Goal: Transaction & Acquisition: Book appointment/travel/reservation

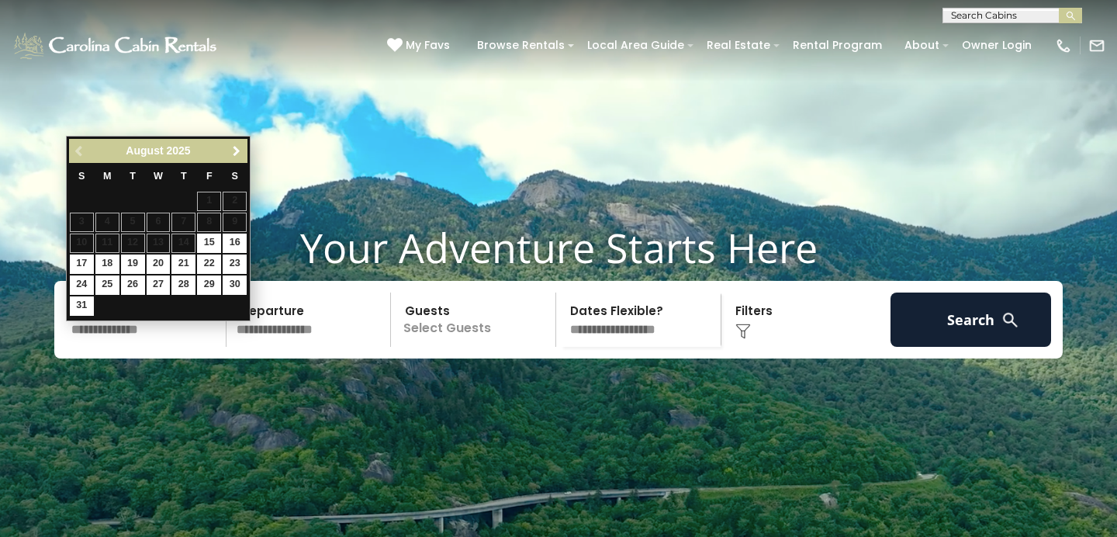
click at [234, 155] on span "Next" at bounding box center [236, 151] width 12 height 12
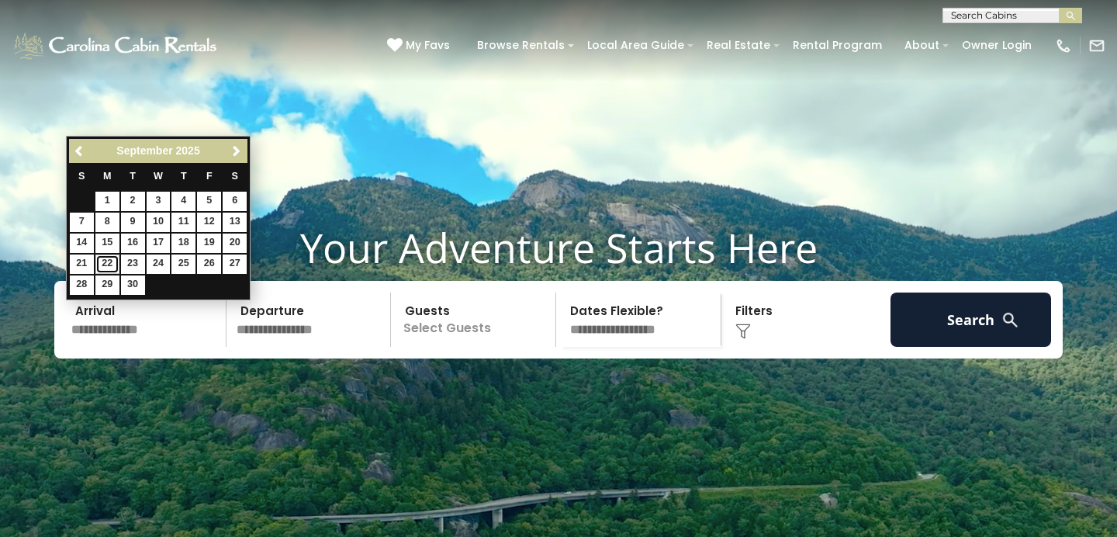
click at [115, 261] on link "22" at bounding box center [107, 263] width 24 height 19
type input "*******"
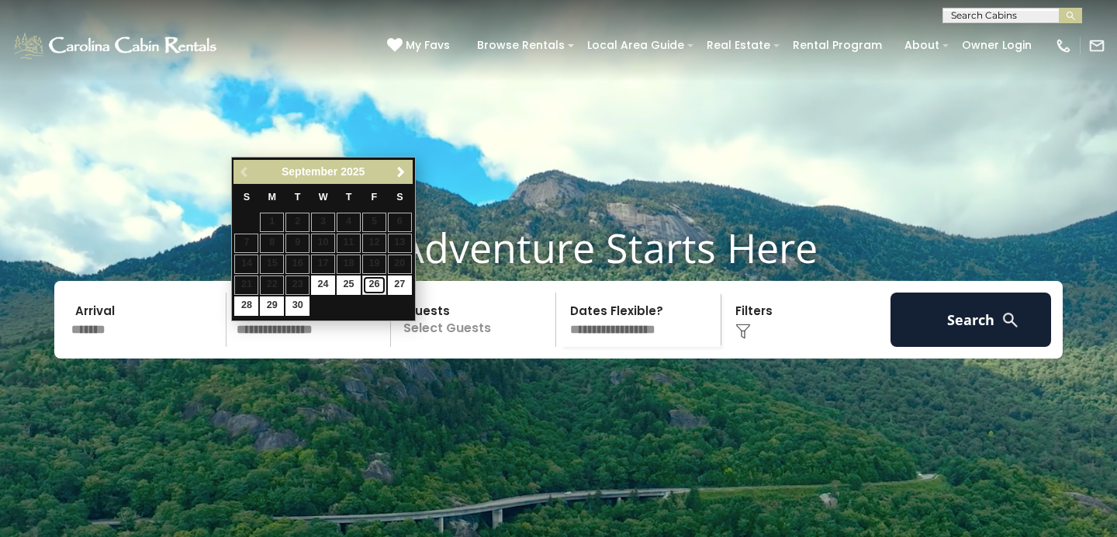
click at [381, 283] on link "26" at bounding box center [374, 284] width 24 height 19
type input "*******"
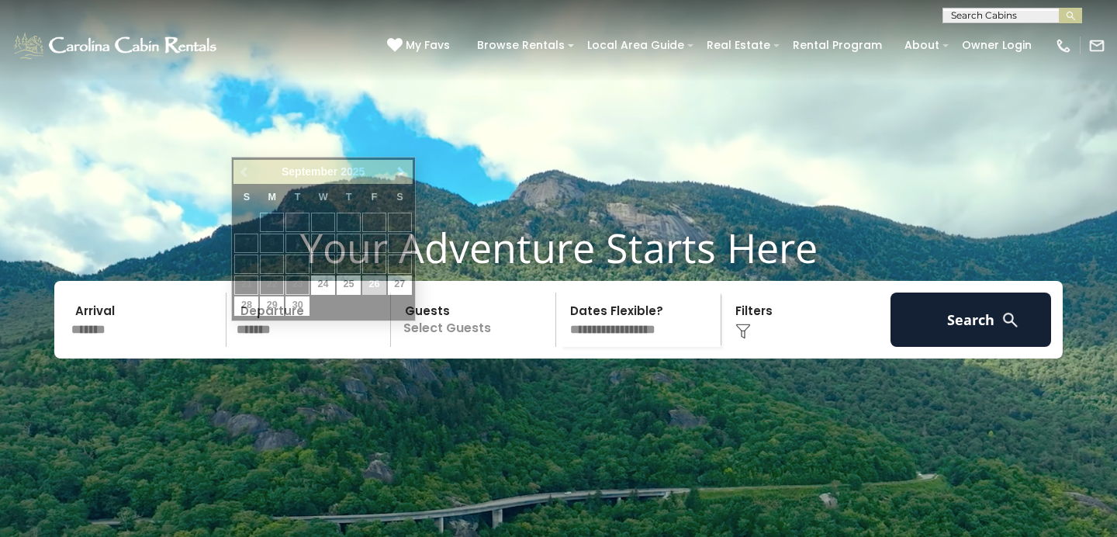
click at [289, 347] on input "*******" at bounding box center [311, 319] width 161 height 54
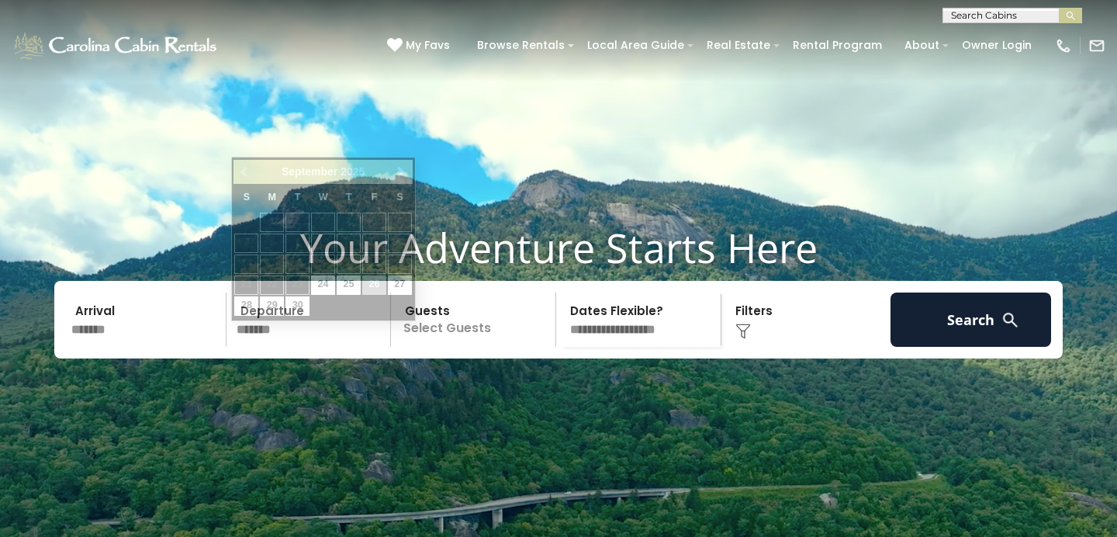
click at [480, 347] on p "Select Guests" at bounding box center [476, 319] width 160 height 54
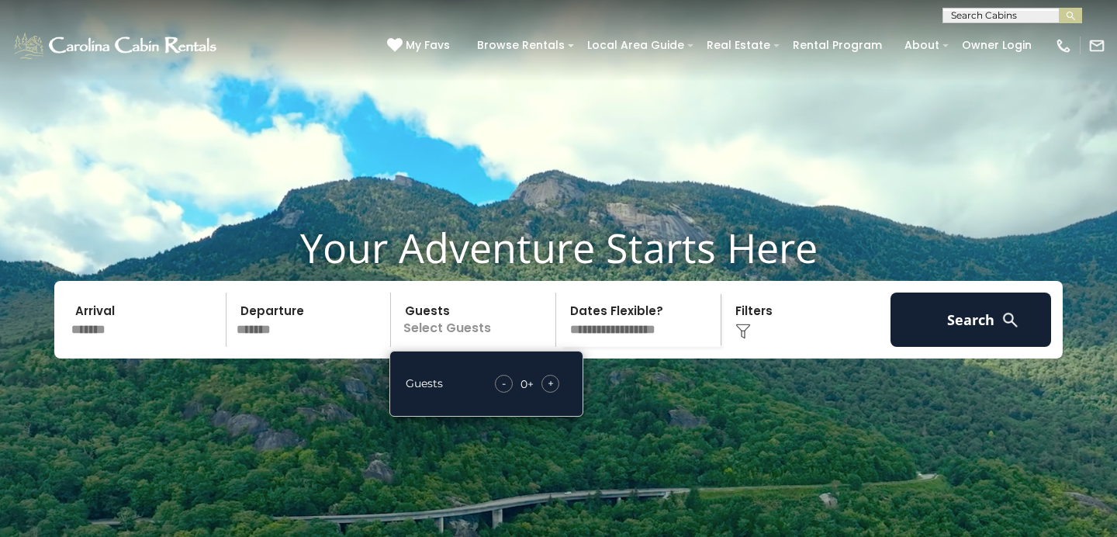
click at [554, 391] on span "+" at bounding box center [551, 383] width 6 height 16
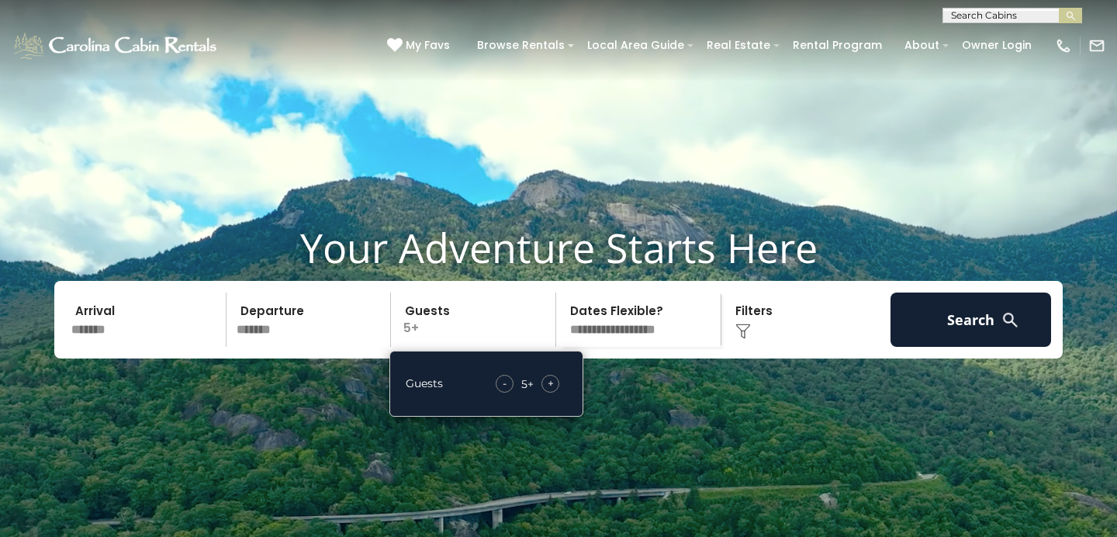
click at [554, 391] on span "+" at bounding box center [551, 383] width 6 height 16
select select "*"
click option "**********" at bounding box center [0, 0] width 0 height 0
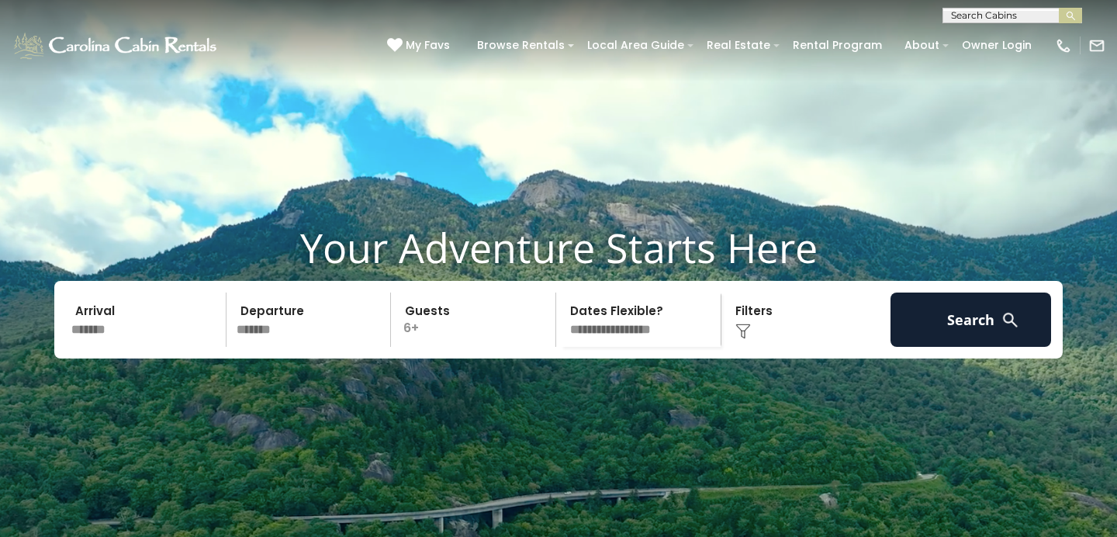
click at [757, 347] on div "Click to Choose" at bounding box center [806, 319] width 161 height 54
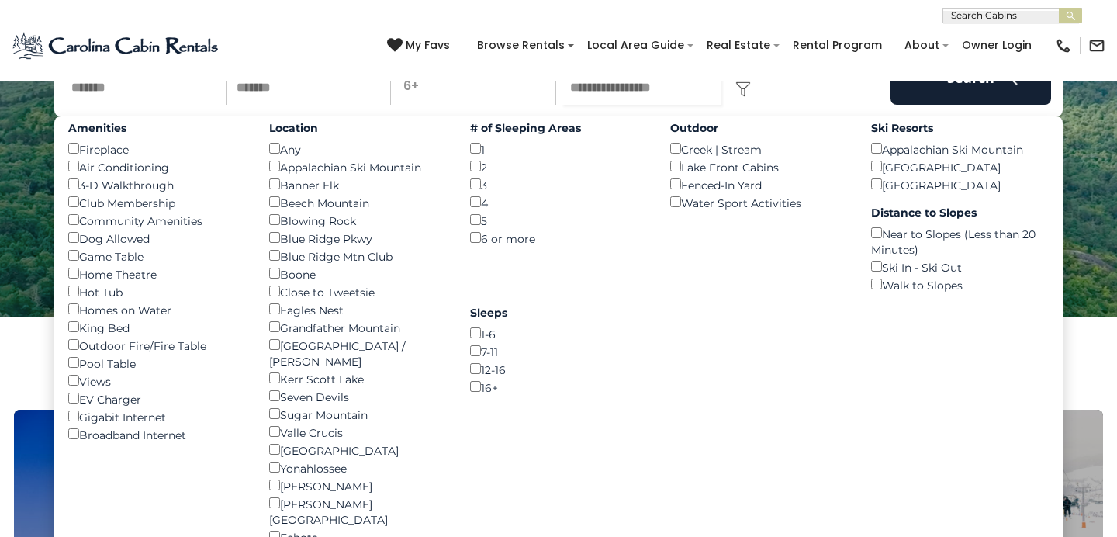
scroll to position [243, 0]
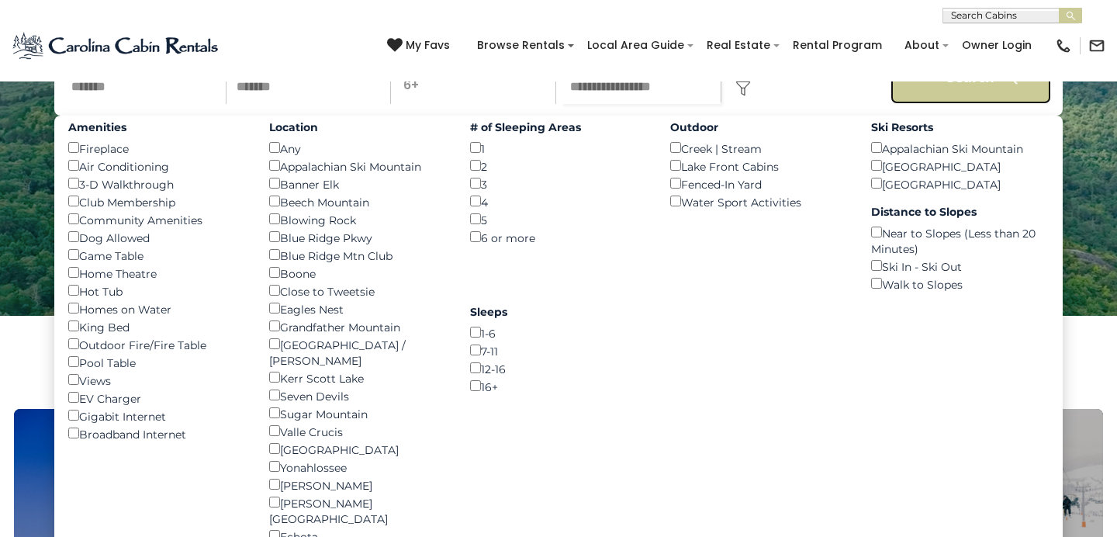
click at [996, 104] on button "Search" at bounding box center [970, 77] width 161 height 54
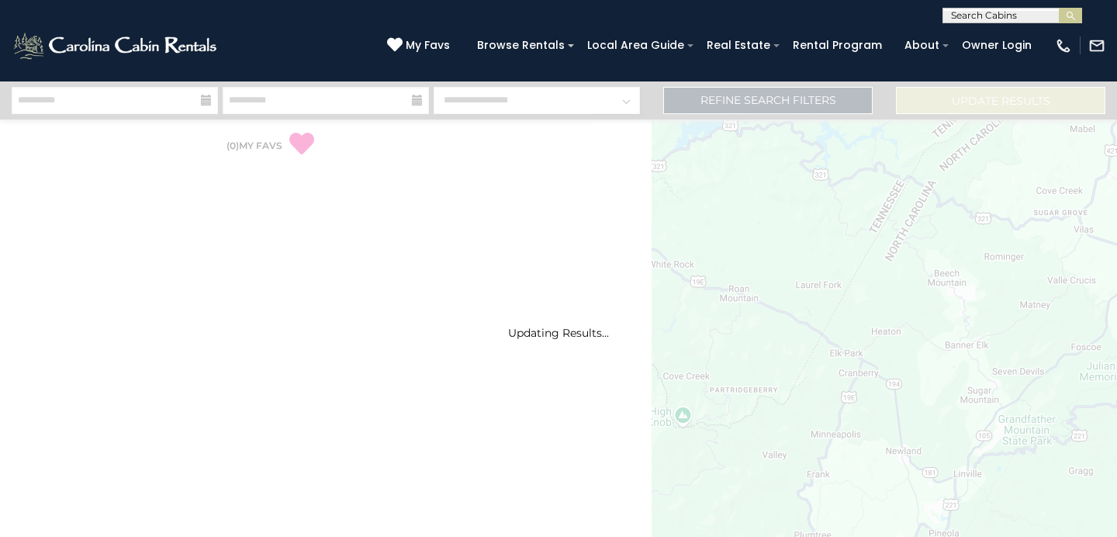
select select "*"
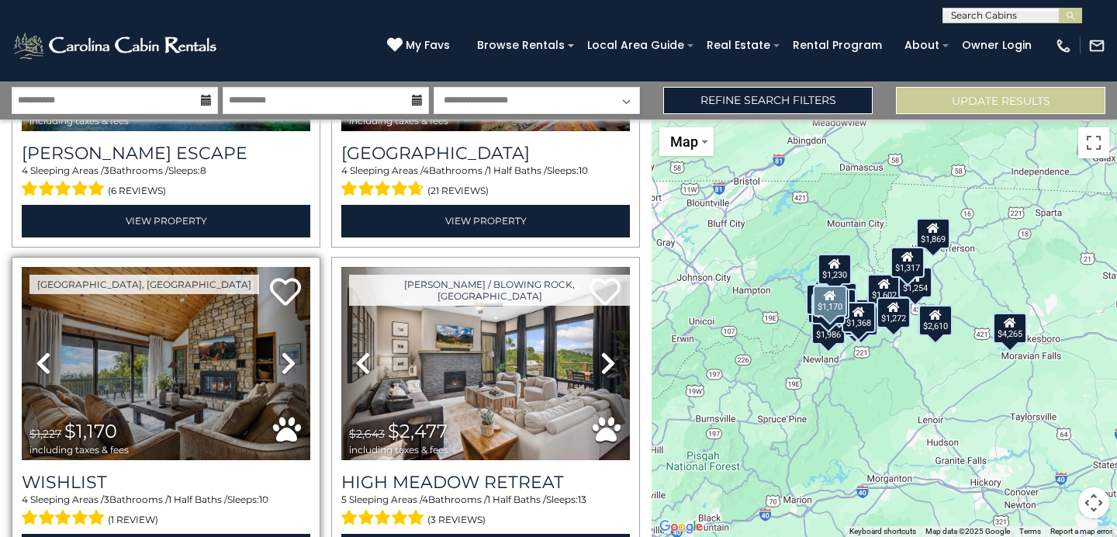
scroll to position [902, 0]
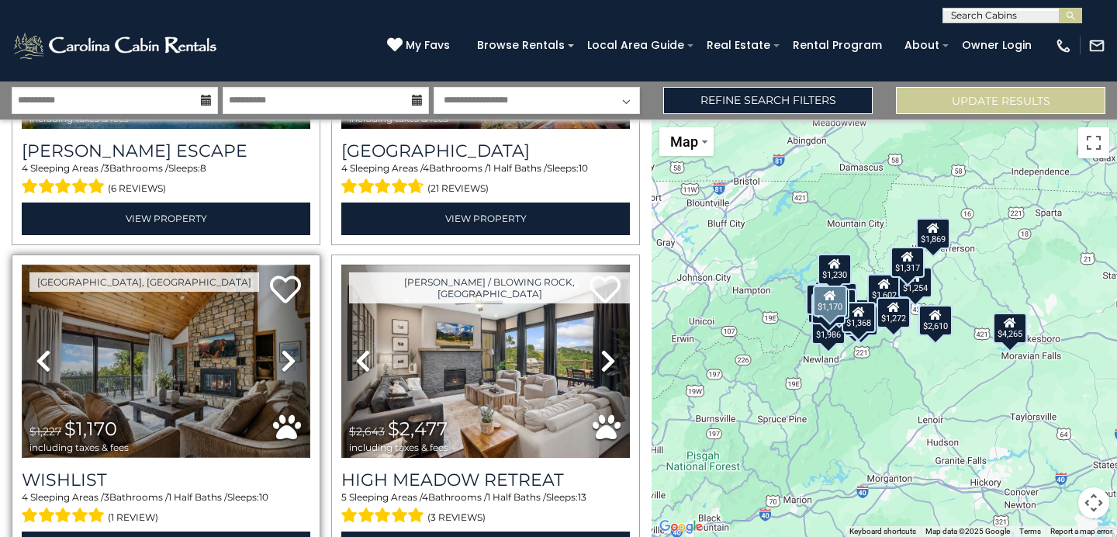
click at [189, 378] on img at bounding box center [166, 360] width 289 height 193
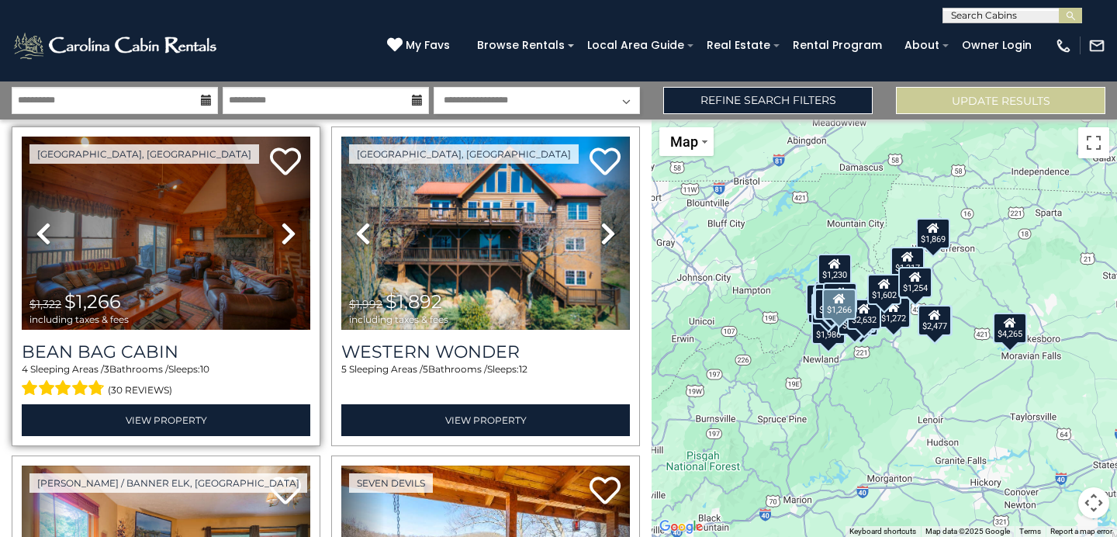
scroll to position [3972, 0]
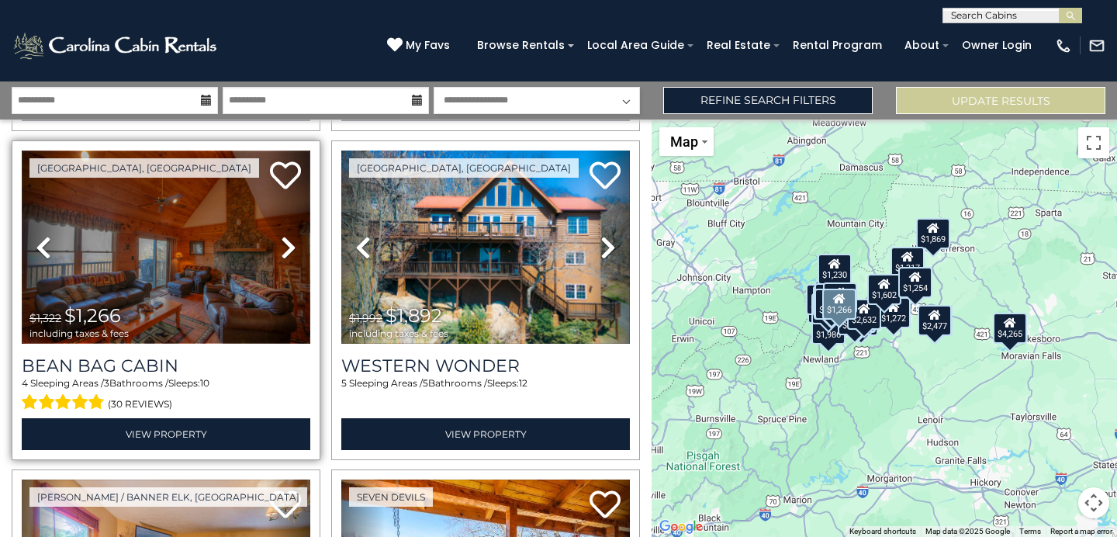
click at [185, 264] on img at bounding box center [166, 246] width 289 height 193
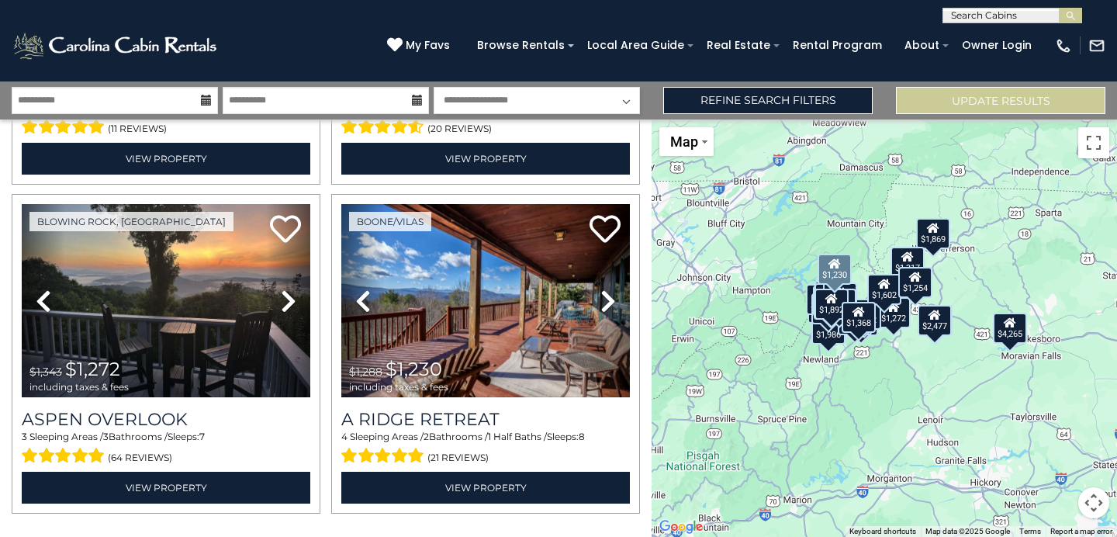
scroll to position [4584, 0]
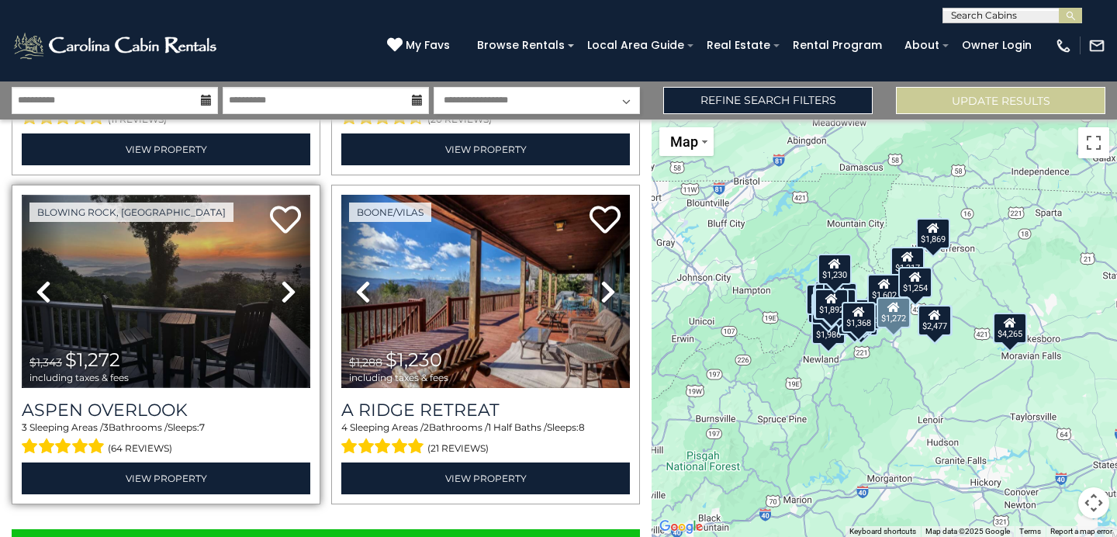
click at [136, 279] on img at bounding box center [166, 291] width 289 height 193
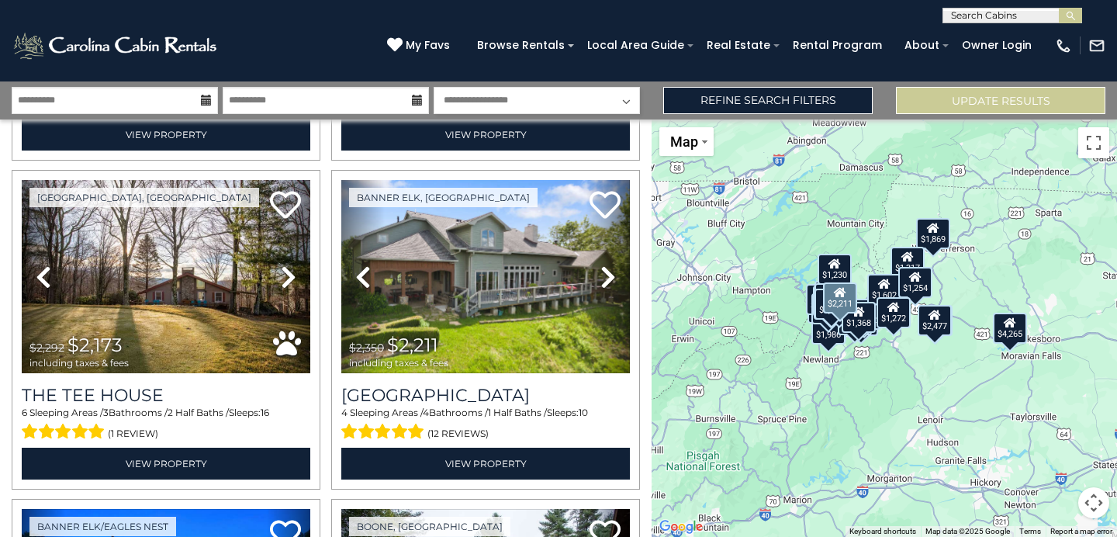
scroll to position [3283, 0]
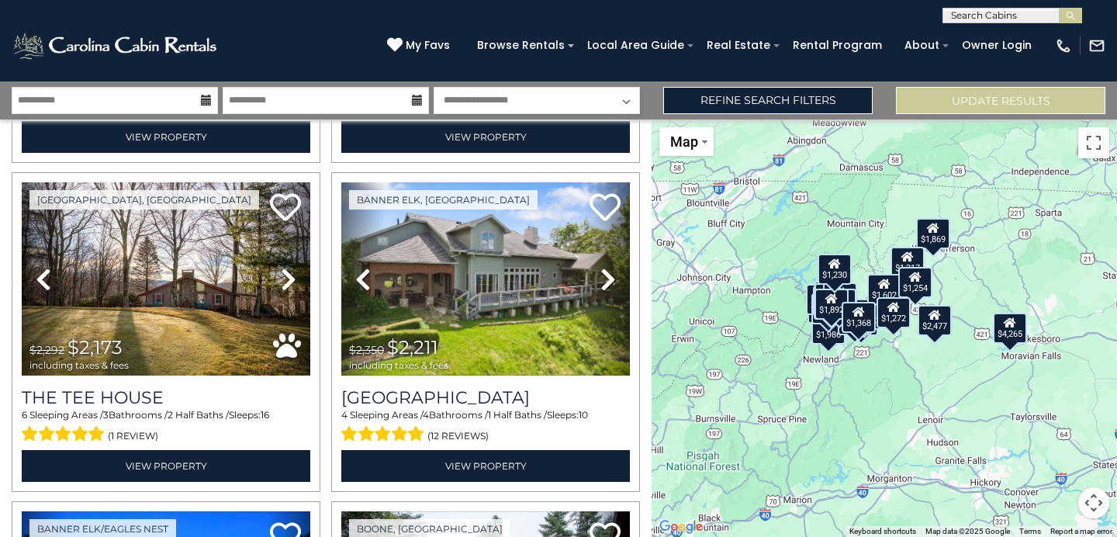
click at [1092, 161] on div "$4,265 $2,885 $4,165 $2,610 $1,317 $2,351 $1,170 $2,477 $1,582 $2,134 $2,474 $1…" at bounding box center [883, 327] width 465 height 417
click at [1095, 145] on button "Toggle fullscreen view" at bounding box center [1093, 142] width 31 height 31
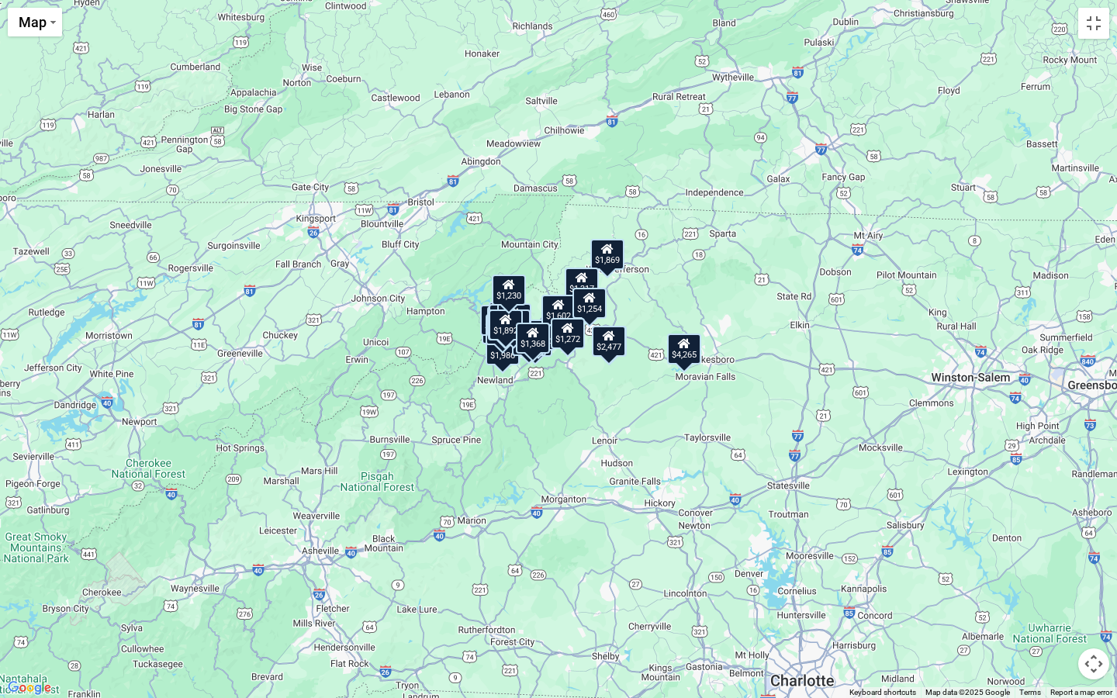
click at [853, 330] on div "$4,265 $2,885 $4,165 $2,610 $1,317 $2,351 $1,170 $2,477 $1,582 $2,134 $2,474 $1…" at bounding box center [558, 349] width 1117 height 698
click at [634, 427] on div "$4,265 $2,885 $4,165 $2,610 $1,317 $2,351 $1,170 $2,477 $1,582 $2,134 $2,474 $1…" at bounding box center [558, 349] width 1117 height 698
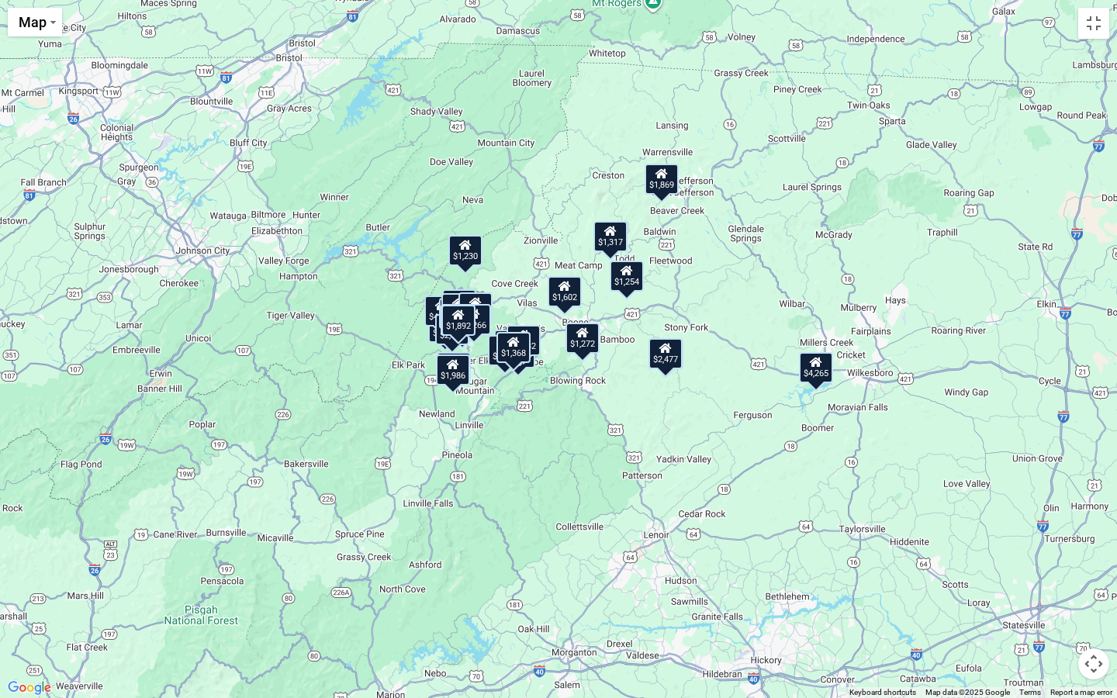
drag, startPoint x: 597, startPoint y: 366, endPoint x: 679, endPoint y: 448, distance: 115.7
click at [679, 448] on div "$4,265 $2,885 $4,165 $2,610 $1,317 $2,351 $1,170 $2,477 $1,582 $2,134 $2,474 $1…" at bounding box center [558, 349] width 1117 height 698
click at [643, 431] on div "$4,265 $2,885 $4,165 $2,610 $1,317 $2,351 $1,170 $2,477 $1,582 $2,134 $2,474 $1…" at bounding box center [558, 349] width 1117 height 698
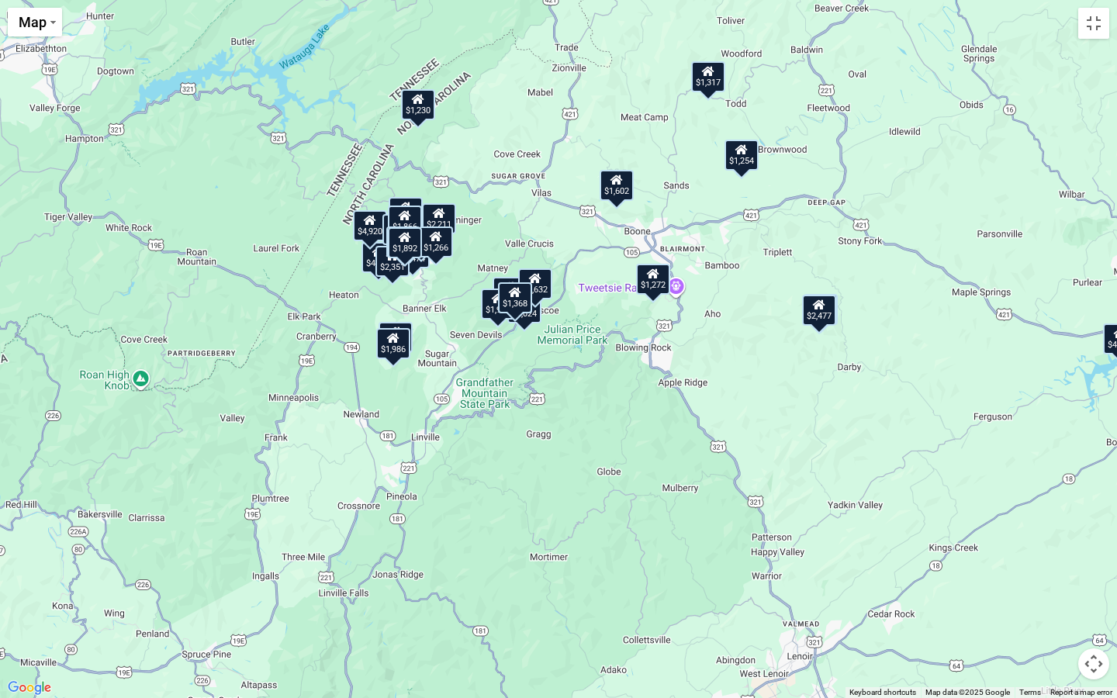
drag, startPoint x: 551, startPoint y: 417, endPoint x: 684, endPoint y: 436, distance: 133.9
click at [684, 436] on div "$4,265 $2,885 $4,165 $2,610 $1,317 $2,351 $1,170 $2,477 $1,582 $2,134 $2,474 $1…" at bounding box center [558, 349] width 1117 height 698
click at [648, 433] on div "$4,265 $2,885 $4,165 $2,610 $1,317 $2,351 $1,170 $2,477 $1,582 $2,134 $2,474 $1…" at bounding box center [558, 349] width 1117 height 698
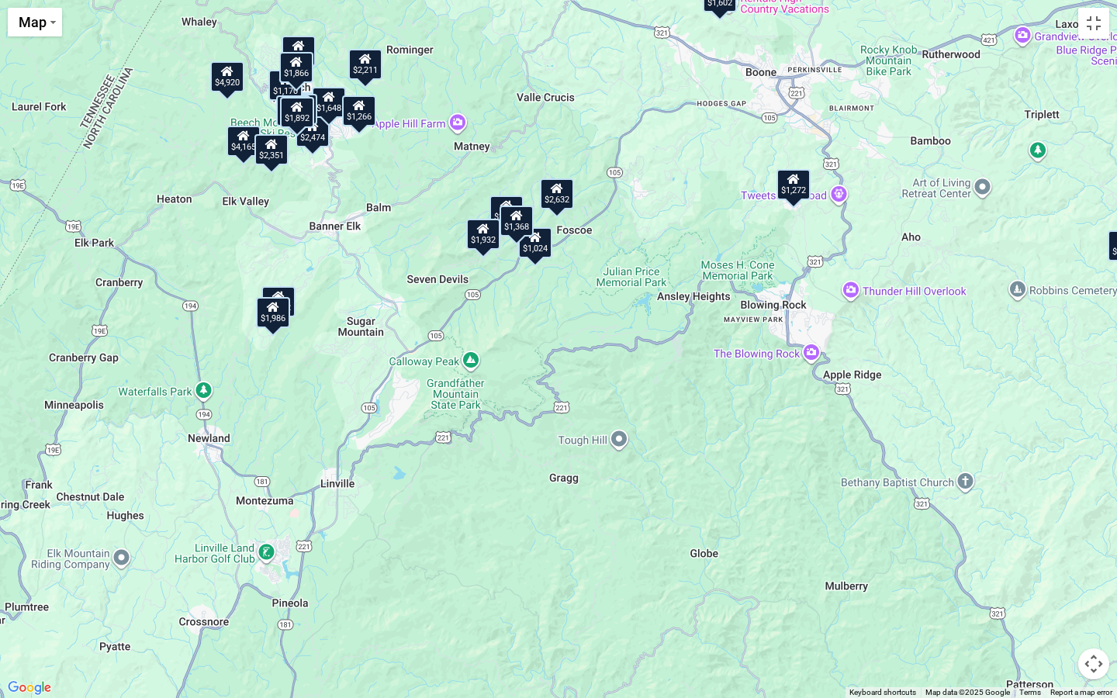
drag, startPoint x: 585, startPoint y: 383, endPoint x: 723, endPoint y: 426, distance: 144.5
click at [723, 426] on div "$4,265 $2,885 $4,165 $2,610 $1,317 $2,351 $1,170 $2,477 $1,582 $2,134 $2,474 $1…" at bounding box center [558, 349] width 1117 height 698
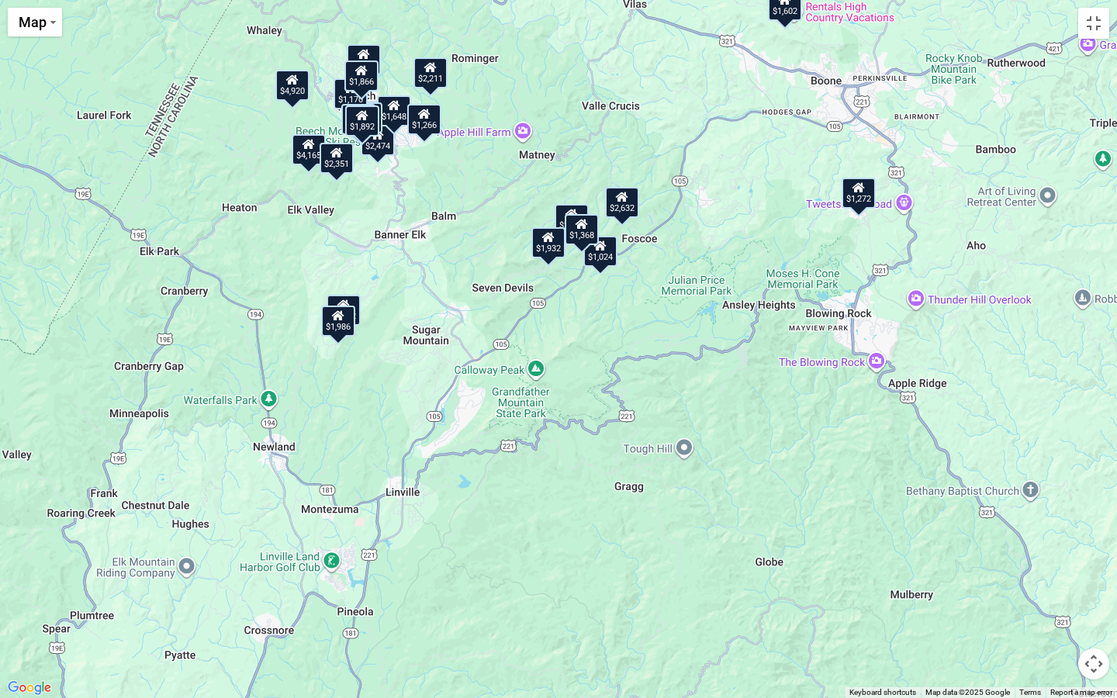
drag, startPoint x: 612, startPoint y: 362, endPoint x: 680, endPoint y: 370, distance: 68.7
click at [680, 370] on div "$4,265 $2,885 $4,165 $2,610 $1,317 $2,351 $1,170 $2,477 $1,582 $2,134 $2,474 $1…" at bounding box center [558, 349] width 1117 height 698
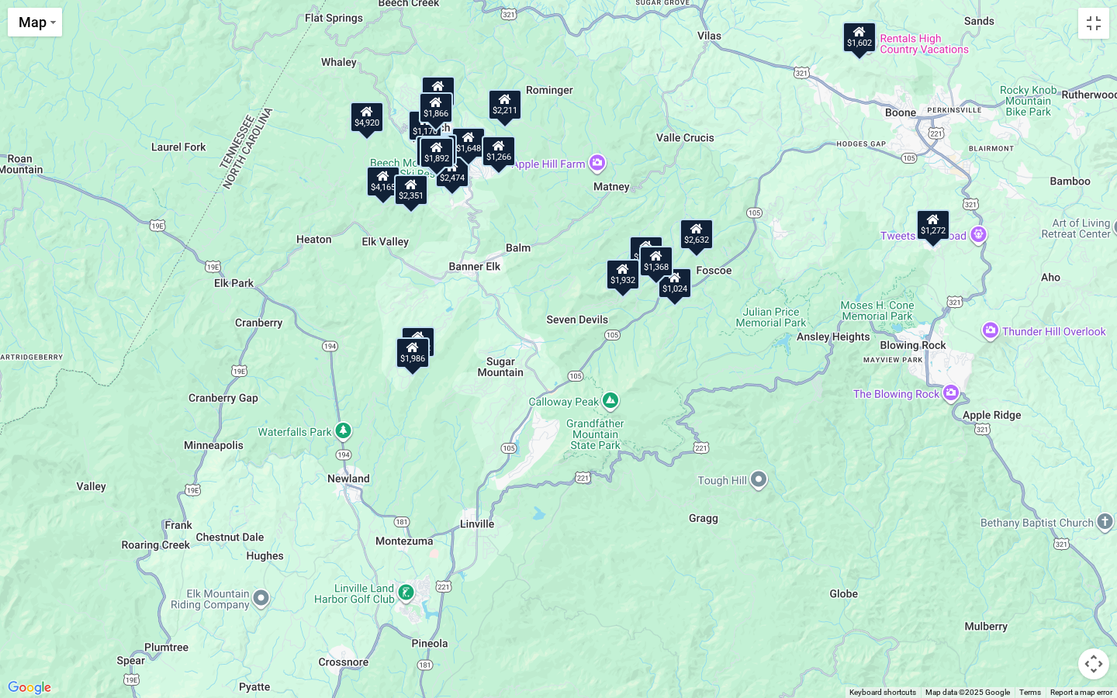
drag, startPoint x: 638, startPoint y: 365, endPoint x: 714, endPoint y: 397, distance: 82.7
click at [714, 397] on div "$4,265 $2,885 $4,165 $2,610 $1,317 $2,351 $1,170 $2,477 $1,582 $2,134 $2,474 $1…" at bounding box center [558, 349] width 1117 height 698
click at [601, 336] on div "$4,265 $2,885 $4,165 $2,610 $1,317 $2,351 $1,170 $2,477 $1,582 $2,134 $2,474 $1…" at bounding box center [558, 349] width 1117 height 698
click at [612, 254] on div "$4,265 $2,885 $4,165 $2,610 $1,317 $2,351 $1,170 $2,477 $1,582 $2,134 $2,474 $1…" at bounding box center [558, 349] width 1117 height 698
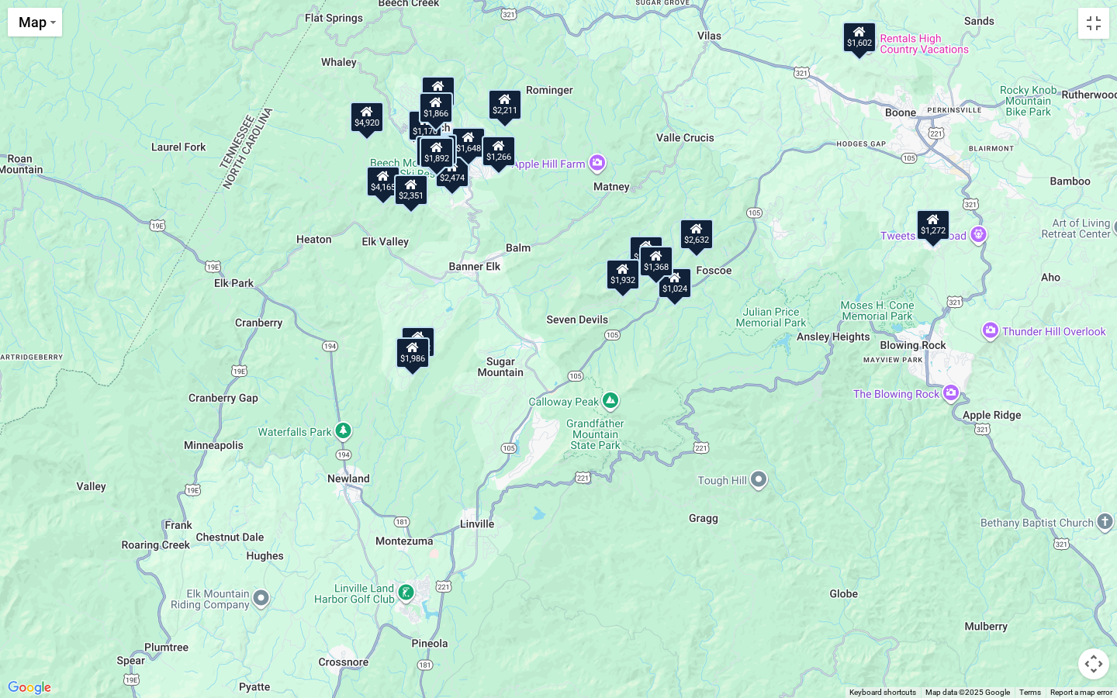
click at [612, 254] on div "$4,265 $2,885 $4,165 $2,610 $1,317 $2,351 $1,170 $2,477 $1,582 $2,134 $2,474 $1…" at bounding box center [558, 349] width 1117 height 698
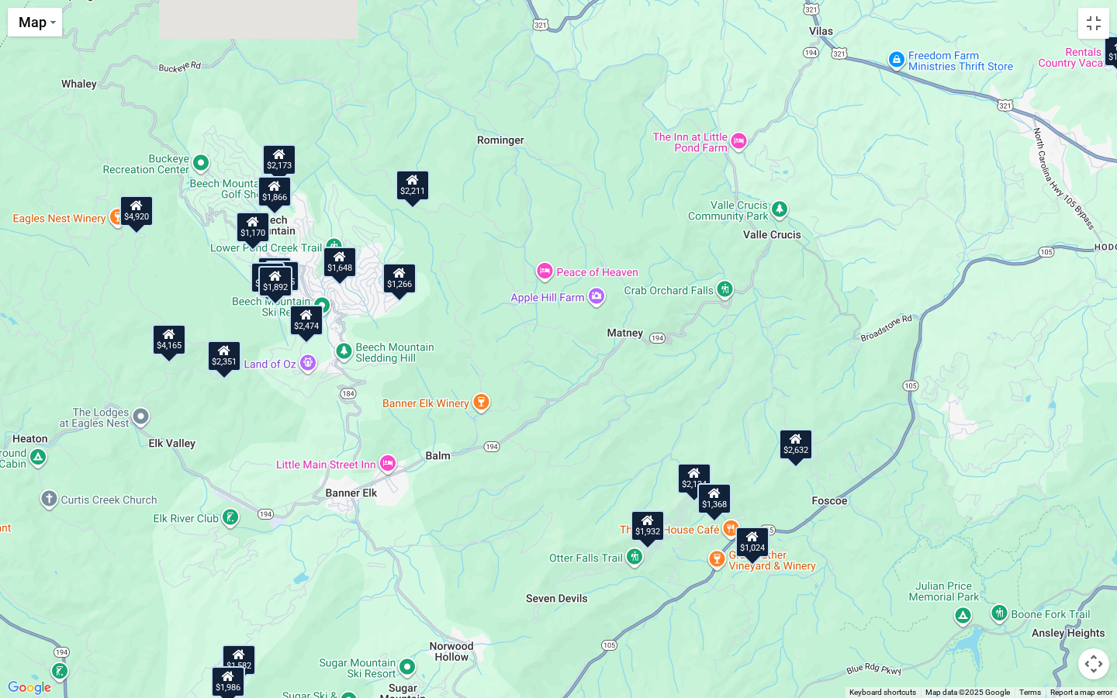
drag, startPoint x: 579, startPoint y: 254, endPoint x: 597, endPoint y: 466, distance: 213.3
click at [597, 466] on div "$4,265 $2,885 $4,165 $2,610 $1,317 $2,351 $1,170 $2,477 $1,582 $2,134 $2,474 $1…" at bounding box center [558, 349] width 1117 height 698
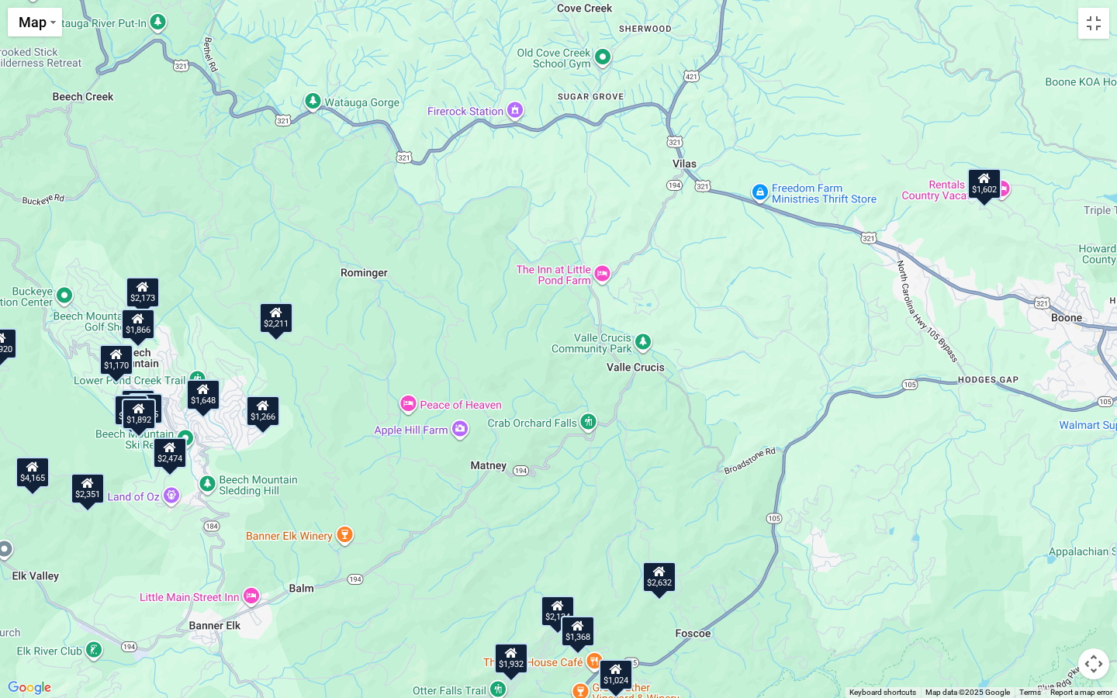
drag, startPoint x: 797, startPoint y: 337, endPoint x: 659, endPoint y: 472, distance: 193.0
click at [659, 473] on div "$4,265 $2,885 $4,165 $2,610 $1,317 $2,351 $1,170 $2,477 $1,582 $2,134 $2,474 $1…" at bounding box center [558, 349] width 1117 height 698
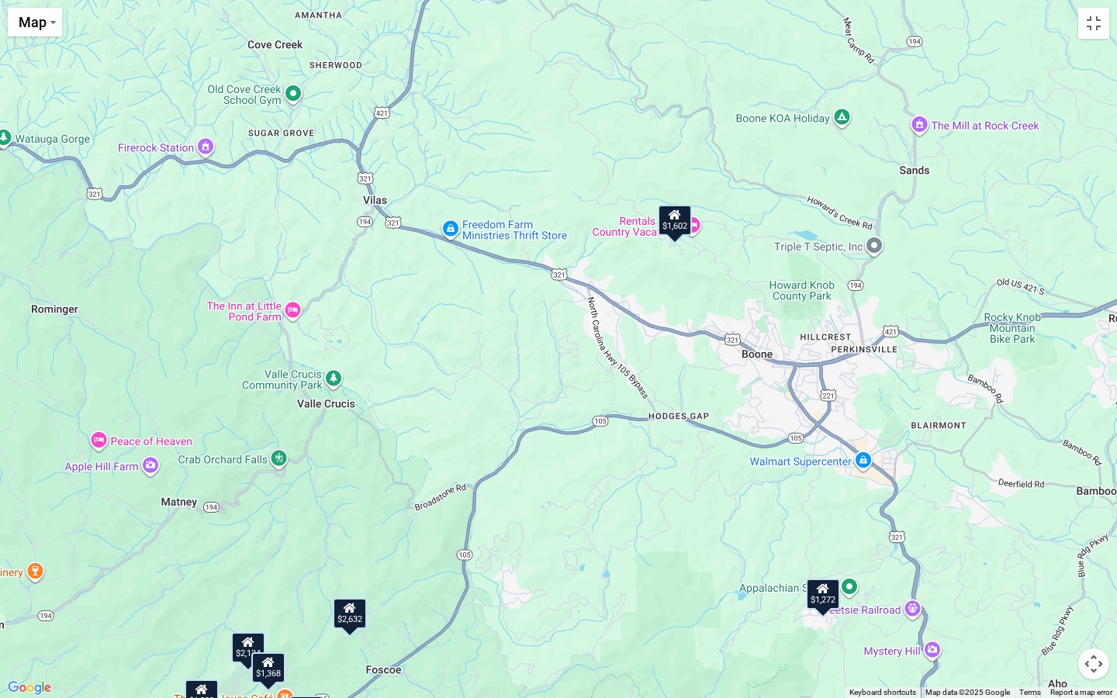
drag, startPoint x: 915, startPoint y: 384, endPoint x: 603, endPoint y: 420, distance: 313.9
click at [603, 420] on div "$4,265 $2,885 $4,165 $2,610 $1,317 $2,351 $1,170 $2,477 $1,582 $2,134 $2,474 $1…" at bounding box center [558, 349] width 1117 height 698
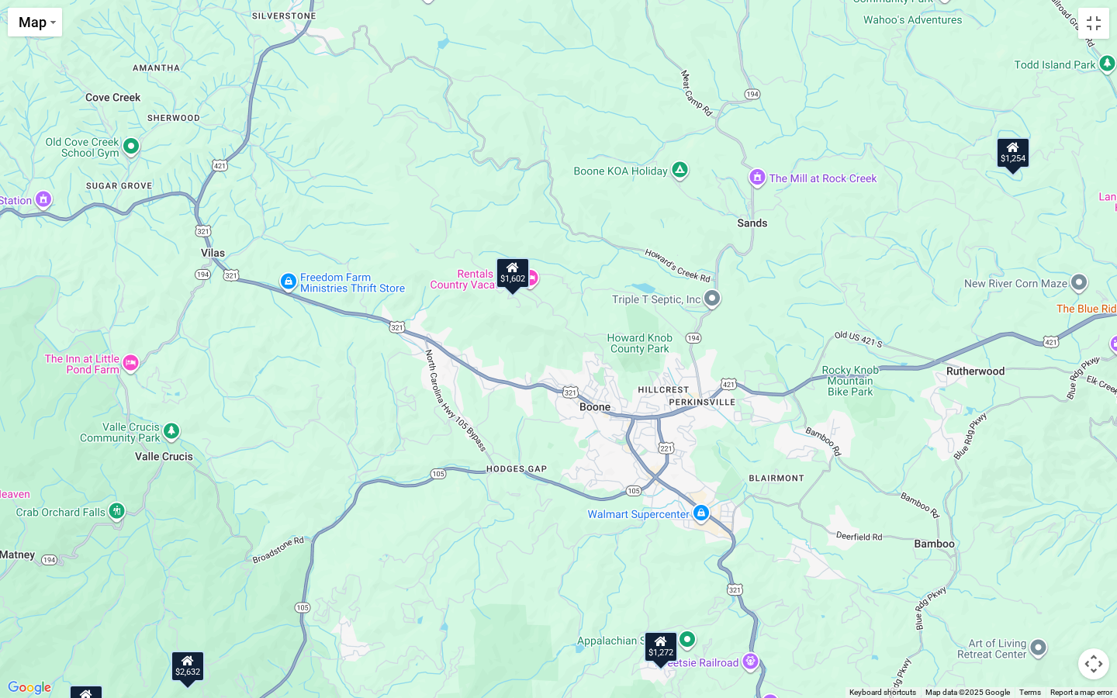
drag, startPoint x: 652, startPoint y: 484, endPoint x: 489, endPoint y: 534, distance: 171.0
click at [489, 534] on div "$4,265 $2,885 $4,165 $2,610 $1,317 $2,351 $1,170 $2,477 $1,582 $2,134 $2,474 $1…" at bounding box center [558, 349] width 1117 height 698
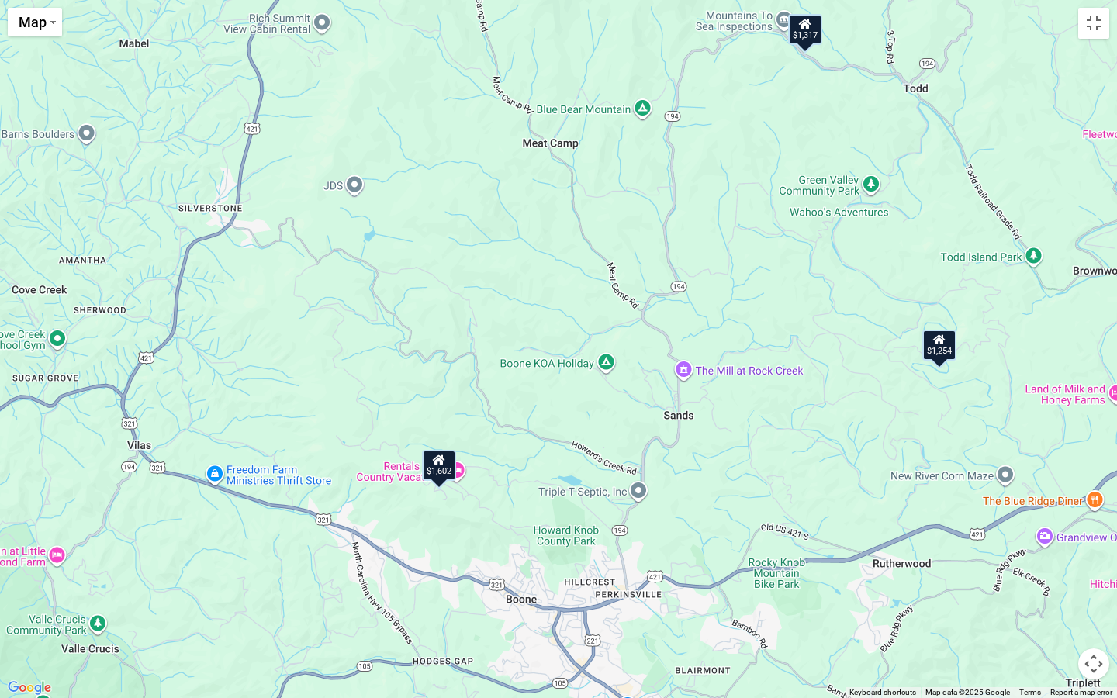
drag, startPoint x: 725, startPoint y: 382, endPoint x: 651, endPoint y: 577, distance: 208.9
click at [651, 536] on div "$4,265 $2,885 $4,165 $2,610 $1,317 $2,351 $1,170 $2,477 $1,582 $2,134 $2,474 $1…" at bounding box center [558, 349] width 1117 height 698
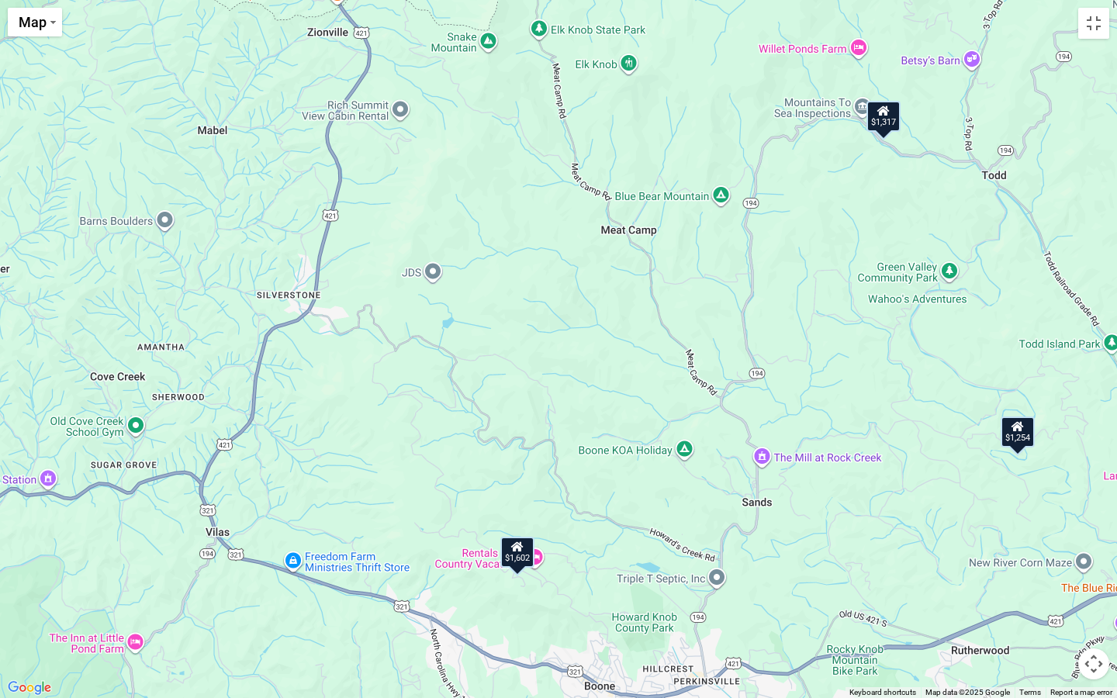
drag, startPoint x: 652, startPoint y: 247, endPoint x: 703, endPoint y: 316, distance: 86.6
click at [731, 333] on div "$4,265 $2,885 $4,165 $2,610 $1,317 $2,351 $1,170 $2,477 $1,582 $2,134 $2,474 $1…" at bounding box center [558, 349] width 1117 height 698
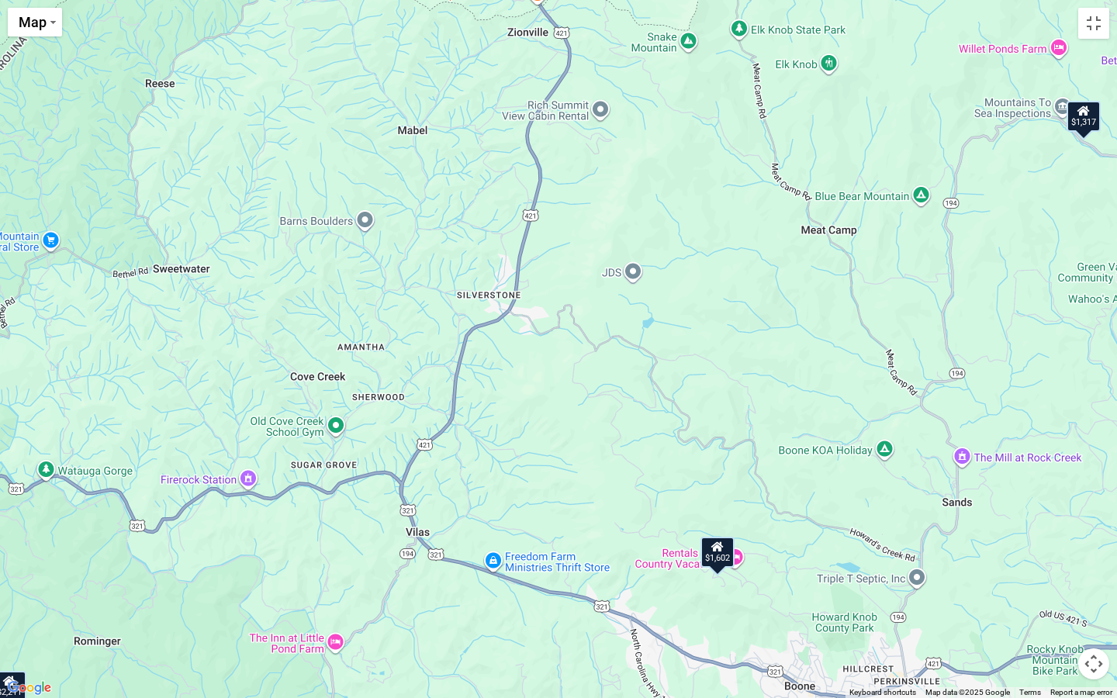
drag, startPoint x: 480, startPoint y: 323, endPoint x: 680, endPoint y: 323, distance: 200.1
click at [680, 324] on div "$4,265 $2,885 $4,165 $2,610 $1,317 $2,351 $1,170 $2,477 $1,582 $2,134 $2,474 $1…" at bounding box center [558, 349] width 1117 height 698
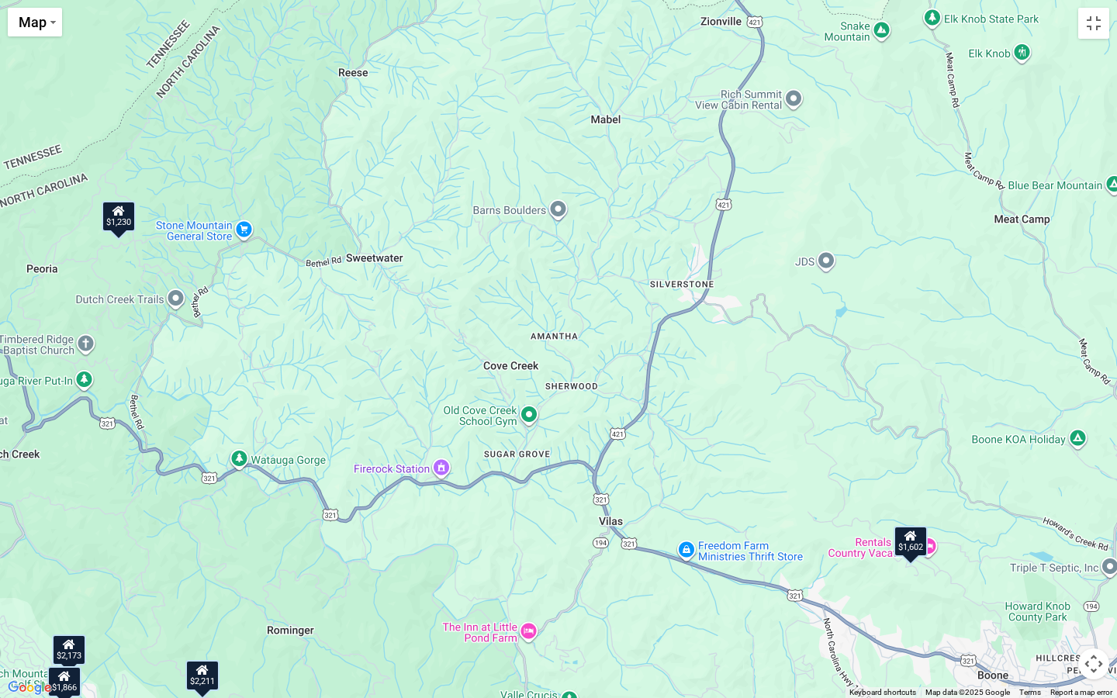
drag, startPoint x: 472, startPoint y: 393, endPoint x: 670, endPoint y: 382, distance: 198.8
click at [670, 383] on div "$4,265 $2,885 $4,165 $2,610 $1,317 $2,351 $1,170 $2,477 $1,582 $2,134 $2,474 $1…" at bounding box center [558, 349] width 1117 height 698
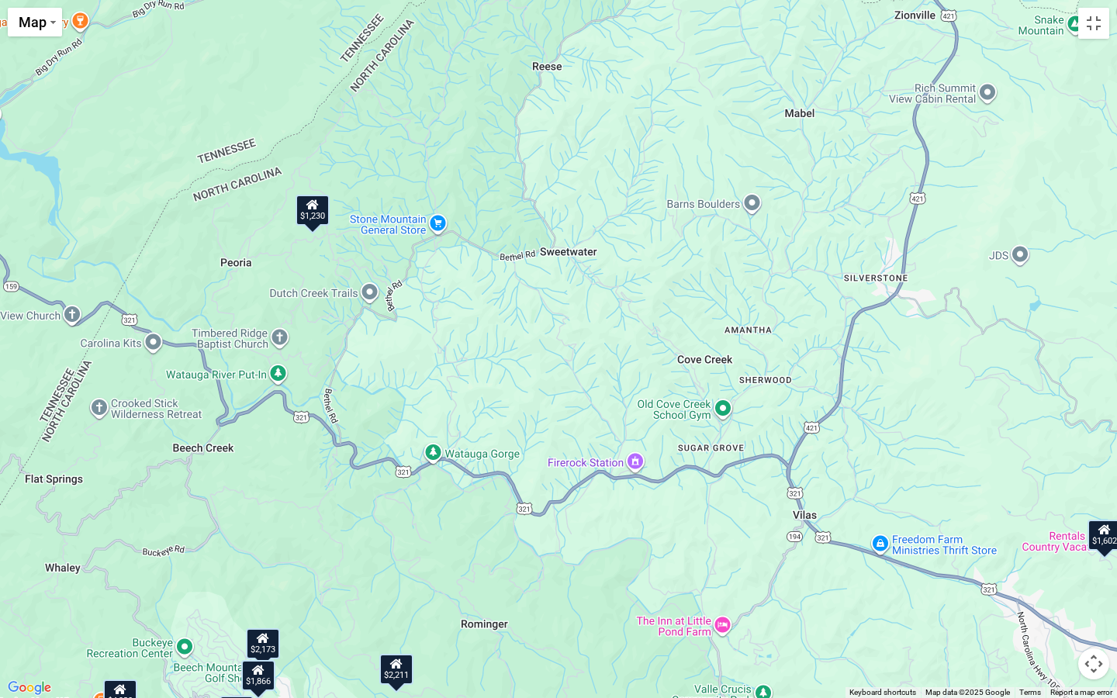
drag, startPoint x: 419, startPoint y: 406, endPoint x: 614, endPoint y: 403, distance: 195.5
click at [614, 403] on div "$4,265 $2,885 $4,165 $2,610 $1,317 $2,351 $1,170 $2,477 $1,582 $2,134 $2,474 $1…" at bounding box center [558, 349] width 1117 height 698
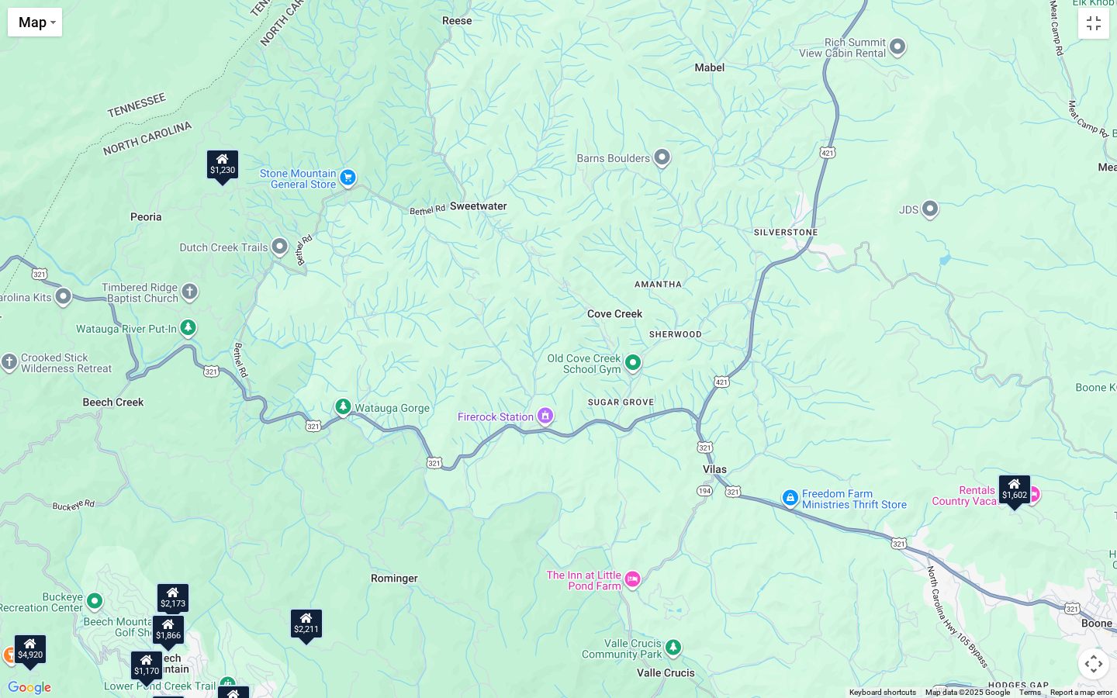
drag, startPoint x: 466, startPoint y: 400, endPoint x: 390, endPoint y: 325, distance: 106.9
click at [390, 325] on div "$4,265 $2,885 $4,165 $2,610 $1,317 $2,351 $1,170 $2,477 $1,582 $2,134 $2,474 $1…" at bounding box center [558, 349] width 1117 height 698
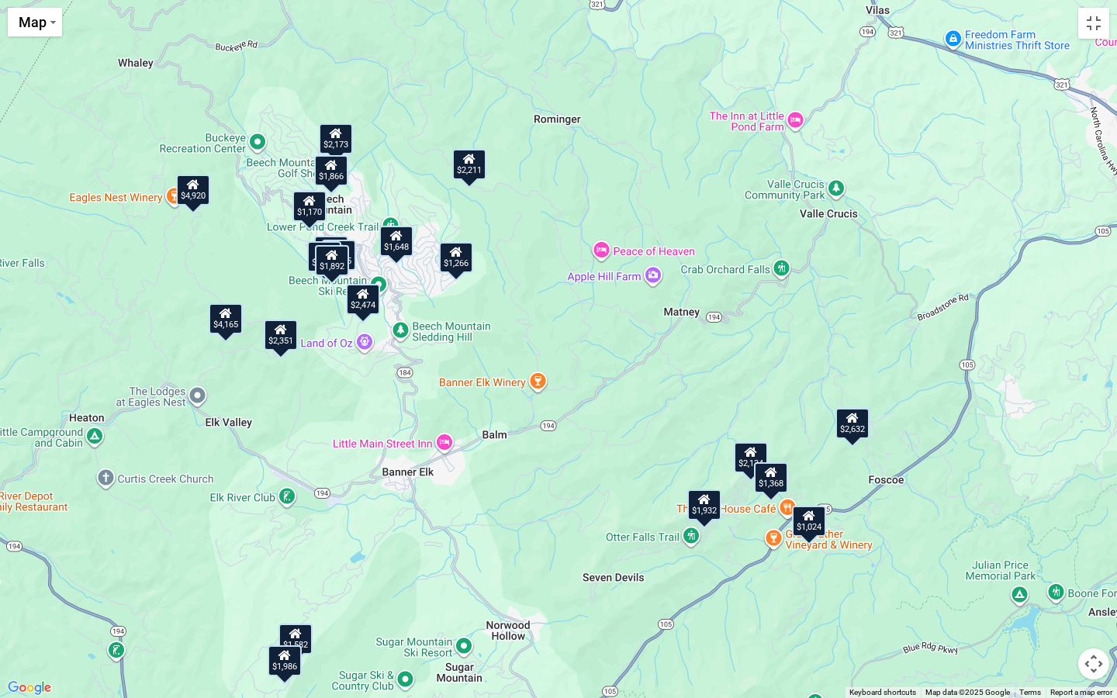
drag, startPoint x: 417, startPoint y: 337, endPoint x: 569, endPoint y: 356, distance: 153.1
click at [569, 356] on div "$4,265 $2,885 $4,165 $2,610 $1,317 $2,351 $1,170 $2,477 $1,582 $2,134 $2,474 $1…" at bounding box center [558, 349] width 1117 height 698
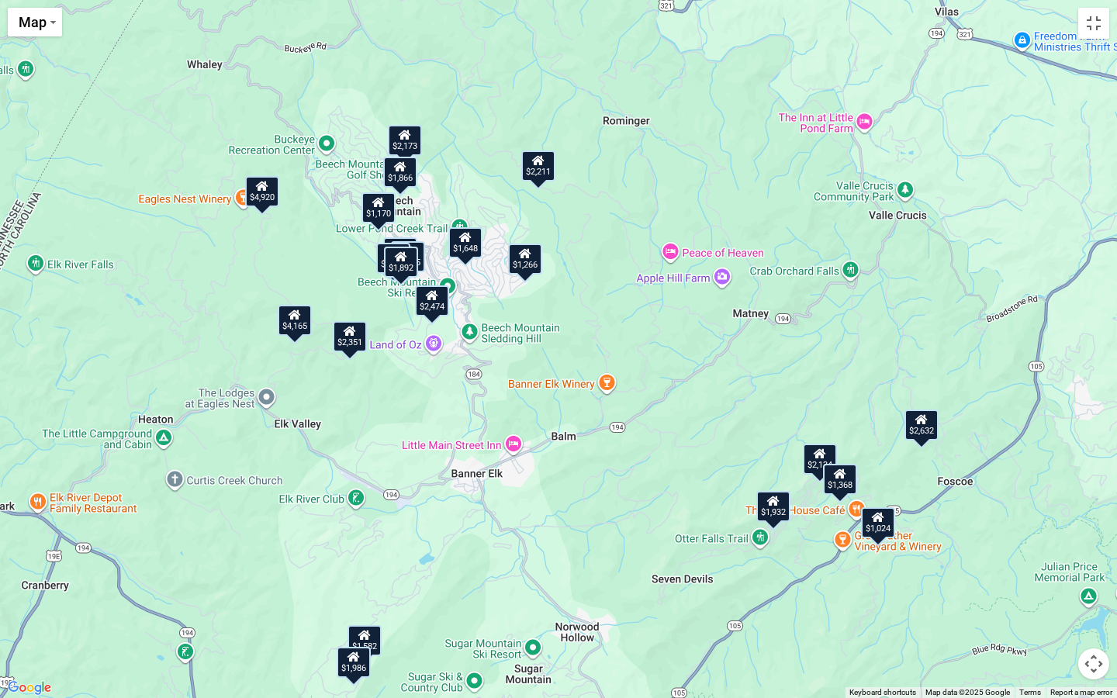
drag, startPoint x: 403, startPoint y: 385, endPoint x: 475, endPoint y: 386, distance: 71.4
click at [475, 386] on div "$4,265 $2,885 $4,165 $2,610 $1,317 $2,351 $1,170 $2,477 $1,582 $2,134 $2,474 $1…" at bounding box center [558, 349] width 1117 height 698
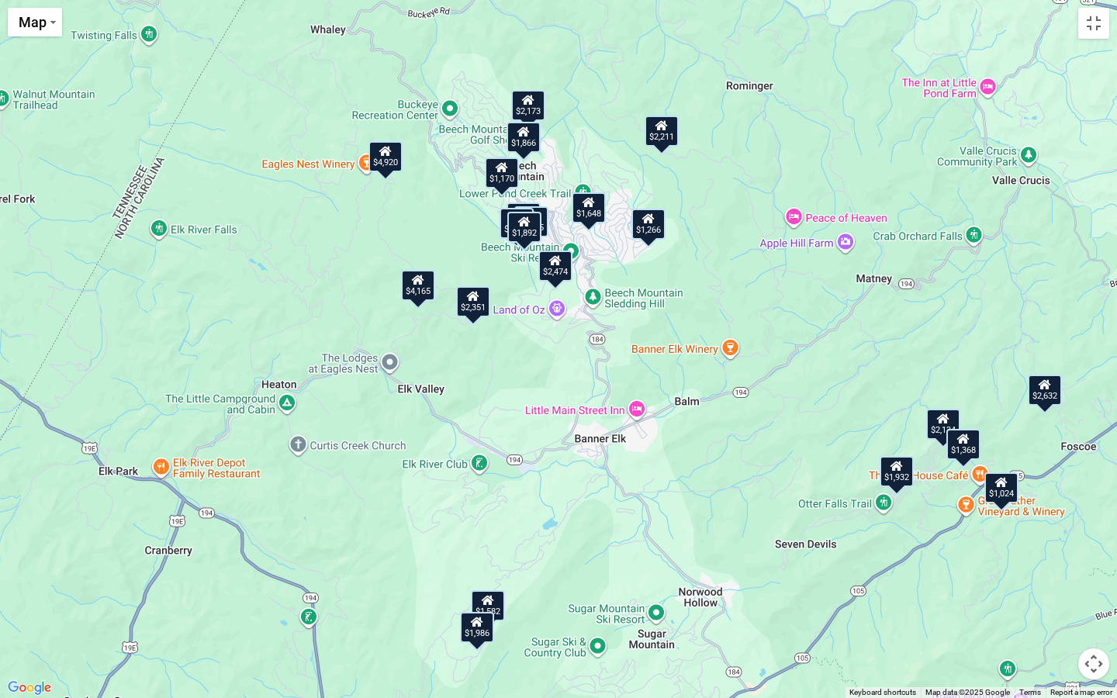
drag, startPoint x: 502, startPoint y: 466, endPoint x: 625, endPoint y: 429, distance: 128.8
click at [626, 429] on div "$4,265 $2,885 $4,165 $2,610 $1,317 $2,351 $1,170 $2,477 $1,582 $2,134 $2,474 $1…" at bounding box center [558, 349] width 1117 height 698
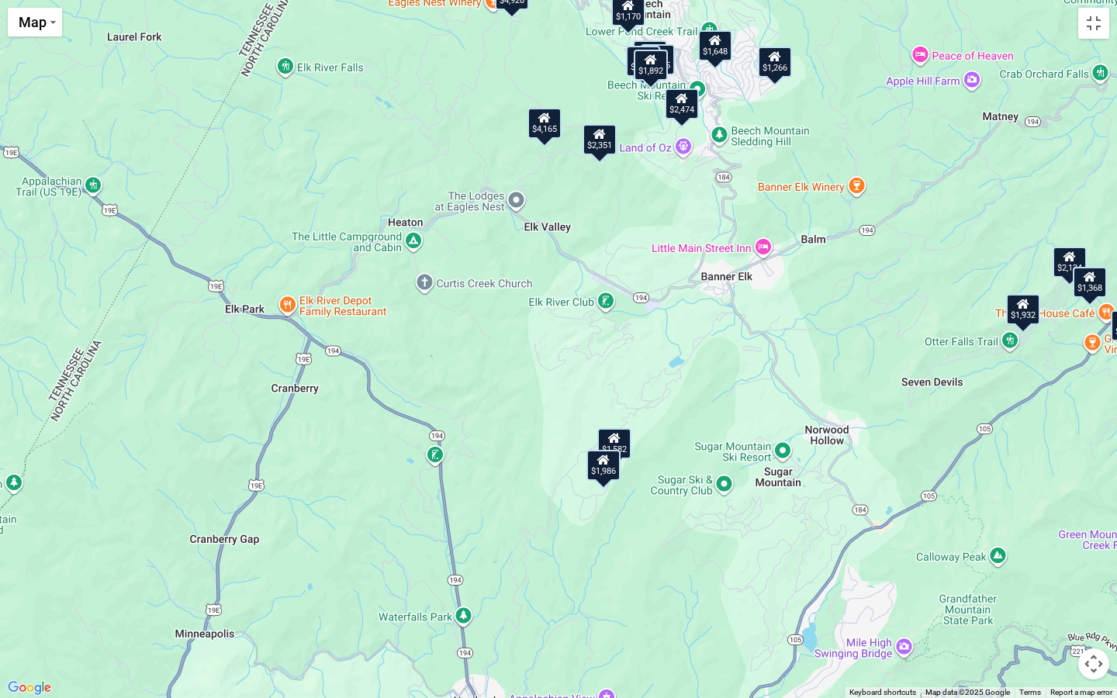
drag, startPoint x: 498, startPoint y: 509, endPoint x: 628, endPoint y: 349, distance: 206.2
click at [628, 349] on div "$4,265 $2,885 $4,165 $2,610 $1,317 $2,351 $1,170 $2,477 $1,582 $2,134 $2,474 $1…" at bounding box center [558, 349] width 1117 height 698
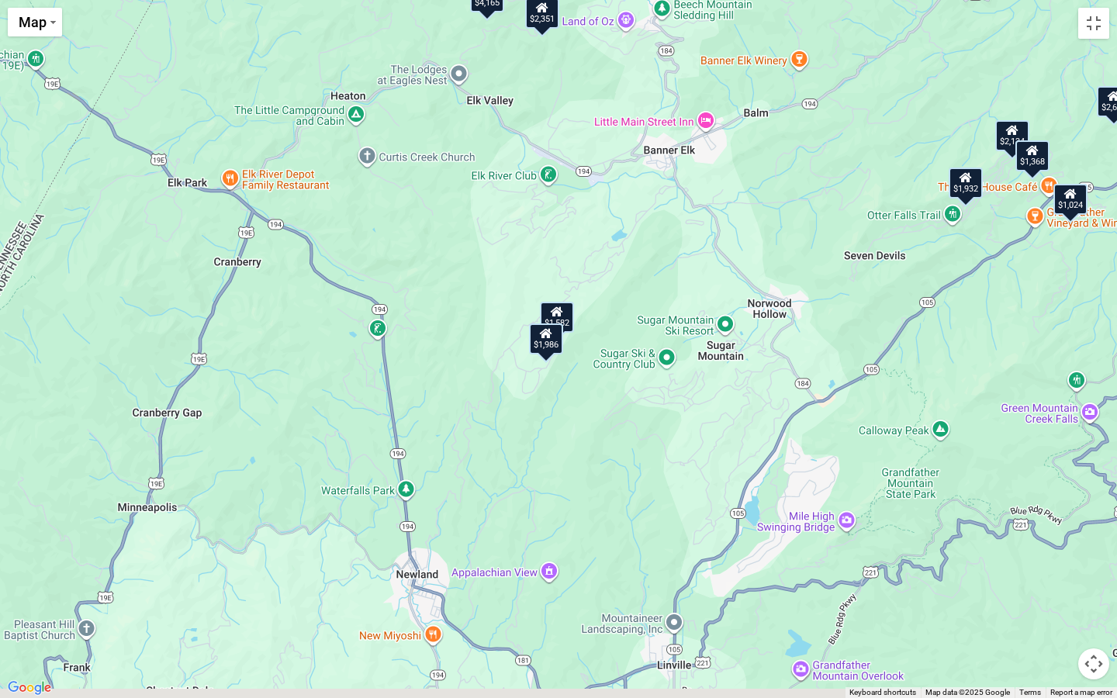
drag, startPoint x: 712, startPoint y: 438, endPoint x: 654, endPoint y: 305, distance: 145.5
click at [654, 305] on div "$4,265 $2,885 $4,165 $2,610 $1,317 $2,351 $1,170 $2,477 $1,582 $2,134 $2,474 $1…" at bounding box center [558, 349] width 1117 height 698
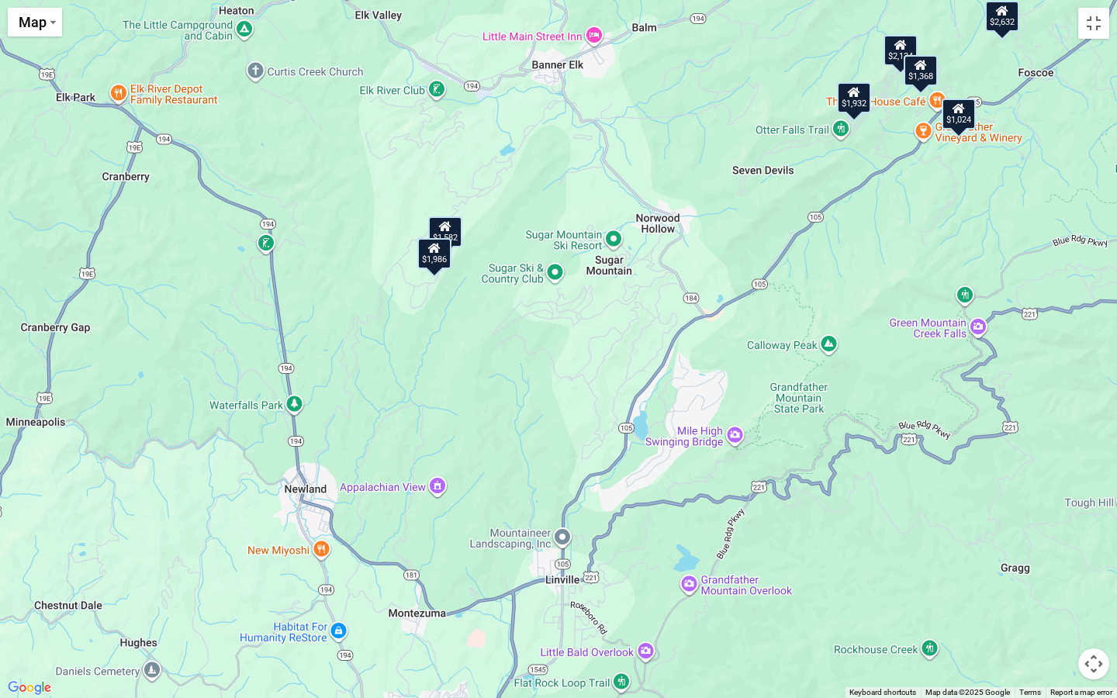
drag, startPoint x: 798, startPoint y: 427, endPoint x: 682, endPoint y: 344, distance: 142.3
click at [682, 344] on div "$4,265 $2,885 $4,165 $2,610 $1,317 $2,351 $1,170 $2,477 $1,582 $2,134 $2,474 $1…" at bounding box center [558, 349] width 1117 height 698
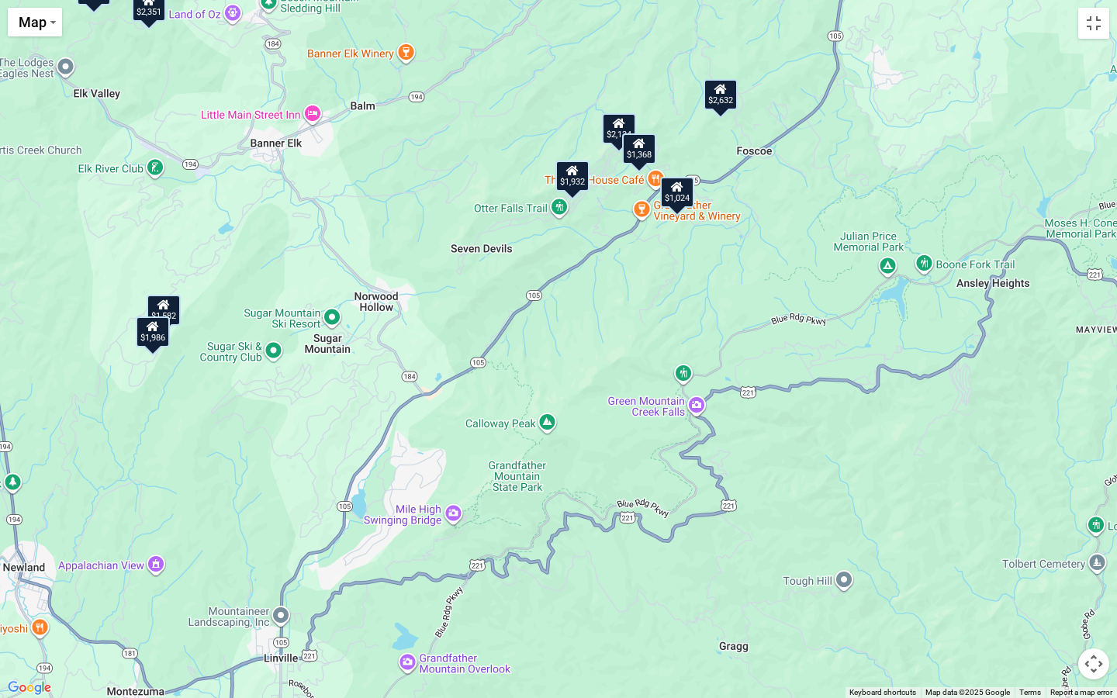
drag, startPoint x: 808, startPoint y: 392, endPoint x: 527, endPoint y: 468, distance: 290.9
click at [527, 468] on div "$4,265 $2,885 $4,165 $2,610 $1,317 $2,351 $1,170 $2,477 $1,582 $2,134 $2,474 $1…" at bounding box center [558, 349] width 1117 height 698
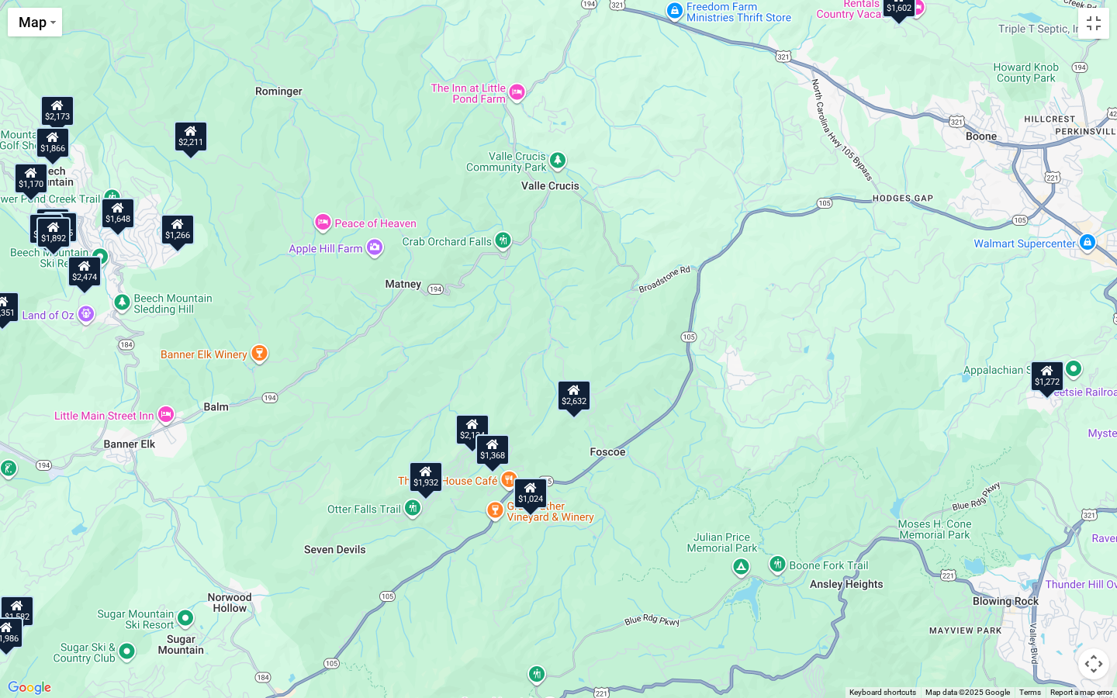
drag, startPoint x: 794, startPoint y: 303, endPoint x: 643, endPoint y: 610, distance: 342.3
click at [643, 536] on div "$4,265 $2,885 $4,165 $2,610 $1,317 $2,351 $1,170 $2,477 $1,582 $2,134 $2,474 $1…" at bounding box center [558, 349] width 1117 height 698
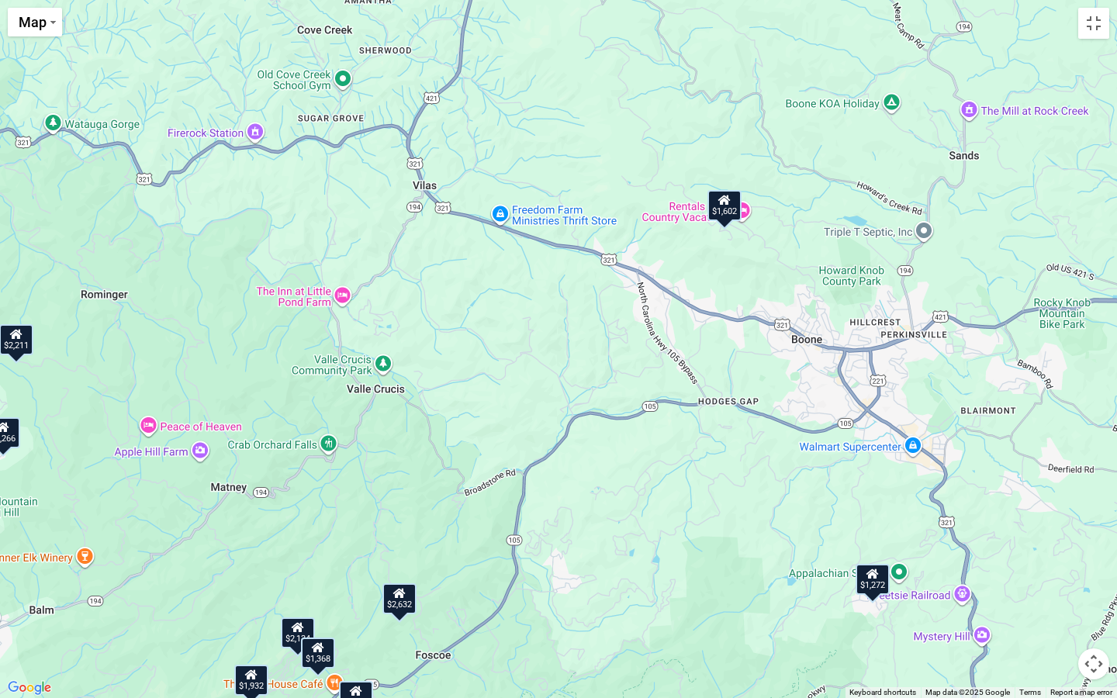
drag, startPoint x: 879, startPoint y: 423, endPoint x: 703, endPoint y: 625, distance: 268.3
click at [703, 536] on div "$4,265 $2,885 $4,165 $2,610 $1,317 $2,351 $1,170 $2,477 $1,582 $2,134 $2,474 $1…" at bounding box center [558, 349] width 1117 height 698
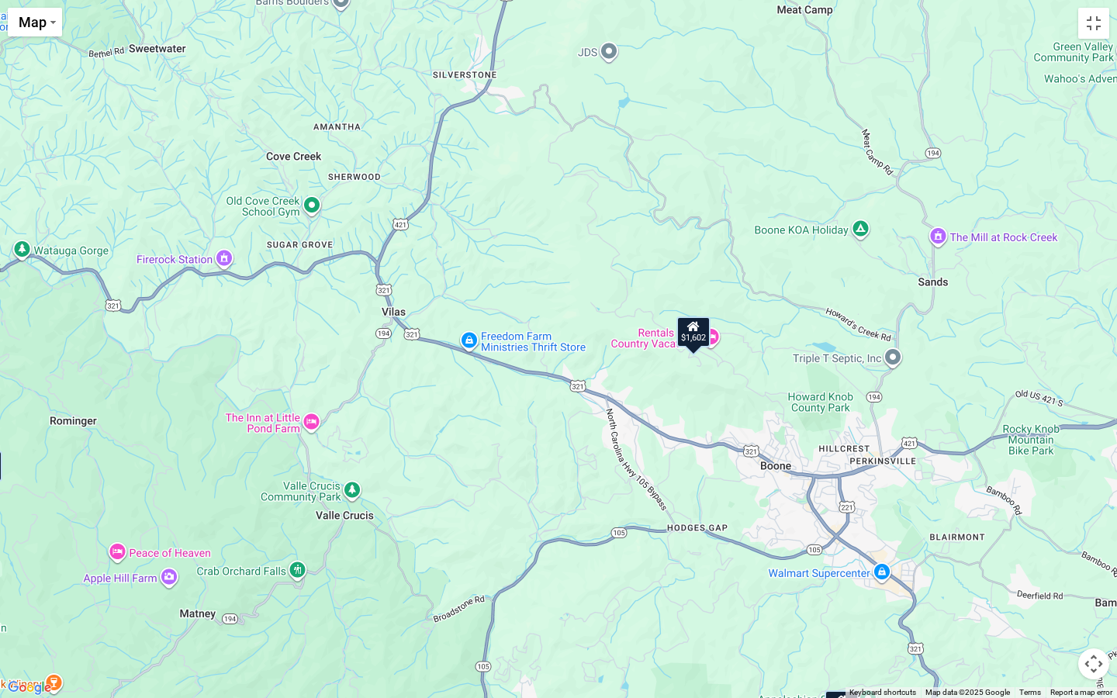
drag, startPoint x: 768, startPoint y: 404, endPoint x: 736, endPoint y: 534, distance: 133.4
click at [736, 534] on div "$4,265 $2,885 $4,165 $2,610 $1,317 $2,351 $1,170 $2,477 $1,582 $2,134 $2,474 $1…" at bounding box center [558, 349] width 1117 height 698
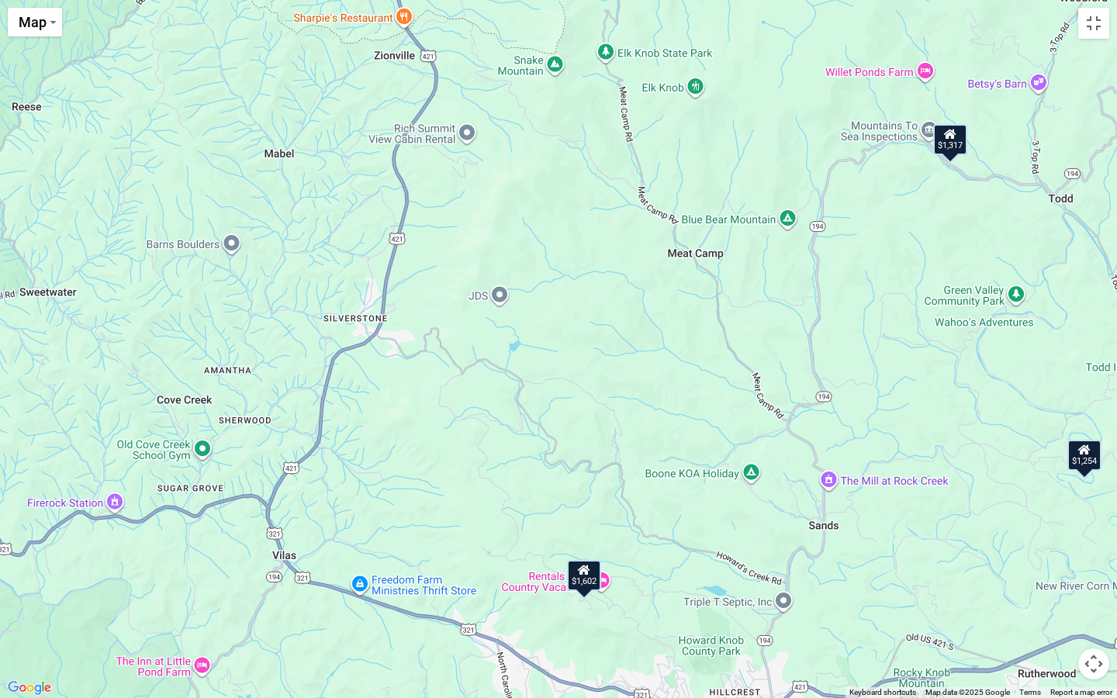
drag, startPoint x: 790, startPoint y: 428, endPoint x: 679, endPoint y: 675, distance: 270.4
click at [679, 536] on div "$4,265 $2,885 $4,165 $2,610 $1,317 $2,351 $1,170 $2,477 $1,582 $2,134 $2,474 $1…" at bounding box center [558, 349] width 1117 height 698
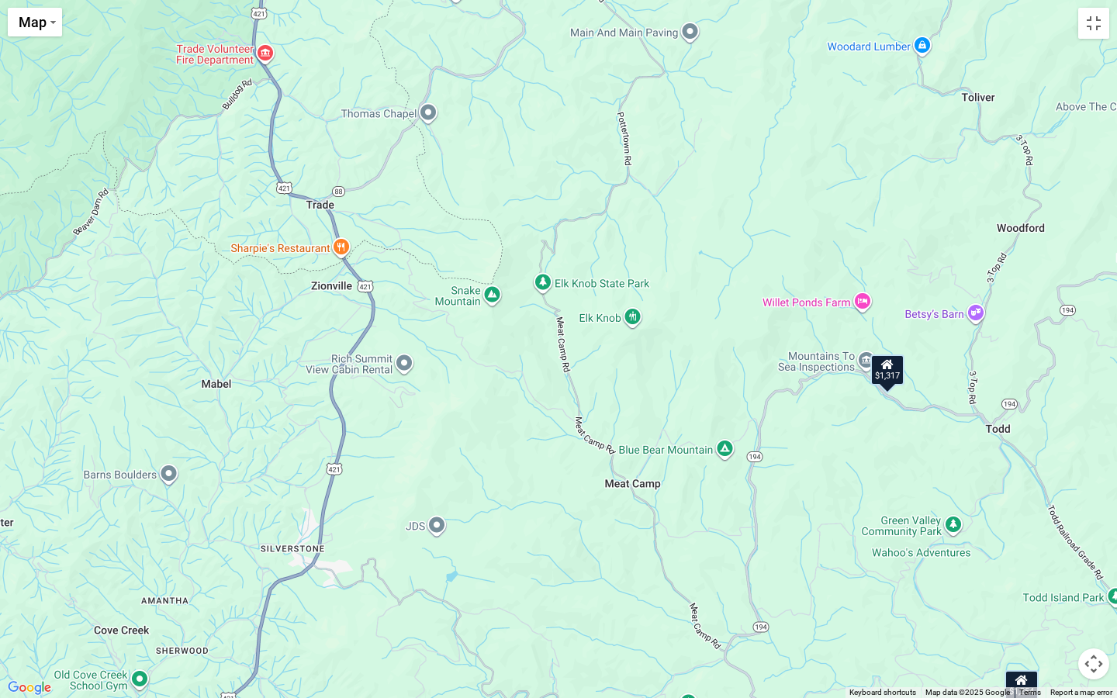
drag, startPoint x: 785, startPoint y: 466, endPoint x: 723, endPoint y: 695, distance: 237.1
click at [722, 536] on div "$4,265 $2,885 $4,165 $2,610 $1,317 $2,351 $1,170 $2,477 $1,582 $2,134 $2,474 $1…" at bounding box center [558, 349] width 1117 height 698
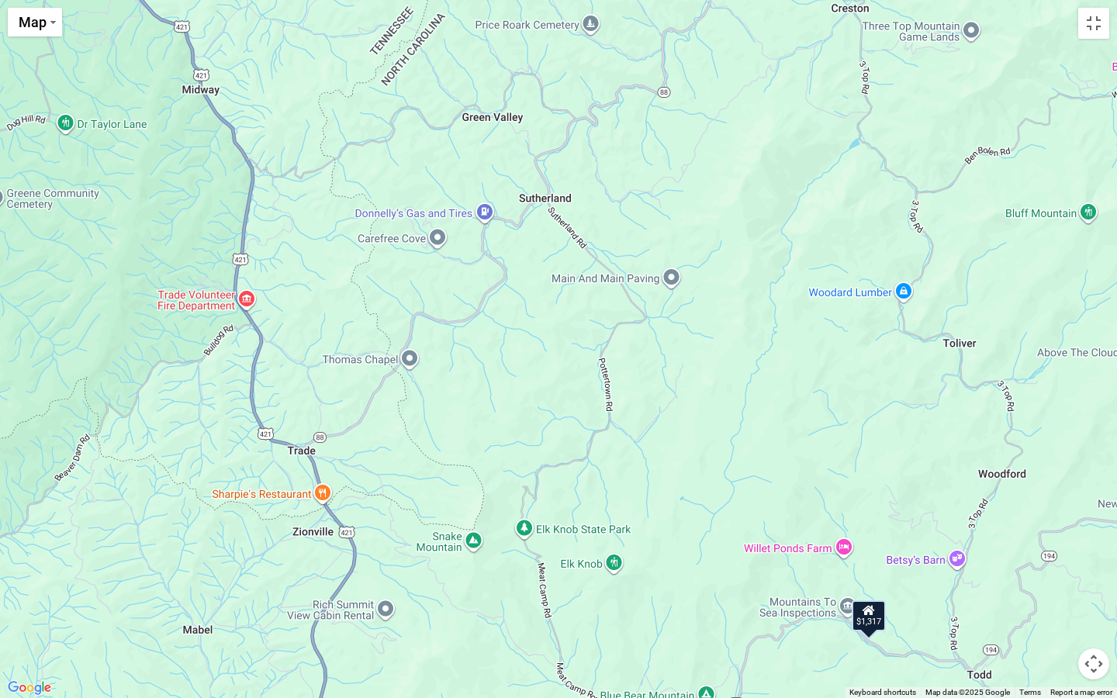
drag, startPoint x: 796, startPoint y: 441, endPoint x: 777, endPoint y: 693, distance: 252.7
click at [777, 536] on div "$4,265 $2,885 $4,165 $2,610 $1,317 $2,351 $1,170 $2,477 $1,582 $2,134 $2,474 $1…" at bounding box center [558, 349] width 1117 height 698
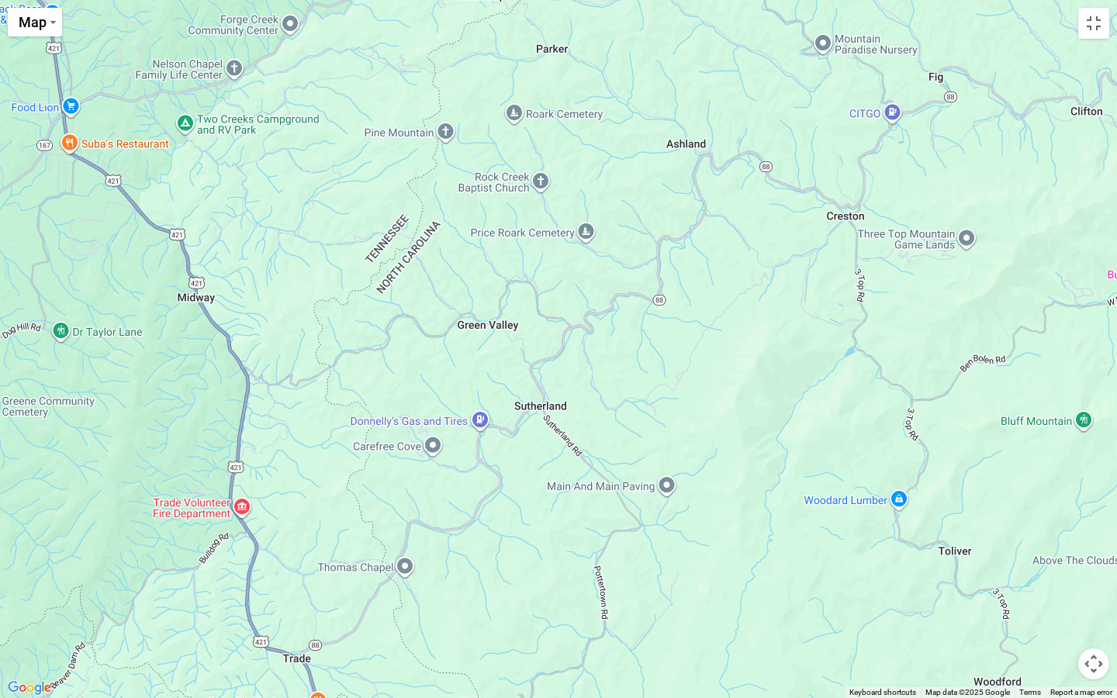
drag, startPoint x: 811, startPoint y: 484, endPoint x: 804, endPoint y: 695, distance: 211.1
click at [804, 536] on div "$4,265 $2,885 $4,165 $2,610 $1,317 $2,351 $1,170 $2,477 $1,582 $2,134 $2,474 $1…" at bounding box center [558, 349] width 1117 height 698
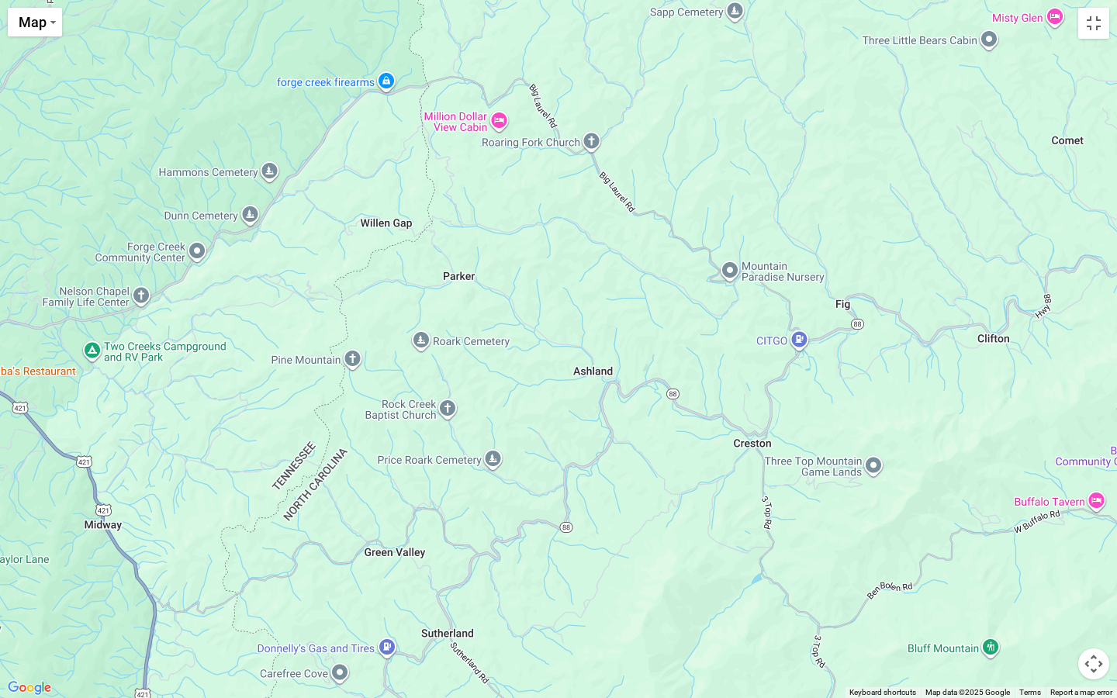
drag, startPoint x: 873, startPoint y: 468, endPoint x: 777, endPoint y: 697, distance: 248.6
click at [777, 536] on div "$4,265 $2,885 $4,165 $2,610 $1,317 $2,351 $1,170 $2,477 $1,582 $2,134 $2,474 $1…" at bounding box center [558, 349] width 1117 height 698
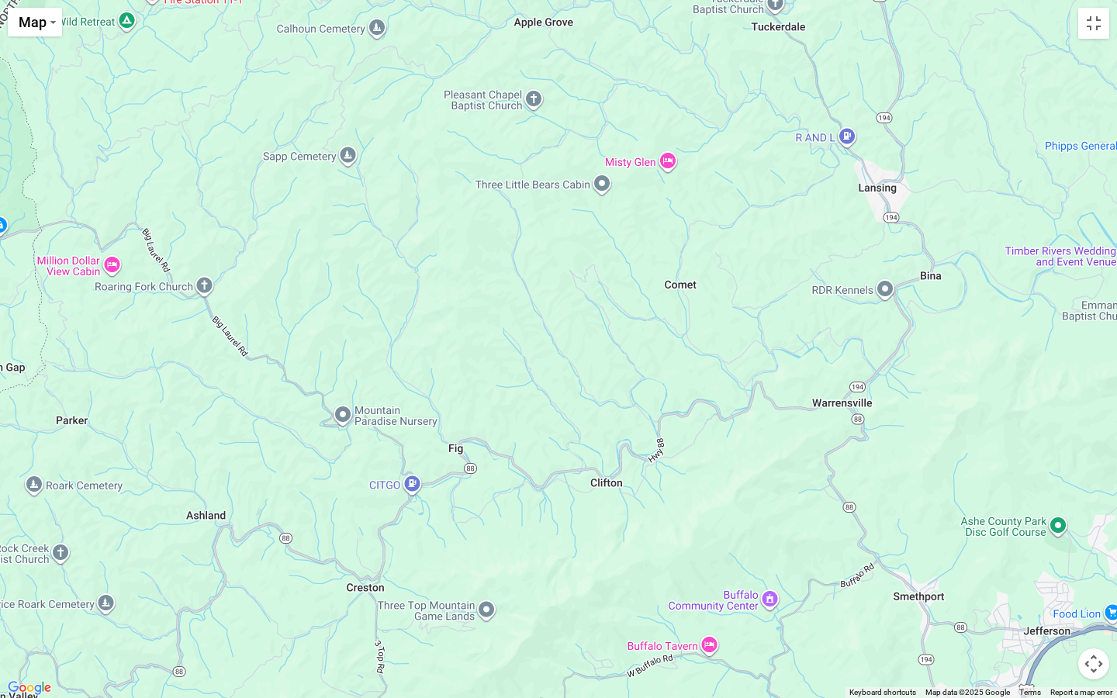
drag, startPoint x: 839, startPoint y: 396, endPoint x: 462, endPoint y: 542, distance: 404.1
click at [462, 536] on div "$4,265 $2,885 $4,165 $2,610 $1,317 $2,351 $1,170 $2,477 $1,582 $2,134 $2,474 $1…" at bounding box center [558, 349] width 1117 height 698
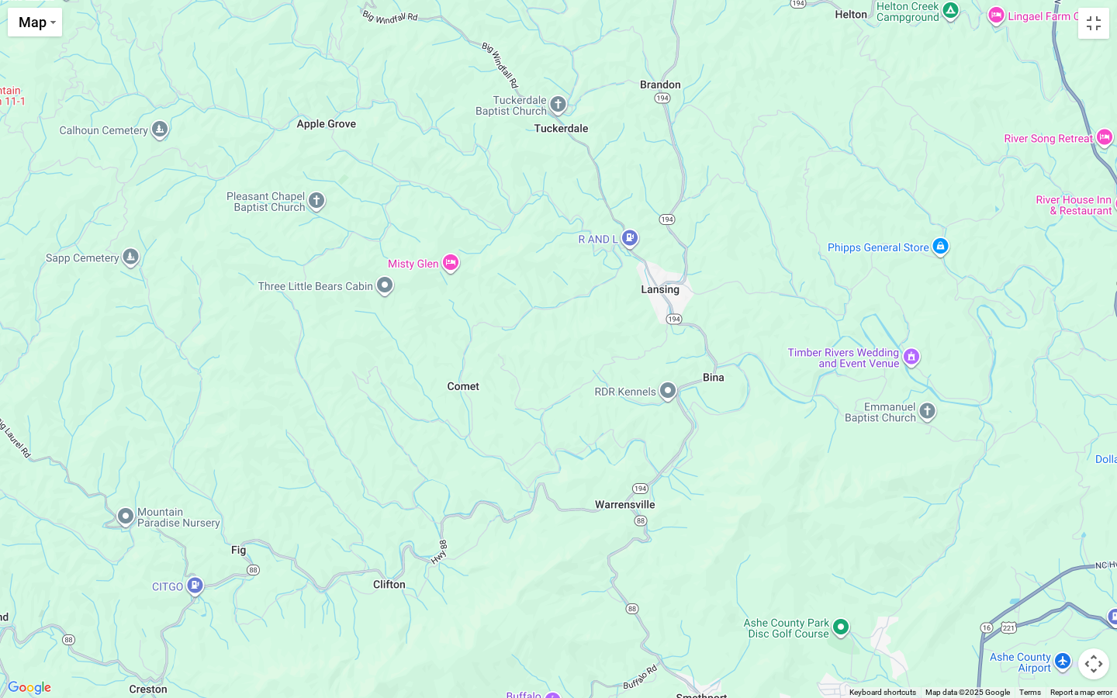
drag, startPoint x: 756, startPoint y: 427, endPoint x: 534, endPoint y: 529, distance: 244.0
click at [534, 529] on div "$4,265 $2,885 $4,165 $2,610 $1,317 $2,351 $1,170 $2,477 $1,582 $2,134 $2,474 $1…" at bounding box center [558, 349] width 1117 height 698
click at [1101, 536] on button "Map camera controls" at bounding box center [1093, 663] width 31 height 31
click at [1097, 536] on button "Map camera controls" at bounding box center [1093, 663] width 31 height 31
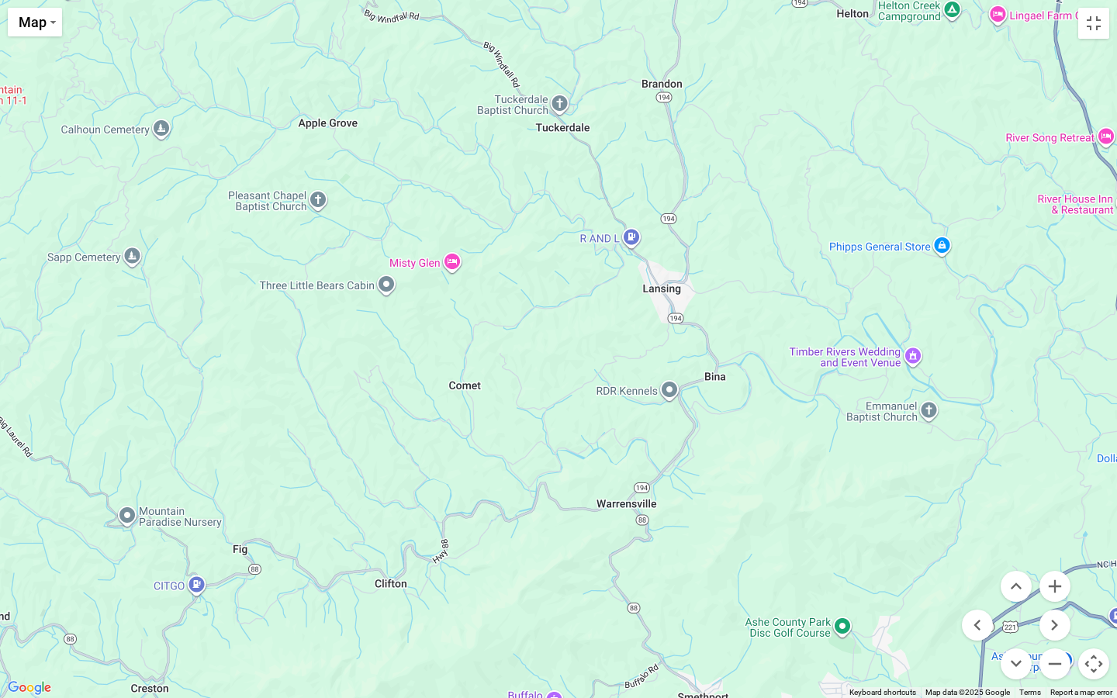
click at [1097, 536] on button "Map camera controls" at bounding box center [1093, 663] width 31 height 31
click at [1096, 30] on button "Toggle fullscreen view" at bounding box center [1093, 23] width 31 height 31
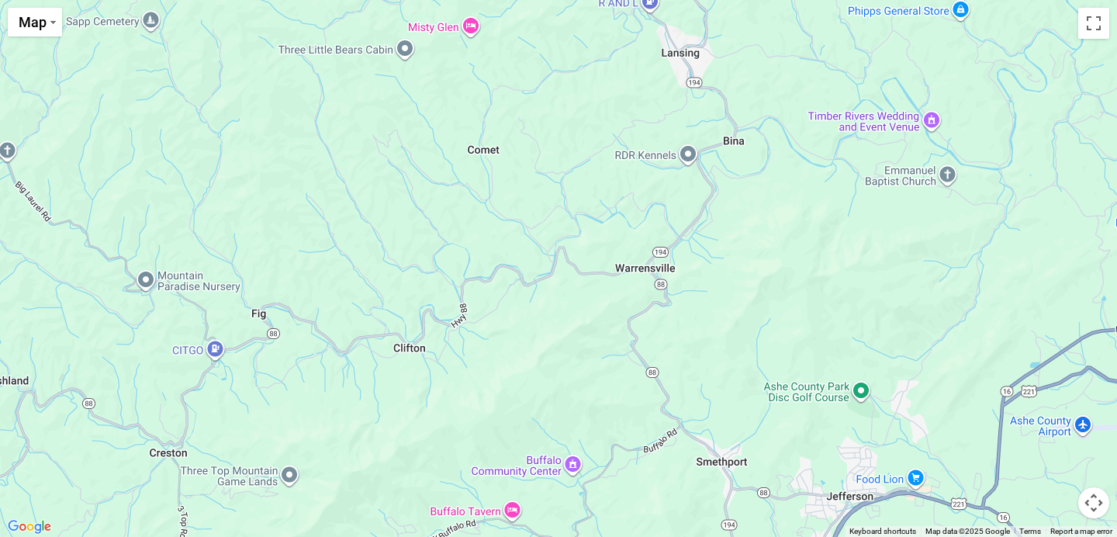
drag, startPoint x: 900, startPoint y: 427, endPoint x: 917, endPoint y: 258, distance: 169.1
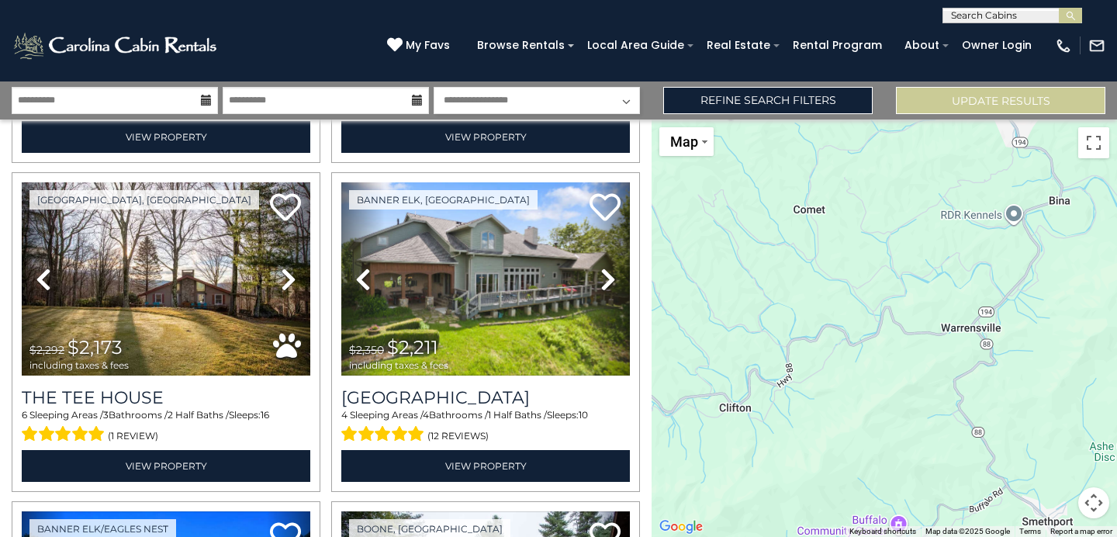
click at [918, 258] on div "$4,265 $2,885 $4,165 $2,610 $1,317 $2,351 $1,170 $2,477 $1,582 $2,134 $2,474 $1…" at bounding box center [883, 327] width 465 height 417
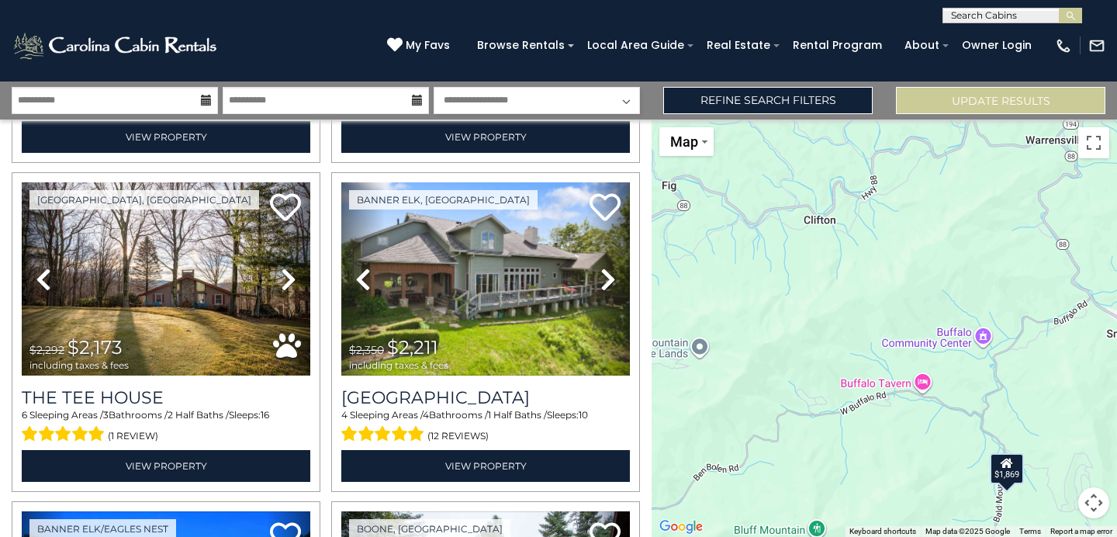
drag, startPoint x: 883, startPoint y: 487, endPoint x: 964, endPoint y: 310, distance: 194.7
click at [965, 309] on div "$4,265 $2,885 $4,165 $2,610 $1,317 $2,351 $1,170 $2,477 $1,582 $2,134 $2,474 $1…" at bounding box center [883, 327] width 465 height 417
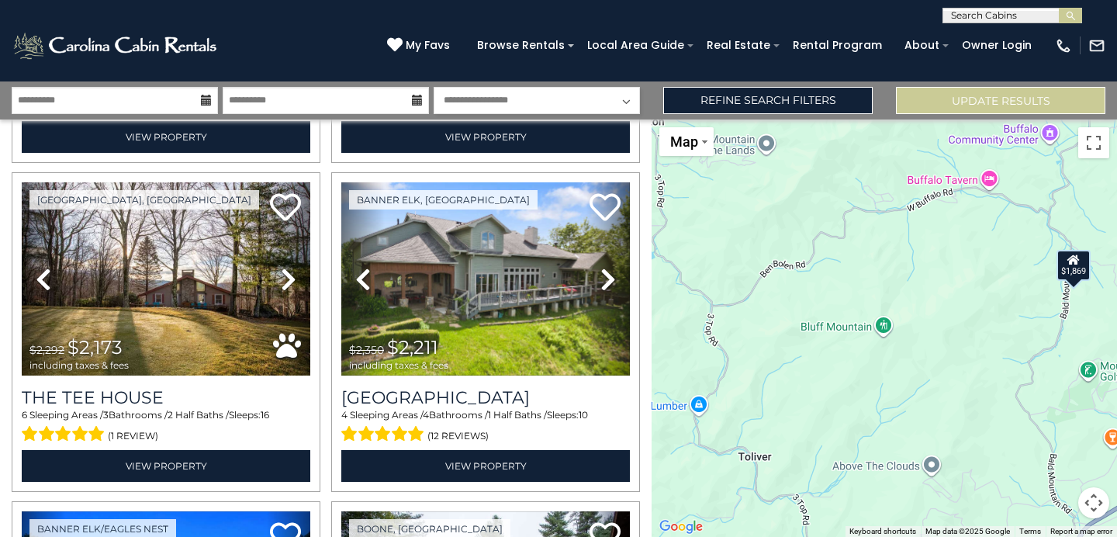
drag, startPoint x: 918, startPoint y: 473, endPoint x: 994, endPoint y: 268, distance: 218.9
click at [994, 265] on div "$4,265 $2,885 $4,165 $2,610 $1,317 $2,351 $1,170 $2,477 $1,582 $2,134 $2,474 $1…" at bounding box center [883, 327] width 465 height 417
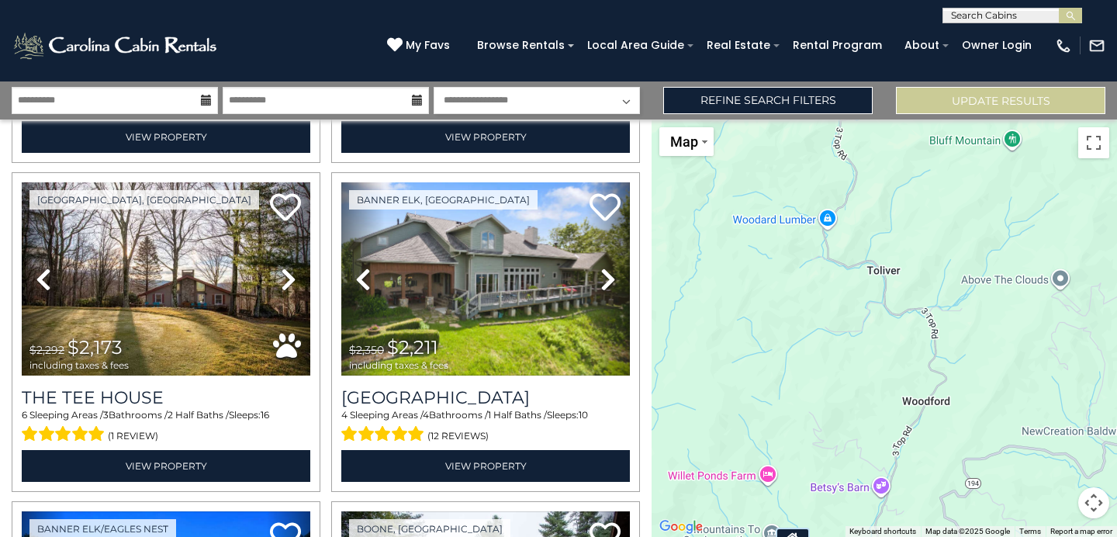
drag, startPoint x: 970, startPoint y: 436, endPoint x: 1093, endPoint y: 253, distance: 220.3
click at [1094, 253] on div "$4,265 $2,885 $4,165 $2,610 $1,317 $2,351 $1,170 $2,477 $1,582 $2,134 $2,474 $1…" at bounding box center [883, 327] width 465 height 417
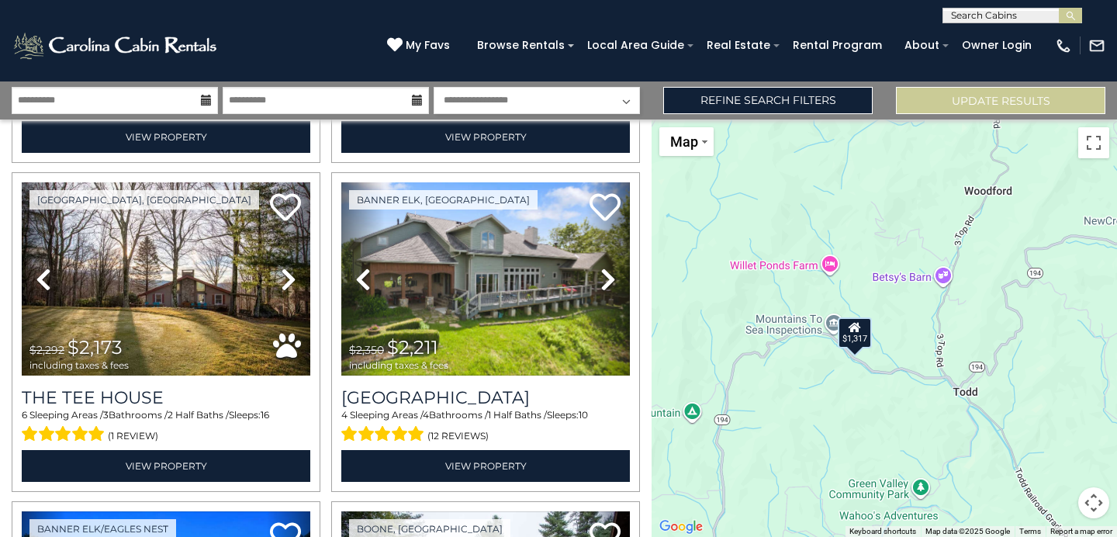
drag, startPoint x: 917, startPoint y: 365, endPoint x: 979, endPoint y: 155, distance: 219.1
click at [979, 155] on div "$4,265 $2,885 $4,165 $2,610 $1,317 $2,351 $1,170 $2,477 $1,582 $2,134 $2,474 $1…" at bounding box center [883, 327] width 465 height 417
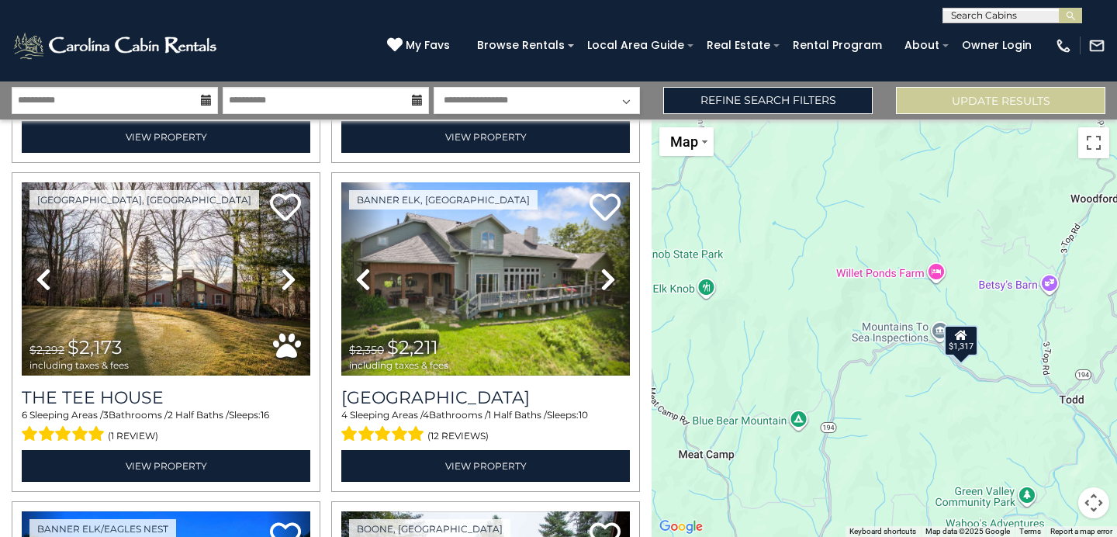
drag, startPoint x: 938, startPoint y: 358, endPoint x: 1050, endPoint y: 375, distance: 113.0
click at [1050, 375] on div "$4,265 $2,885 $4,165 $2,610 $1,317 $2,351 $1,170 $2,477 $1,582 $2,134 $2,474 $1…" at bounding box center [883, 327] width 465 height 417
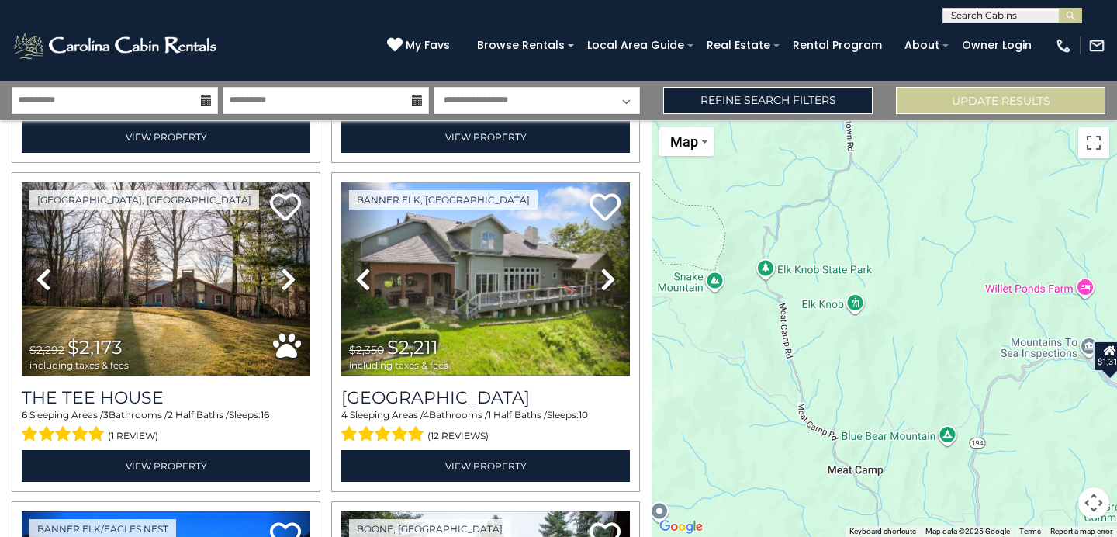
drag, startPoint x: 784, startPoint y: 318, endPoint x: 928, endPoint y: 322, distance: 143.5
click at [928, 322] on div "$4,265 $2,885 $4,165 $2,610 $1,317 $2,351 $1,170 $2,477 $1,582 $2,134 $2,474 $1…" at bounding box center [883, 327] width 465 height 417
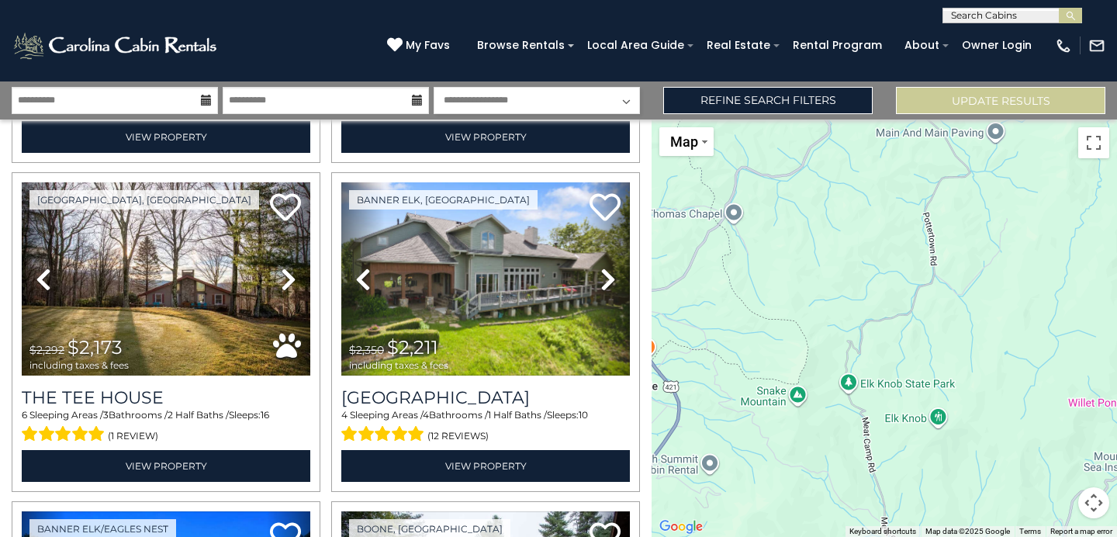
drag, startPoint x: 865, startPoint y: 230, endPoint x: 946, endPoint y: 344, distance: 140.1
click at [948, 344] on div "$4,265 $2,885 $4,165 $2,610 $1,317 $2,351 $1,170 $2,477 $1,582 $2,134 $2,474 $1…" at bounding box center [883, 327] width 465 height 417
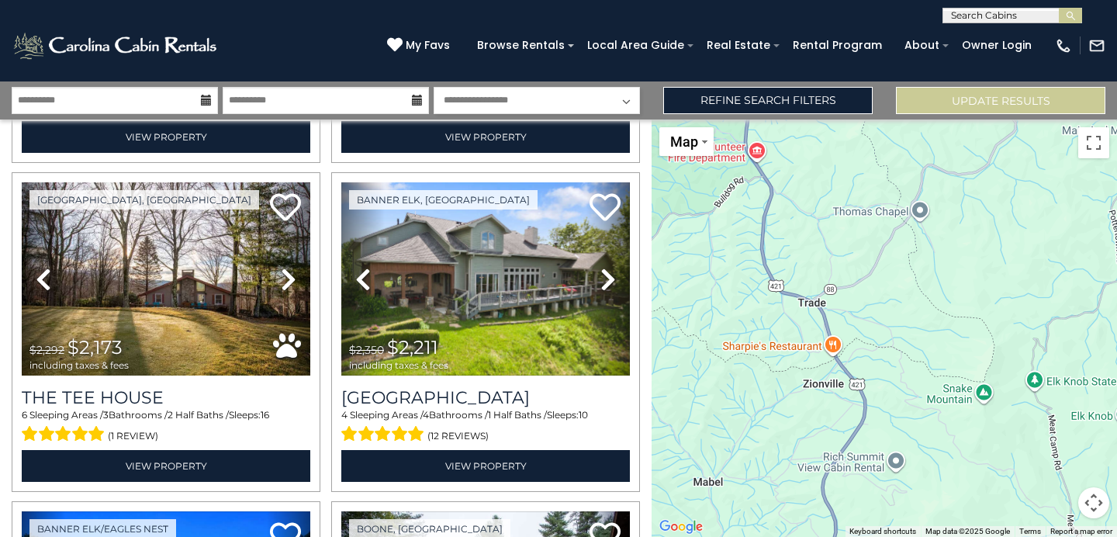
drag, startPoint x: 859, startPoint y: 333, endPoint x: 1042, endPoint y: 333, distance: 183.0
click at [1042, 333] on div "$4,265 $2,885 $4,165 $2,610 $1,317 $2,351 $1,170 $2,477 $1,582 $2,134 $2,474 $1…" at bounding box center [883, 327] width 465 height 417
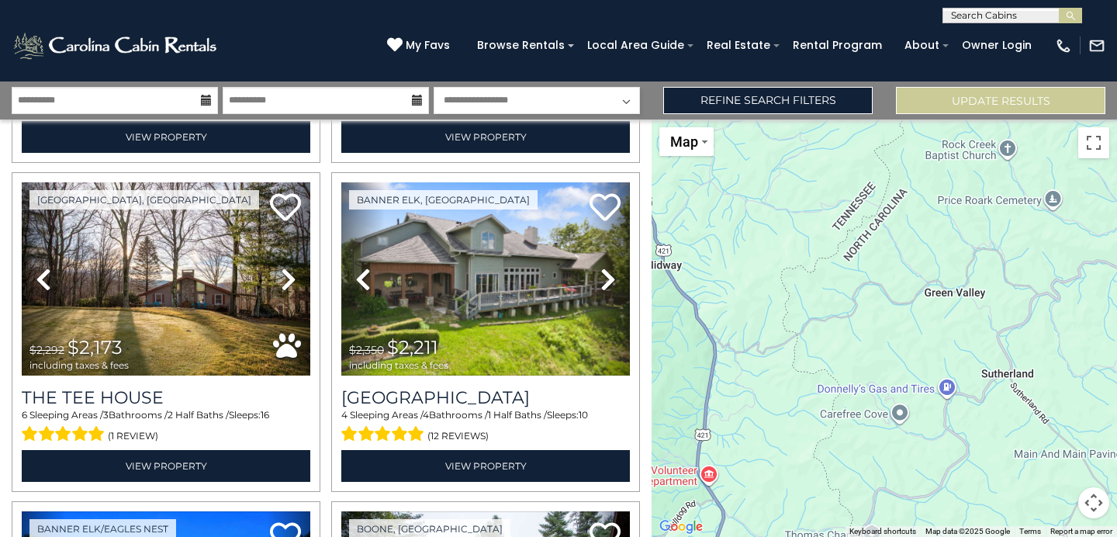
drag, startPoint x: 953, startPoint y: 264, endPoint x: 900, endPoint y: 591, distance: 330.9
click at [900, 536] on div "$4,265 $2,885 $4,165 $2,610 $1,317 $2,351 $1,170 $2,477 $1,582 $2,134 $2,474 $1…" at bounding box center [883, 327] width 465 height 417
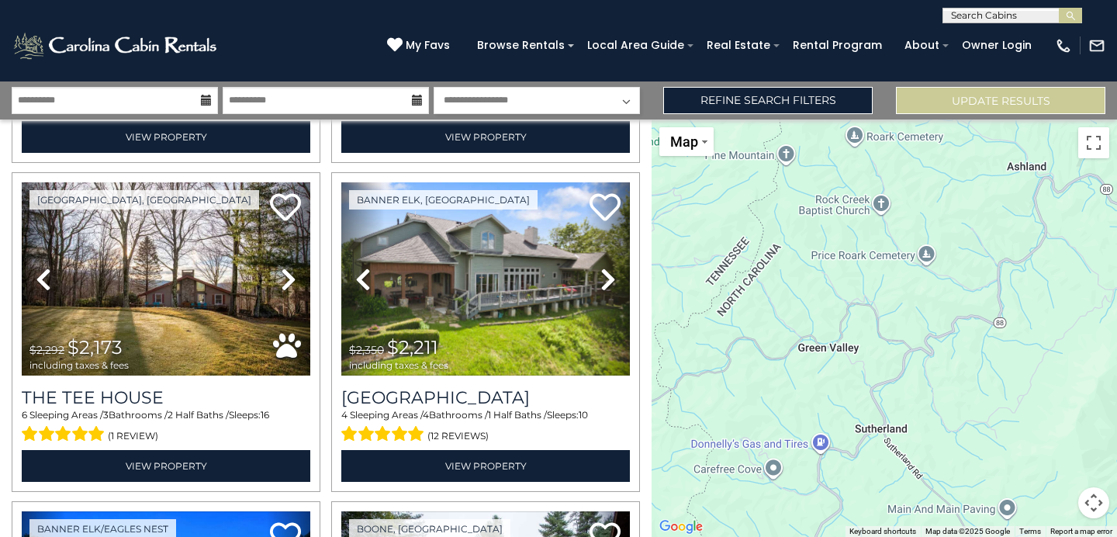
drag, startPoint x: 926, startPoint y: 510, endPoint x: 796, endPoint y: 568, distance: 143.0
click at [796, 536] on div "$4,265 $2,885 $4,165 $2,610 $1,317 $2,351 $1,170 $2,477 $1,582 $2,134 $2,474 $1…" at bounding box center [883, 327] width 465 height 417
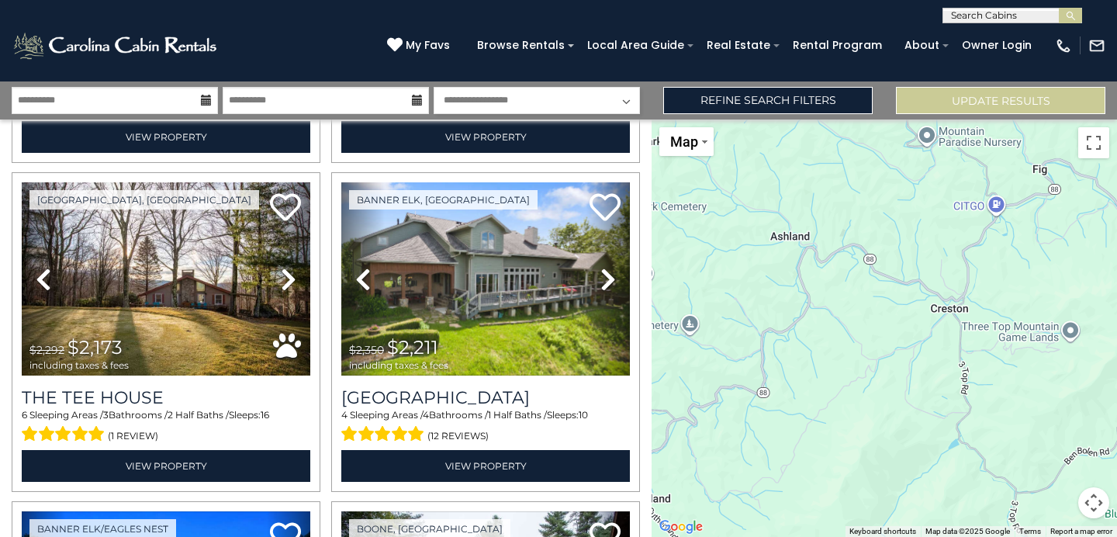
drag, startPoint x: 896, startPoint y: 477, endPoint x: 665, endPoint y: 537, distance: 238.7
click at [665, 536] on div "$4,265 $2,885 $4,165 $2,610 $1,317 $2,351 $1,170 $2,477 $1,582 $2,134 $2,474 $1…" at bounding box center [883, 327] width 465 height 417
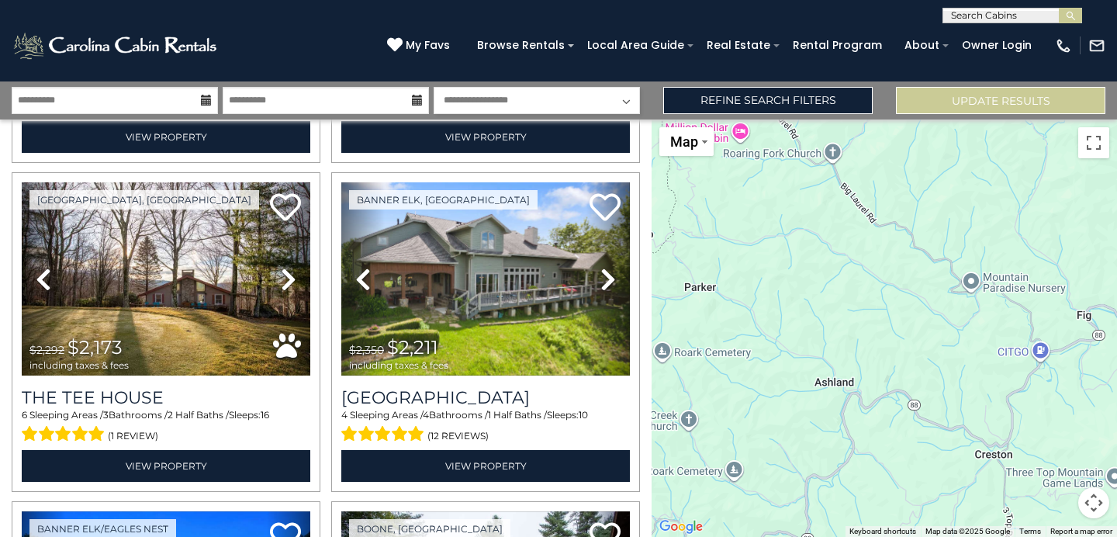
drag, startPoint x: 837, startPoint y: 372, endPoint x: 874, endPoint y: 526, distance: 158.0
click at [874, 527] on div "$4,265 $2,885 $4,165 $2,610 $1,317 $2,351 $1,170 $2,477 $1,582 $2,134 $2,474 $1…" at bounding box center [883, 327] width 465 height 417
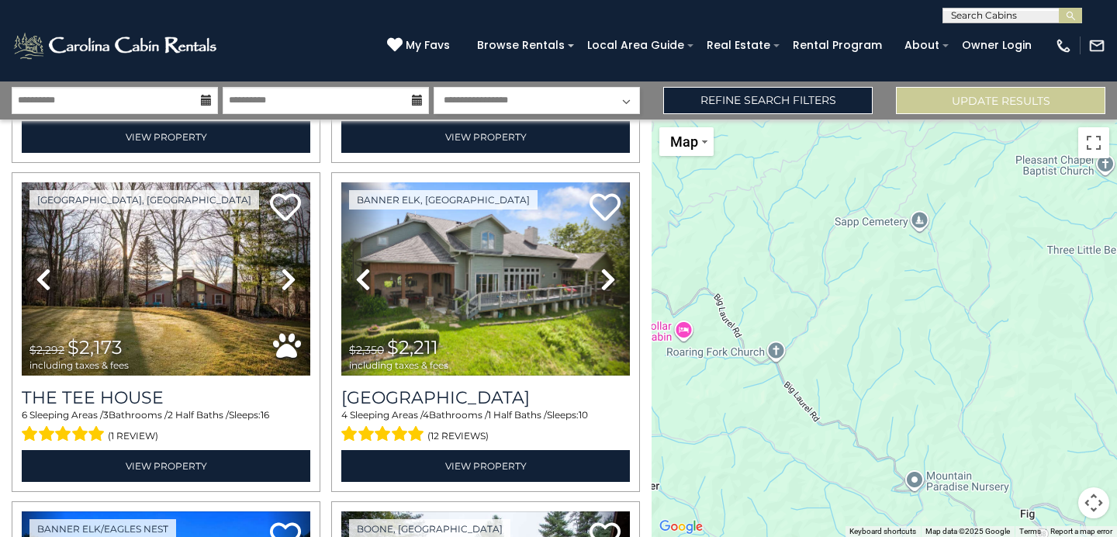
drag
click at [859, 536] on div "$4,265 $2,885 $4,165 $2,610 $1,317 $2,351 $1,170 $2,477 $1,582 $2,134 $2,474 $1…" at bounding box center [883, 327] width 465 height 417
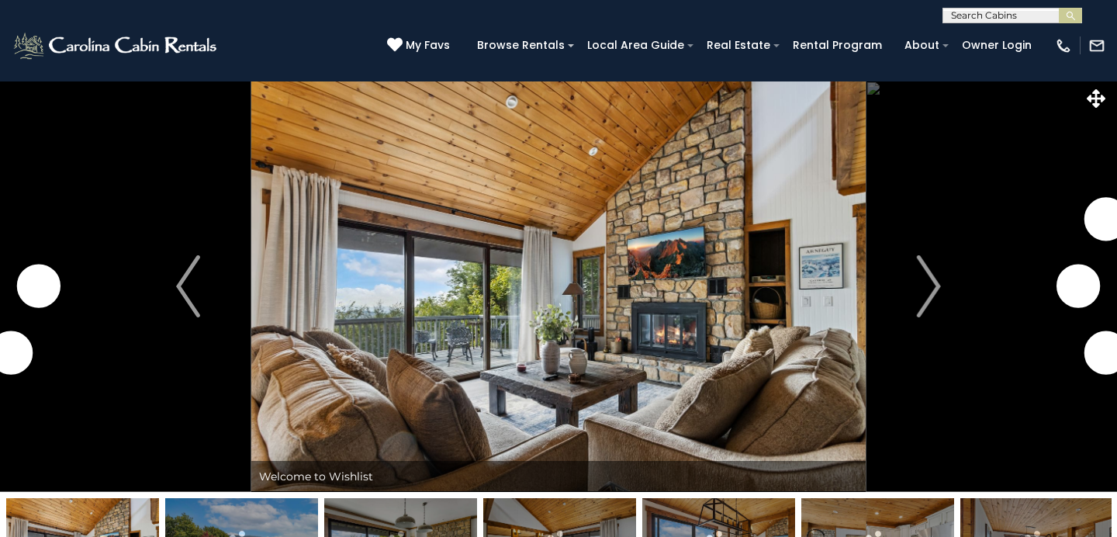
click at [924, 278] on img "Next" at bounding box center [928, 286] width 23 height 62
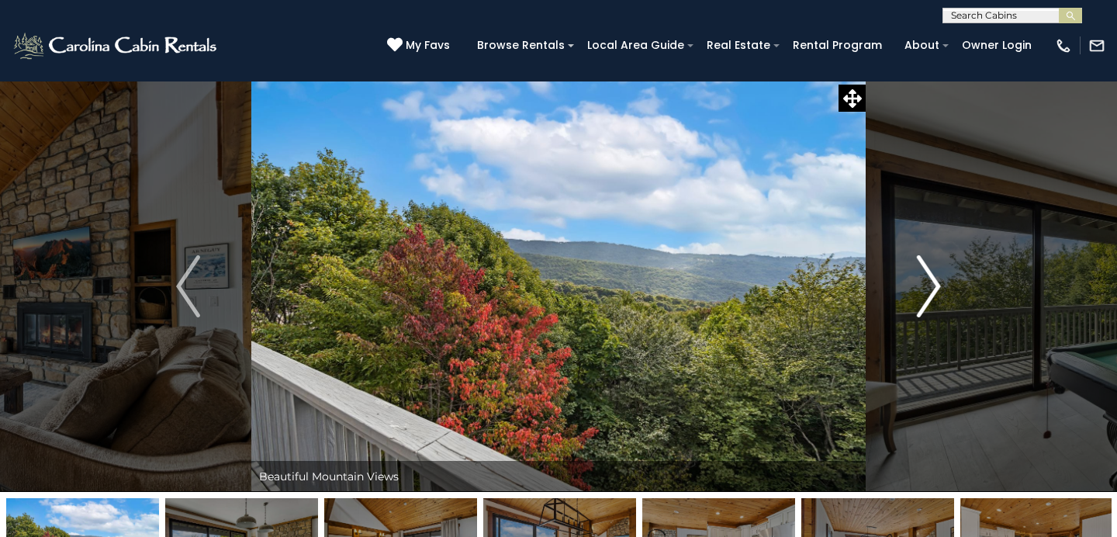
click at [924, 278] on img "Next" at bounding box center [928, 286] width 23 height 62
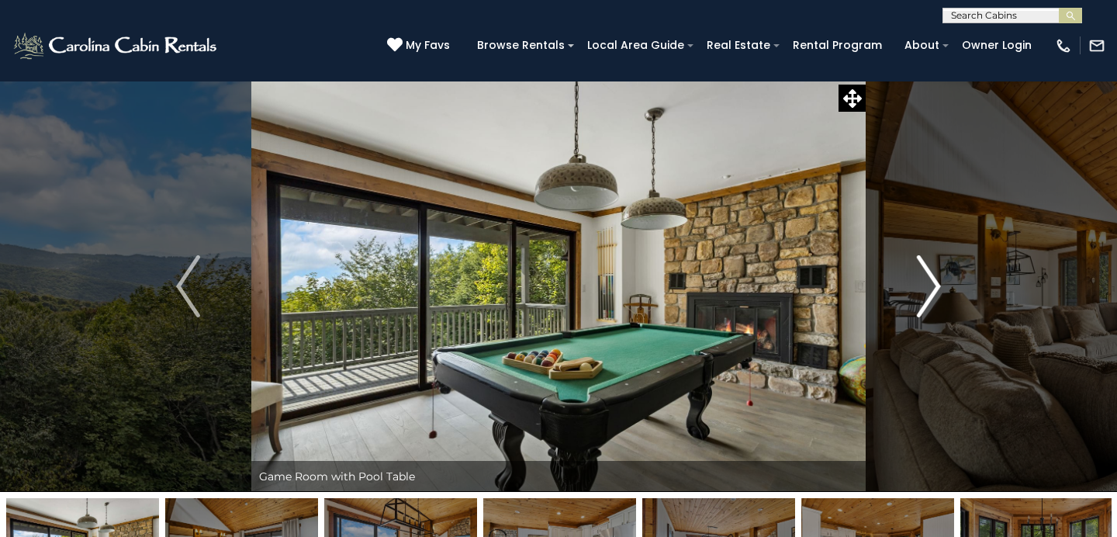
click at [924, 278] on img "Next" at bounding box center [928, 286] width 23 height 62
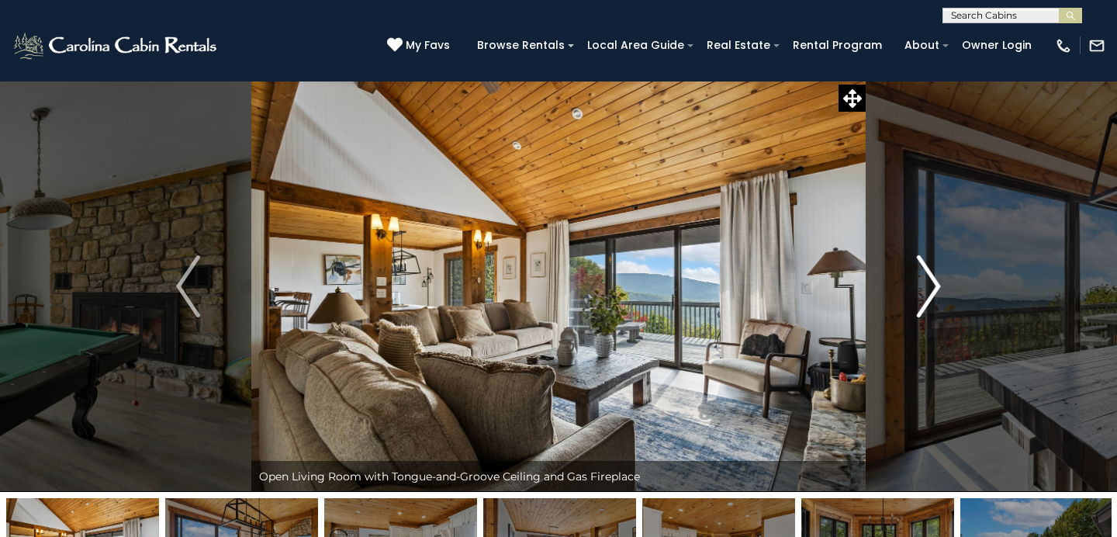
click at [924, 278] on img "Next" at bounding box center [928, 286] width 23 height 62
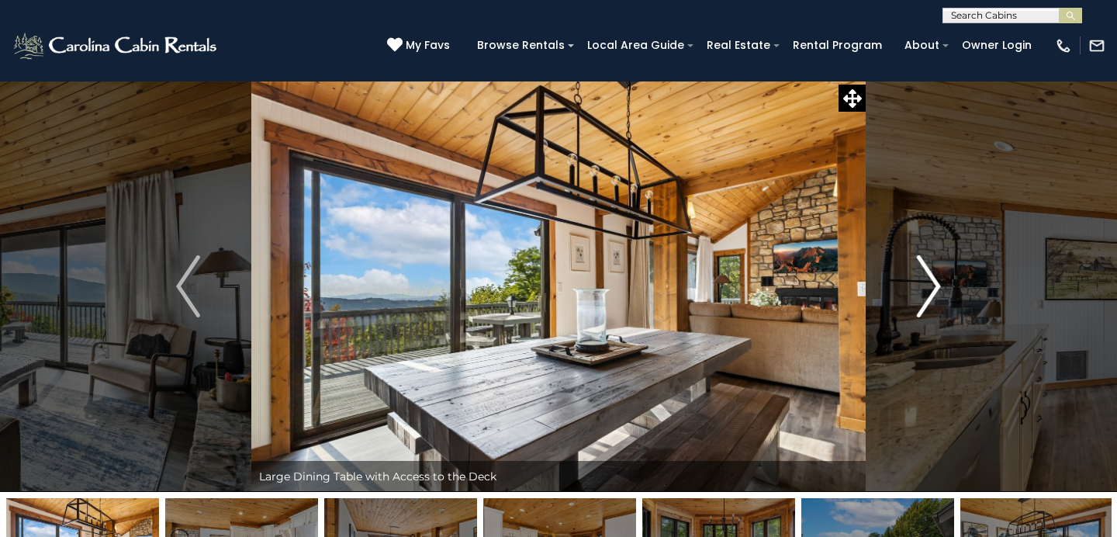
click at [924, 278] on img "Next" at bounding box center [928, 286] width 23 height 62
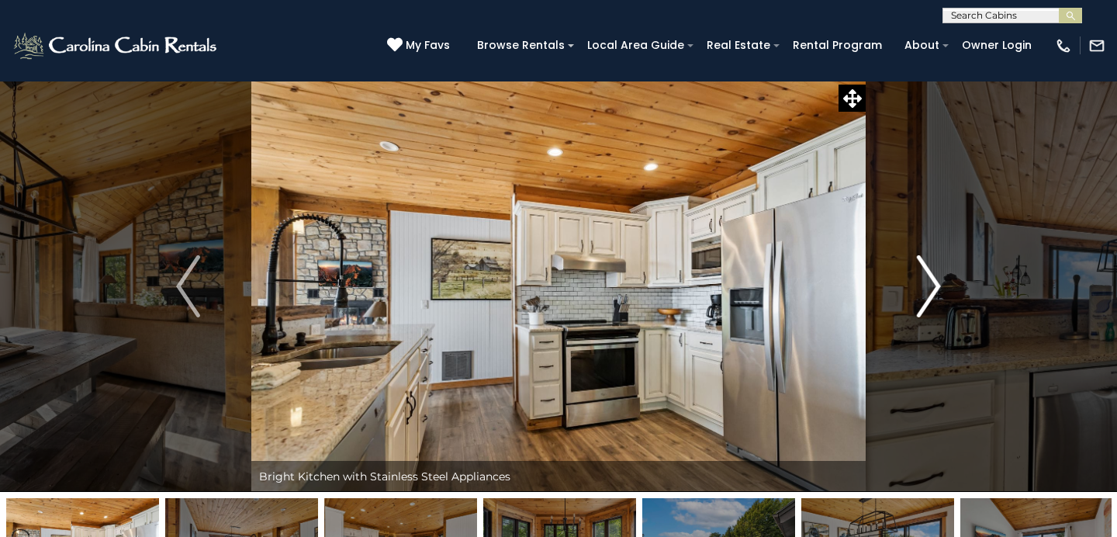
click at [924, 278] on img "Next" at bounding box center [928, 286] width 23 height 62
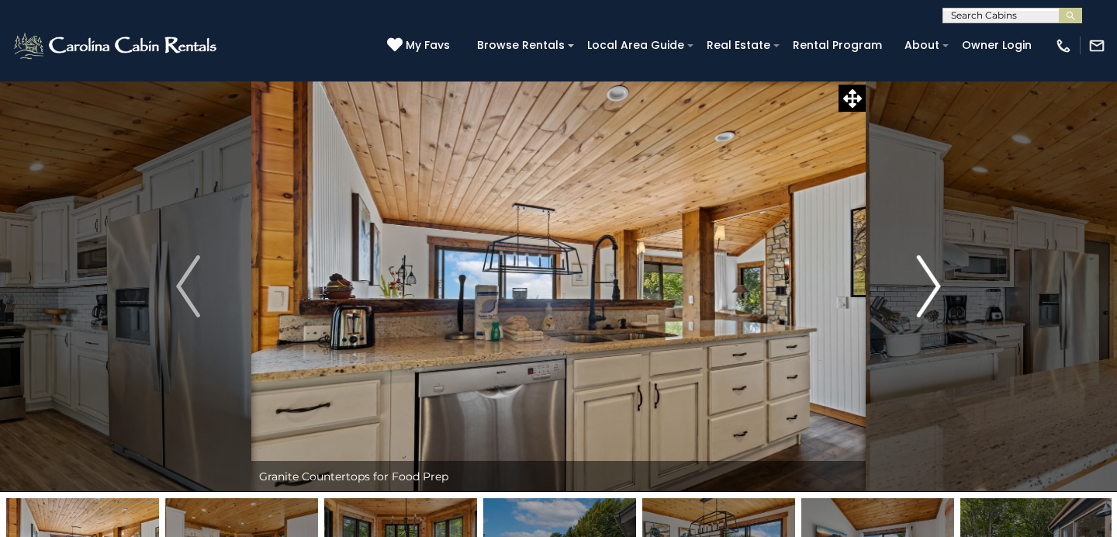
click at [924, 278] on img "Next" at bounding box center [928, 286] width 23 height 62
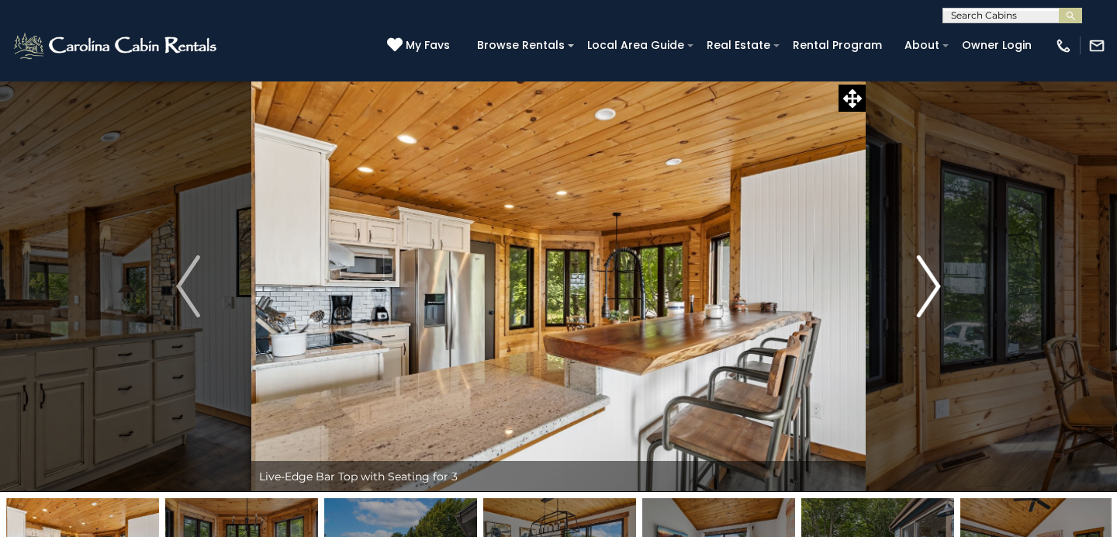
click at [924, 278] on img "Next" at bounding box center [928, 286] width 23 height 62
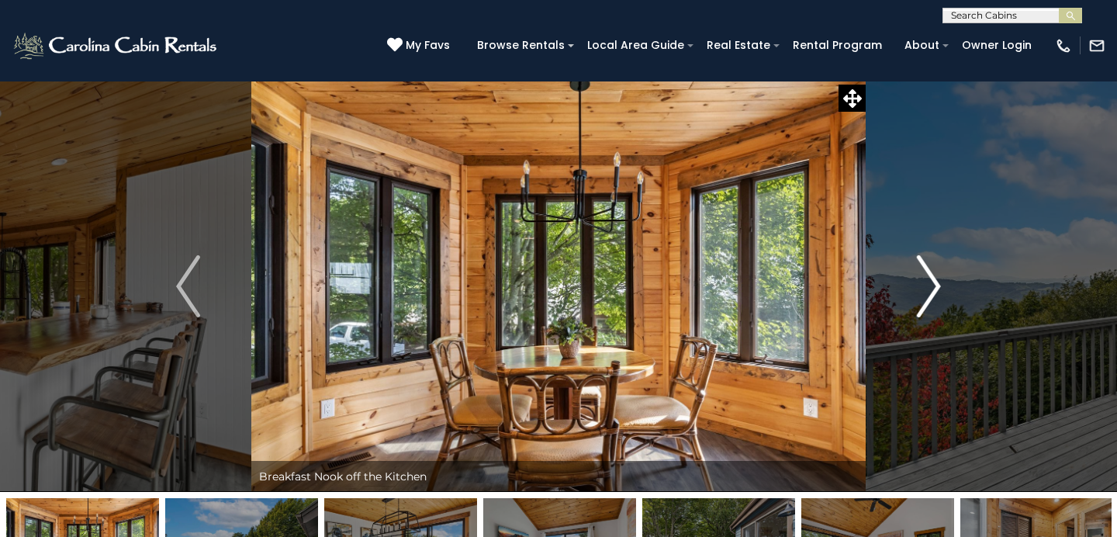
click at [924, 278] on img "Next" at bounding box center [928, 286] width 23 height 62
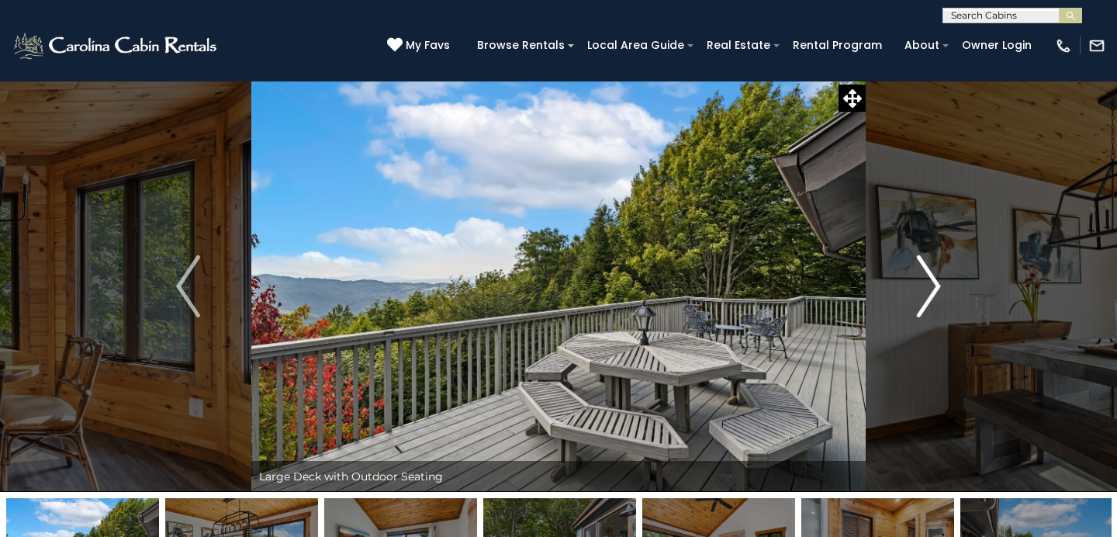
click at [924, 278] on img "Next" at bounding box center [928, 286] width 23 height 62
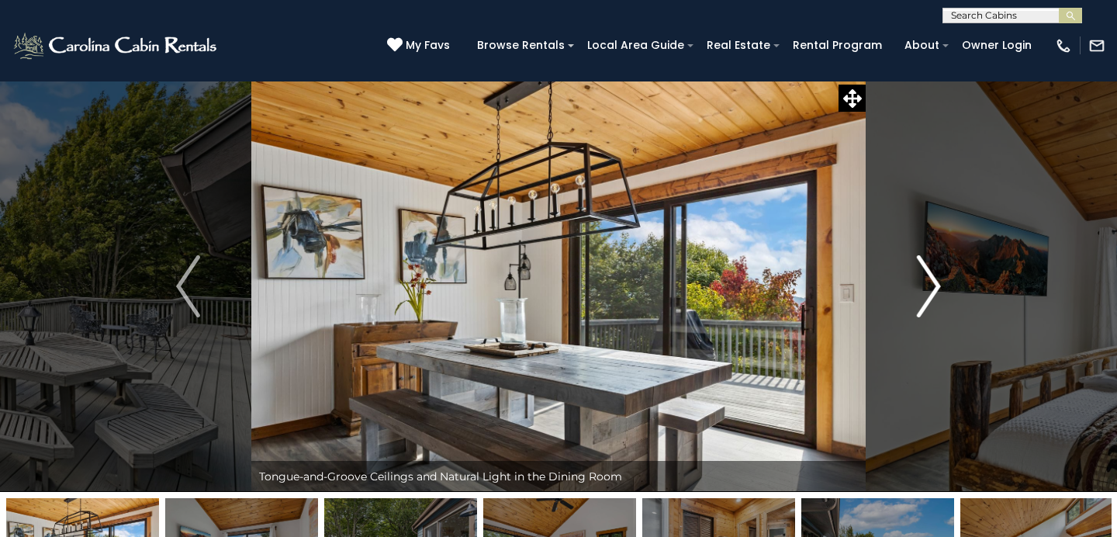
click at [924, 278] on img "Next" at bounding box center [928, 286] width 23 height 62
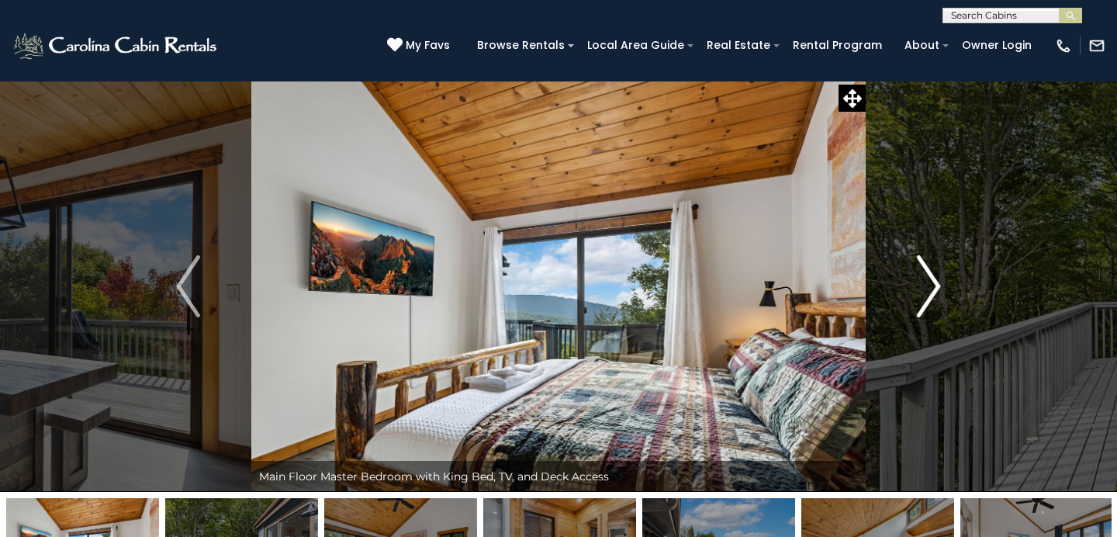
click at [924, 278] on img "Next" at bounding box center [928, 286] width 23 height 62
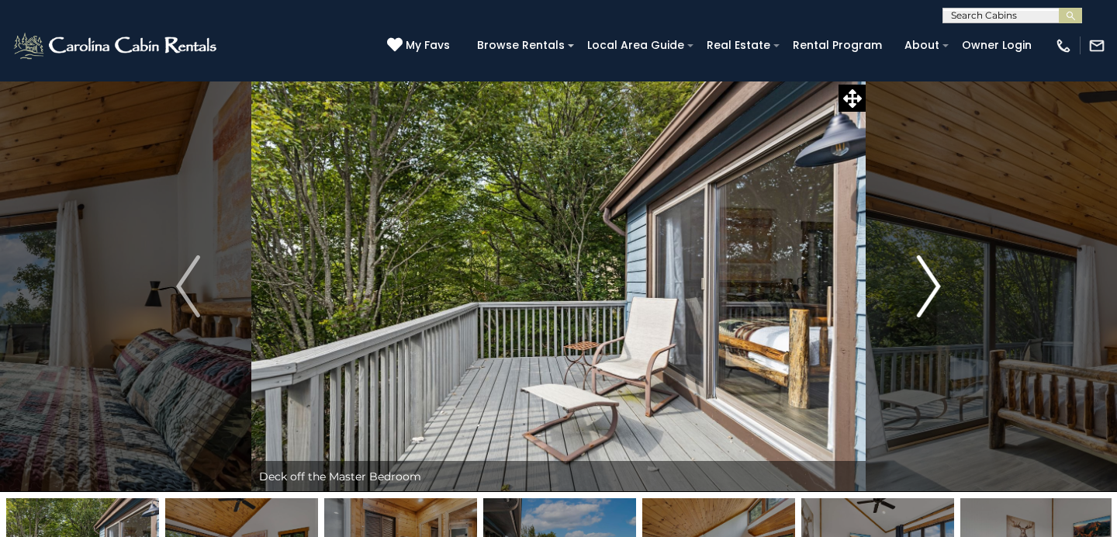
click at [924, 278] on img "Next" at bounding box center [928, 286] width 23 height 62
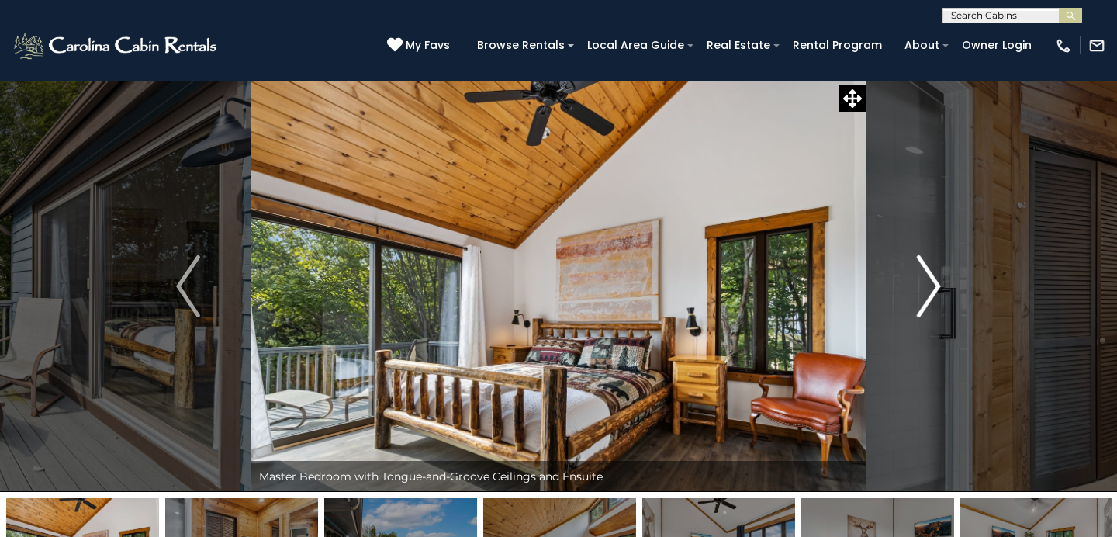
click at [924, 278] on img "Next" at bounding box center [928, 286] width 23 height 62
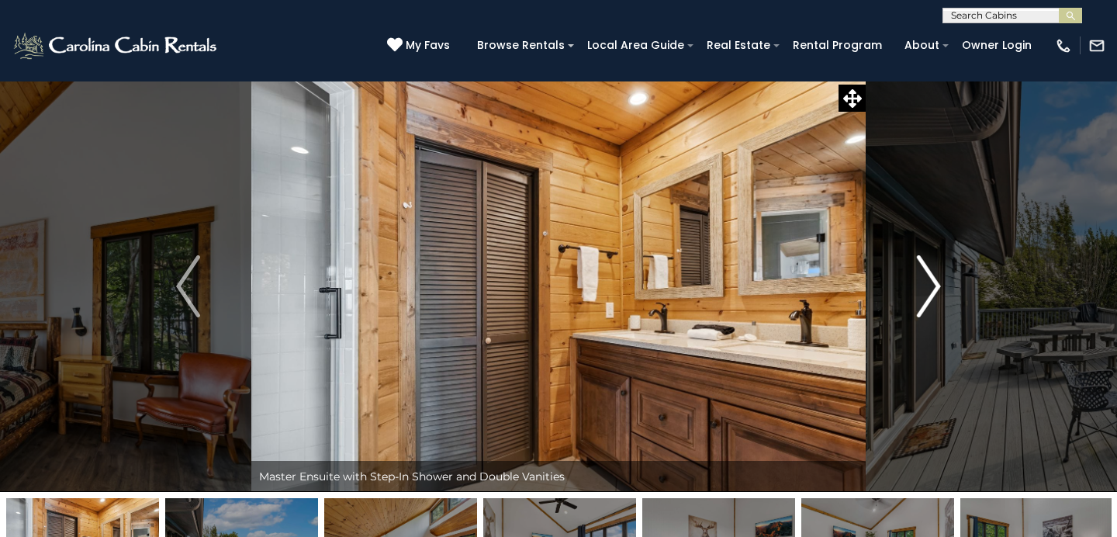
click at [924, 278] on img "Next" at bounding box center [928, 286] width 23 height 62
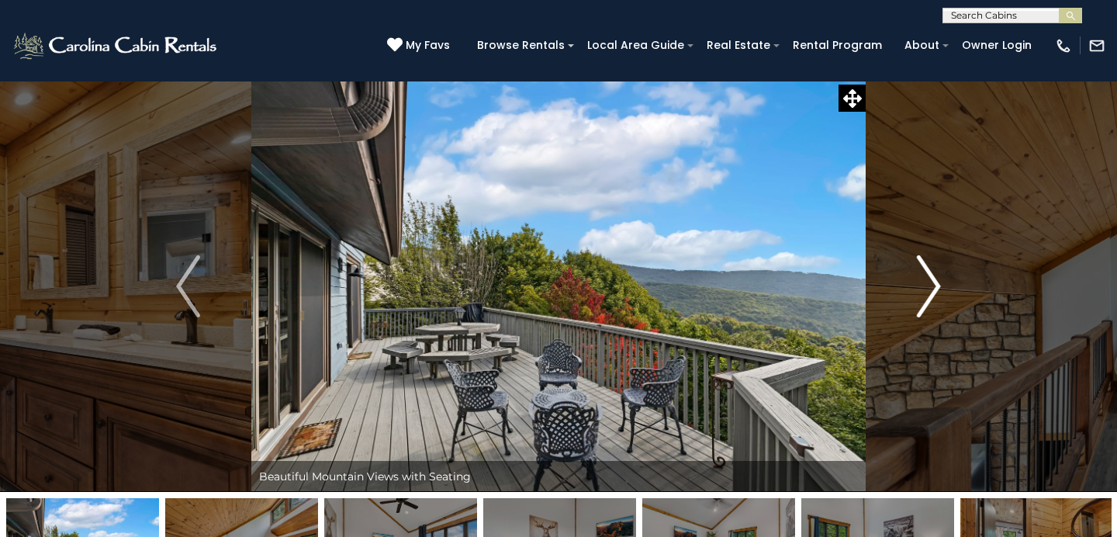
click at [924, 278] on img "Next" at bounding box center [928, 286] width 23 height 62
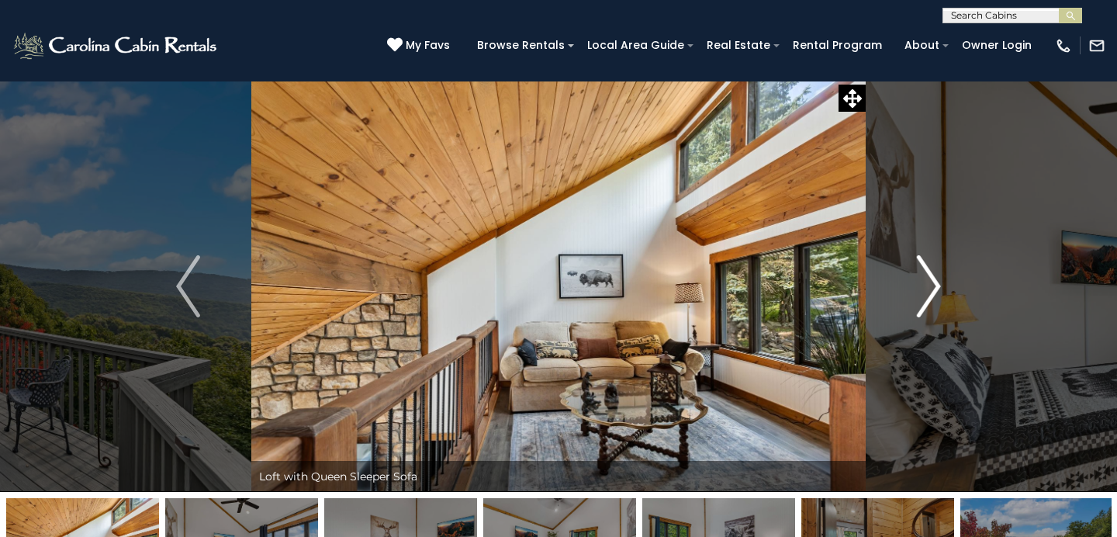
click at [924, 278] on img "Next" at bounding box center [928, 286] width 23 height 62
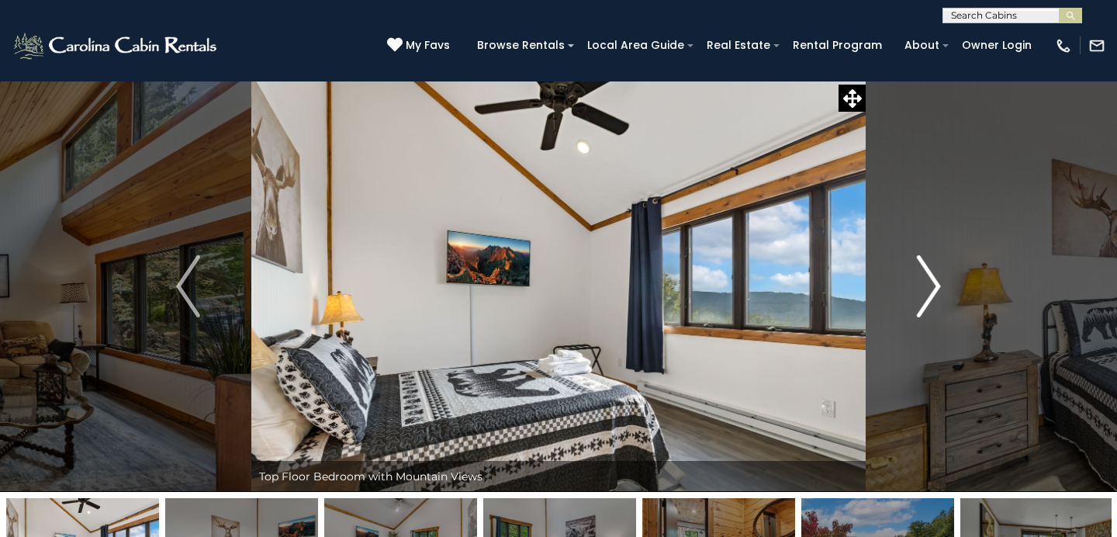
click at [924, 278] on img "Next" at bounding box center [928, 286] width 23 height 62
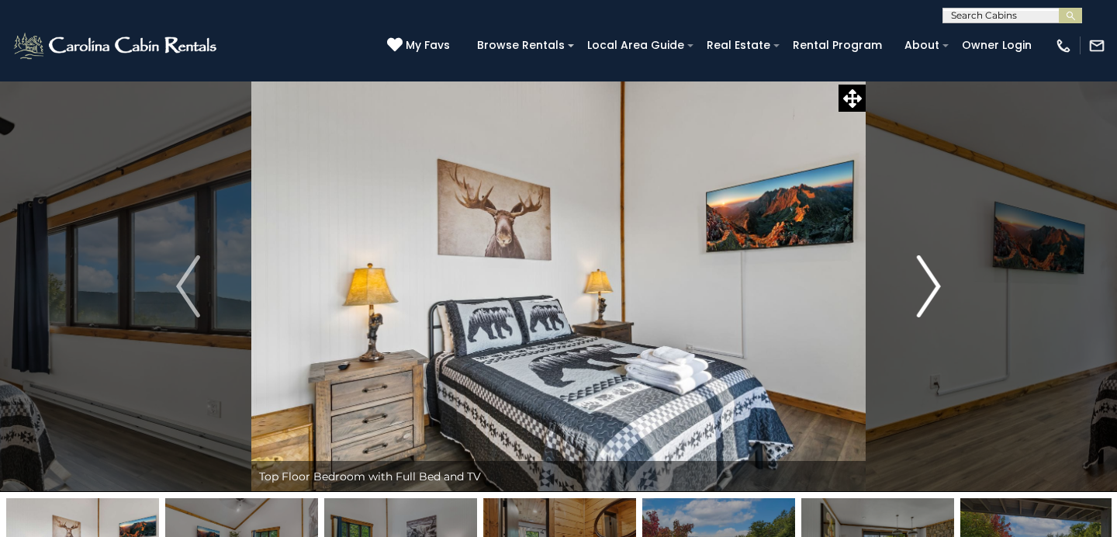
click at [924, 278] on img "Next" at bounding box center [928, 286] width 23 height 62
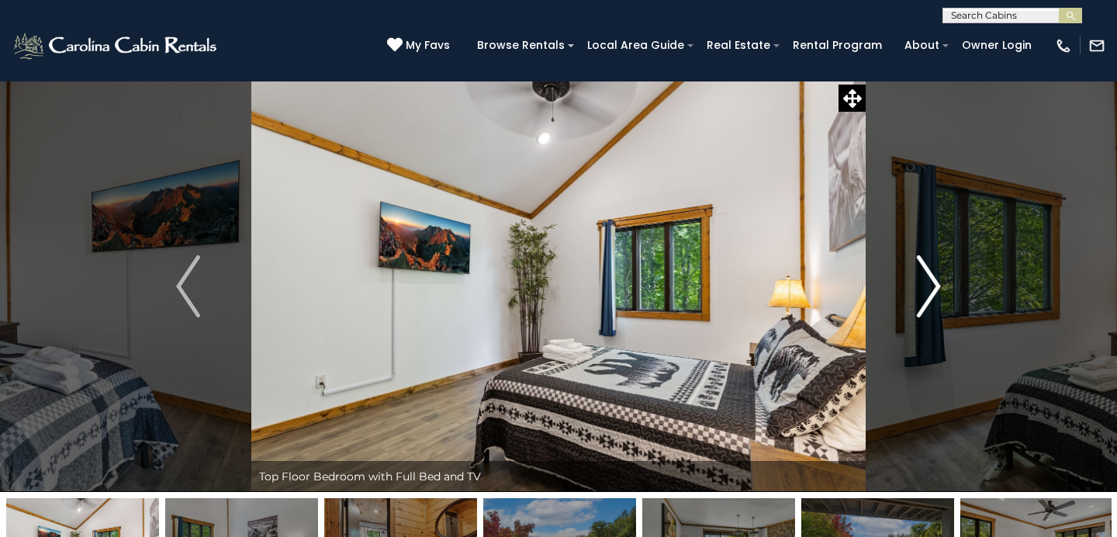
click at [924, 278] on img "Next" at bounding box center [928, 286] width 23 height 62
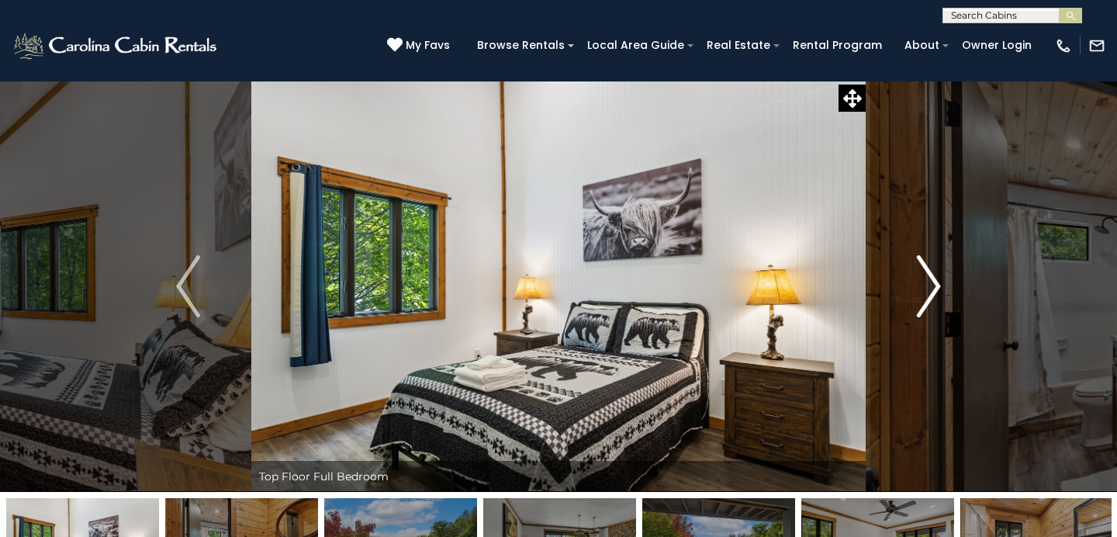
click at [924, 278] on img "Next" at bounding box center [928, 286] width 23 height 62
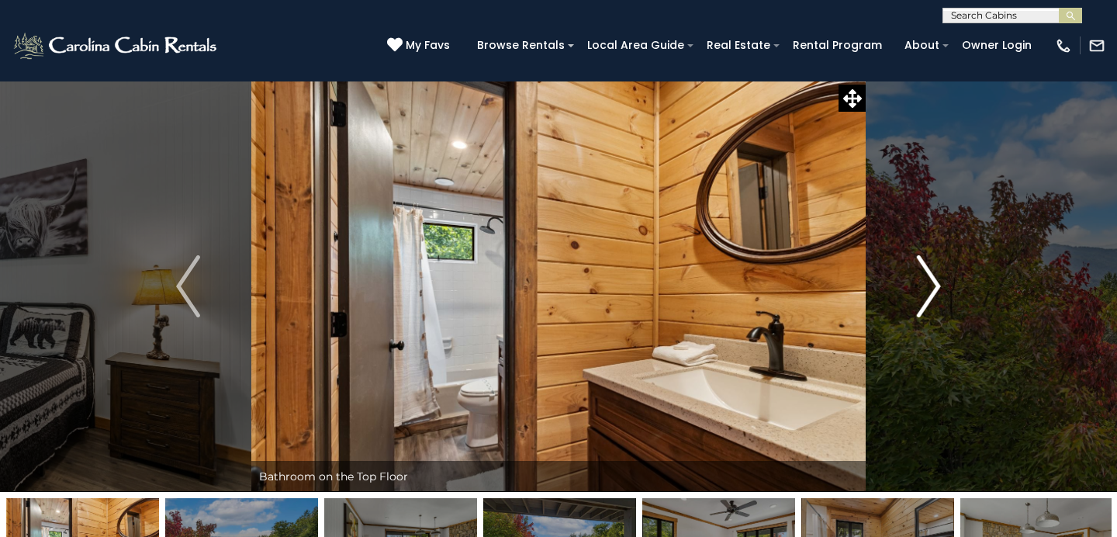
click at [924, 278] on img "Next" at bounding box center [928, 286] width 23 height 62
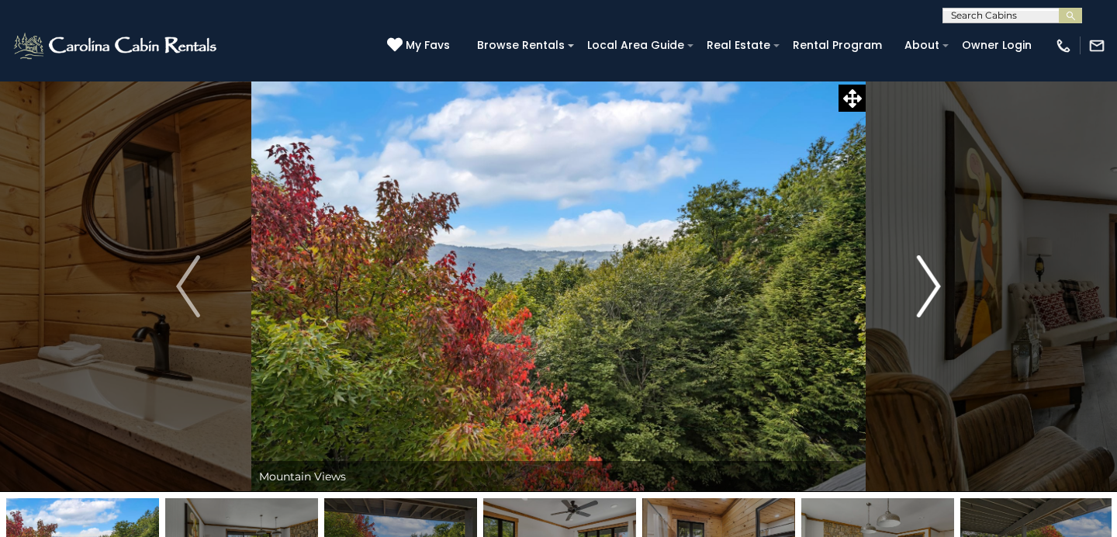
click at [924, 278] on img "Next" at bounding box center [928, 286] width 23 height 62
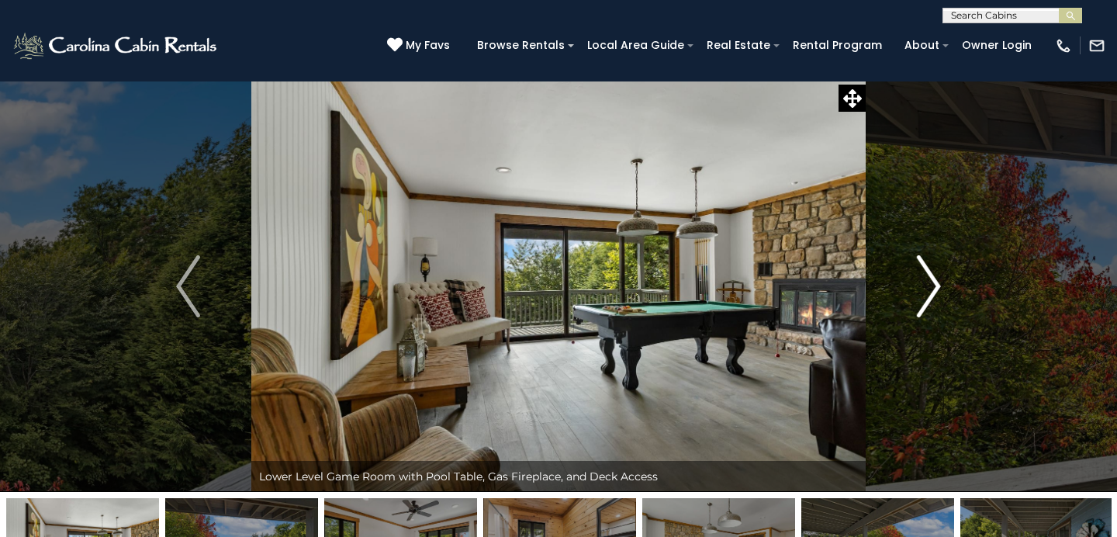
click at [924, 278] on img "Next" at bounding box center [928, 286] width 23 height 62
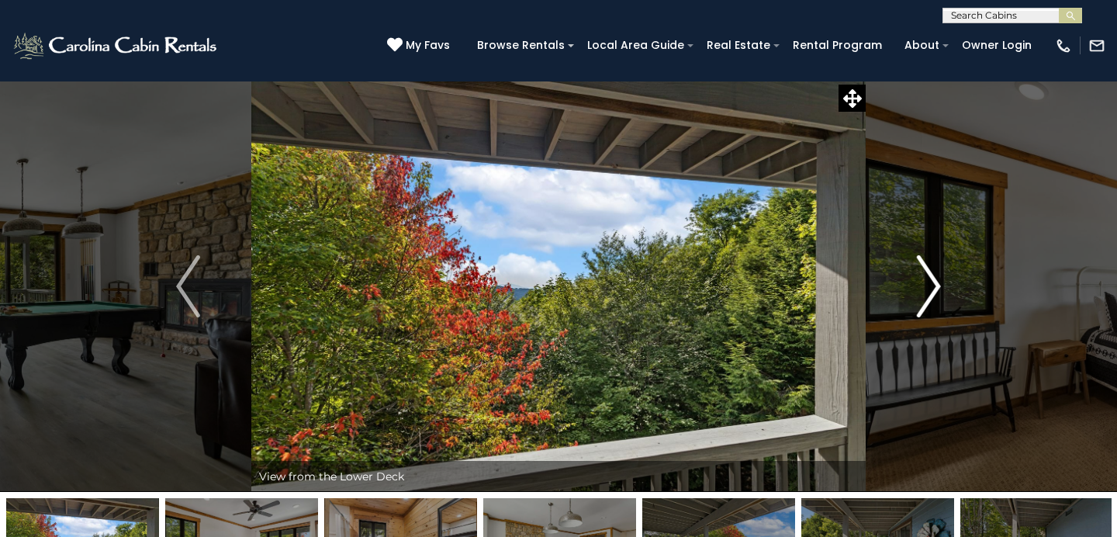
click at [924, 278] on img "Next" at bounding box center [928, 286] width 23 height 62
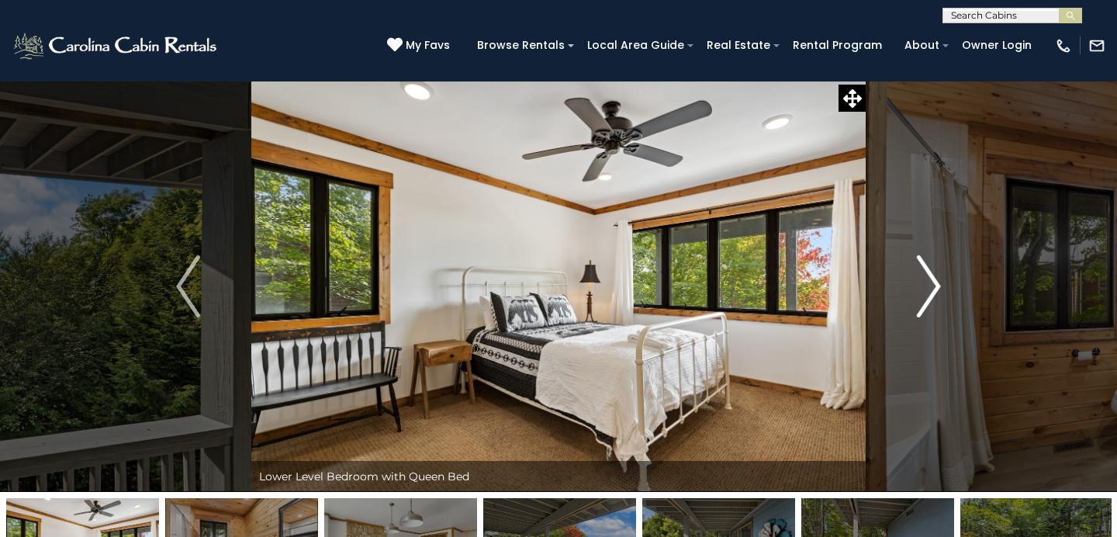
click at [924, 278] on img "Next" at bounding box center [928, 286] width 23 height 62
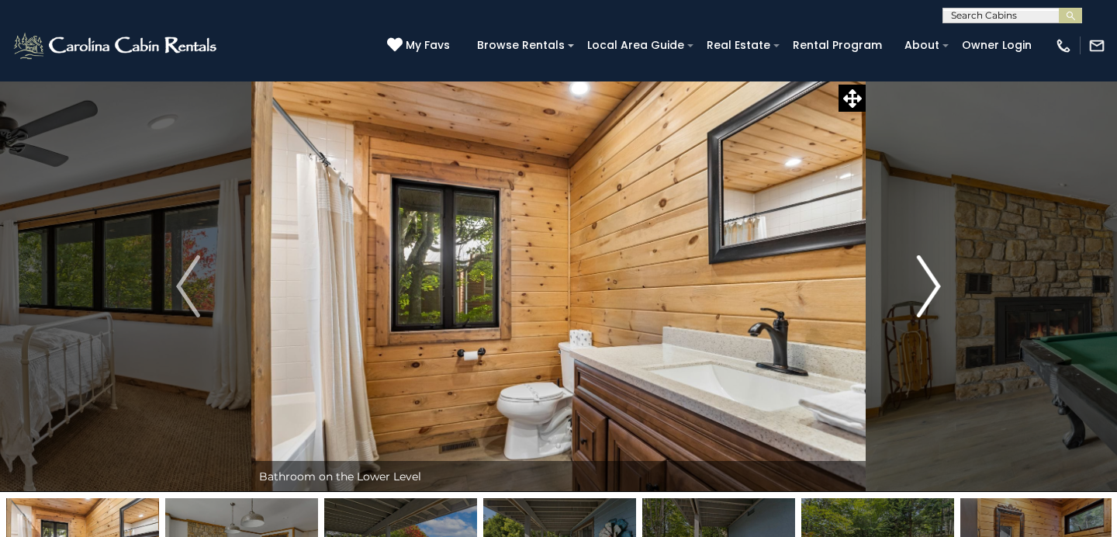
click at [924, 278] on img "Next" at bounding box center [928, 286] width 23 height 62
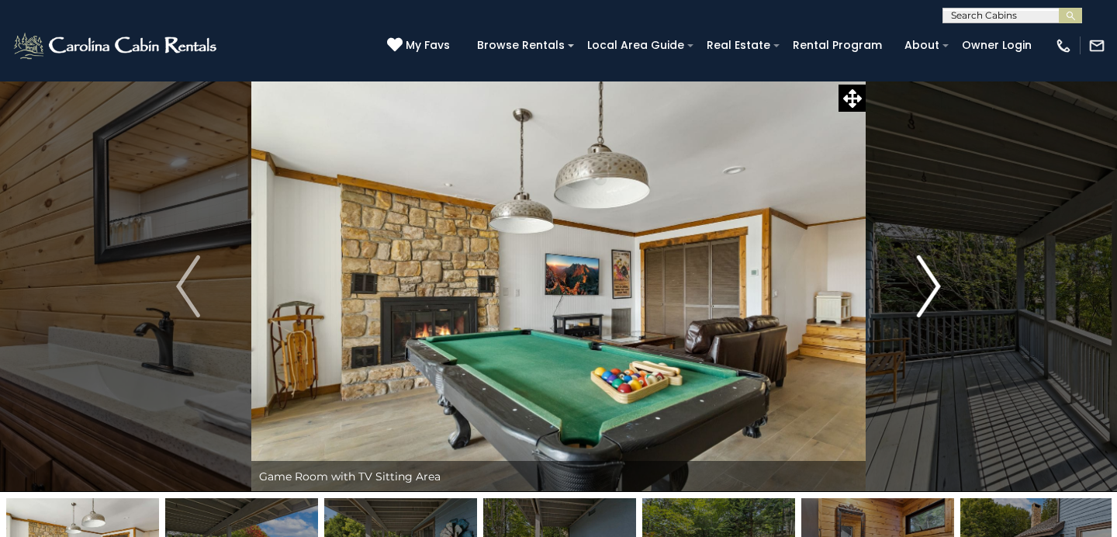
click at [924, 278] on img "Next" at bounding box center [928, 286] width 23 height 62
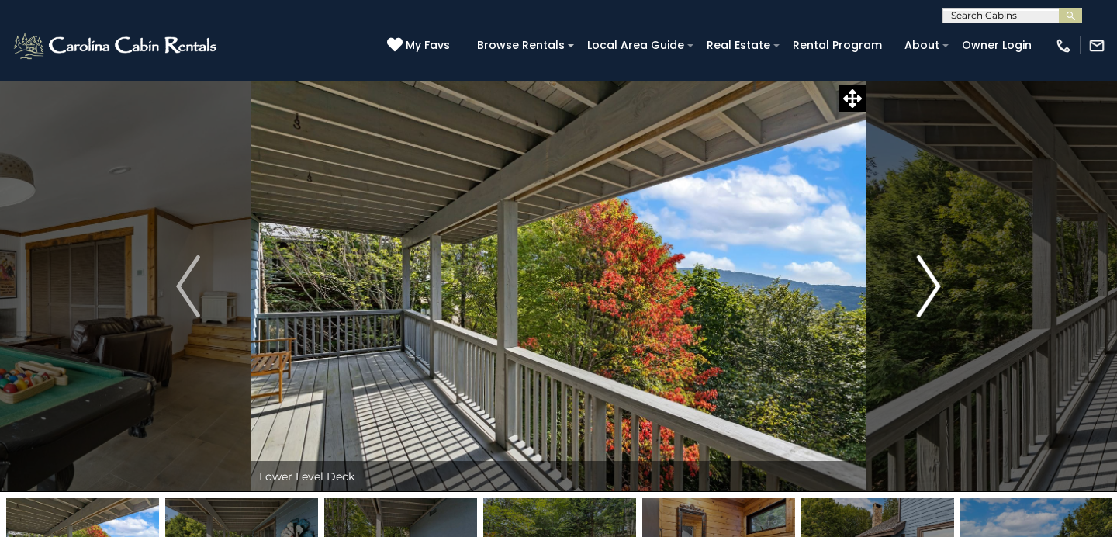
click at [924, 278] on img "Next" at bounding box center [928, 286] width 23 height 62
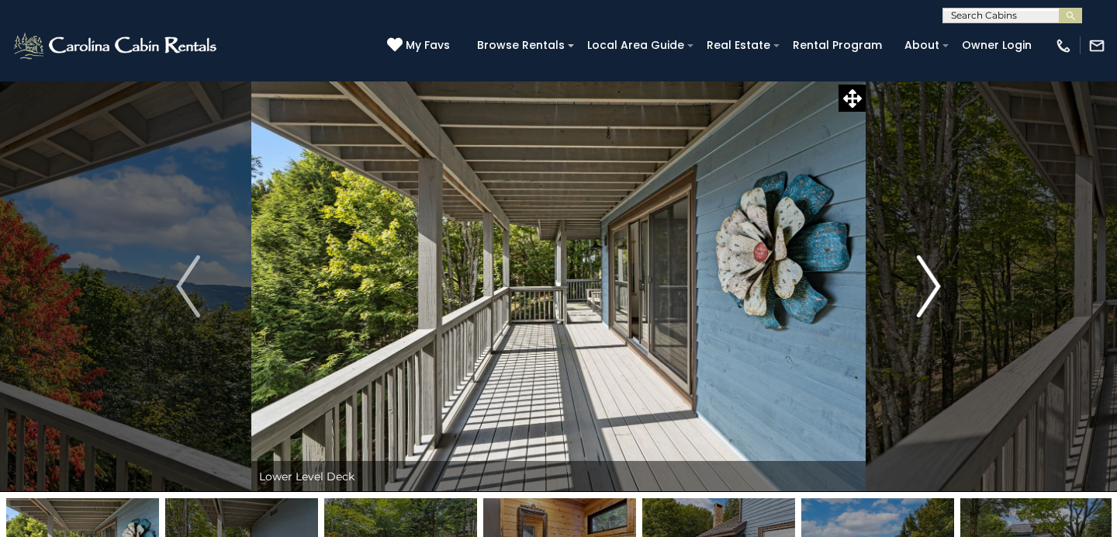
click at [924, 278] on img "Next" at bounding box center [928, 286] width 23 height 62
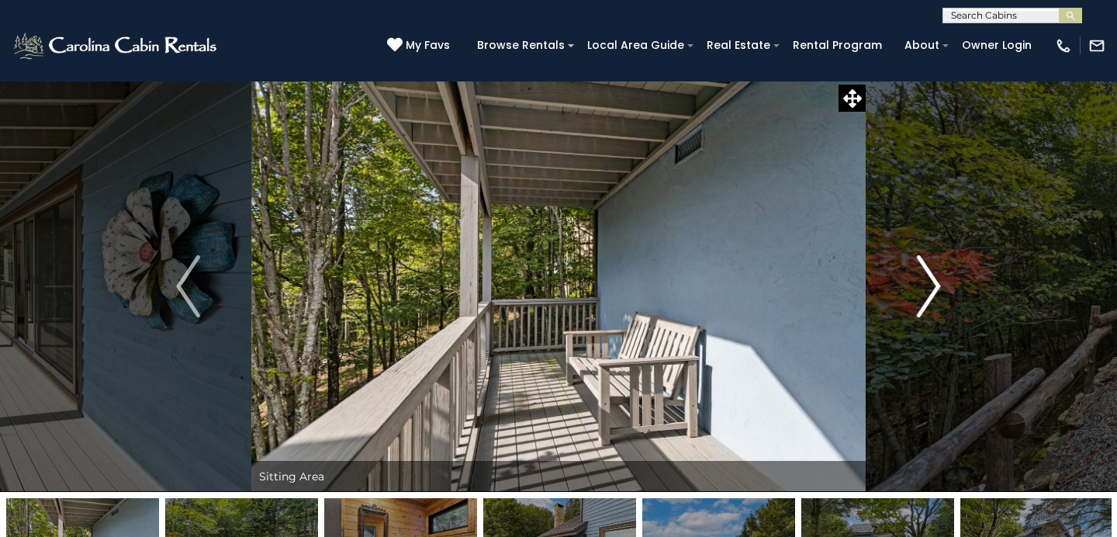
click at [924, 278] on img "Next" at bounding box center [928, 286] width 23 height 62
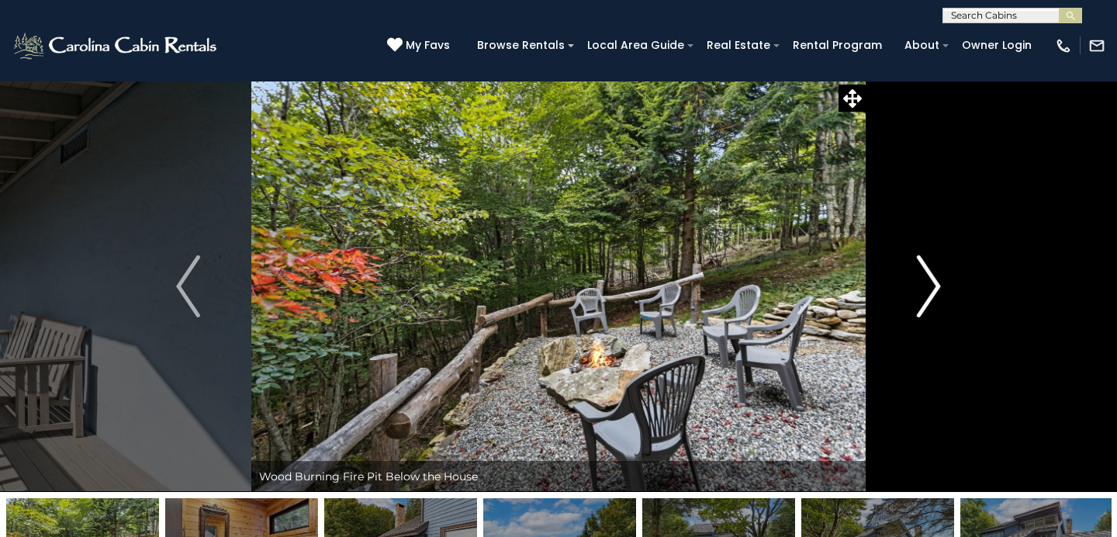
click at [924, 278] on img "Next" at bounding box center [928, 286] width 23 height 62
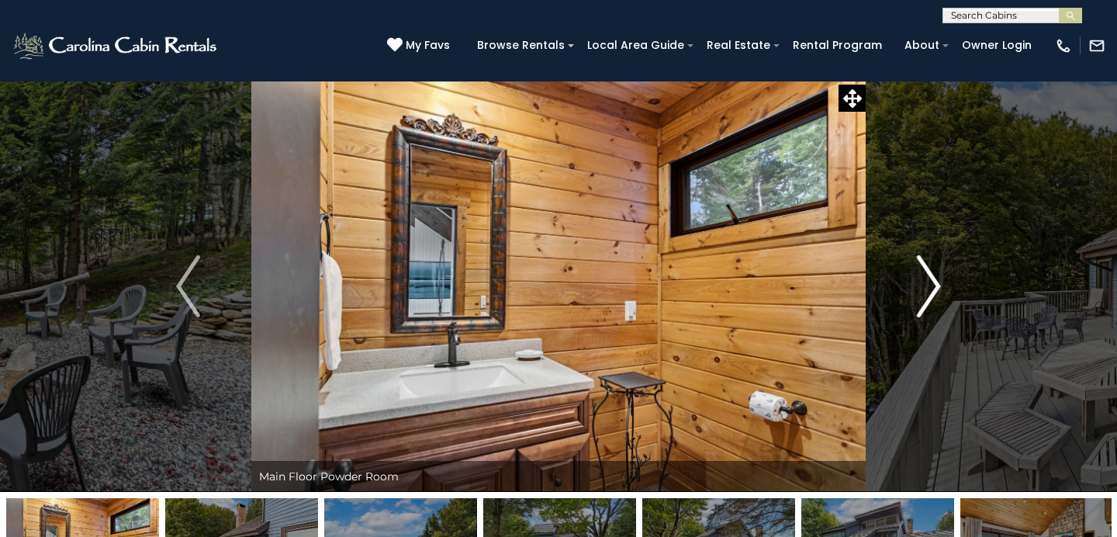
click at [924, 278] on img "Next" at bounding box center [928, 286] width 23 height 62
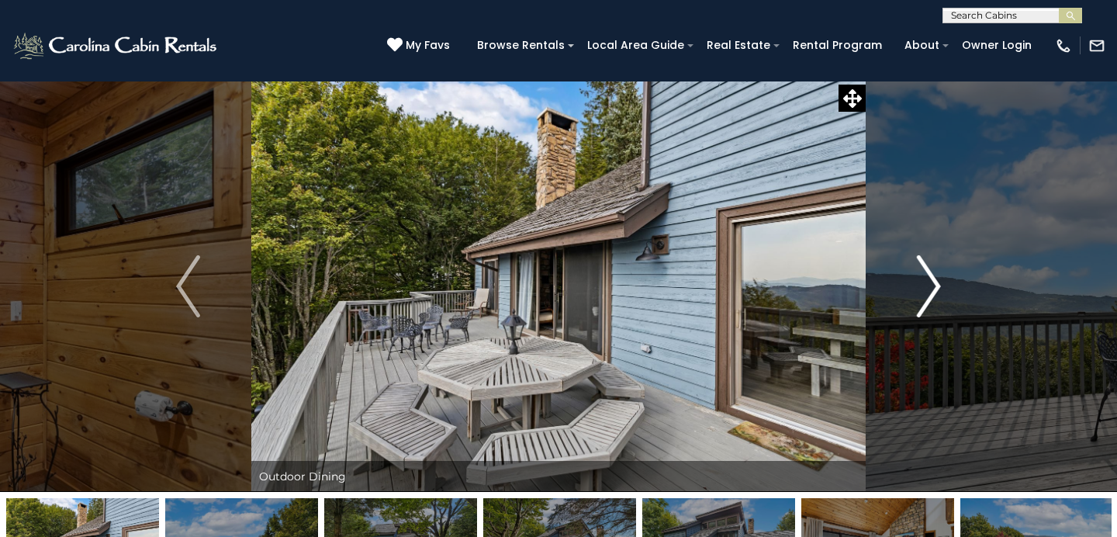
click at [924, 278] on img "Next" at bounding box center [928, 286] width 23 height 62
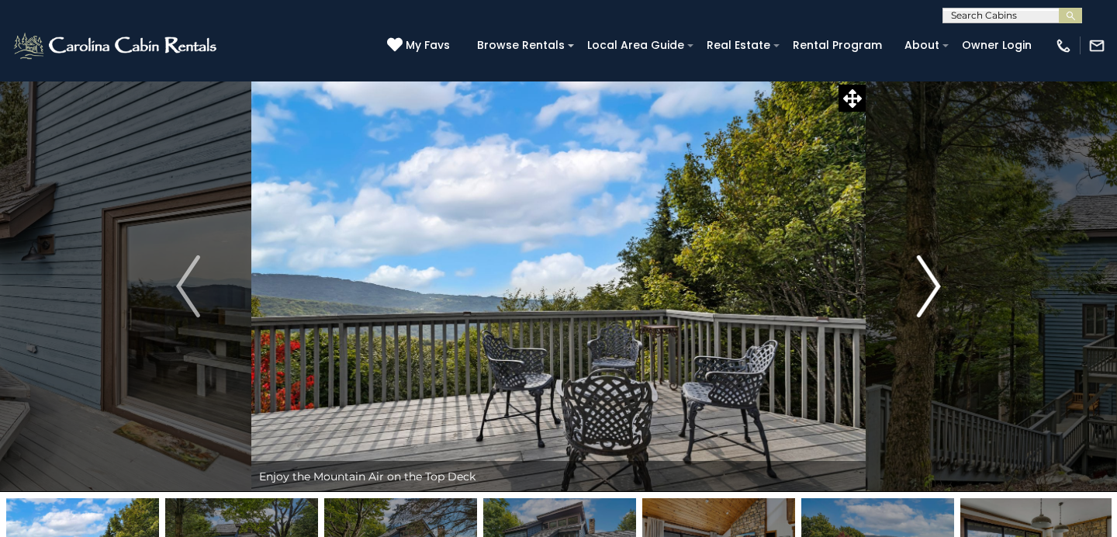
click at [924, 278] on img "Next" at bounding box center [928, 286] width 23 height 62
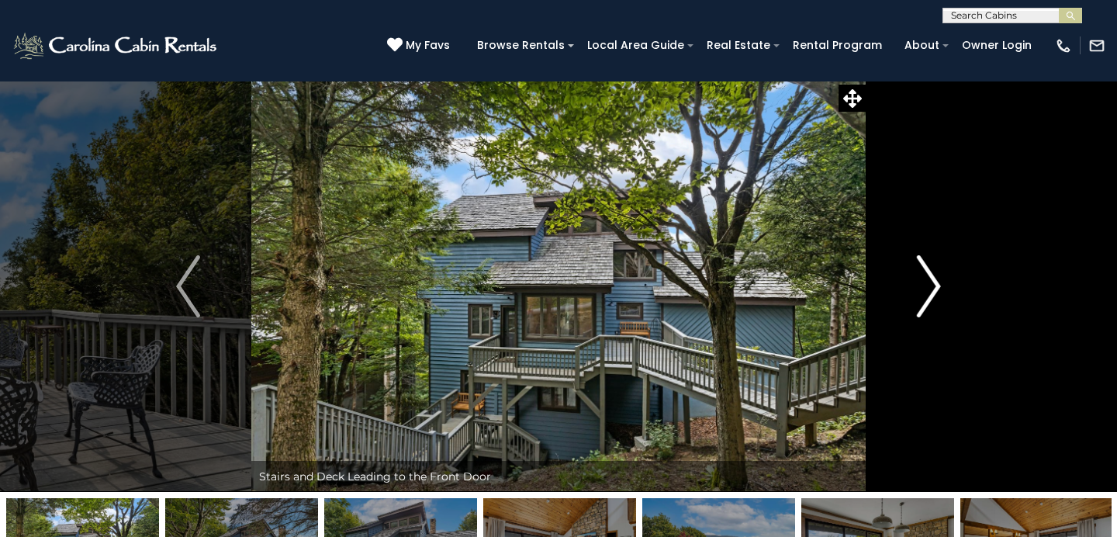
click at [924, 278] on img "Next" at bounding box center [928, 286] width 23 height 62
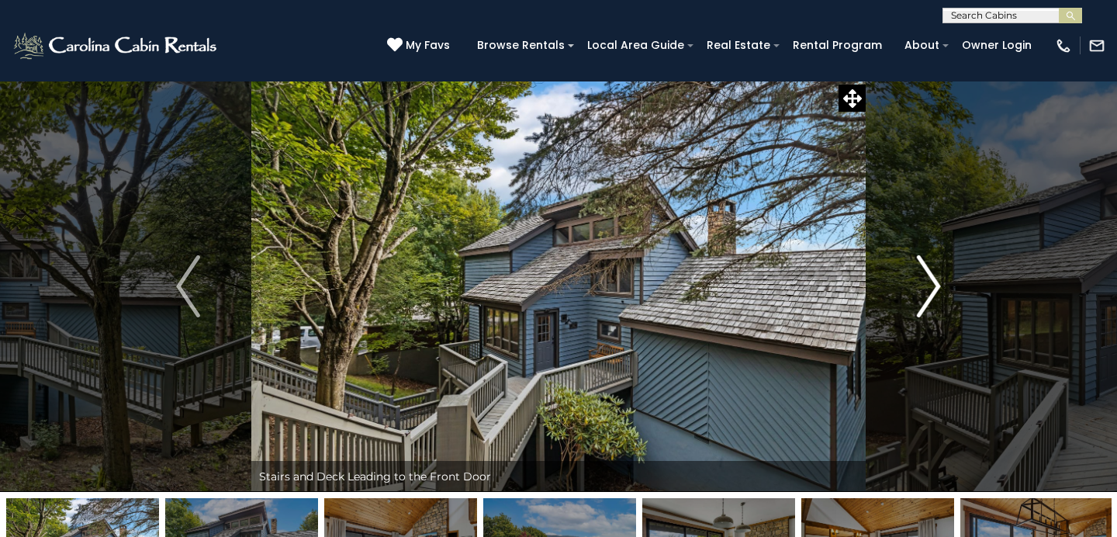
click at [924, 278] on img "Next" at bounding box center [928, 286] width 23 height 62
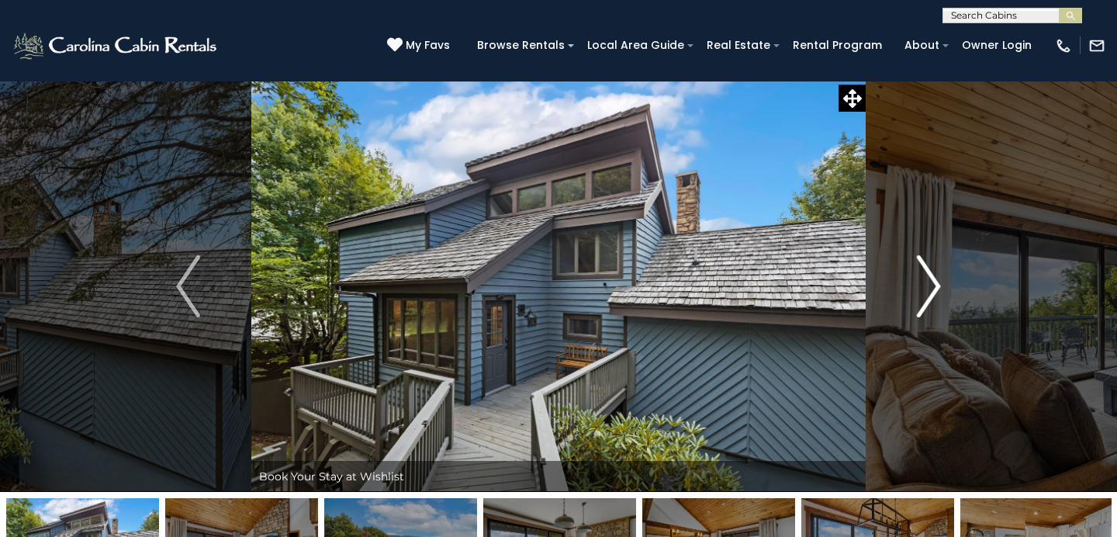
click at [924, 278] on img "Next" at bounding box center [928, 286] width 23 height 62
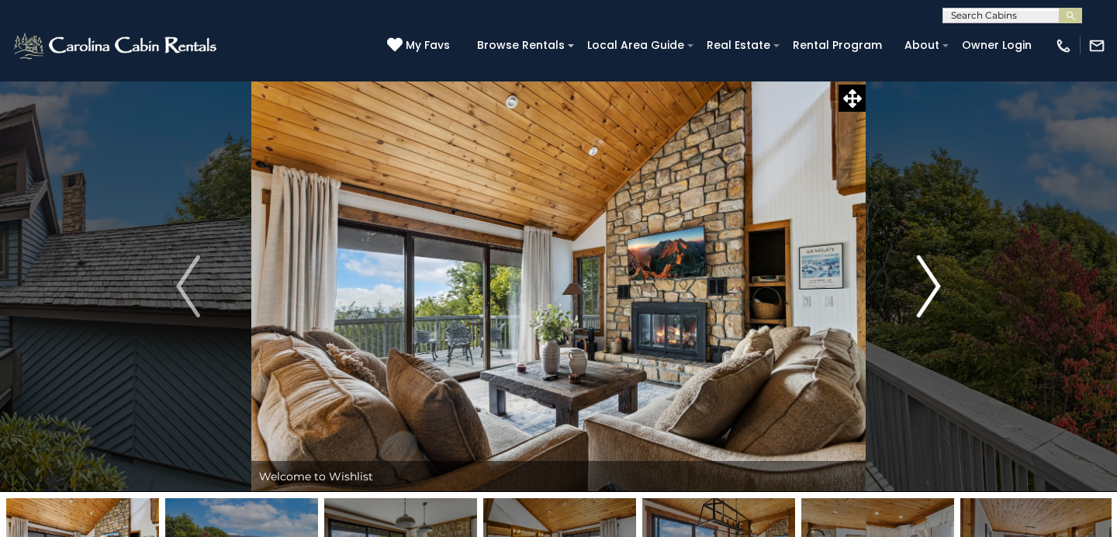
click at [924, 278] on img "Next" at bounding box center [928, 286] width 23 height 62
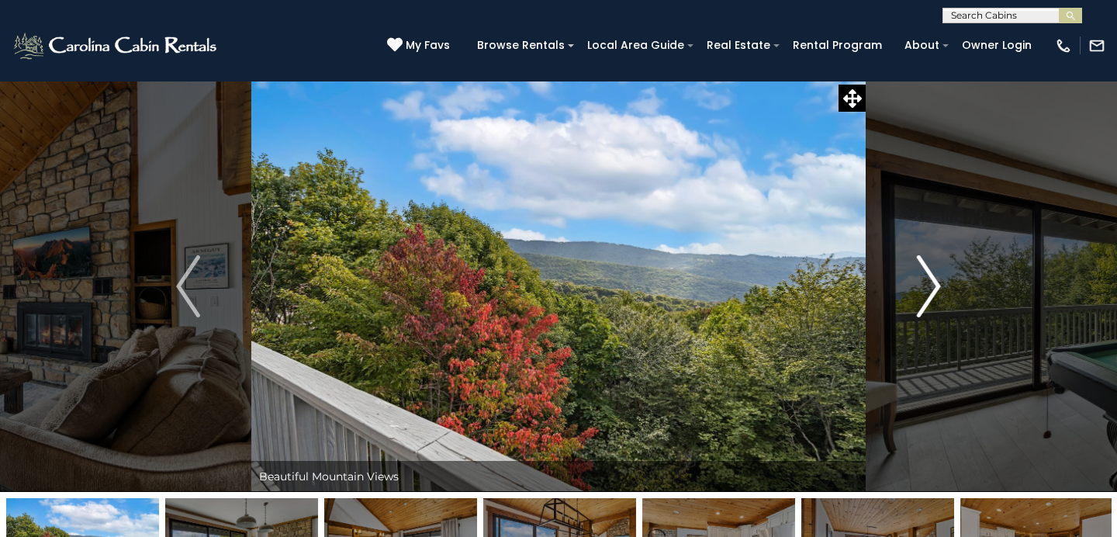
click at [924, 278] on img "Next" at bounding box center [928, 286] width 23 height 62
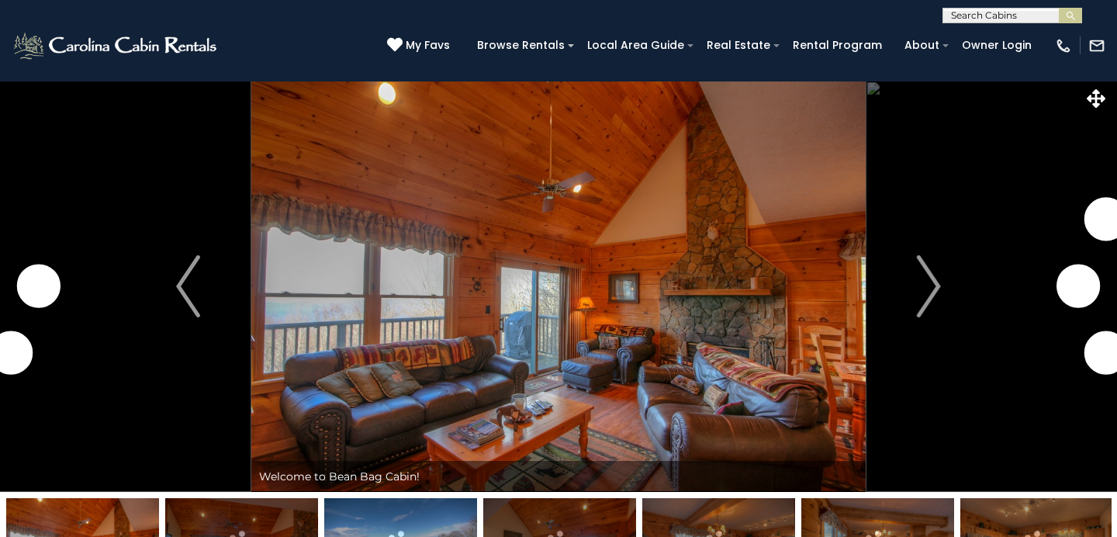
click at [924, 291] on img "Next" at bounding box center [928, 286] width 23 height 62
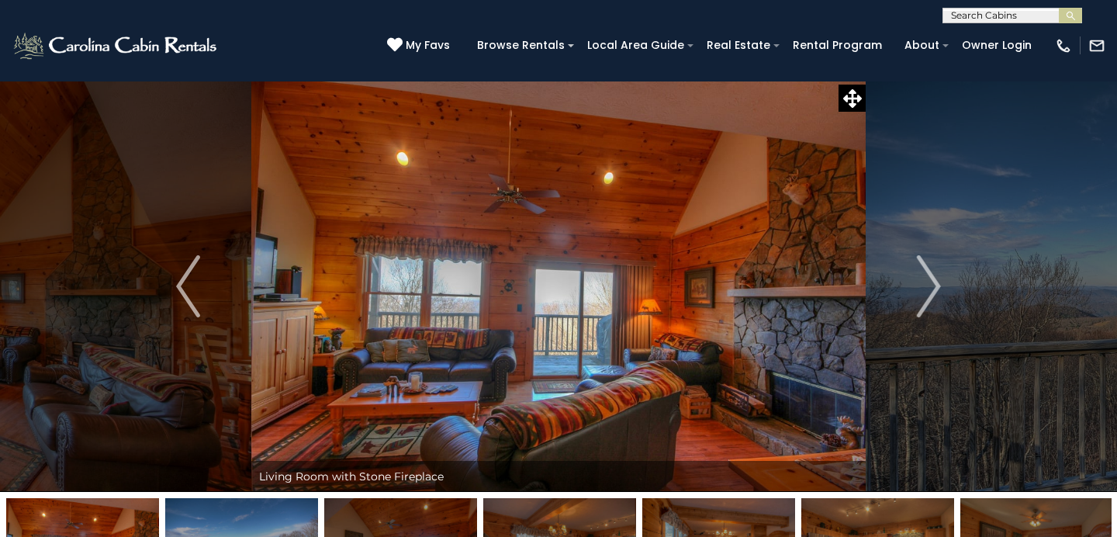
click at [924, 291] on img "Next" at bounding box center [928, 286] width 23 height 62
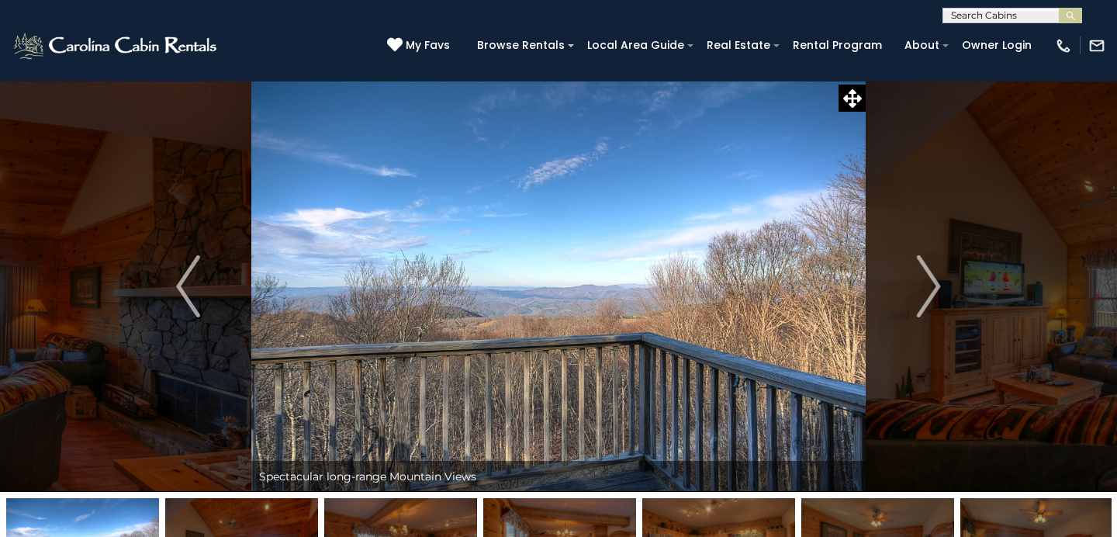
click at [924, 291] on img "Next" at bounding box center [928, 286] width 23 height 62
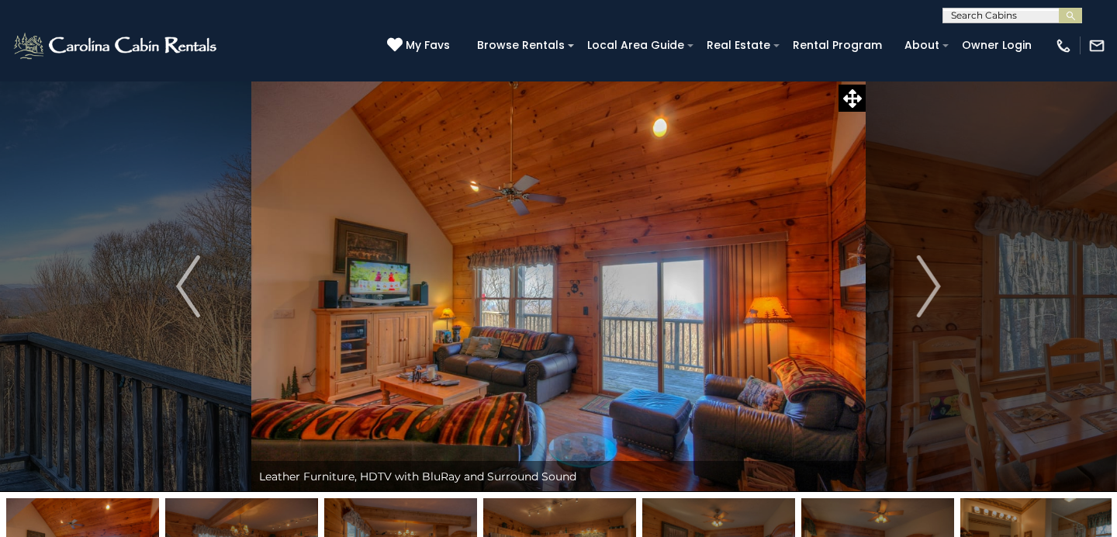
click at [924, 291] on img "Next" at bounding box center [928, 286] width 23 height 62
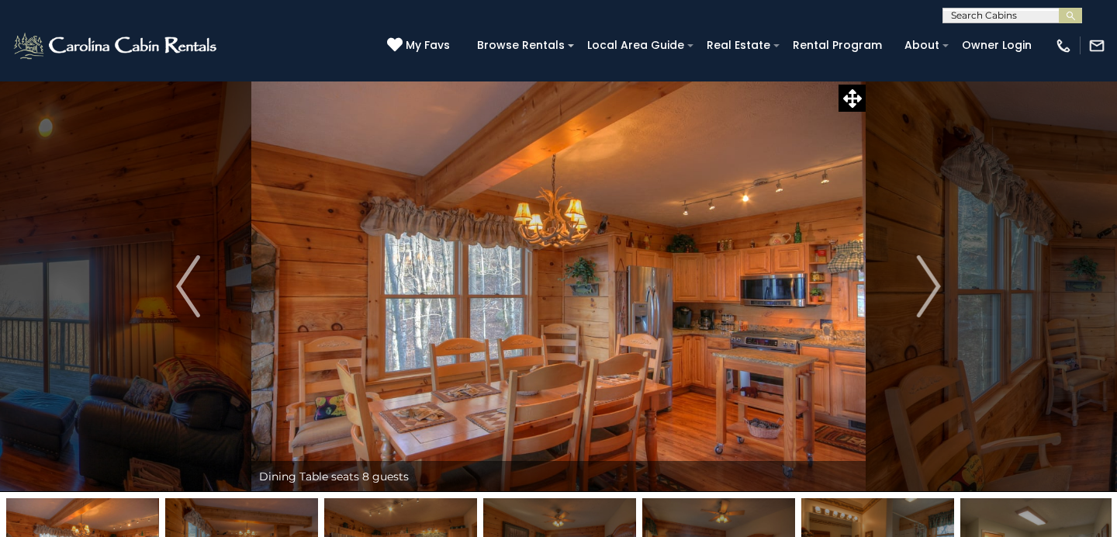
click at [924, 291] on img "Next" at bounding box center [928, 286] width 23 height 62
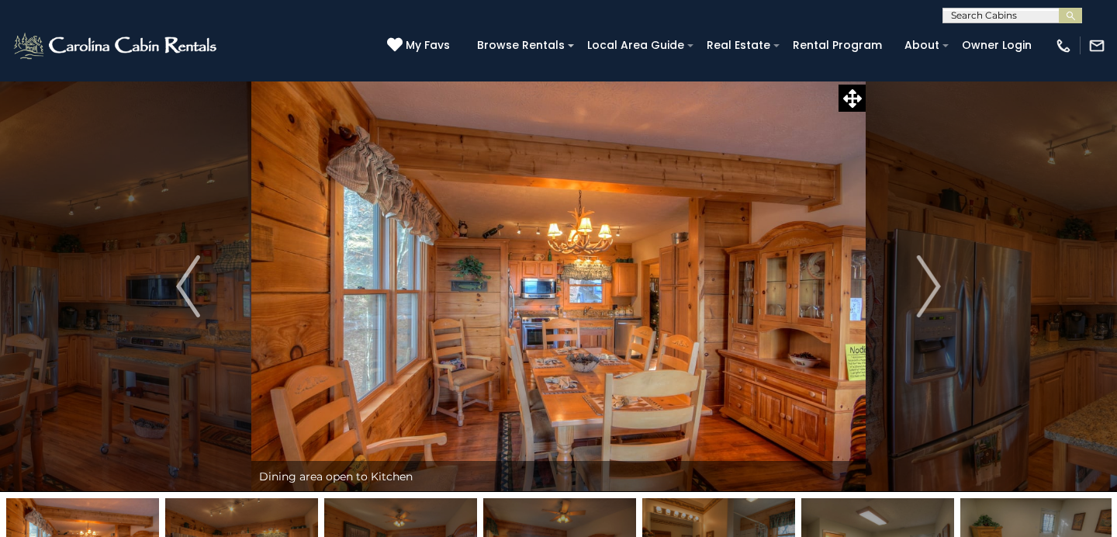
click at [924, 291] on img "Next" at bounding box center [928, 286] width 23 height 62
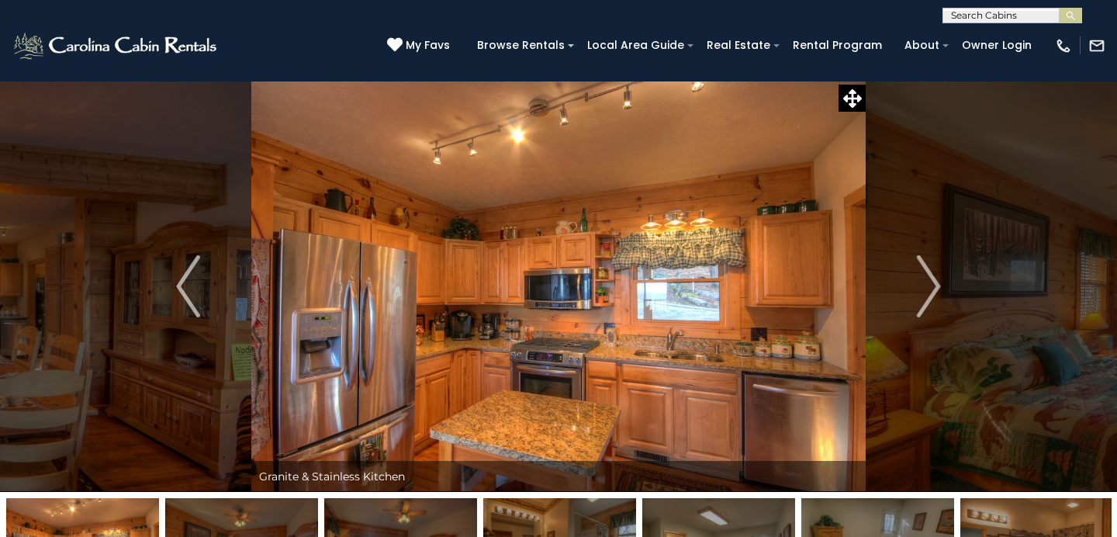
click at [924, 291] on img "Next" at bounding box center [928, 286] width 23 height 62
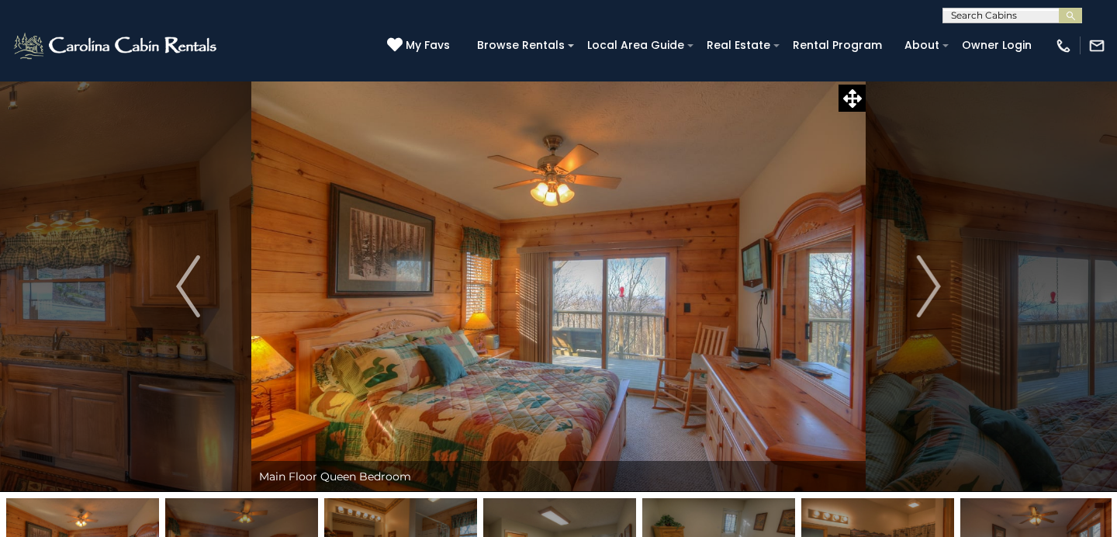
click at [924, 291] on img "Next" at bounding box center [928, 286] width 23 height 62
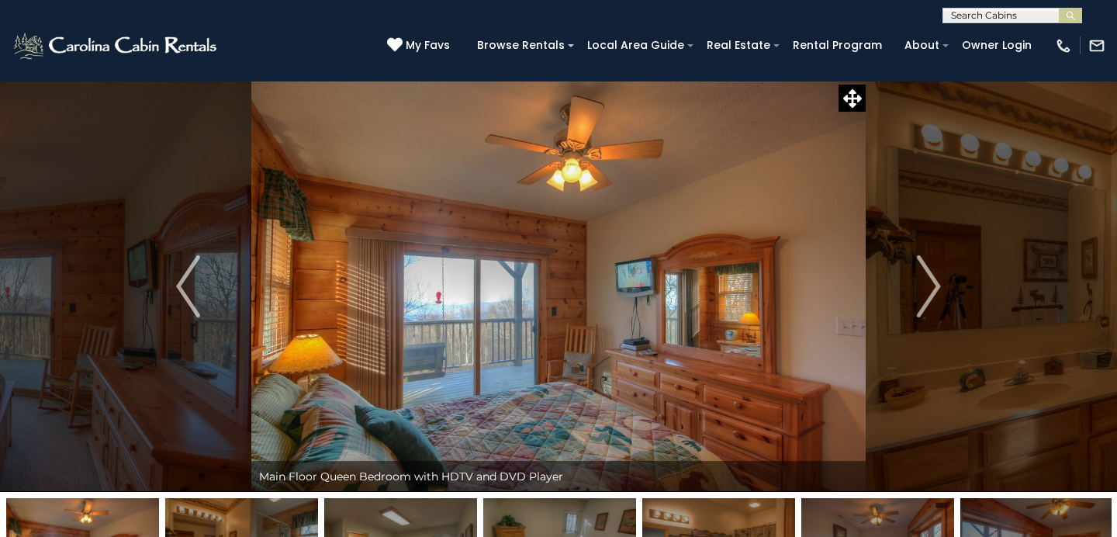
click at [924, 291] on img "Next" at bounding box center [928, 286] width 23 height 62
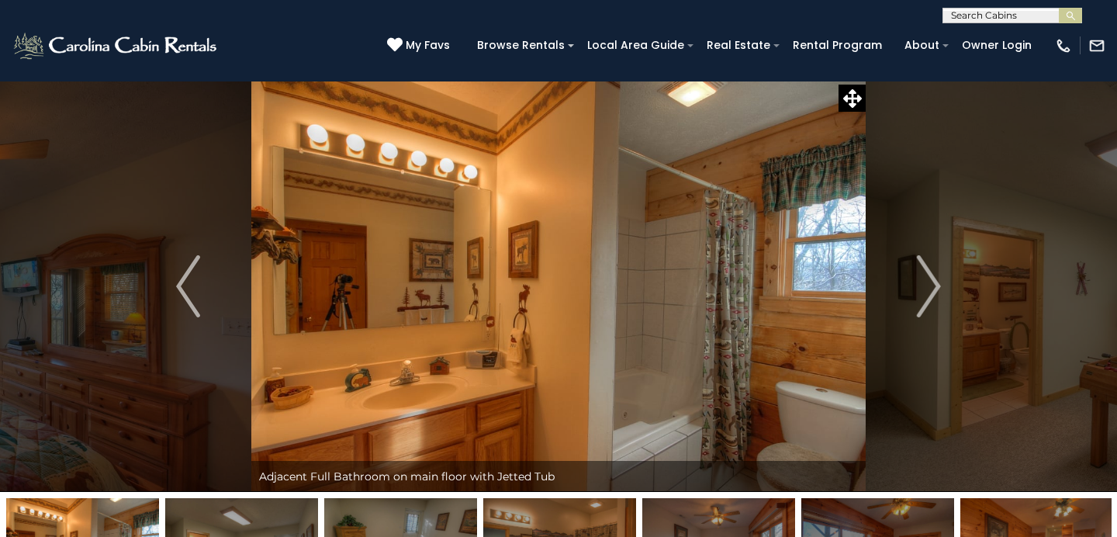
click at [924, 291] on img "Next" at bounding box center [928, 286] width 23 height 62
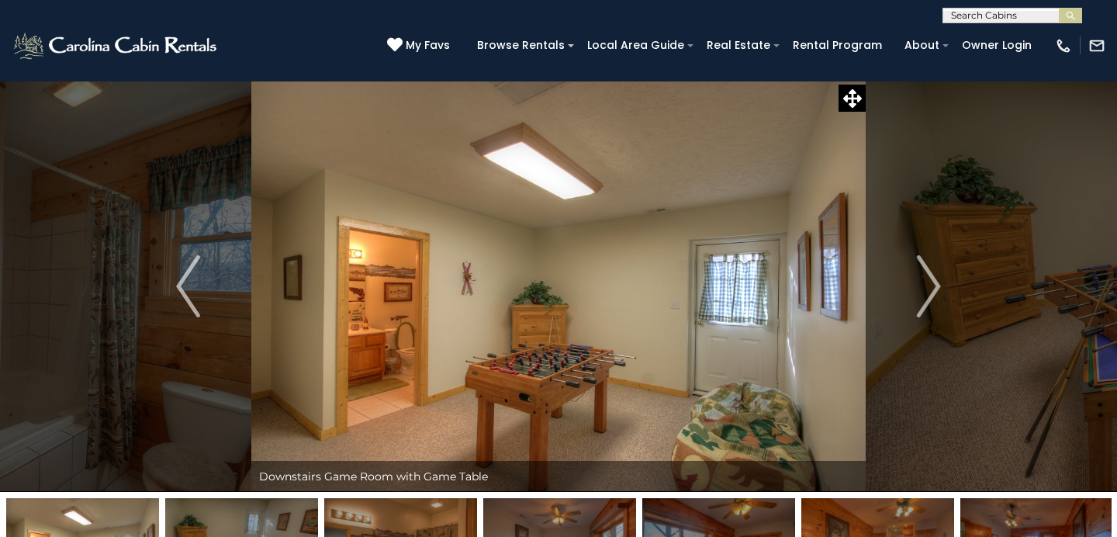
click at [924, 291] on img "Next" at bounding box center [928, 286] width 23 height 62
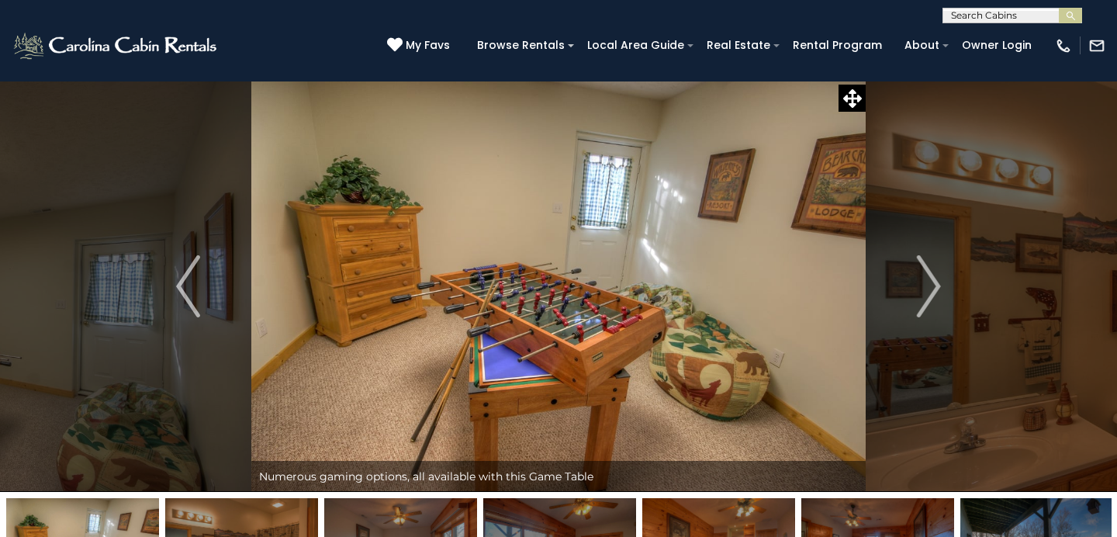
click at [924, 291] on img "Next" at bounding box center [928, 286] width 23 height 62
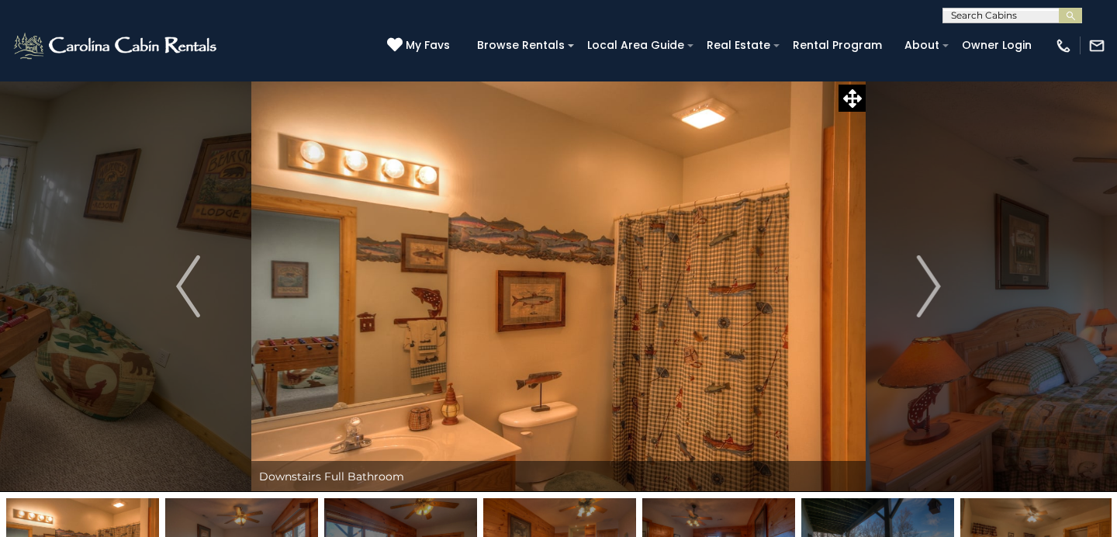
click at [924, 291] on img "Next" at bounding box center [928, 286] width 23 height 62
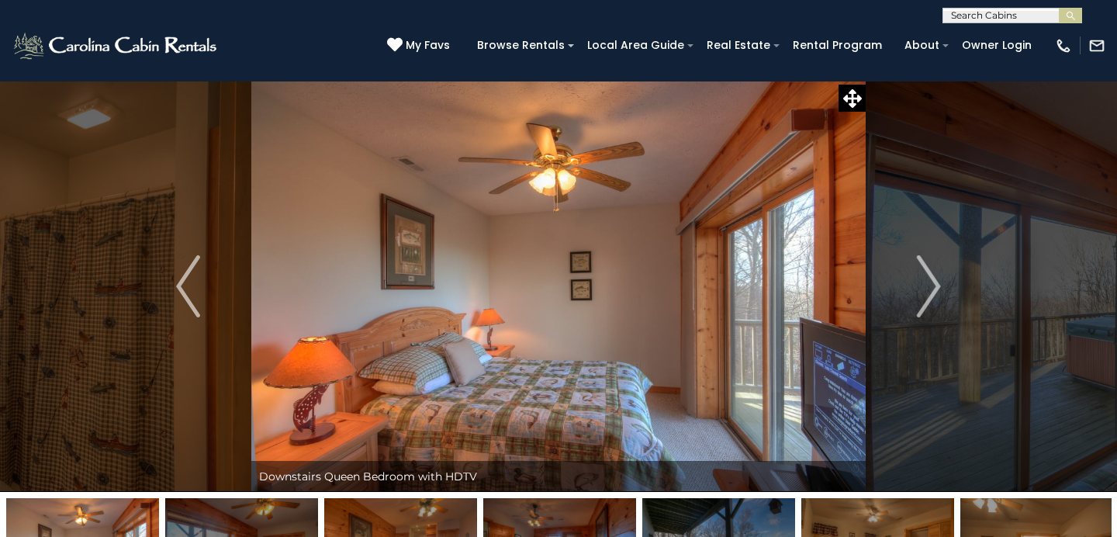
click at [924, 291] on img "Next" at bounding box center [928, 286] width 23 height 62
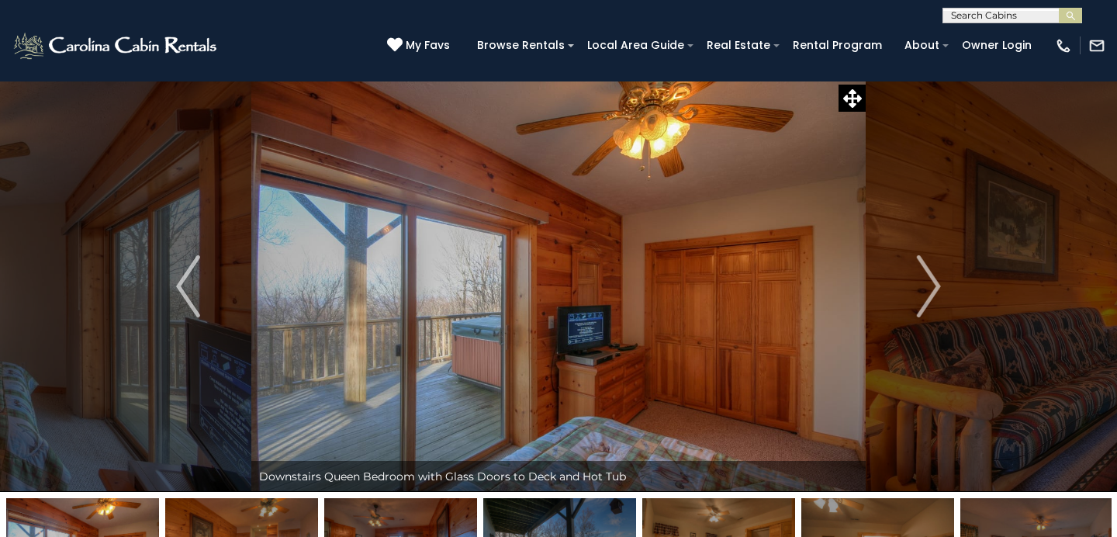
click at [924, 291] on img "Next" at bounding box center [928, 286] width 23 height 62
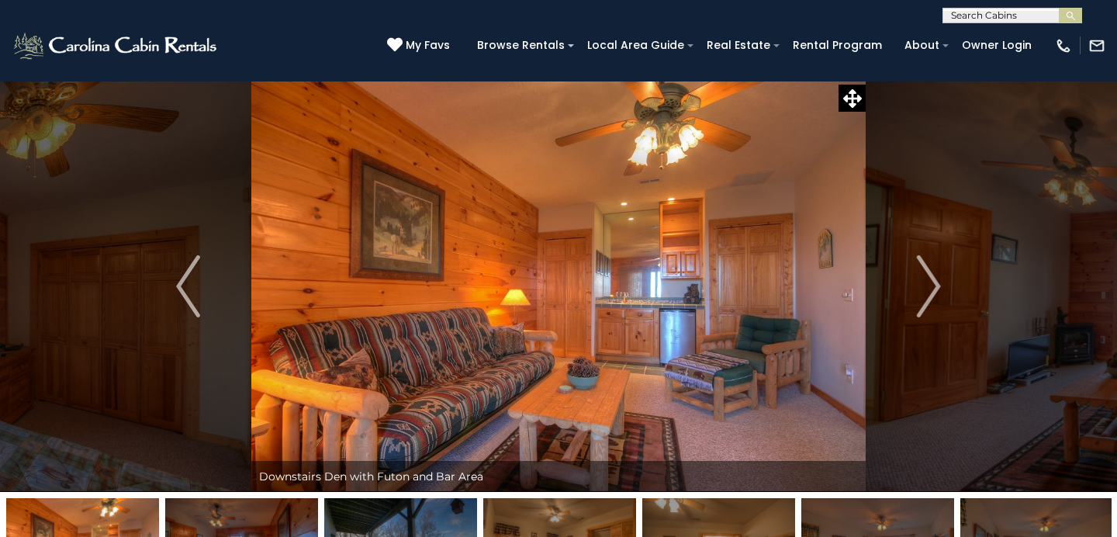
click at [924, 291] on img "Next" at bounding box center [928, 286] width 23 height 62
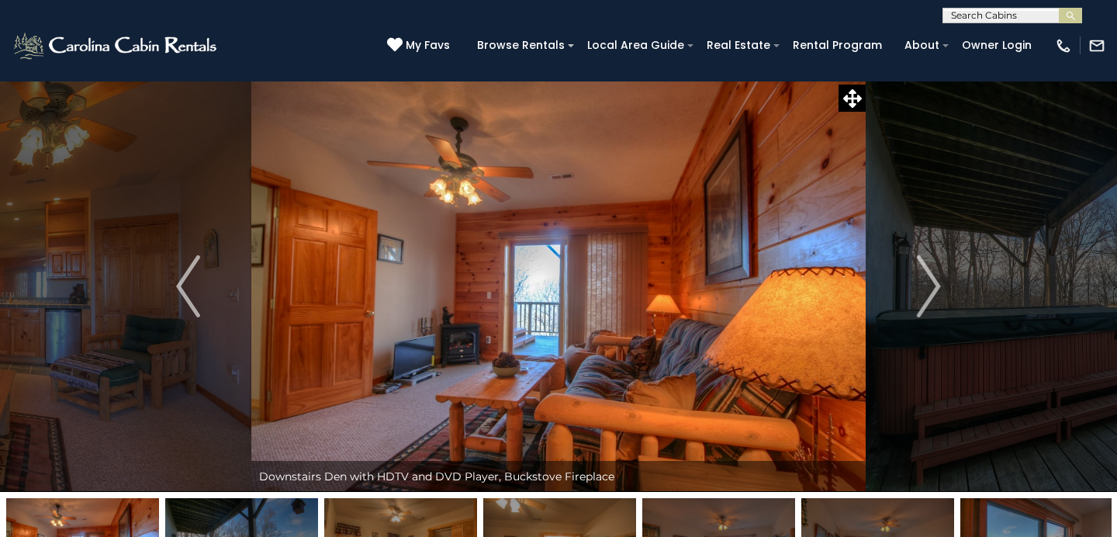
click at [924, 291] on img "Next" at bounding box center [928, 286] width 23 height 62
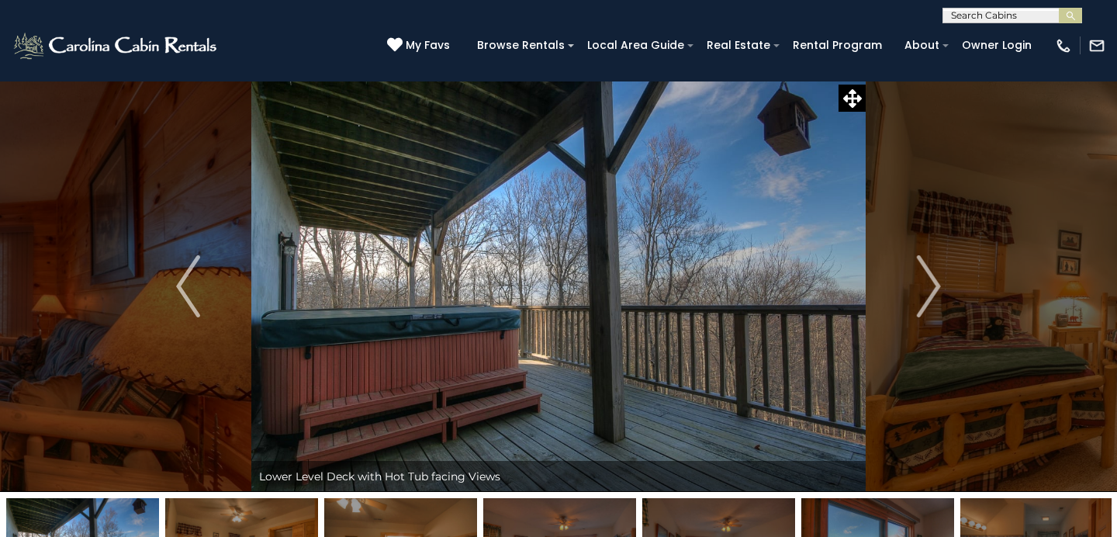
click at [924, 291] on img "Next" at bounding box center [928, 286] width 23 height 62
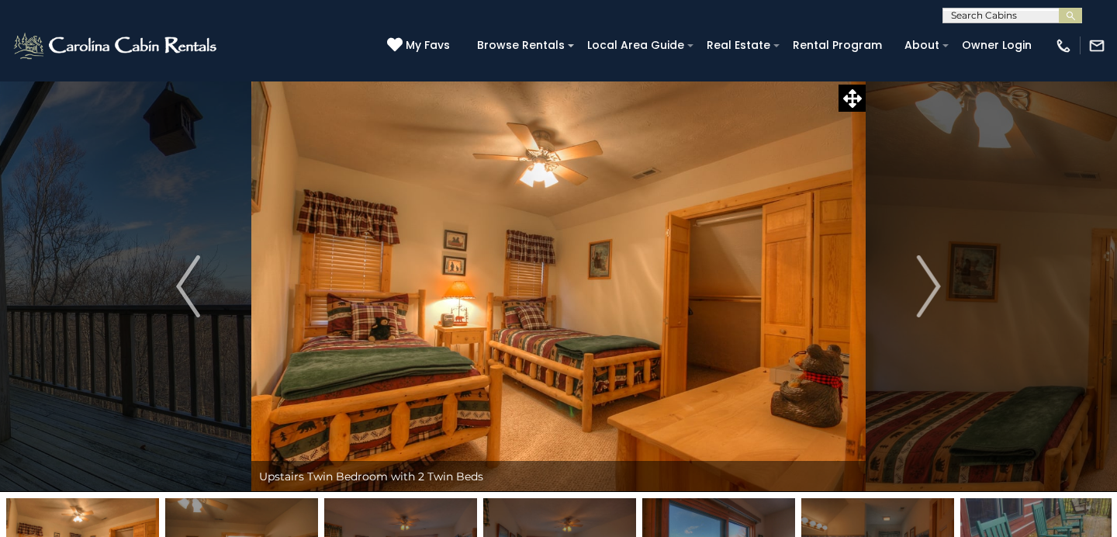
click at [924, 291] on img "Next" at bounding box center [928, 286] width 23 height 62
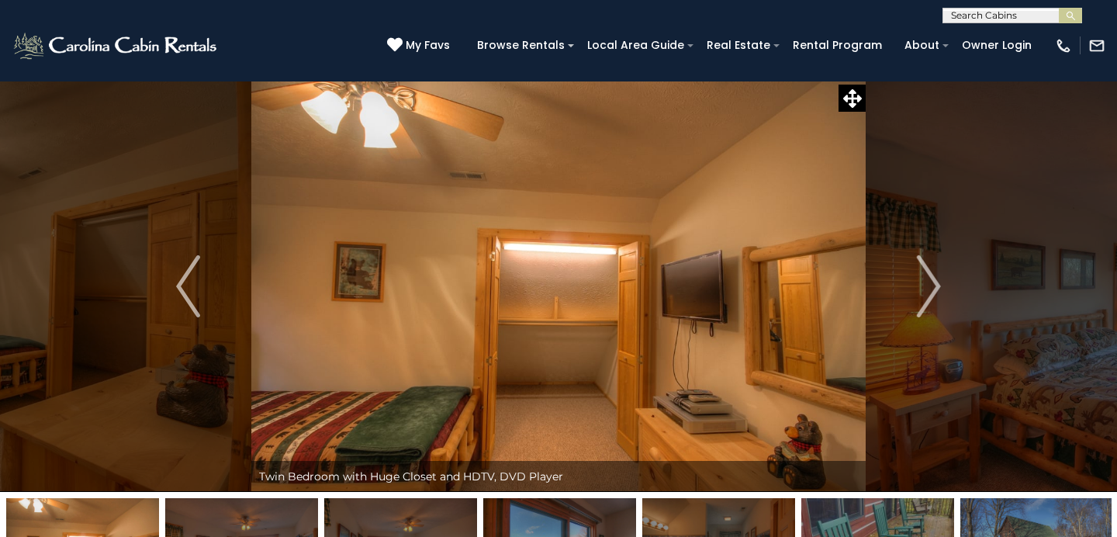
click at [924, 291] on img "Next" at bounding box center [928, 286] width 23 height 62
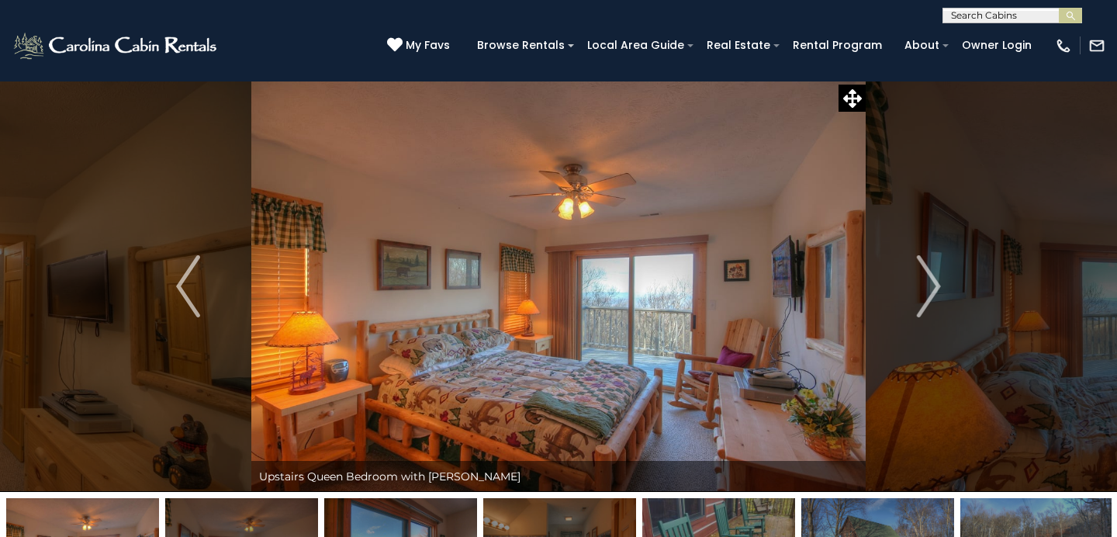
click at [924, 291] on img "Next" at bounding box center [928, 286] width 23 height 62
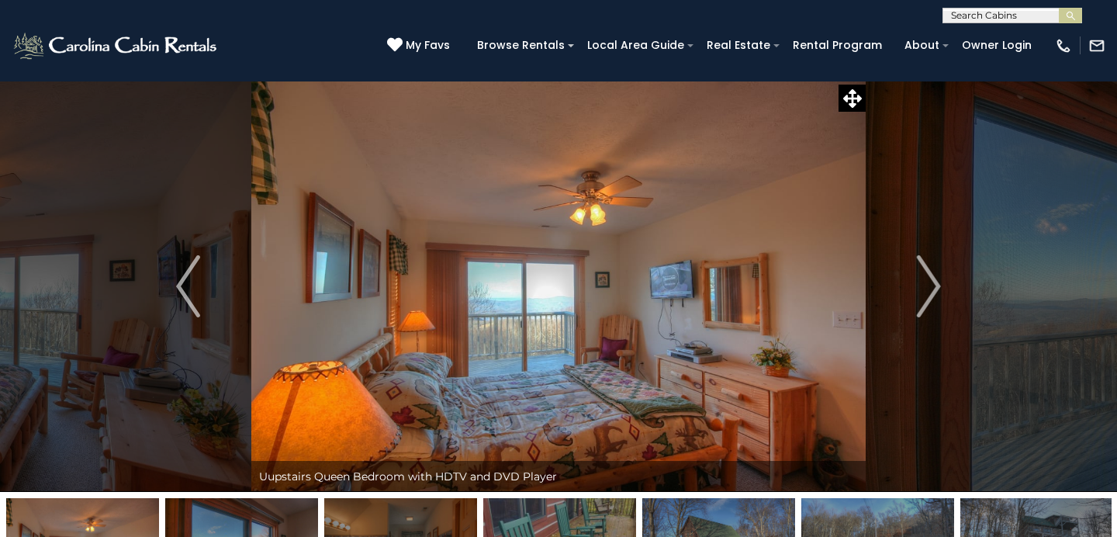
click at [924, 291] on img "Next" at bounding box center [928, 286] width 23 height 62
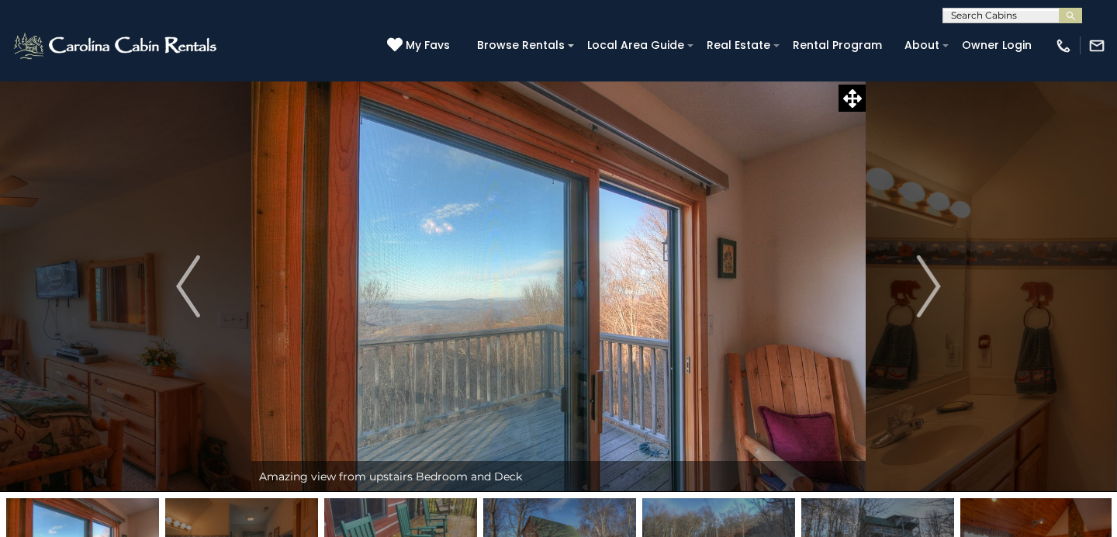
click at [924, 291] on img "Next" at bounding box center [928, 286] width 23 height 62
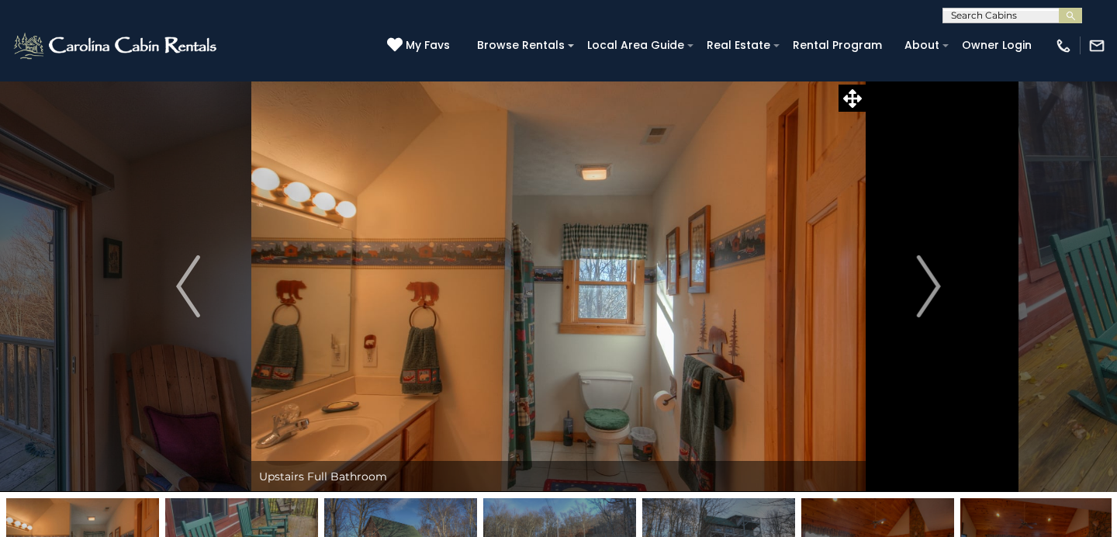
click at [924, 291] on img "Next" at bounding box center [928, 286] width 23 height 62
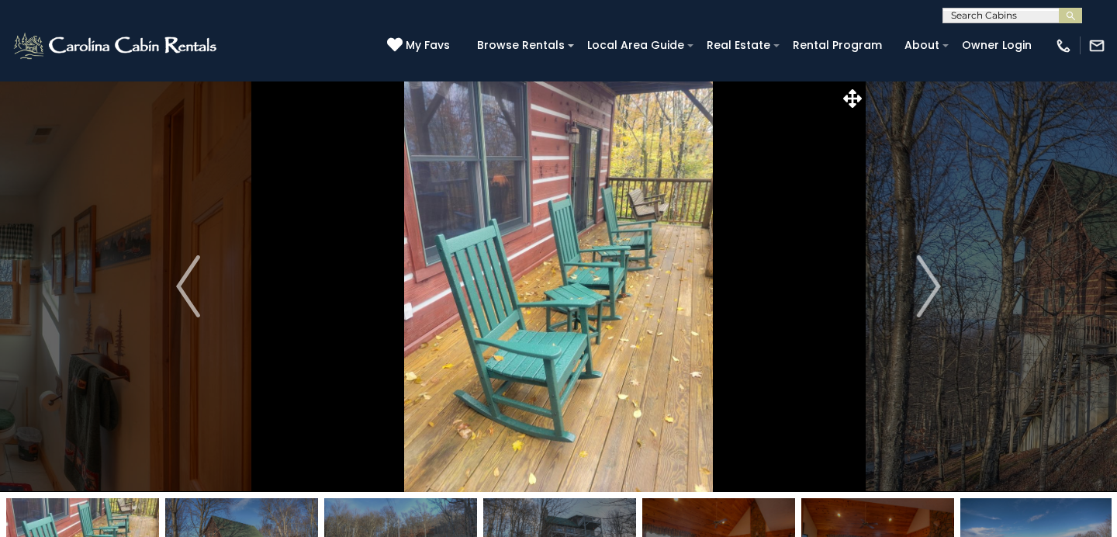
click at [924, 291] on img "Next" at bounding box center [928, 286] width 23 height 62
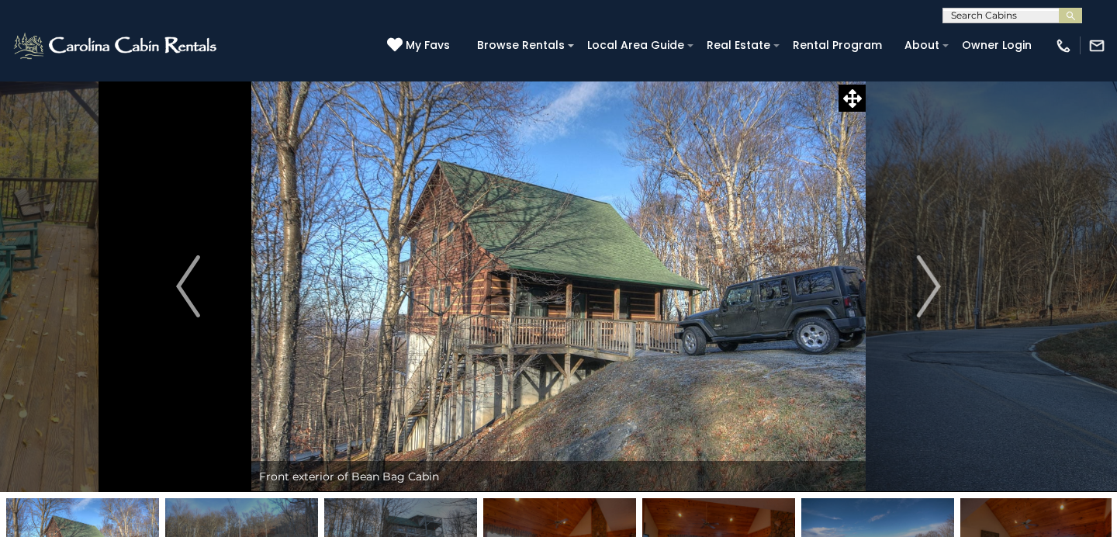
click at [924, 291] on img "Next" at bounding box center [928, 286] width 23 height 62
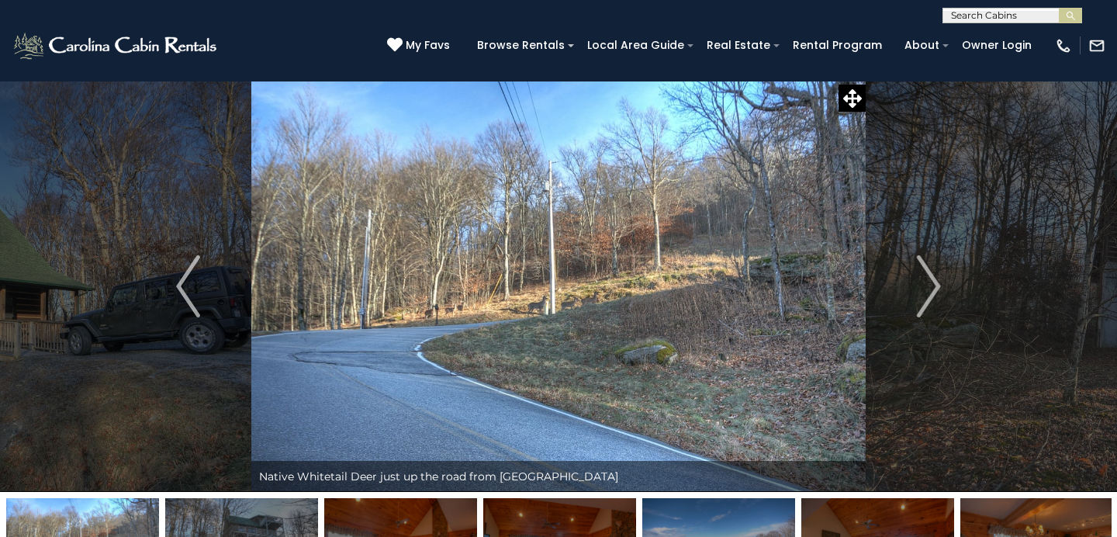
click at [924, 291] on img "Next" at bounding box center [928, 286] width 23 height 62
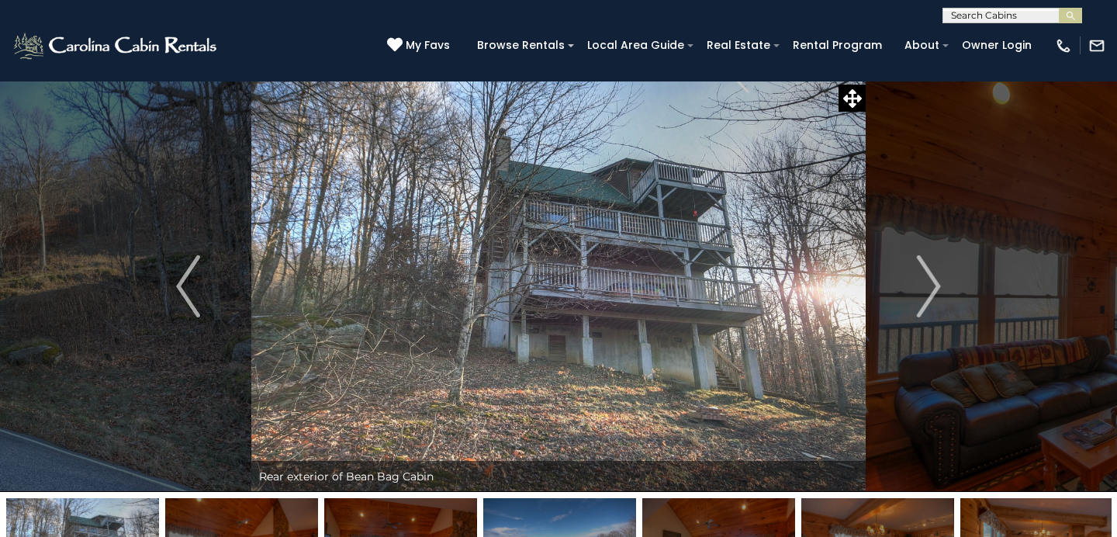
click at [924, 291] on img "Next" at bounding box center [928, 286] width 23 height 62
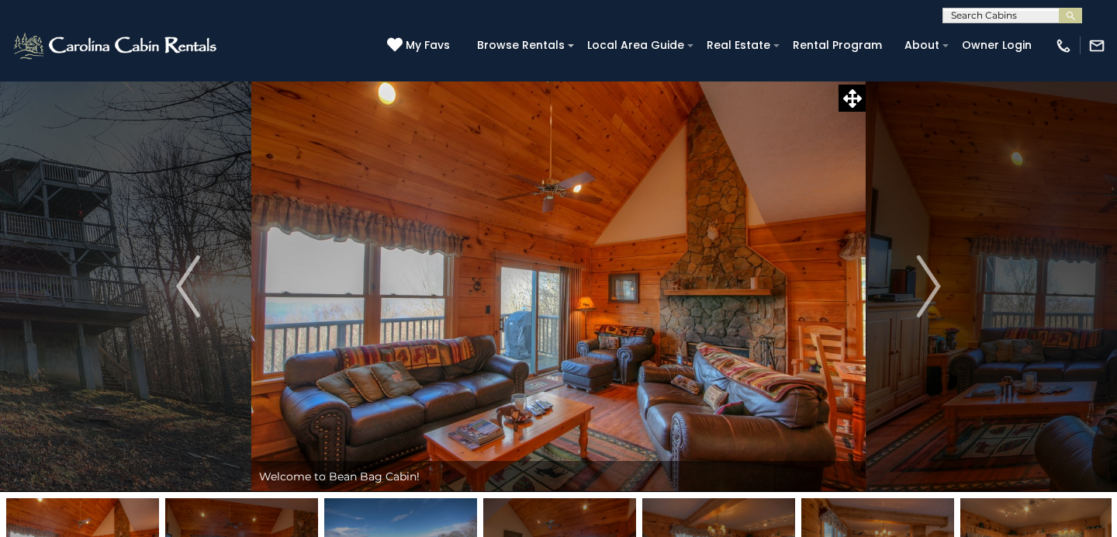
click at [924, 291] on img "Next" at bounding box center [928, 286] width 23 height 62
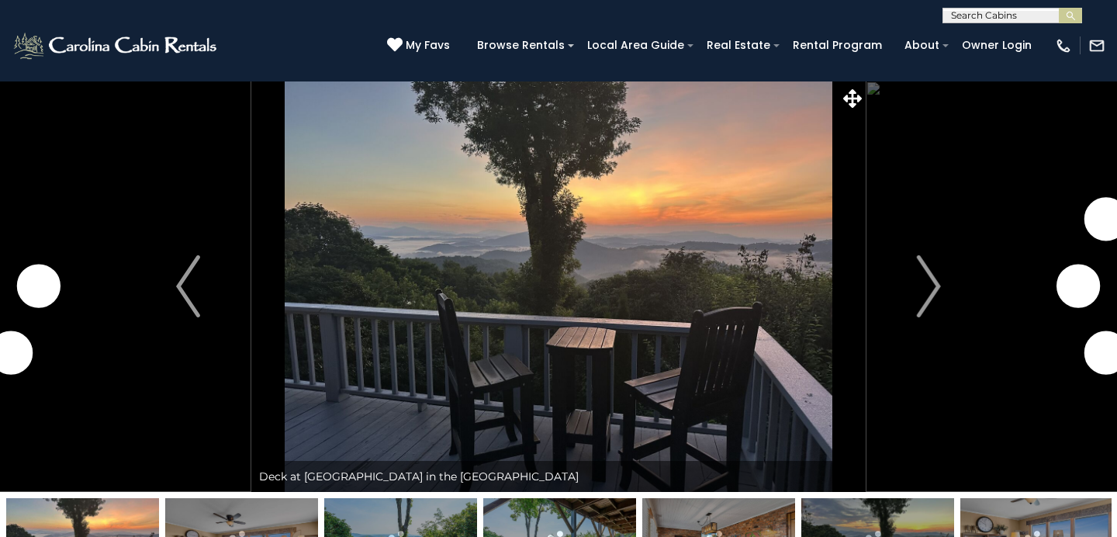
click at [933, 285] on img "Next" at bounding box center [928, 286] width 23 height 62
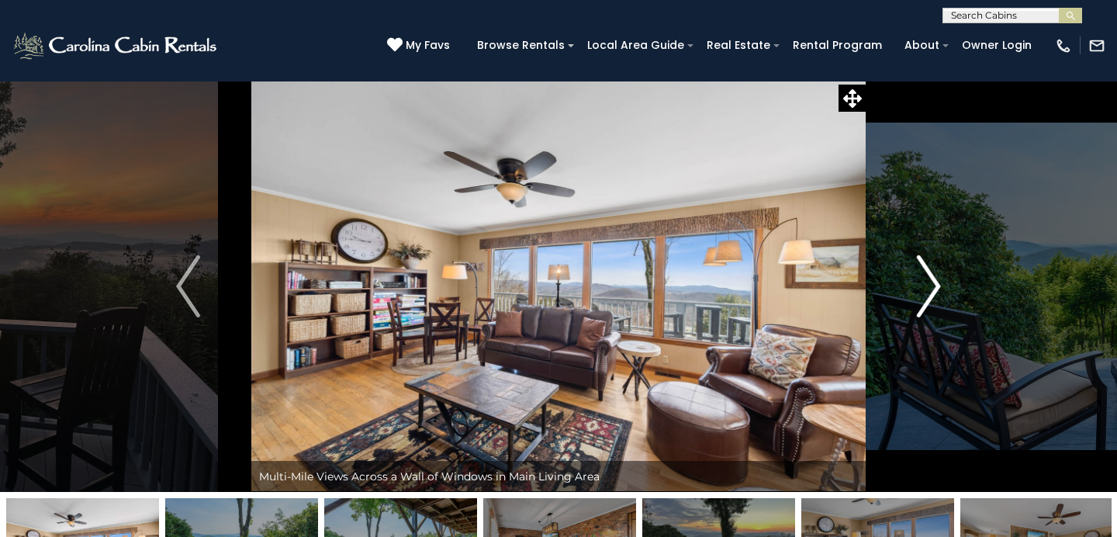
click at [928, 294] on img "Next" at bounding box center [928, 286] width 23 height 62
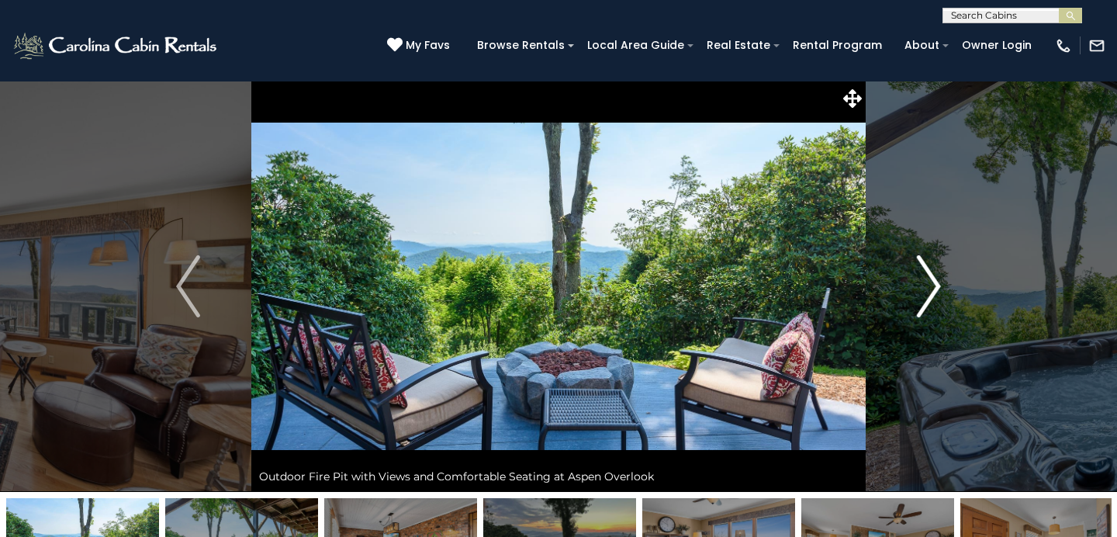
click at [928, 294] on img "Next" at bounding box center [928, 286] width 23 height 62
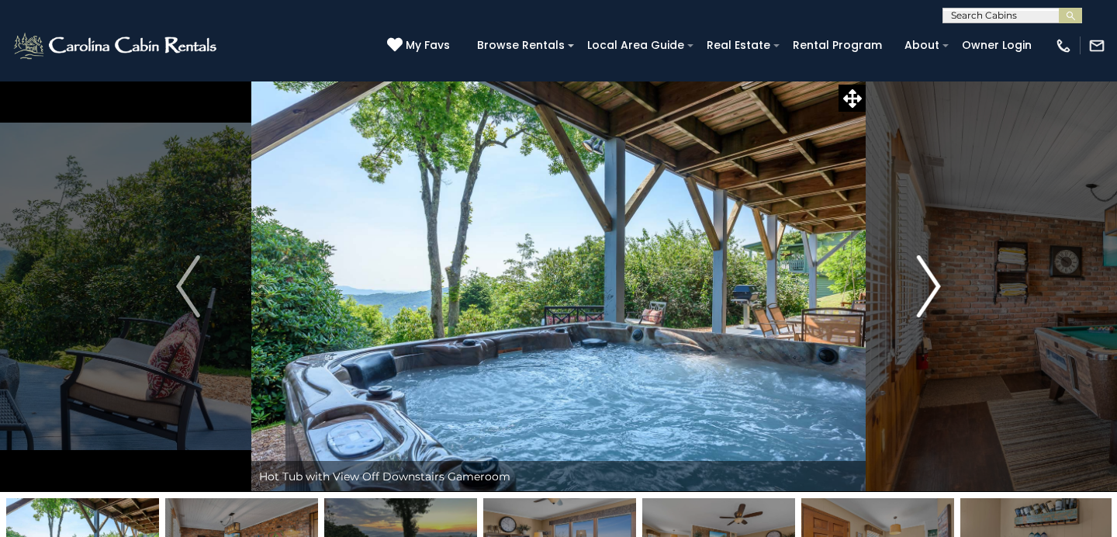
click at [928, 294] on img "Next" at bounding box center [928, 286] width 23 height 62
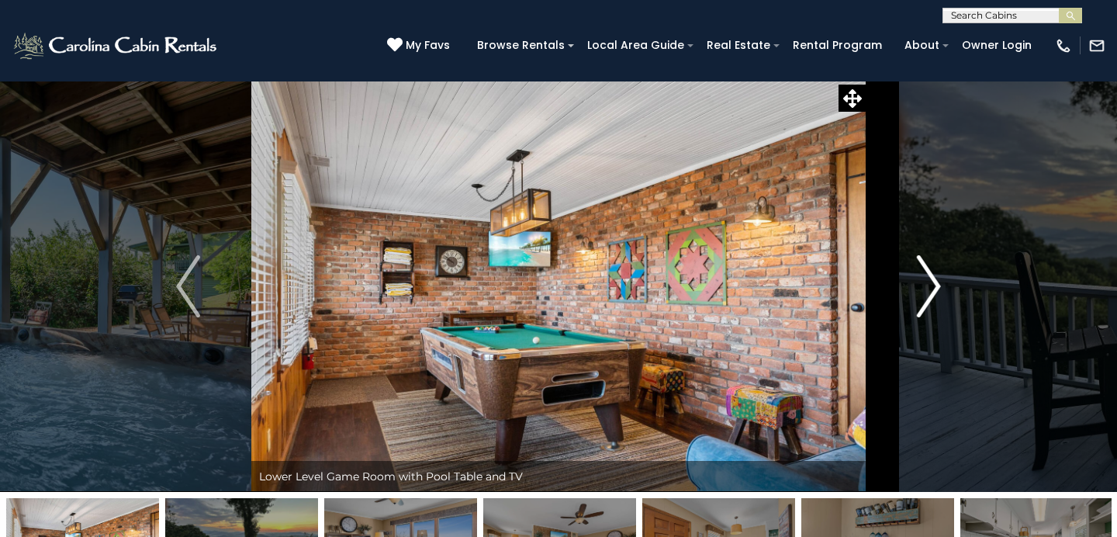
click at [928, 294] on img "Next" at bounding box center [928, 286] width 23 height 62
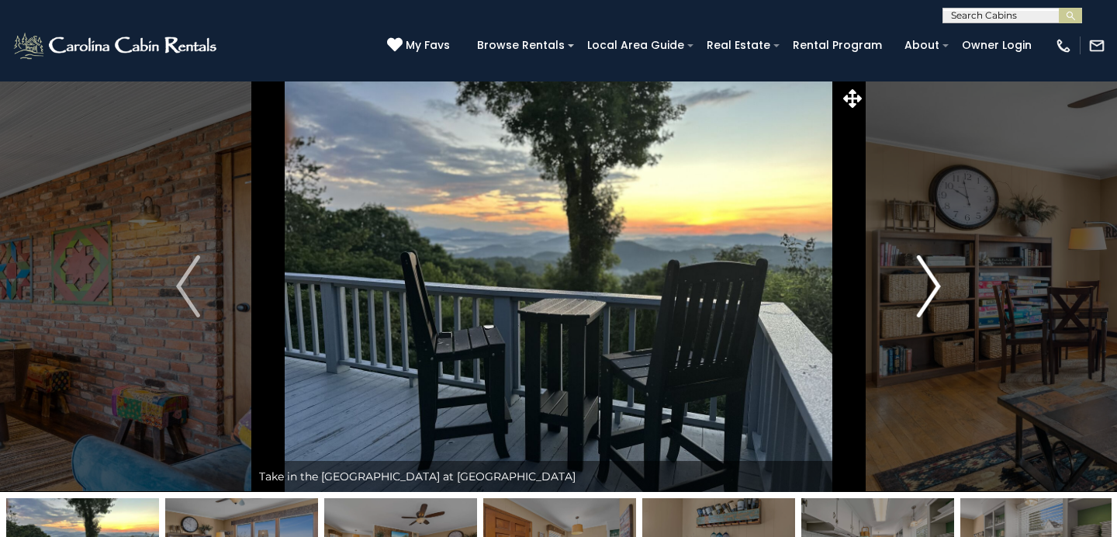
click at [928, 294] on img "Next" at bounding box center [928, 286] width 23 height 62
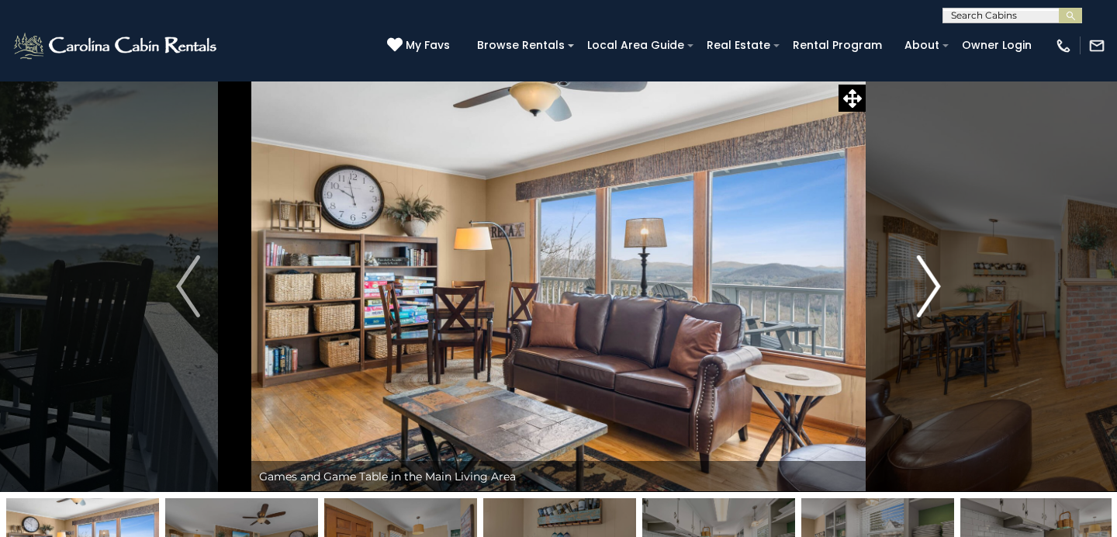
click at [928, 294] on img "Next" at bounding box center [928, 286] width 23 height 62
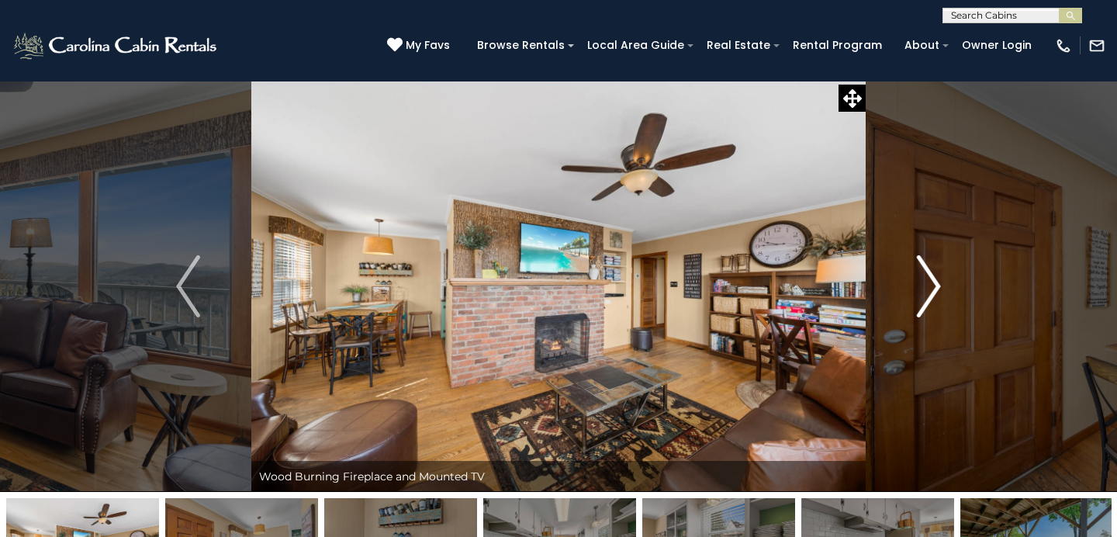
click at [928, 294] on img "Next" at bounding box center [928, 286] width 23 height 62
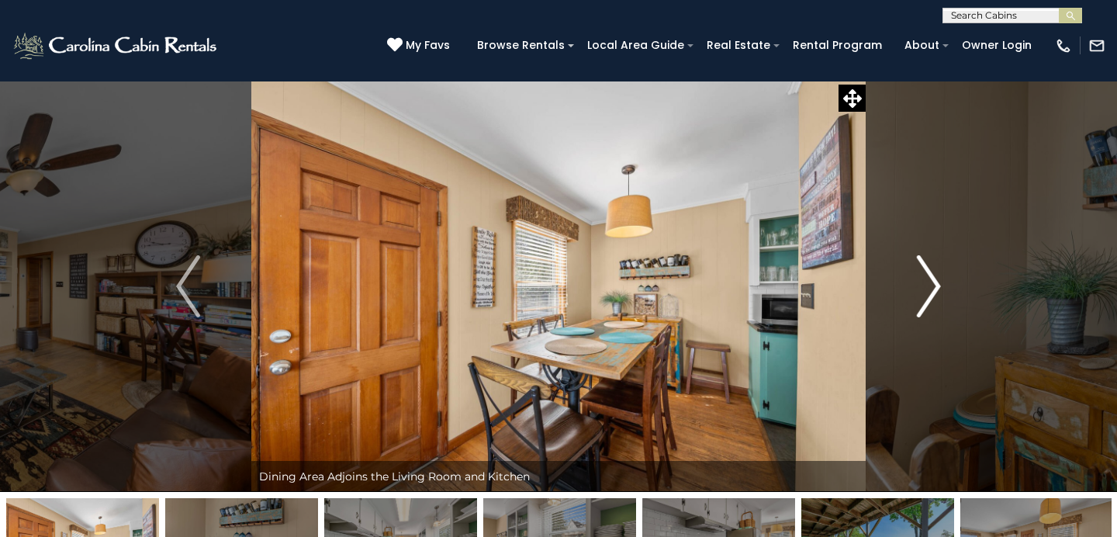
click at [928, 294] on img "Next" at bounding box center [928, 286] width 23 height 62
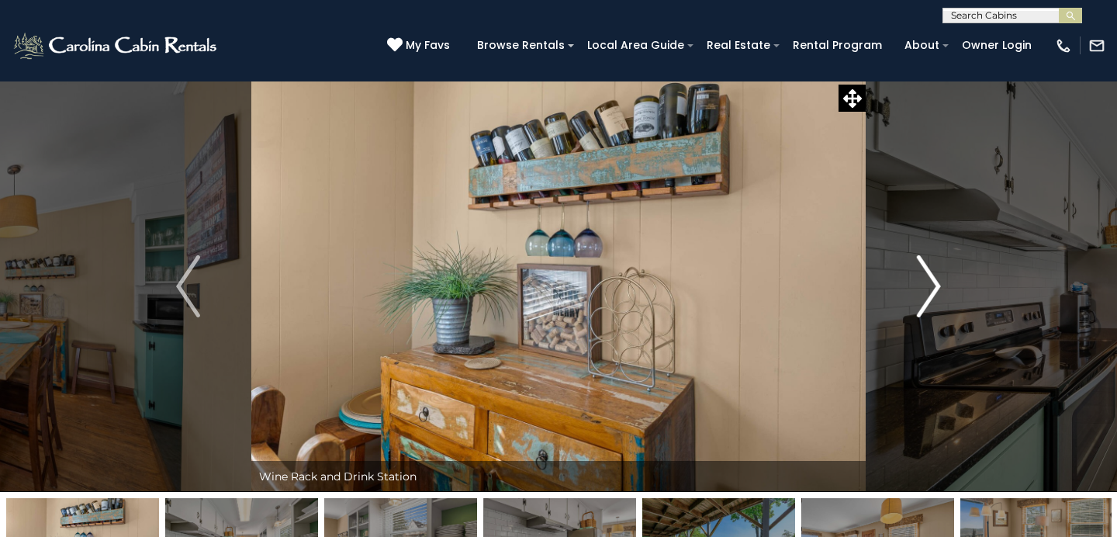
click at [928, 294] on img "Next" at bounding box center [928, 286] width 23 height 62
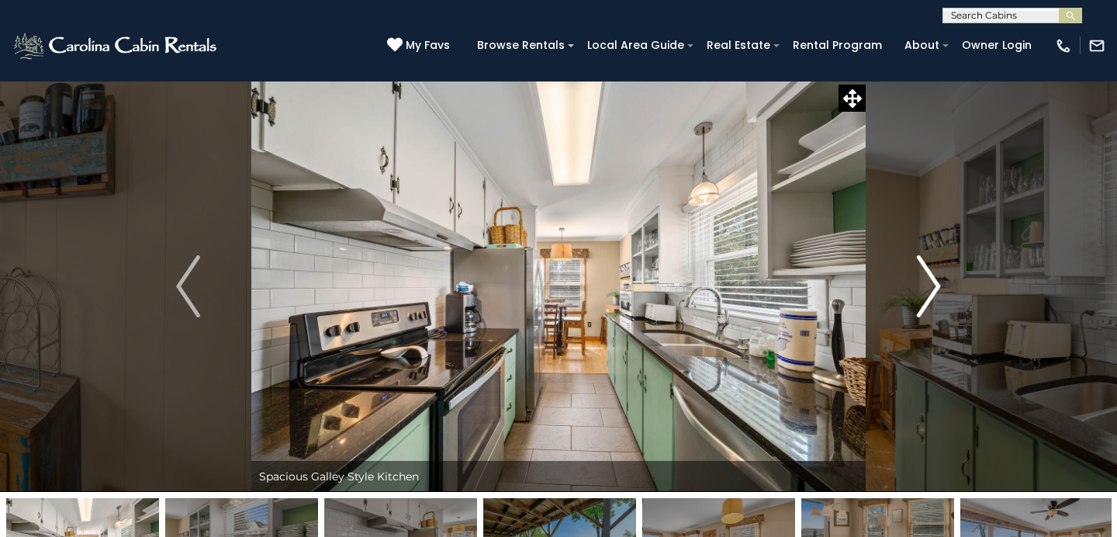
click at [928, 294] on img "Next" at bounding box center [928, 286] width 23 height 62
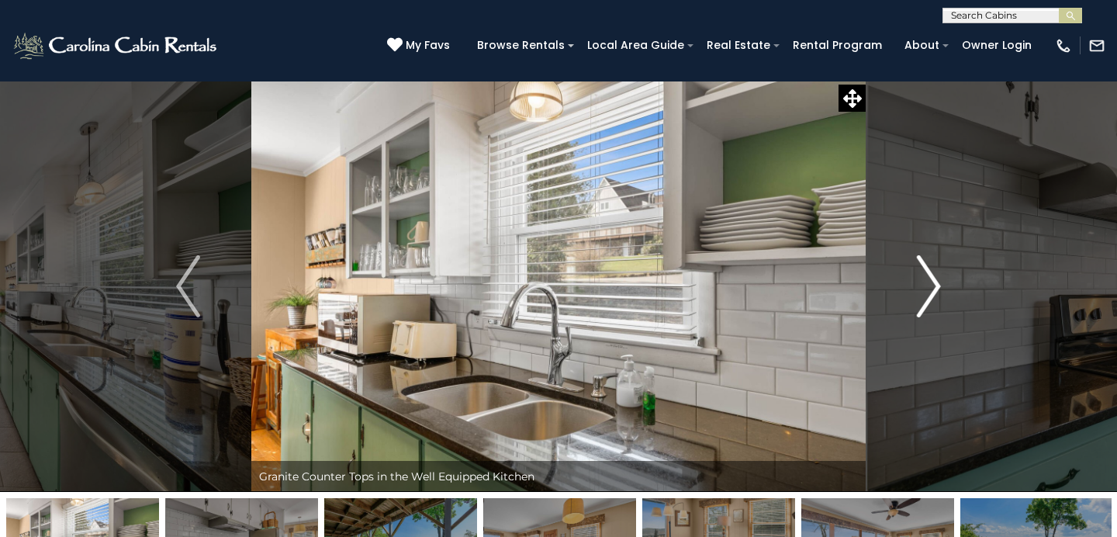
click at [928, 294] on img "Next" at bounding box center [928, 286] width 23 height 62
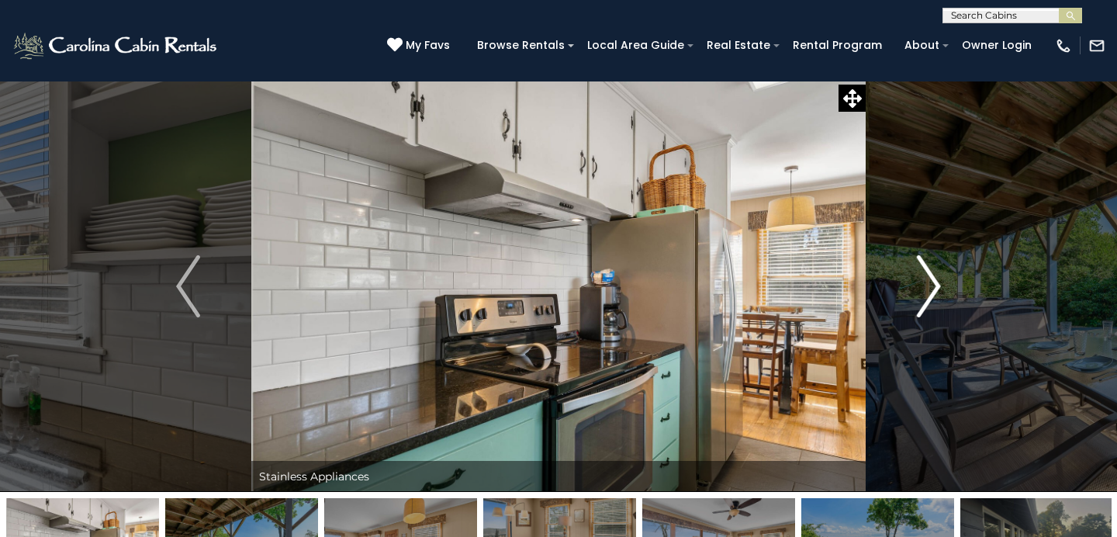
click at [928, 294] on img "Next" at bounding box center [928, 286] width 23 height 62
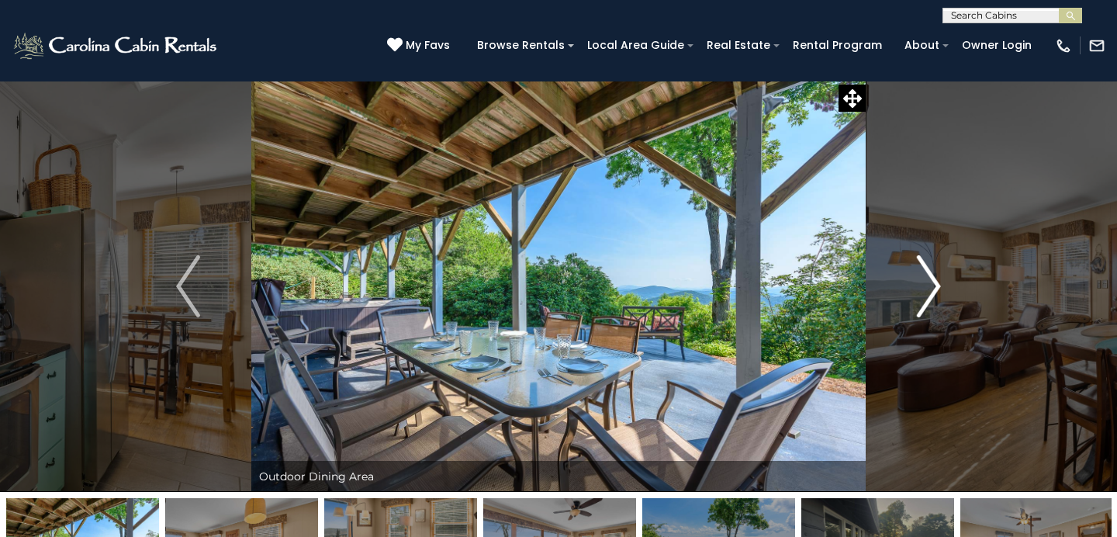
click at [928, 294] on img "Next" at bounding box center [928, 286] width 23 height 62
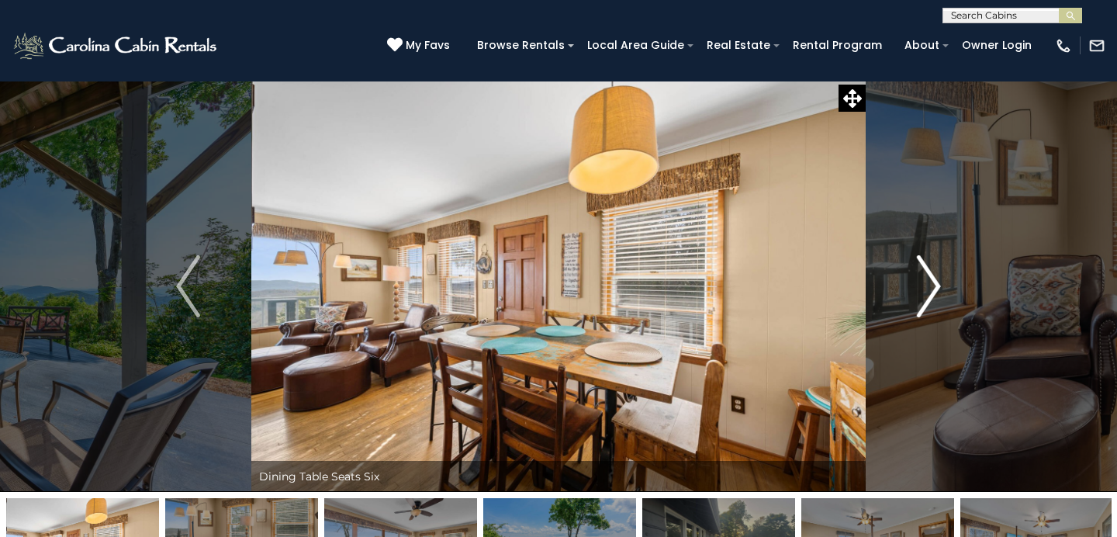
click at [928, 294] on img "Next" at bounding box center [928, 286] width 23 height 62
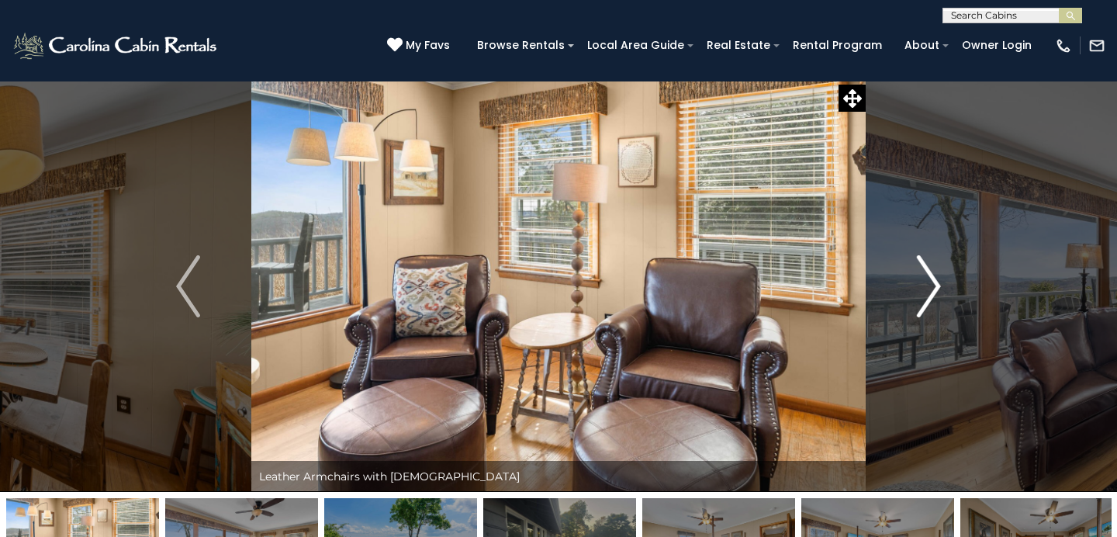
click at [928, 294] on img "Next" at bounding box center [928, 286] width 23 height 62
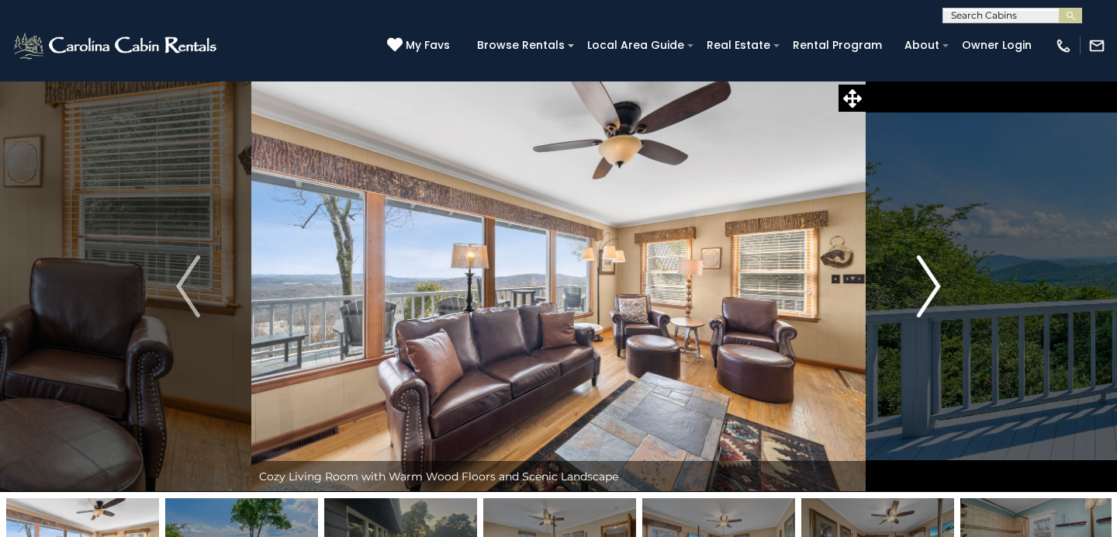
click at [928, 294] on img "Next" at bounding box center [928, 286] width 23 height 62
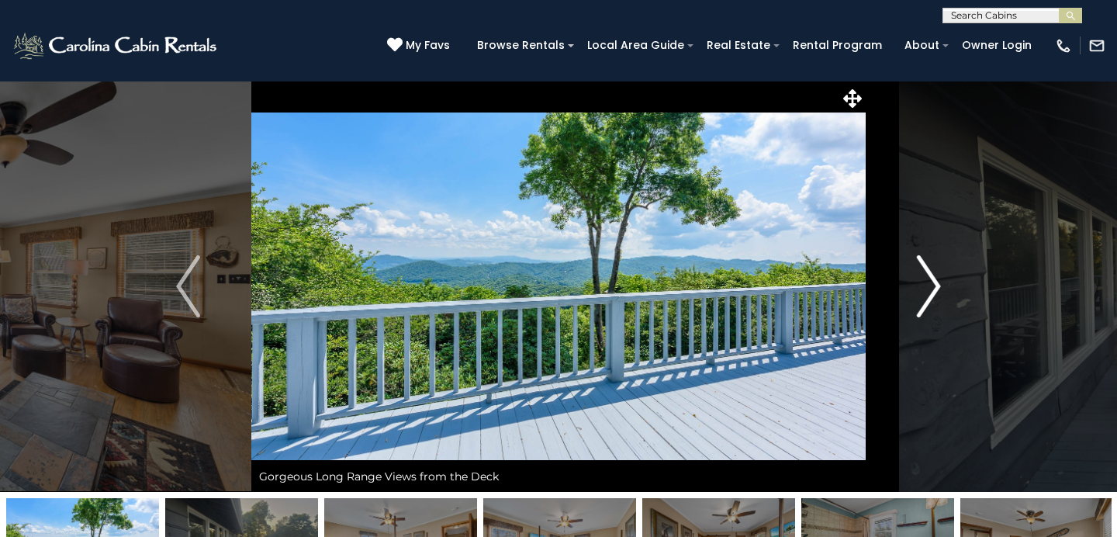
click at [928, 294] on img "Next" at bounding box center [928, 286] width 23 height 62
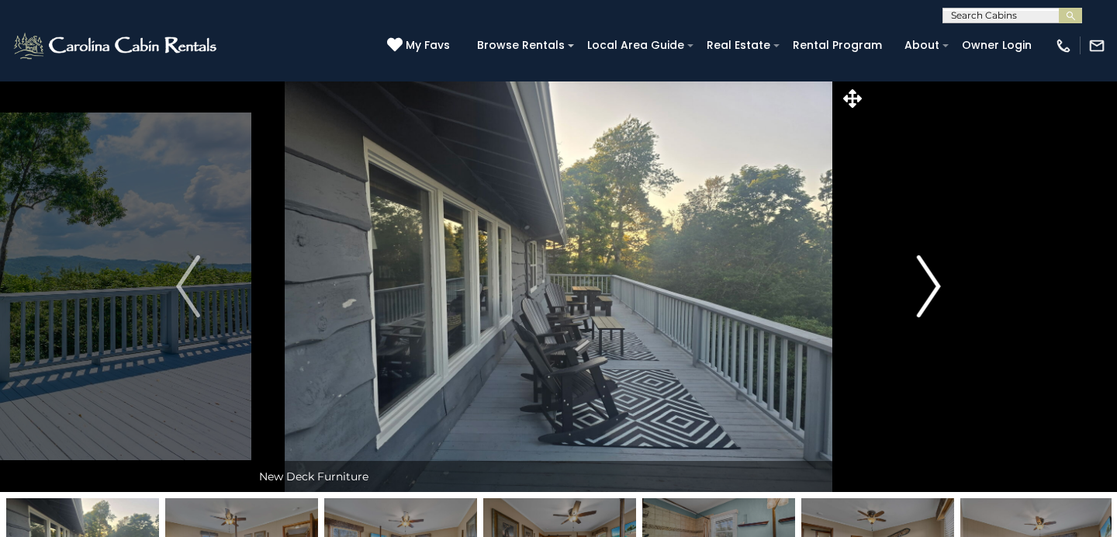
click at [928, 294] on img "Next" at bounding box center [928, 286] width 23 height 62
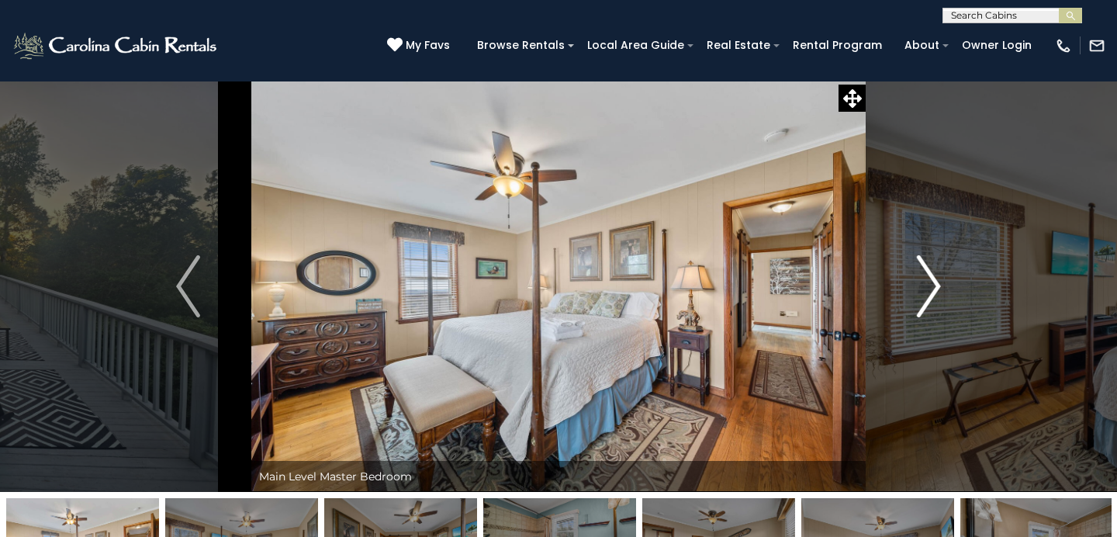
click at [928, 294] on img "Next" at bounding box center [928, 286] width 23 height 62
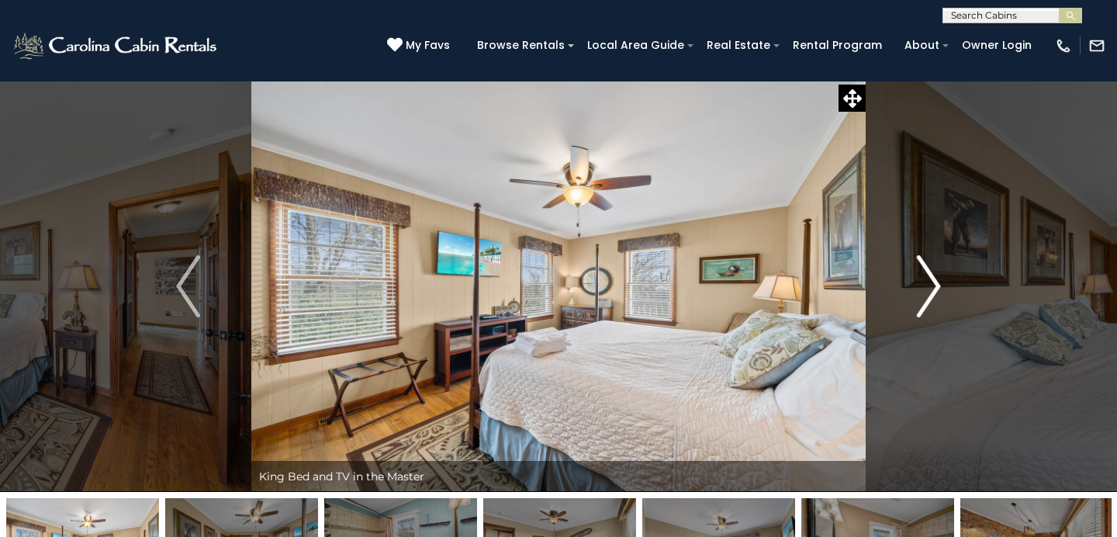
click at [928, 294] on img "Next" at bounding box center [928, 286] width 23 height 62
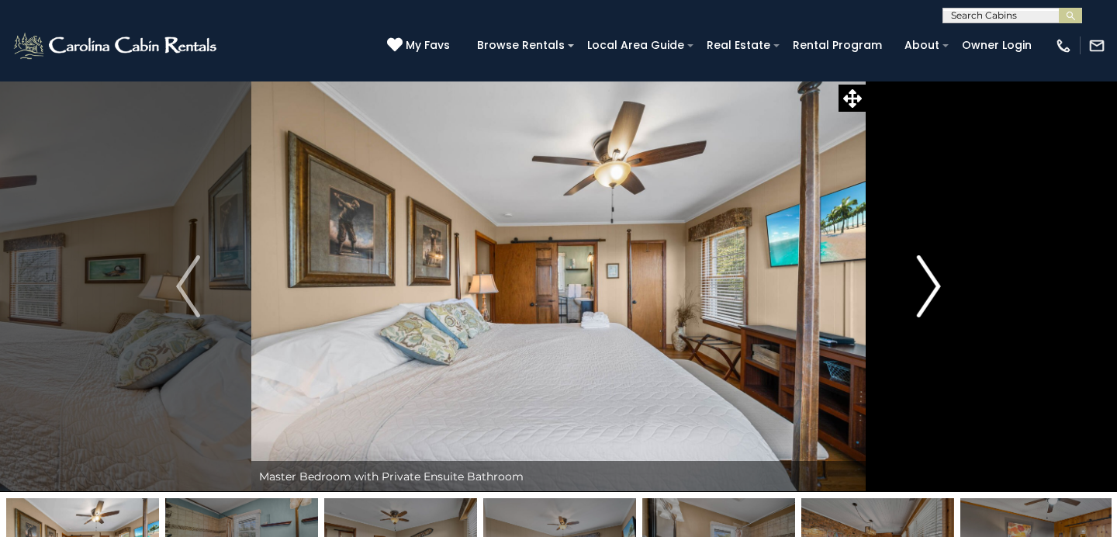
click at [928, 294] on img "Next" at bounding box center [928, 286] width 23 height 62
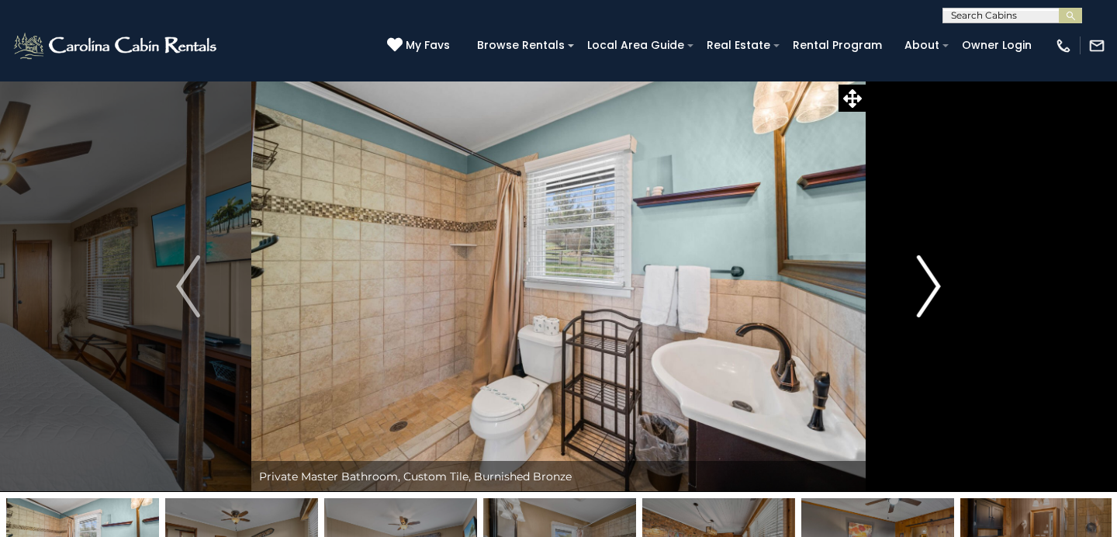
click at [928, 294] on img "Next" at bounding box center [928, 286] width 23 height 62
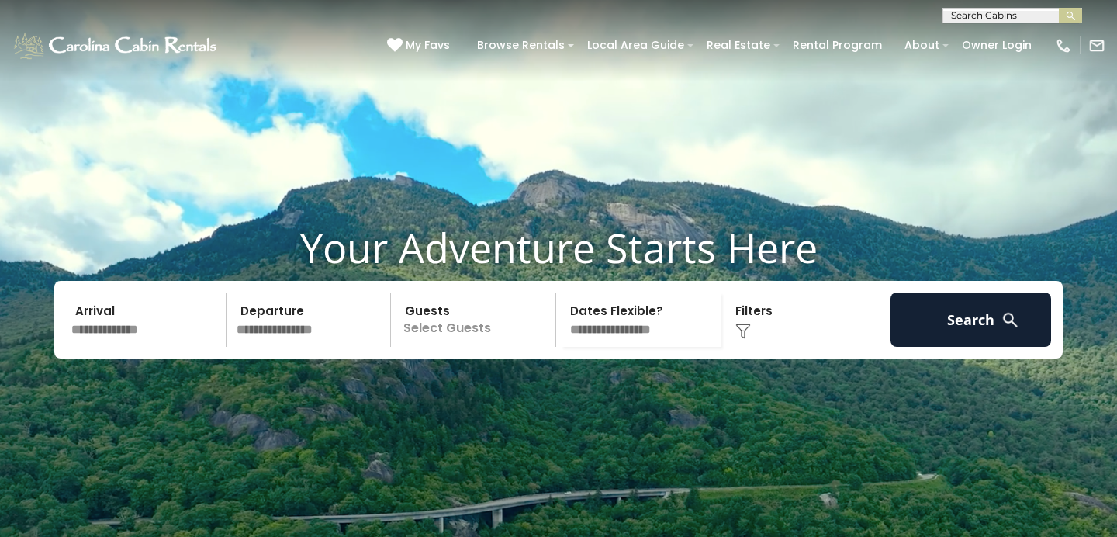
select select "*"
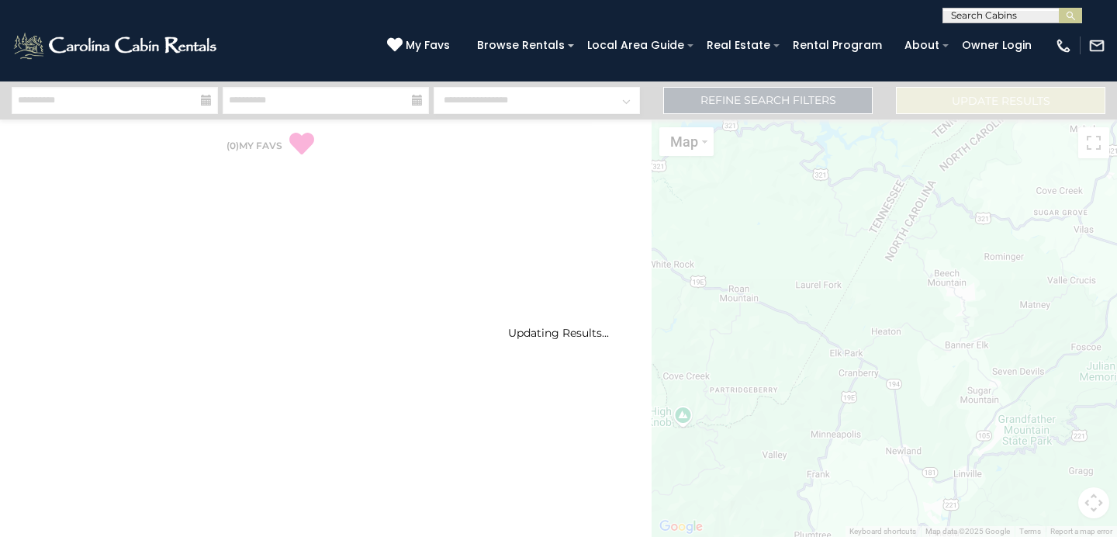
scroll to position [3283, 0]
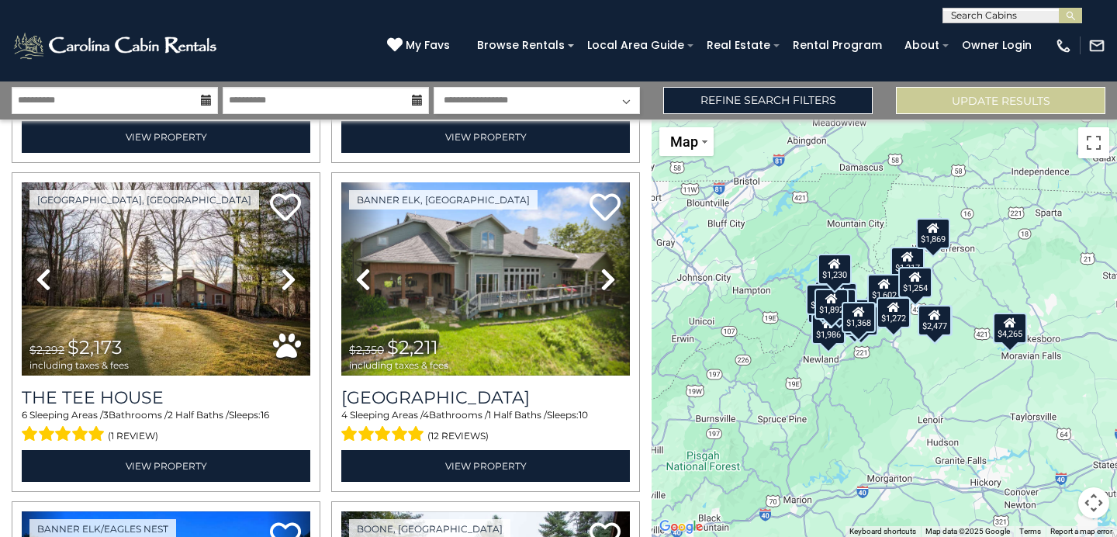
click at [982, 409] on div "$4,265 $2,885 $4,165 $2,610 $1,317 $2,351 $1,170 $2,477 $1,582 $2,134 $2,474 $1…" at bounding box center [883, 327] width 465 height 417
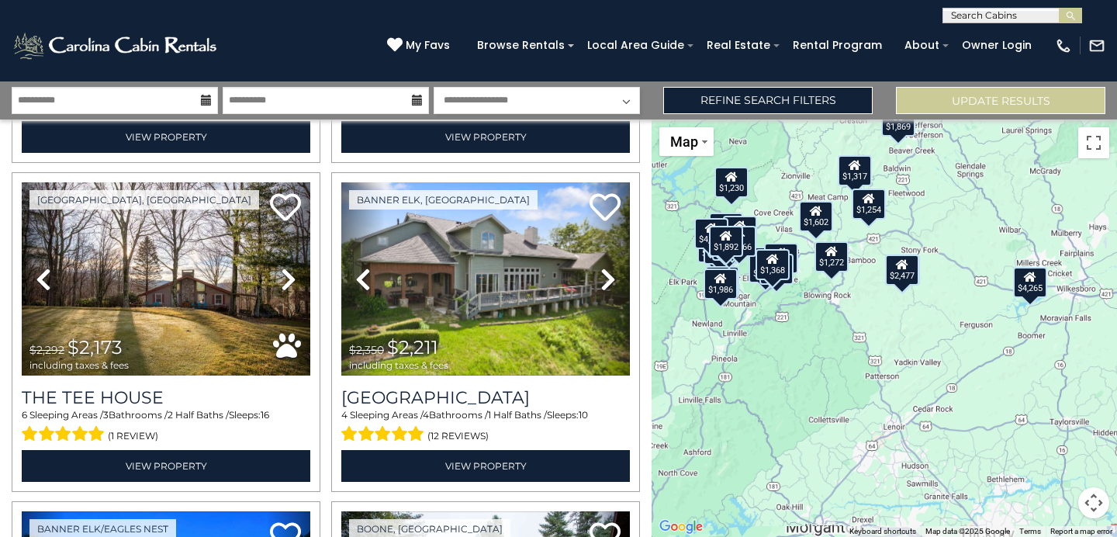
click at [982, 409] on div "$4,265 $2,885 $4,165 $2,610 $1,317 $2,351 $1,170 $2,477 $1,582 $2,134 $2,474 $1…" at bounding box center [883, 327] width 465 height 417
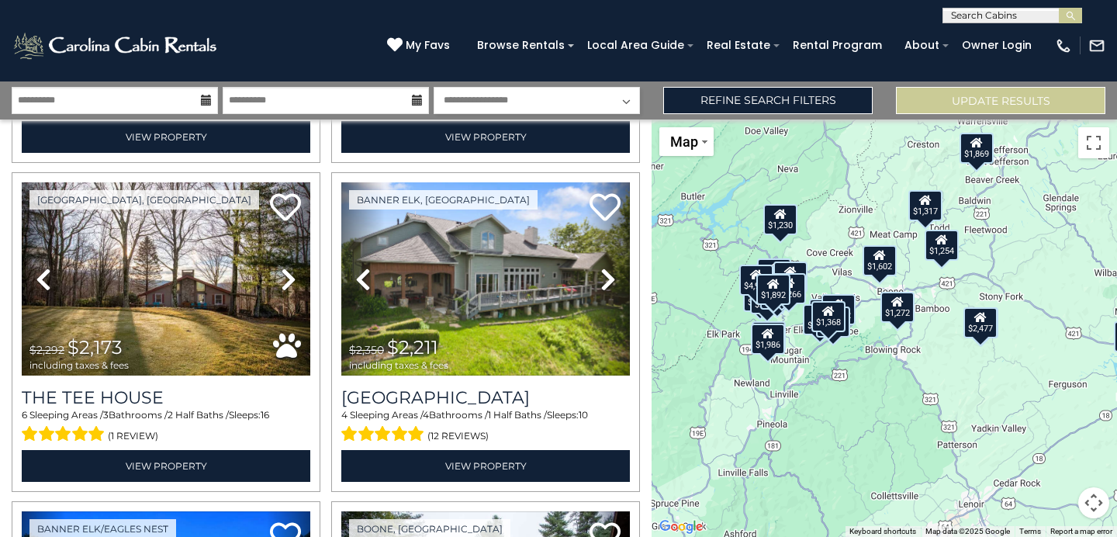
drag, startPoint x: 835, startPoint y: 345, endPoint x: 929, endPoint y: 415, distance: 117.0
click at [929, 416] on div "$4,265 $2,885 $4,165 $2,610 $1,317 $2,351 $1,170 $2,477 $1,582 $2,134 $2,474 $1…" at bounding box center [883, 327] width 465 height 417
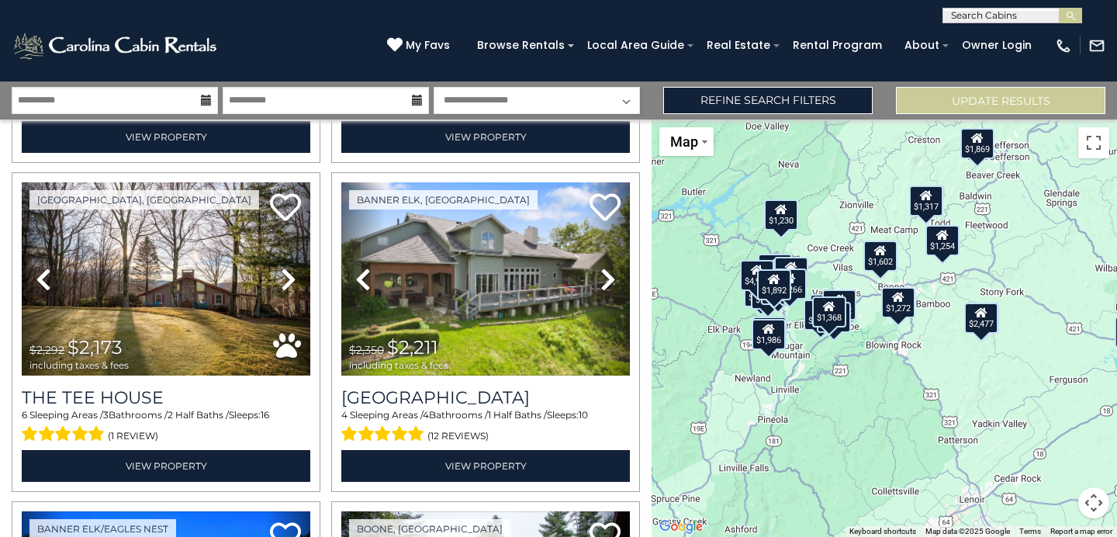
click at [926, 361] on div "$4,265 $2,885 $4,165 $2,610 $1,317 $2,351 $1,170 $2,477 $1,582 $2,134 $2,474 $1…" at bounding box center [883, 327] width 465 height 417
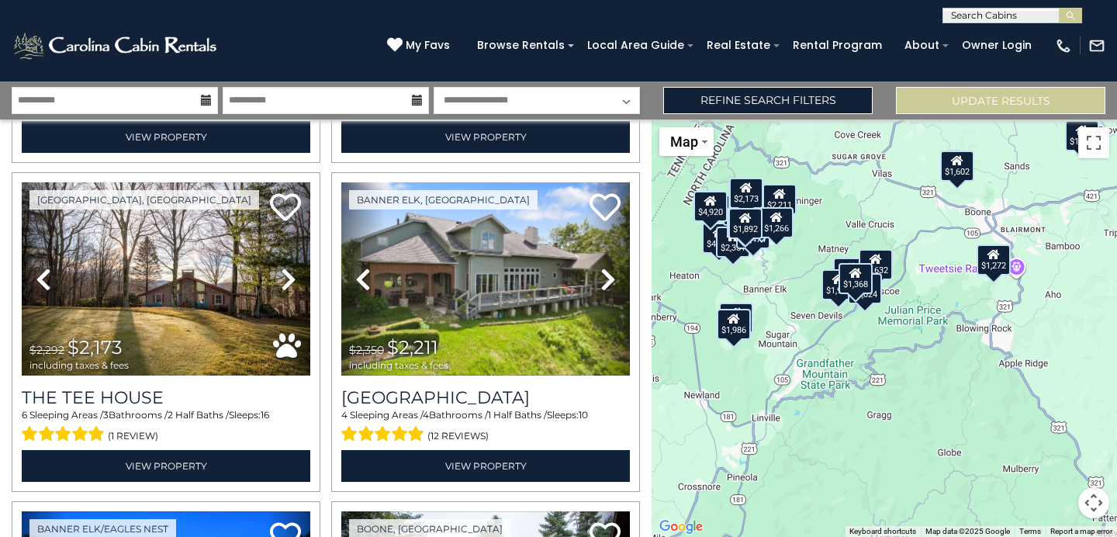
drag, startPoint x: 835, startPoint y: 376, endPoint x: 960, endPoint y: 376, distance: 125.6
click at [960, 376] on div "$4,265 $2,885 $4,165 $2,610 $1,317 $2,351 $1,170 $2,477 $1,582 $2,134 $2,474 $1…" at bounding box center [883, 327] width 465 height 417
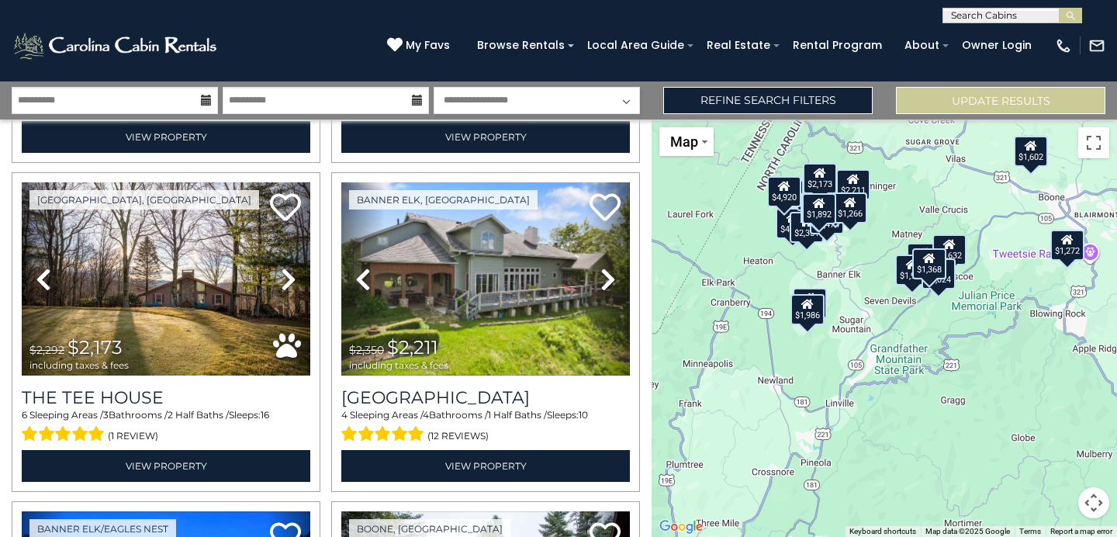
drag, startPoint x: 910, startPoint y: 385, endPoint x: 987, endPoint y: 370, distance: 79.1
click at [987, 370] on div "$4,265 $2,885 $4,165 $2,610 $1,317 $2,351 $1,170 $2,477 $1,582 $2,134 $2,474 $1…" at bounding box center [883, 327] width 465 height 417
click at [982, 399] on div "$4,265 $2,885 $4,165 $2,610 $1,317 $2,351 $1,170 $2,477 $1,582 $2,134 $2,474 $1…" at bounding box center [883, 327] width 465 height 417
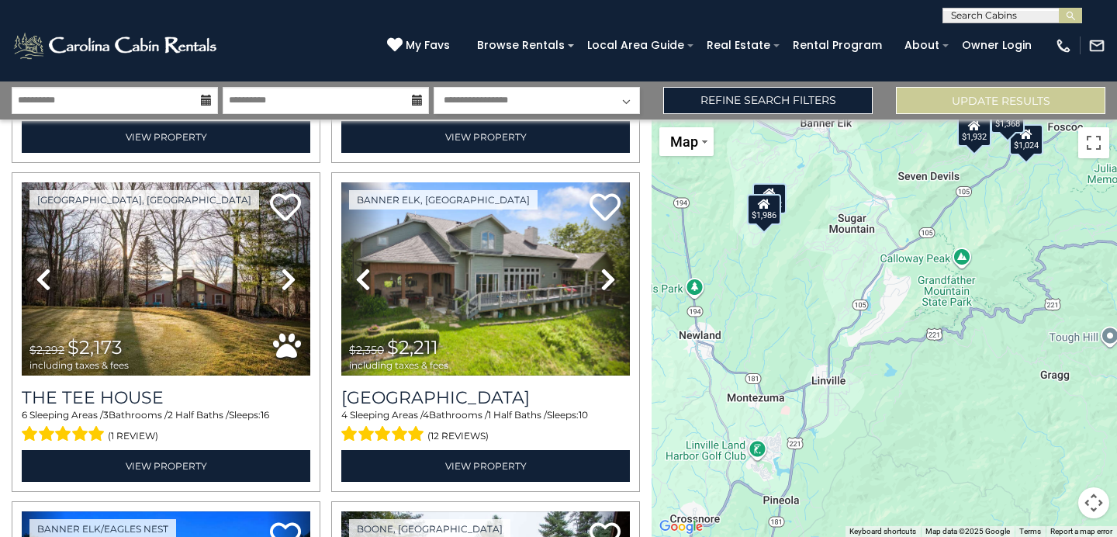
drag, startPoint x: 823, startPoint y: 408, endPoint x: 961, endPoint y: 382, distance: 140.4
click at [961, 382] on div "$4,265 $2,885 $4,165 $2,610 $1,317 $2,351 $1,170 $2,477 $1,582 $2,134 $2,474 $1…" at bounding box center [883, 327] width 465 height 417
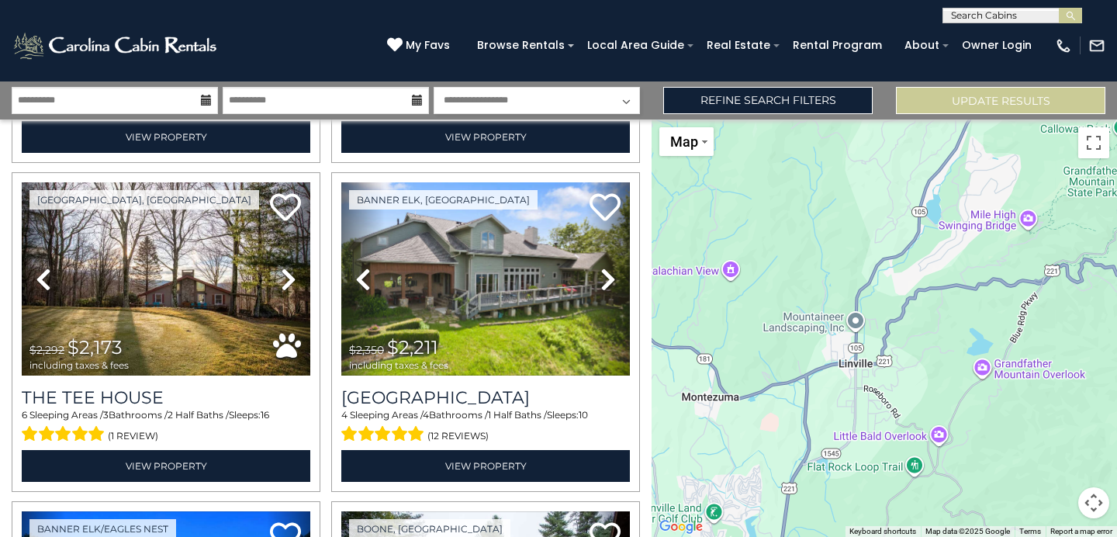
drag, startPoint x: 832, startPoint y: 389, endPoint x: 997, endPoint y: 371, distance: 166.1
click at [997, 371] on div "$4,265 $2,885 $4,165 $2,610 $1,317 $2,351 $1,170 $2,477 $1,582 $2,134 $2,474 $1…" at bounding box center [883, 327] width 465 height 417
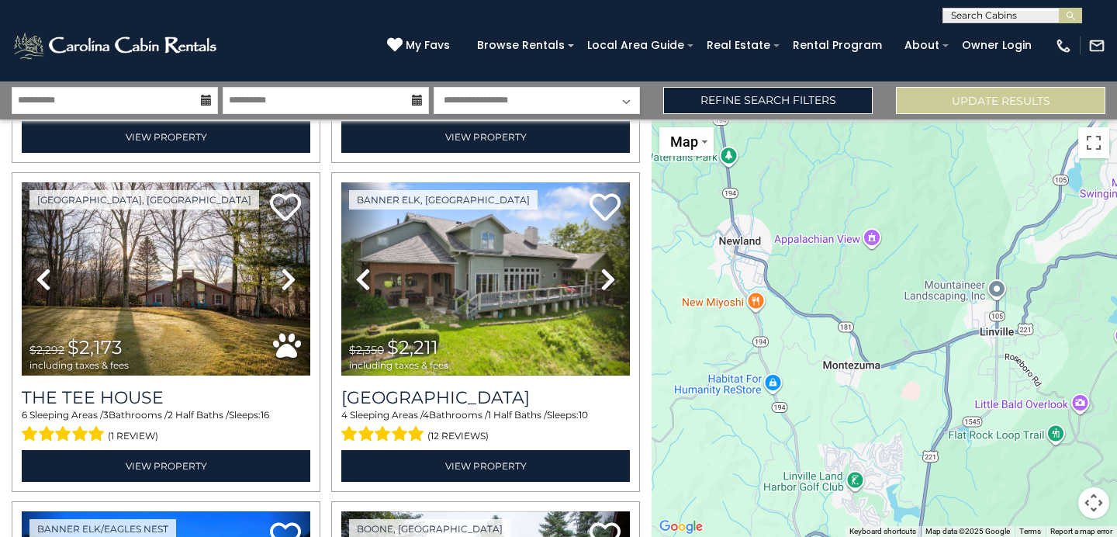
drag, startPoint x: 931, startPoint y: 387, endPoint x: 1073, endPoint y: 357, distance: 145.9
click at [1073, 357] on div "$4,265 $2,885 $4,165 $2,610 $1,317 $2,351 $1,170 $2,477 $1,582 $2,134 $2,474 $1…" at bounding box center [883, 327] width 465 height 417
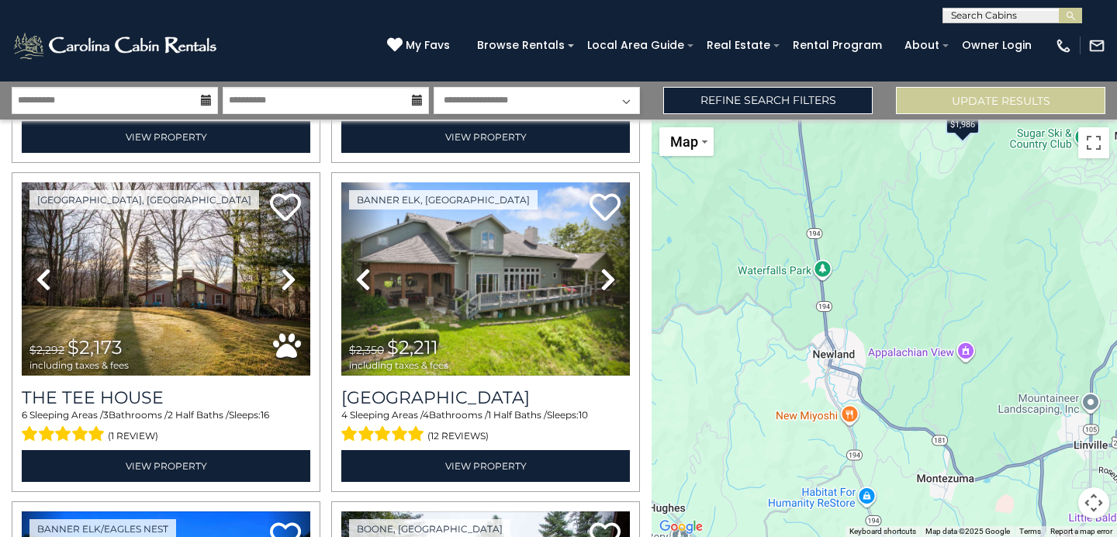
drag, startPoint x: 922, startPoint y: 301, endPoint x: 1020, endPoint y: 415, distance: 150.2
click at [1020, 415] on div "$4,265 $2,885 $4,165 $2,610 $1,317 $2,351 $1,170 $2,477 $1,582 $2,134 $2,474 $1…" at bounding box center [883, 327] width 465 height 417
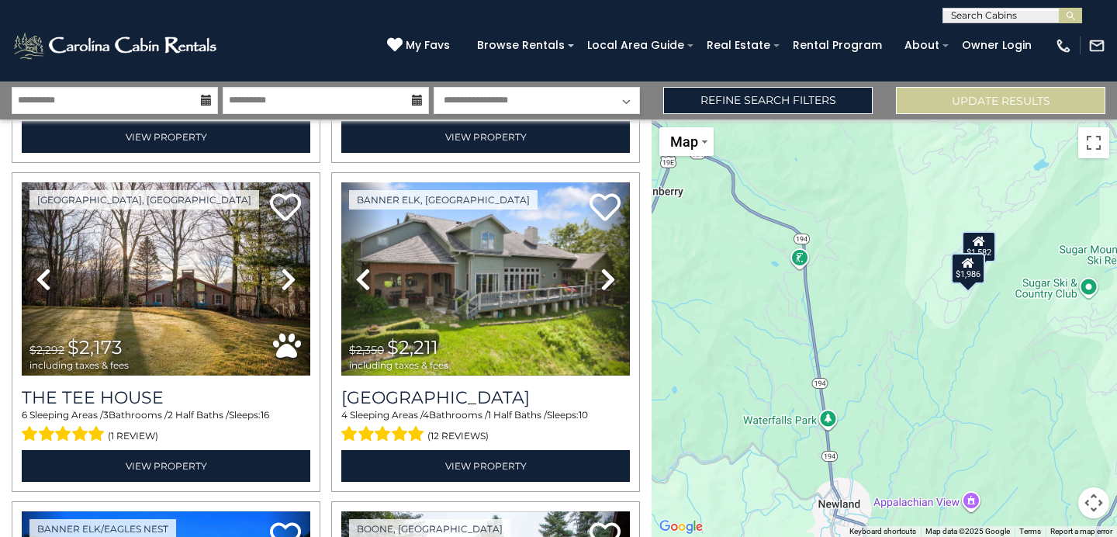
drag, startPoint x: 1010, startPoint y: 257, endPoint x: 1015, endPoint y: 408, distance: 150.6
click at [1015, 408] on div "$4,265 $2,885 $4,165 $2,610 $1,317 $2,351 $1,170 $2,477 $1,582 $2,134 $2,474 $1…" at bounding box center [883, 327] width 465 height 417
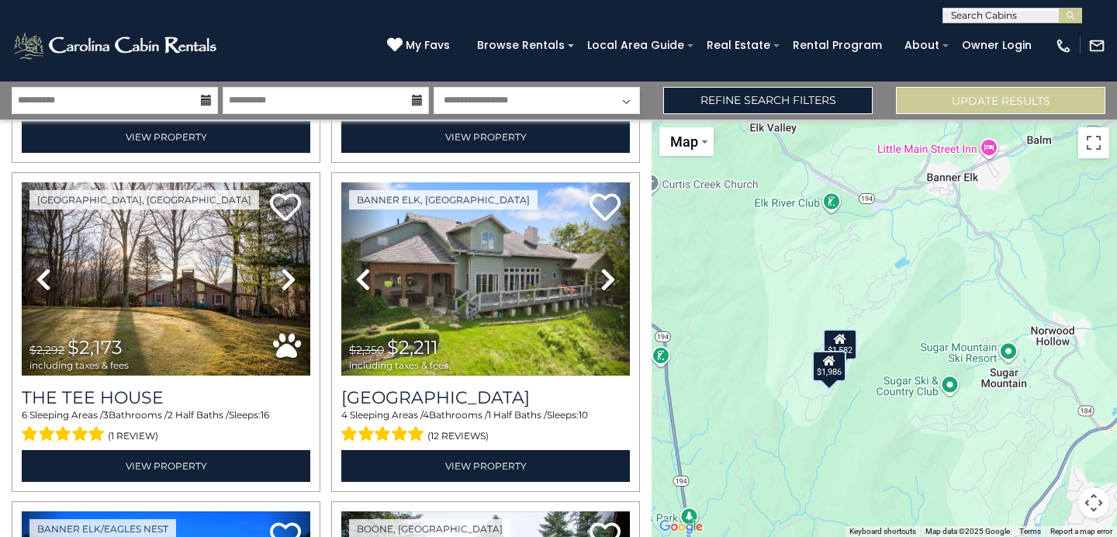
drag, startPoint x: 1054, startPoint y: 374, endPoint x: 911, endPoint y: 475, distance: 175.2
click at [911, 475] on div "$4,265 $2,885 $4,165 $2,610 $1,317 $2,351 $1,170 $2,477 $1,582 $2,134 $2,474 $1…" at bounding box center [883, 327] width 465 height 417
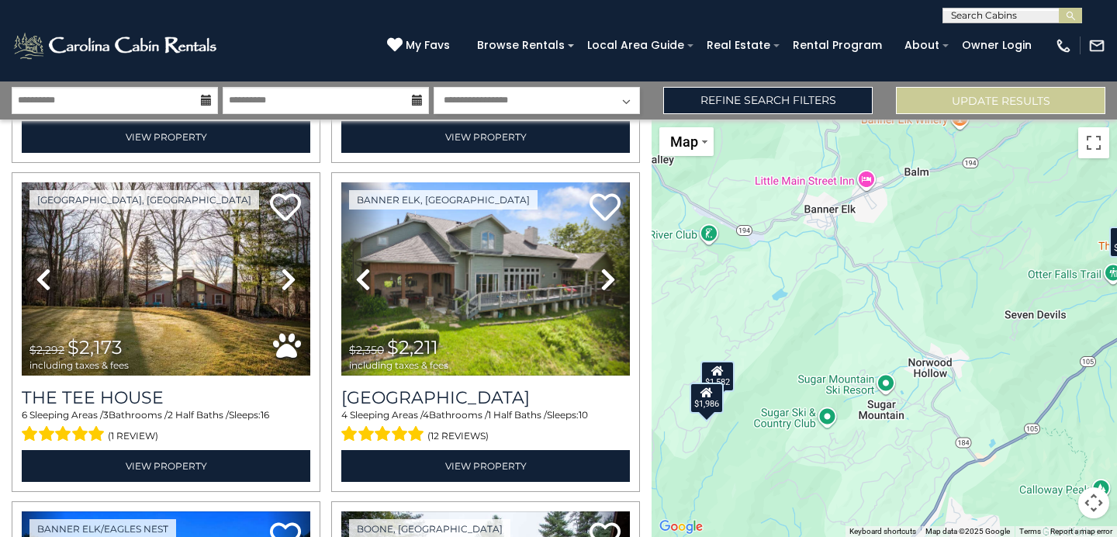
drag, startPoint x: 1027, startPoint y: 412, endPoint x: 900, endPoint y: 444, distance: 131.1
click at [900, 444] on div "$4,265 $2,885 $4,165 $2,610 $1,317 $2,351 $1,170 $2,477 $1,582 $2,134 $2,474 $1…" at bounding box center [883, 327] width 465 height 417
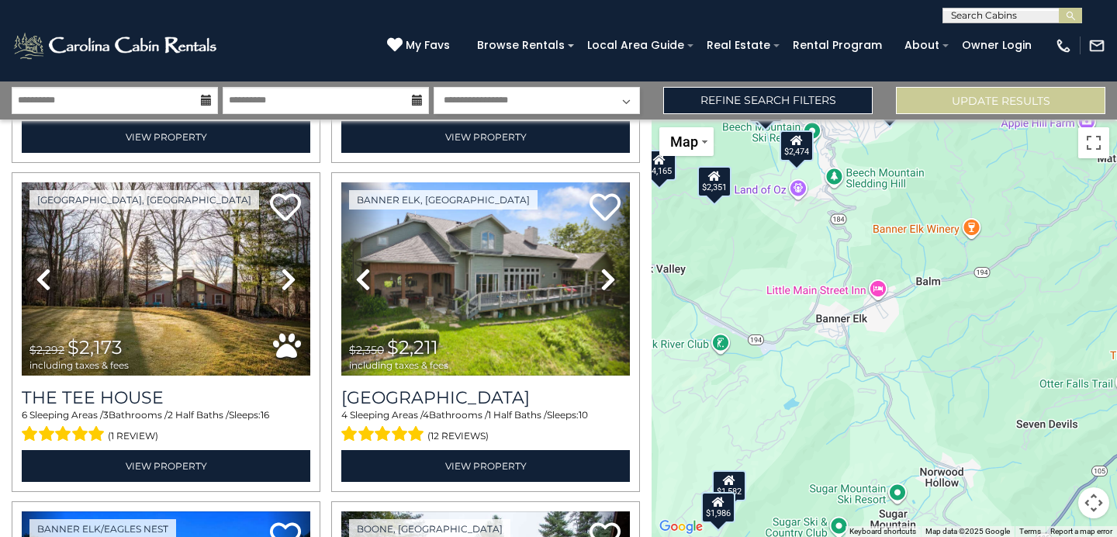
drag, startPoint x: 987, startPoint y: 309, endPoint x: 997, endPoint y: 420, distance: 112.1
click at [997, 420] on div "$4,265 $2,885 $4,165 $2,610 $1,317 $2,351 $1,170 $2,477 $1,582 $2,134 $2,474 $1…" at bounding box center [883, 327] width 465 height 417
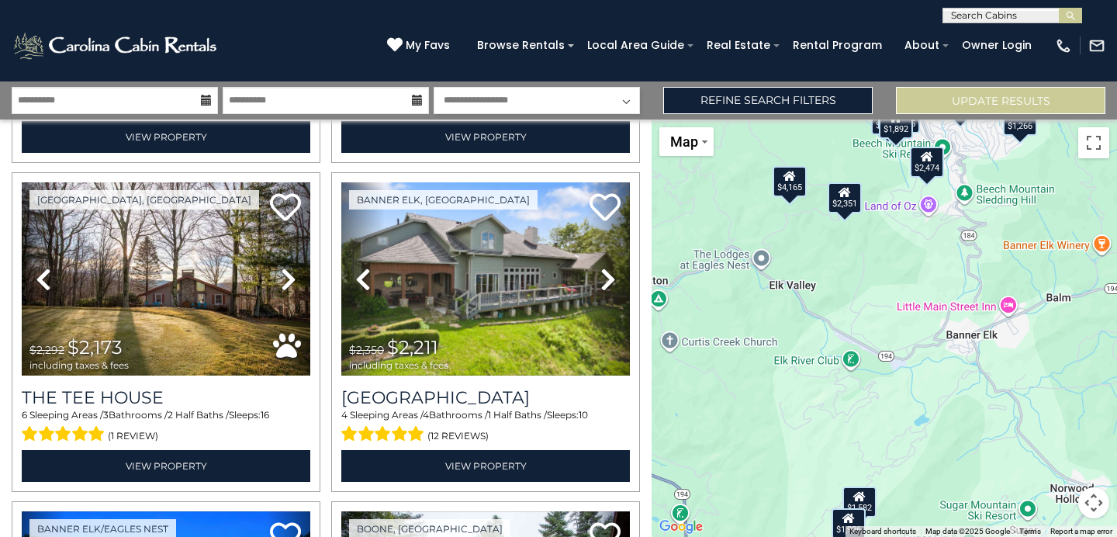
drag, startPoint x: 831, startPoint y: 396, endPoint x: 962, endPoint y: 413, distance: 132.2
click at [962, 413] on div "$4,265 $2,885 $4,165 $2,610 $1,317 $2,351 $1,170 $2,477 $1,582 $2,134 $2,474 $1…" at bounding box center [883, 327] width 465 height 417
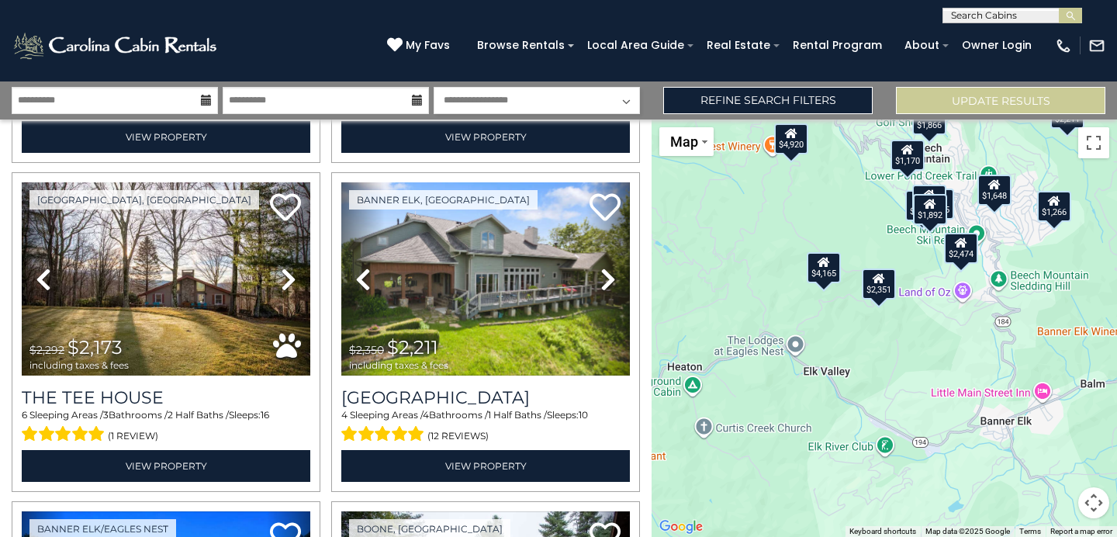
drag, startPoint x: 897, startPoint y: 314, endPoint x: 931, endPoint y: 403, distance: 94.8
click at [931, 403] on div "$4,265 $2,885 $4,165 $2,610 $1,317 $2,351 $1,170 $2,477 $1,582 $2,134 $2,474 $1…" at bounding box center [883, 327] width 465 height 417
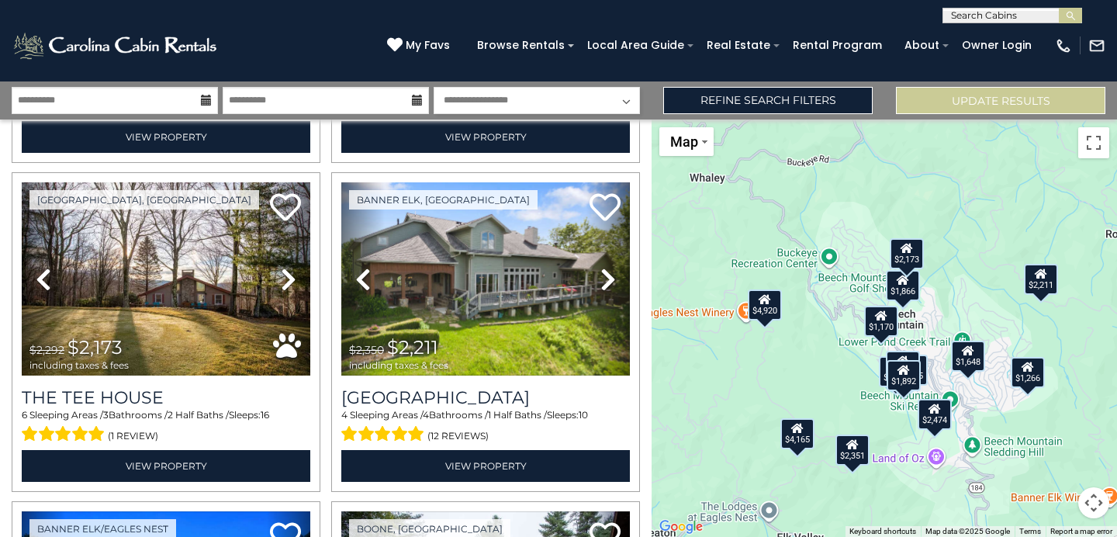
drag, startPoint x: 935, startPoint y: 339, endPoint x: 909, endPoint y: 509, distance: 171.9
click at [909, 509] on div "$4,265 $2,885 $4,165 $2,610 $1,317 $2,351 $1,170 $2,477 $1,582 $2,134 $2,474 $1…" at bounding box center [883, 327] width 465 height 417
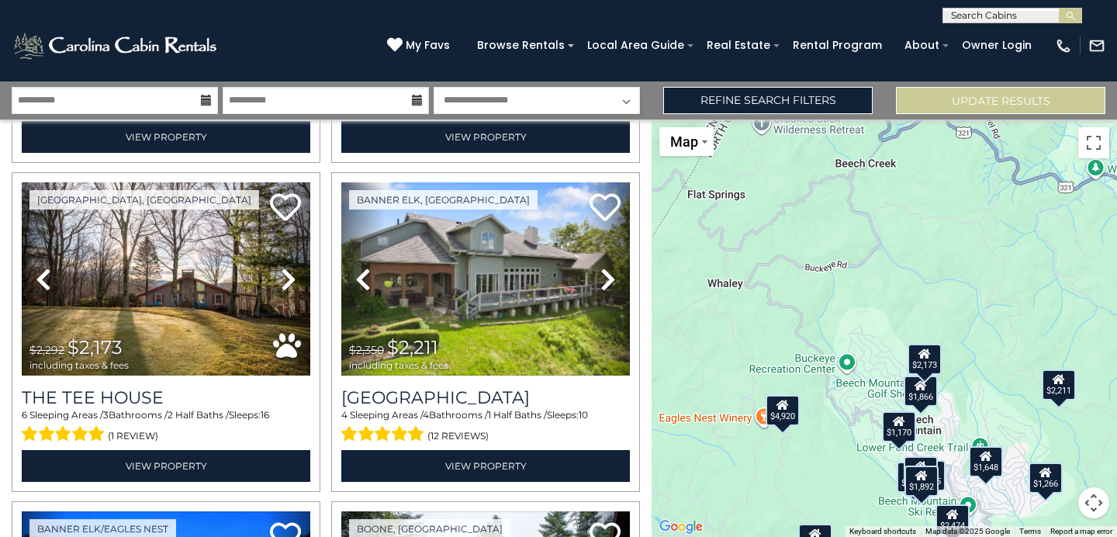
drag, startPoint x: 821, startPoint y: 368, endPoint x: 841, endPoint y: 479, distance: 112.7
click at [840, 479] on div "$4,265 $2,885 $4,165 $2,610 $1,317 $2,351 $1,170 $2,477 $1,582 $2,134 $2,474 $1…" at bounding box center [883, 327] width 465 height 417
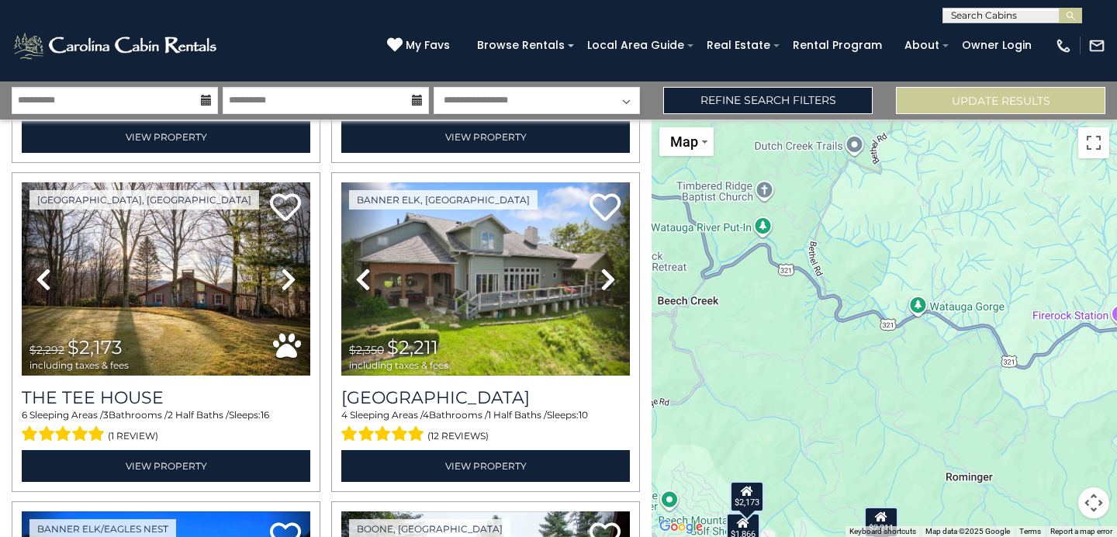
drag, startPoint x: 846, startPoint y: 239, endPoint x: 667, endPoint y: 379, distance: 227.6
click at [667, 379] on div "$4,265 $2,885 $4,165 $2,610 $1,317 $2,351 $1,170 $2,477 $1,582 $2,134 $2,474 $1…" at bounding box center [883, 327] width 465 height 417
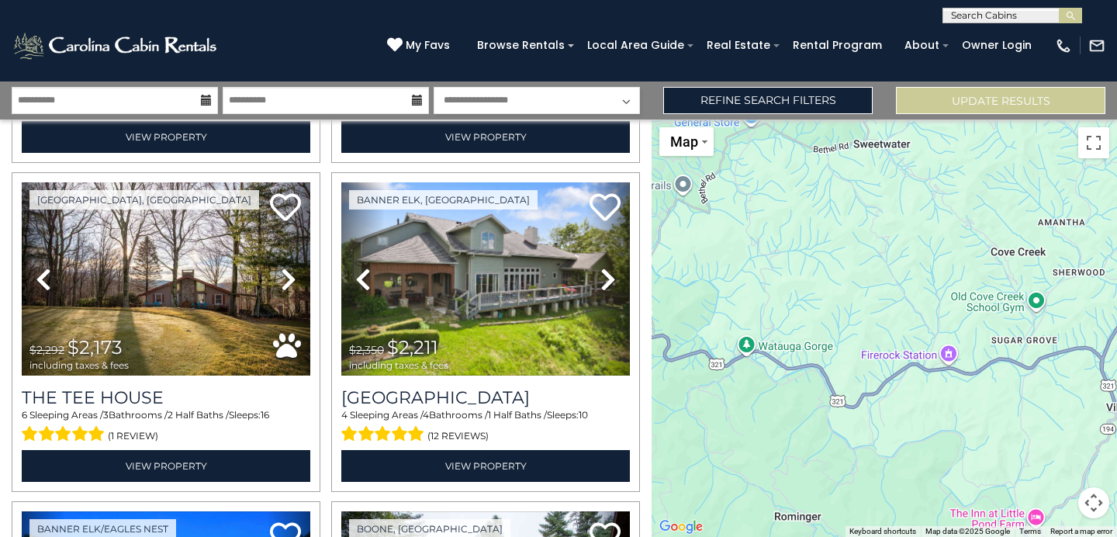
drag, startPoint x: 747, startPoint y: 289, endPoint x: 569, endPoint y: 322, distance: 180.7
click at [651, 322] on div "$4,265 $2,885 $4,165 $2,610 $1,317 $2,351 $1,170 $2,477 $1,582 $2,134 $2,474 $1…" at bounding box center [883, 327] width 465 height 417
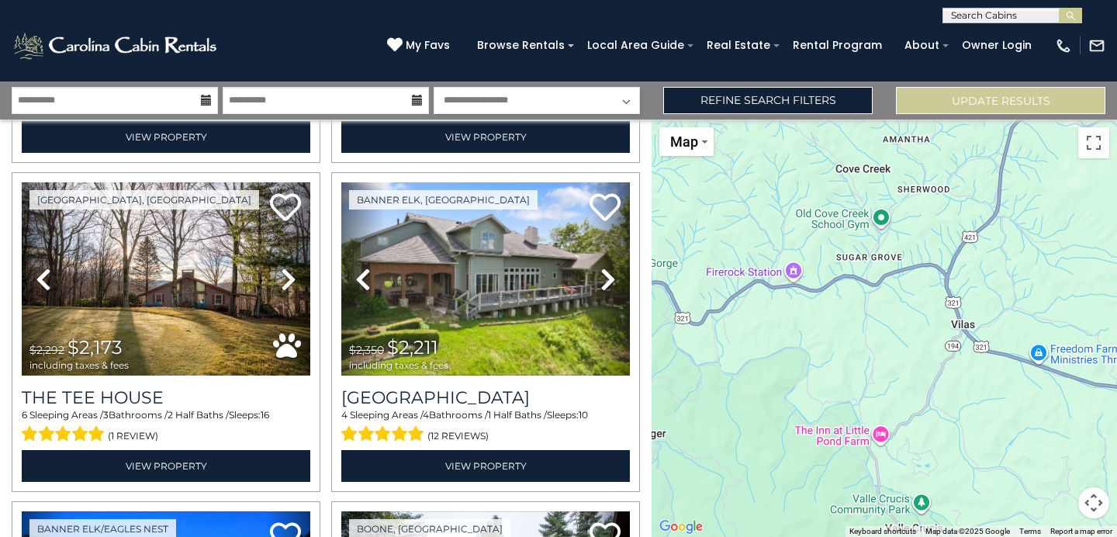
drag, startPoint x: 828, startPoint y: 475, endPoint x: 677, endPoint y: 400, distance: 168.2
click at [677, 400] on div "$4,265 $2,885 $4,165 $2,610 $1,317 $2,351 $1,170 $2,477 $1,582 $2,134 $2,474 $1…" at bounding box center [883, 327] width 465 height 417
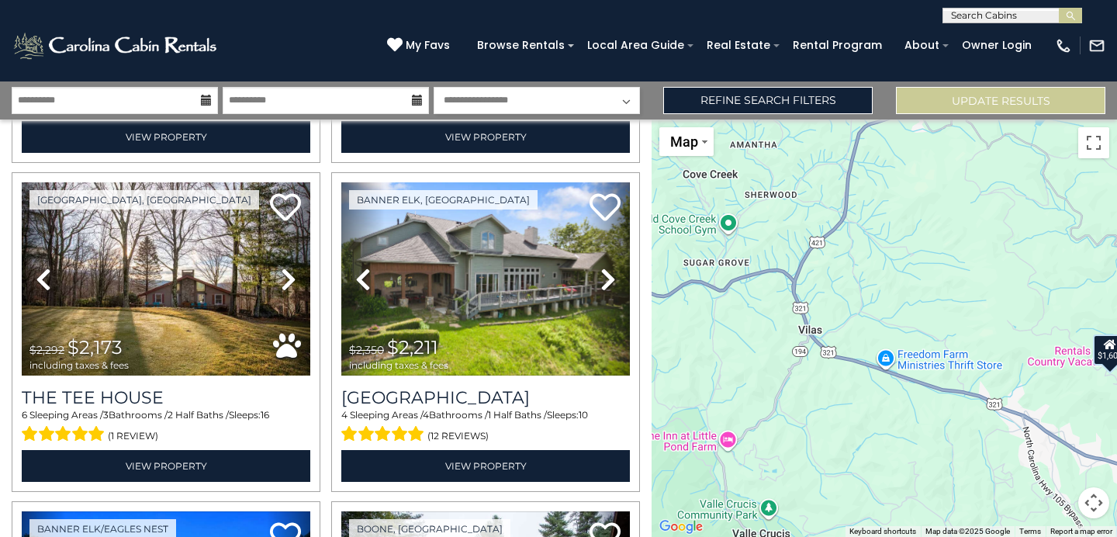
drag, startPoint x: 846, startPoint y: 399, endPoint x: 691, endPoint y: 405, distance: 155.2
click at [691, 405] on div "$4,265 $2,885 $4,165 $2,610 $1,317 $2,351 $1,170 $2,477 $1,582 $2,134 $2,474 $1…" at bounding box center [883, 327] width 465 height 417
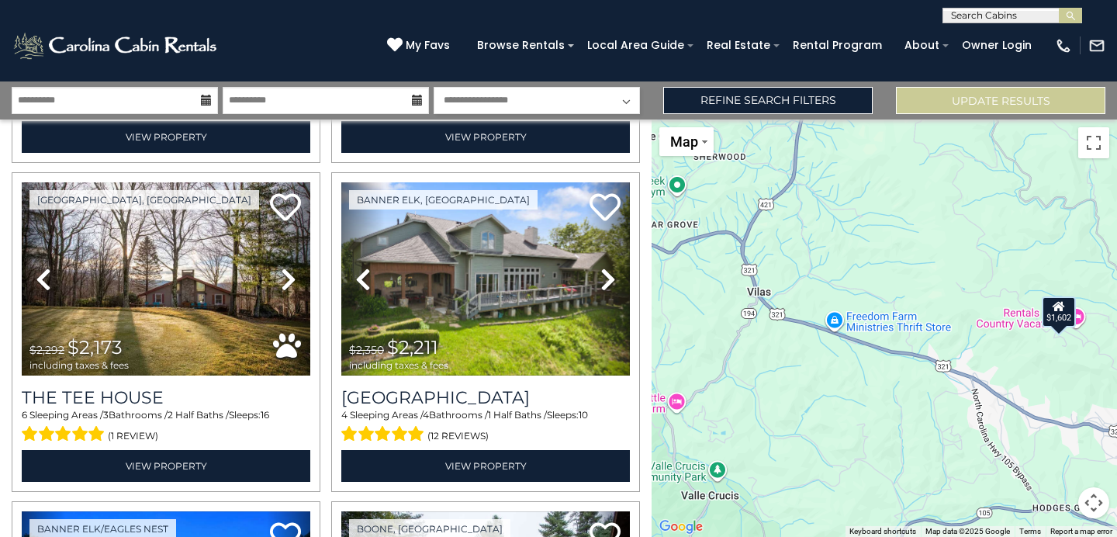
drag, startPoint x: 876, startPoint y: 441, endPoint x: 824, endPoint y: 401, distance: 65.8
click at [824, 401] on div "$4,265 $2,885 $4,165 $2,610 $1,317 $2,351 $1,170 $2,477 $1,582 $2,134 $2,474 $1…" at bounding box center [883, 327] width 465 height 417
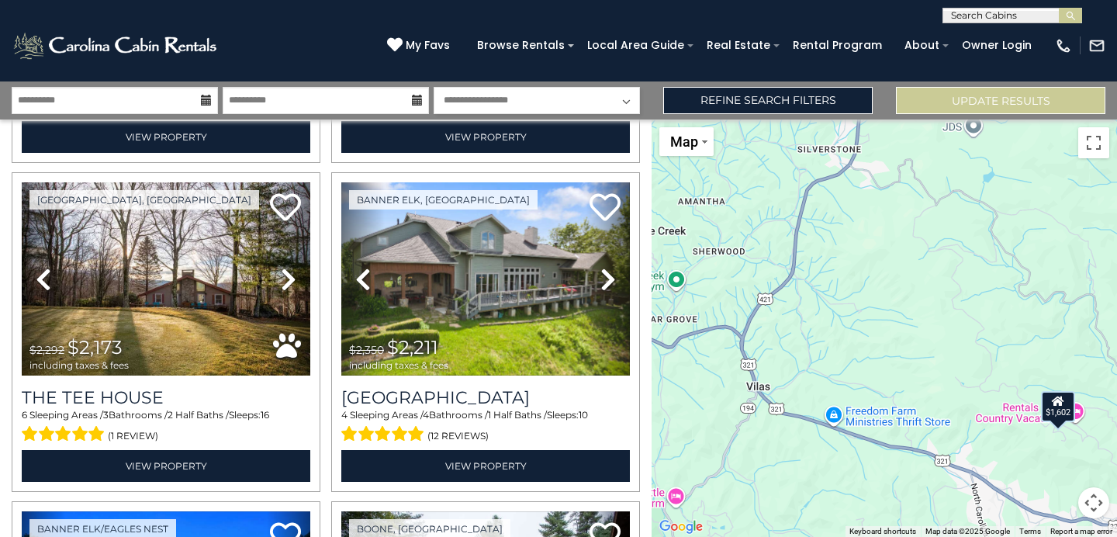
drag, startPoint x: 911, startPoint y: 344, endPoint x: 907, endPoint y: 443, distance: 99.3
click at [908, 444] on div "$4,265 $2,885 $4,165 $2,610 $1,317 $2,351 $1,170 $2,477 $1,582 $2,134 $2,474 $1…" at bounding box center [883, 327] width 465 height 417
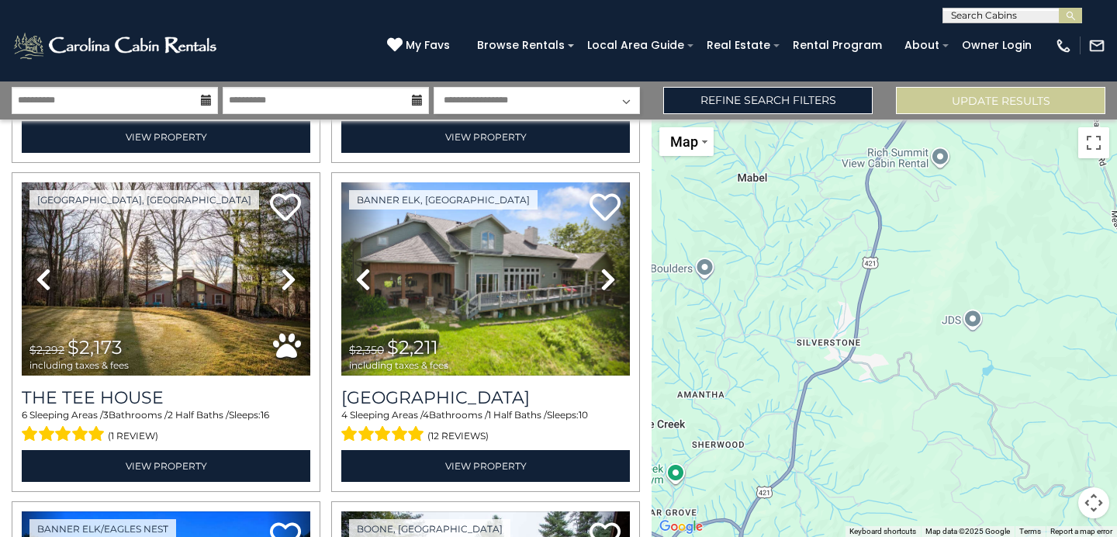
drag, startPoint x: 975, startPoint y: 369, endPoint x: 977, endPoint y: 565, distance: 196.2
click at [977, 536] on div "$4,265 $2,885 $4,165 $2,610 $1,317 $2,351 $1,170 $2,477 $1,582 $2,134 $2,474 $1…" at bounding box center [883, 327] width 465 height 417
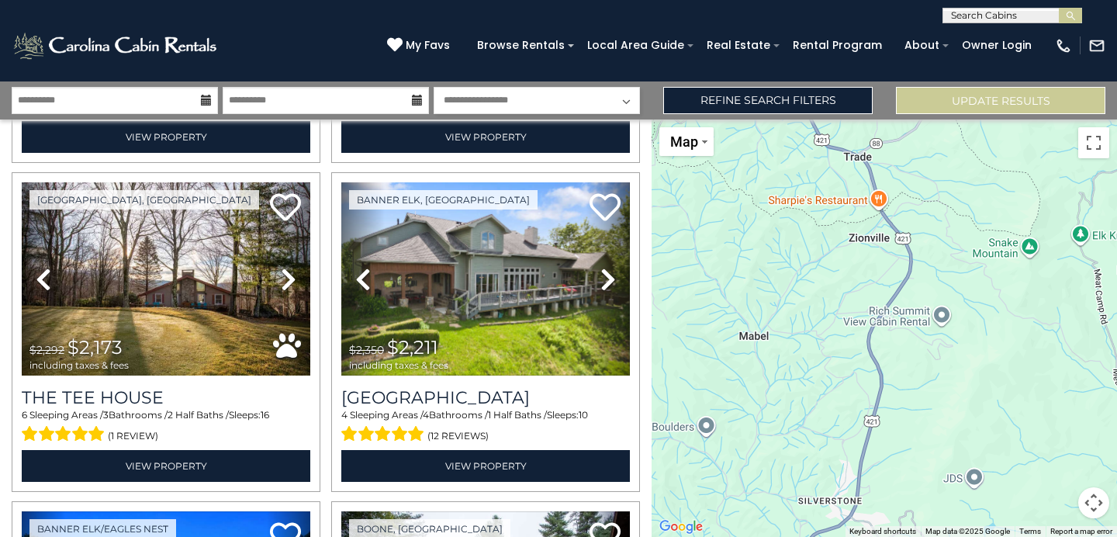
drag, startPoint x: 962, startPoint y: 404, endPoint x: 963, endPoint y: 572, distance: 167.5
click at [963, 536] on div "$4,265 $2,885 $4,165 $2,610 $1,317 $2,351 $1,170 $2,477 $1,582 $2,134 $2,474 $1…" at bounding box center [883, 327] width 465 height 417
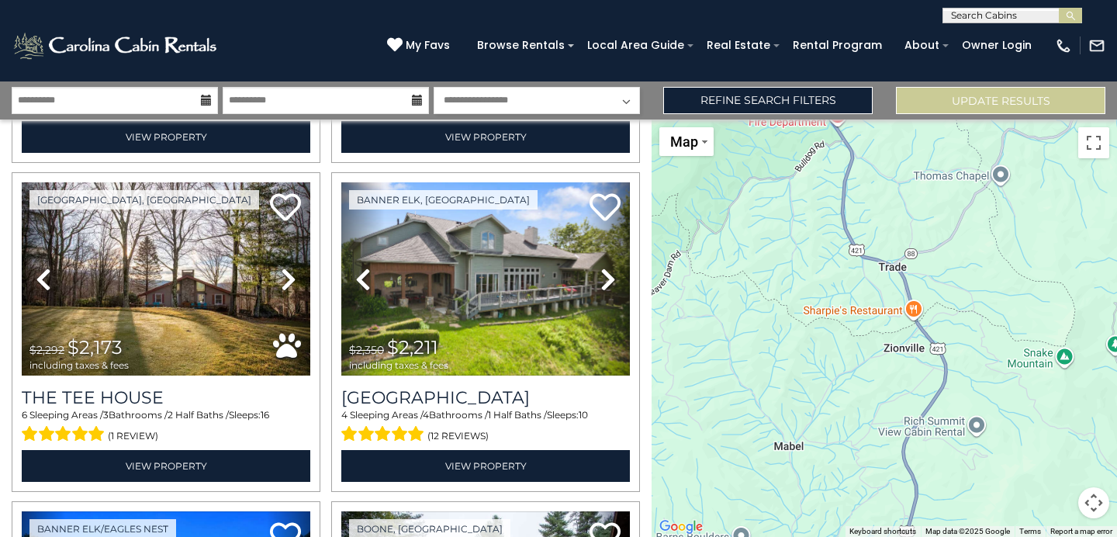
drag, startPoint x: 951, startPoint y: 352, endPoint x: 985, endPoint y: 466, distance: 119.0
click at [985, 466] on div "$4,265 $2,885 $4,165 $2,610 $1,317 $2,351 $1,170 $2,477 $1,582 $2,134 $2,474 $1…" at bounding box center [883, 327] width 465 height 417
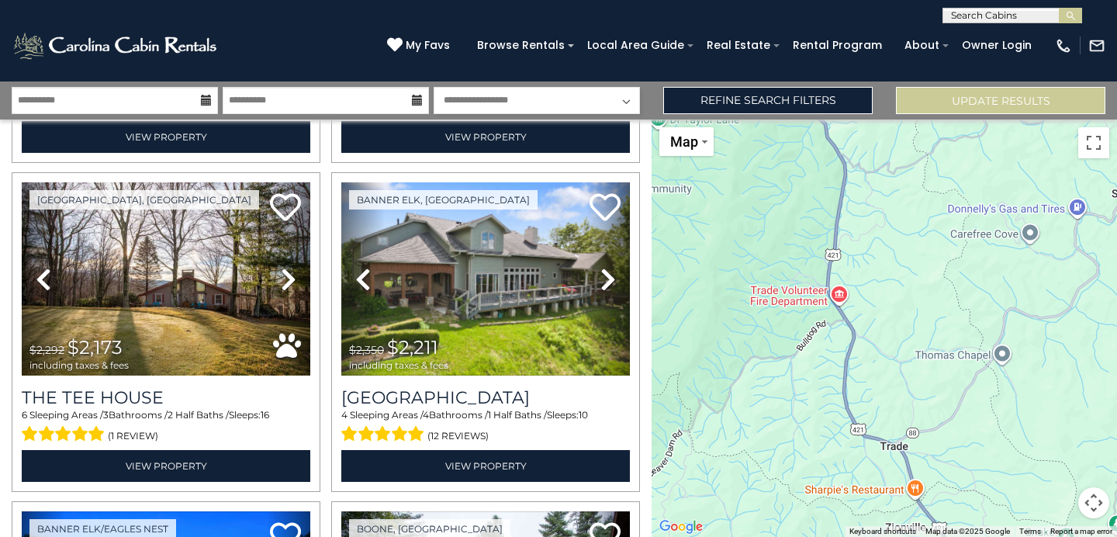
drag, startPoint x: 955, startPoint y: 247, endPoint x: 956, endPoint y: 427, distance: 179.2
click at [956, 427] on div "$4,265 $2,885 $4,165 $2,610 $1,317 $2,351 $1,170 $2,477 $1,582 $2,134 $2,474 $1…" at bounding box center [883, 327] width 465 height 417
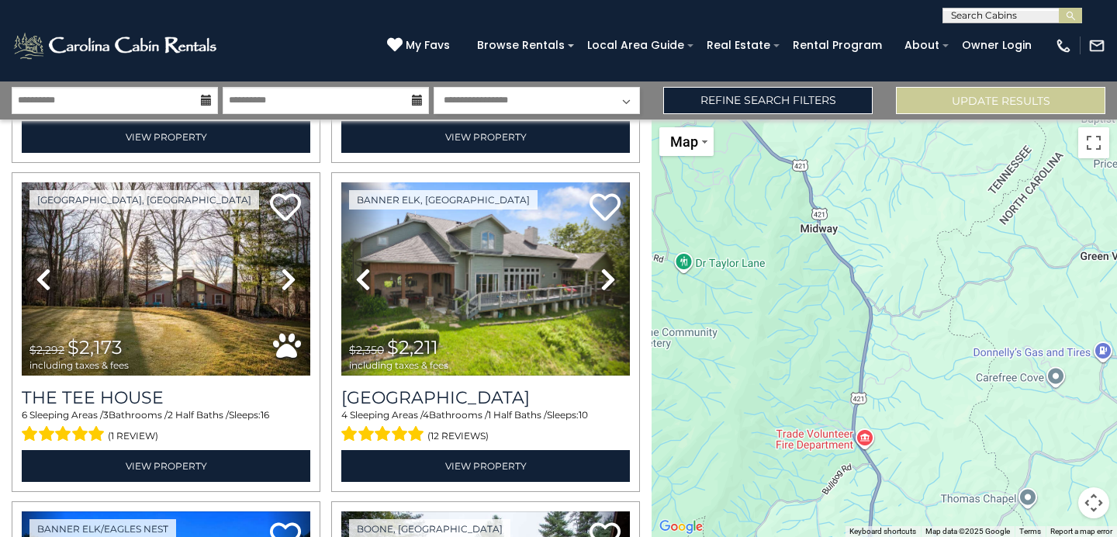
drag, startPoint x: 919, startPoint y: 251, endPoint x: 945, endPoint y: 397, distance: 148.9
click at [945, 399] on div "$4,265 $2,885 $4,165 $2,610 $1,317 $2,351 $1,170 $2,477 $1,582 $2,134 $2,474 $1…" at bounding box center [883, 327] width 465 height 417
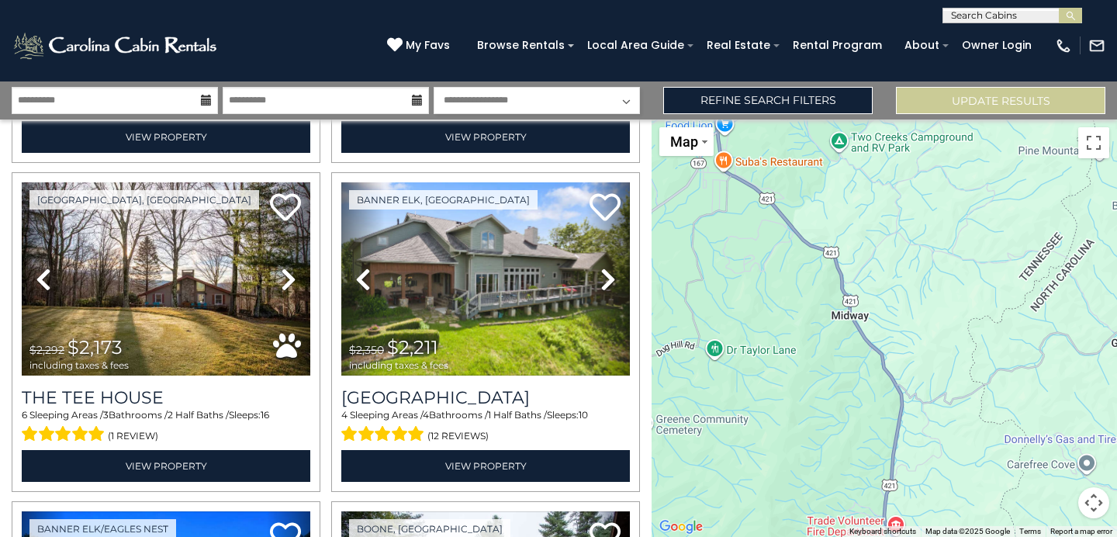
drag, startPoint x: 923, startPoint y: 284, endPoint x: 976, endPoint y: 416, distance: 143.0
click at [977, 416] on div "$4,265 $2,885 $4,165 $2,610 $1,317 $2,351 $1,170 $2,477 $1,582 $2,134 $2,474 $1…" at bounding box center [883, 327] width 465 height 417
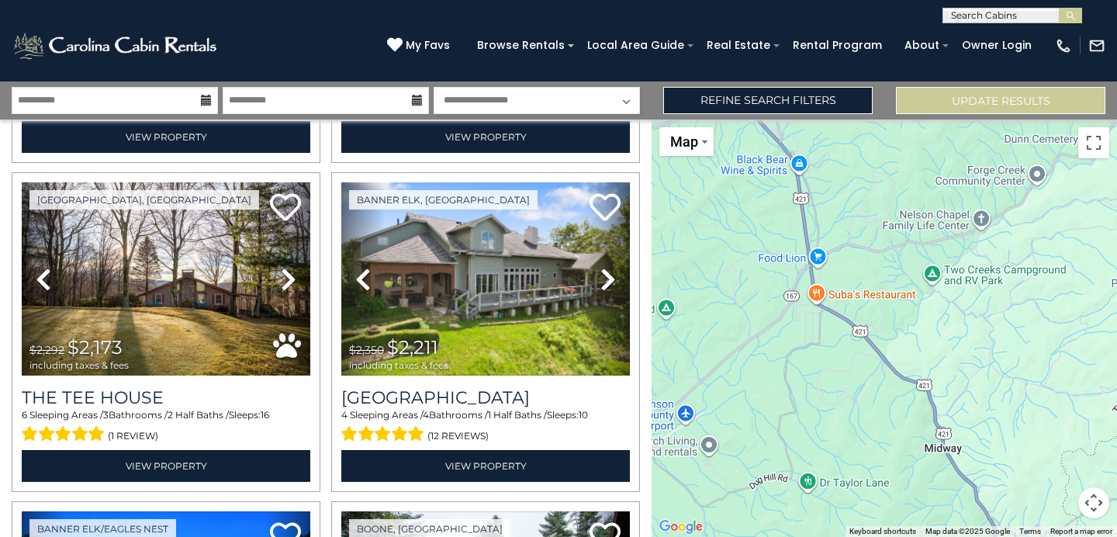
drag, startPoint x: 921, startPoint y: 313, endPoint x: 987, endPoint y: 404, distance: 112.8
click at [987, 404] on div "$4,265 $2,885 $4,165 $2,610 $1,317 $2,351 $1,170 $2,477 $1,582 $2,134 $2,474 $1…" at bounding box center [883, 327] width 465 height 417
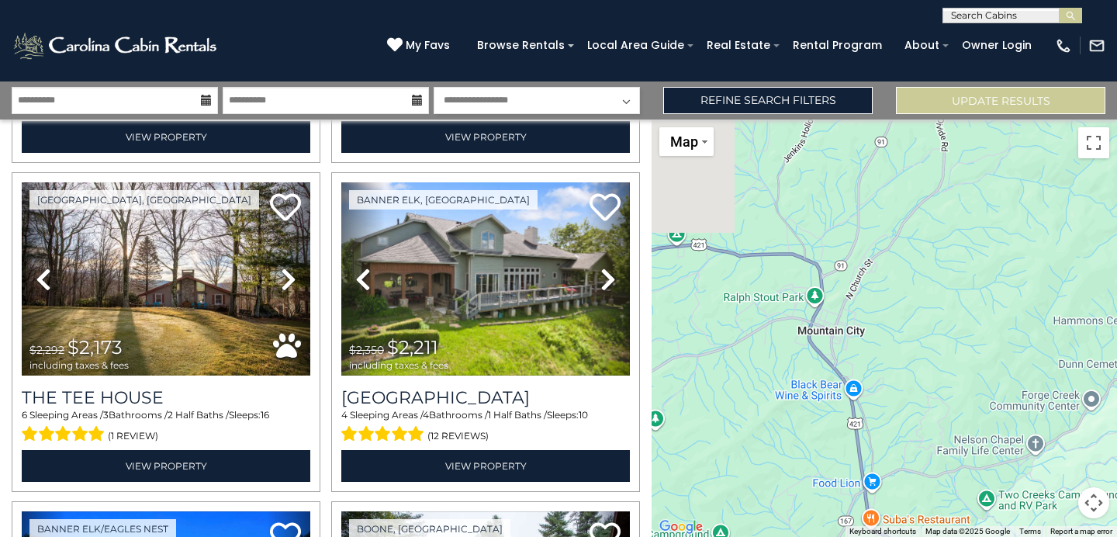
drag, startPoint x: 945, startPoint y: 272, endPoint x: 1001, endPoint y: 496, distance: 231.2
click at [1002, 498] on div "$4,265 $2,885 $4,165 $2,610 $1,317 $2,351 $1,170 $2,477 $1,582 $2,134 $2,474 $1…" at bounding box center [883, 327] width 465 height 417
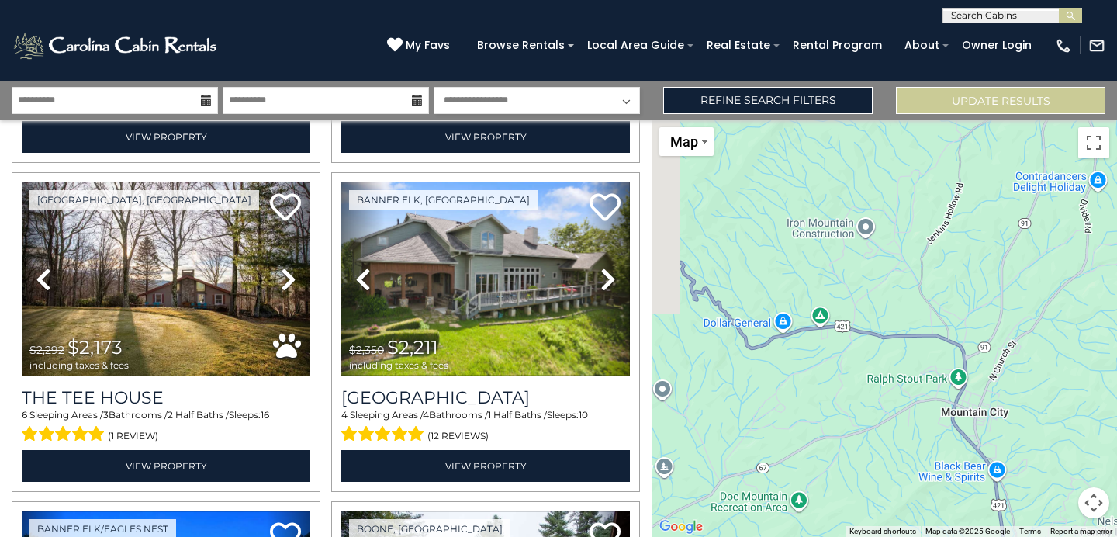
drag, startPoint x: 951, startPoint y: 358, endPoint x: 1094, endPoint y: 443, distance: 166.9
click at [1094, 443] on div "$4,265 $2,885 $4,165 $2,610 $1,317 $2,351 $1,170 $2,477 $1,582 $2,134 $2,474 $1…" at bounding box center [883, 327] width 465 height 417
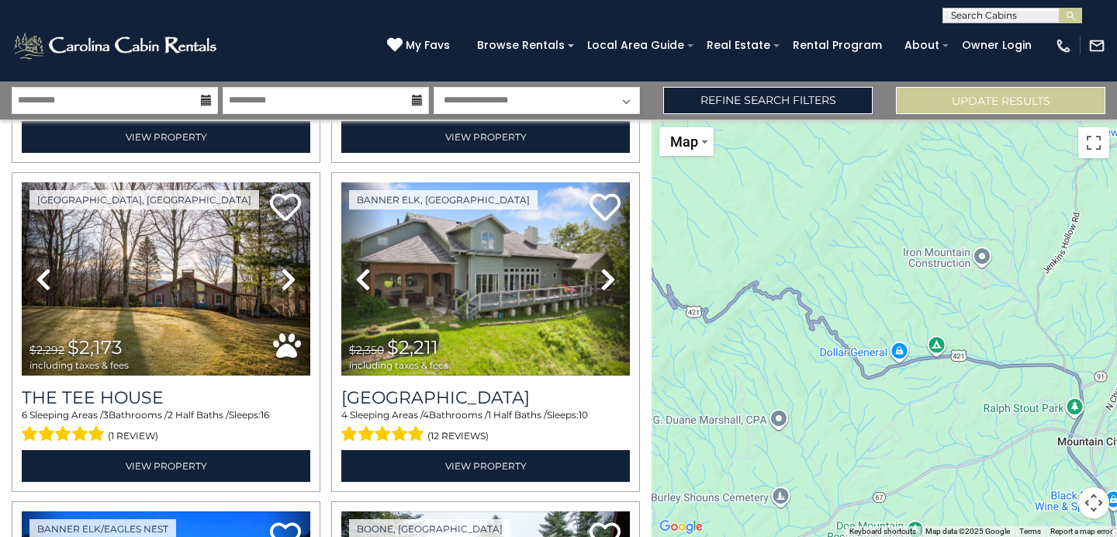
drag
click at [1097, 370] on div "$4,265 $2,885 $4,165 $2,610 $1,317 $2,351 $1,170 $2,477 $1,582 $2,134 $2,474 $1…" at bounding box center [883, 327] width 465 height 417
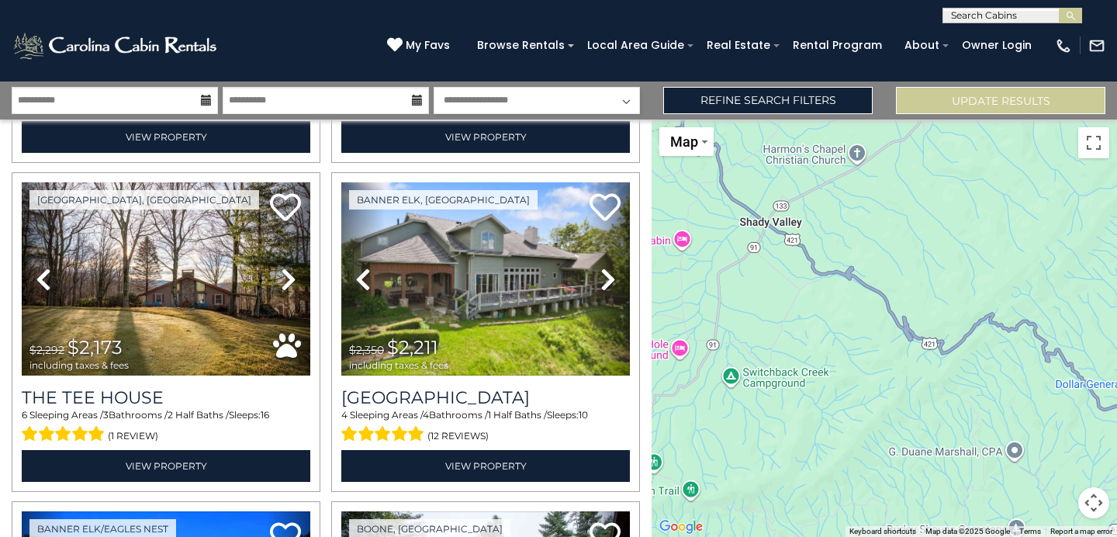
click at [1097, 387] on div "$4,265 $2,885 $4,165 $2,610 $1,317 $2,351 $1,170 $2,477 $1,582 $2,134 $2,474 $1…" at bounding box center [883, 327] width 465 height 417
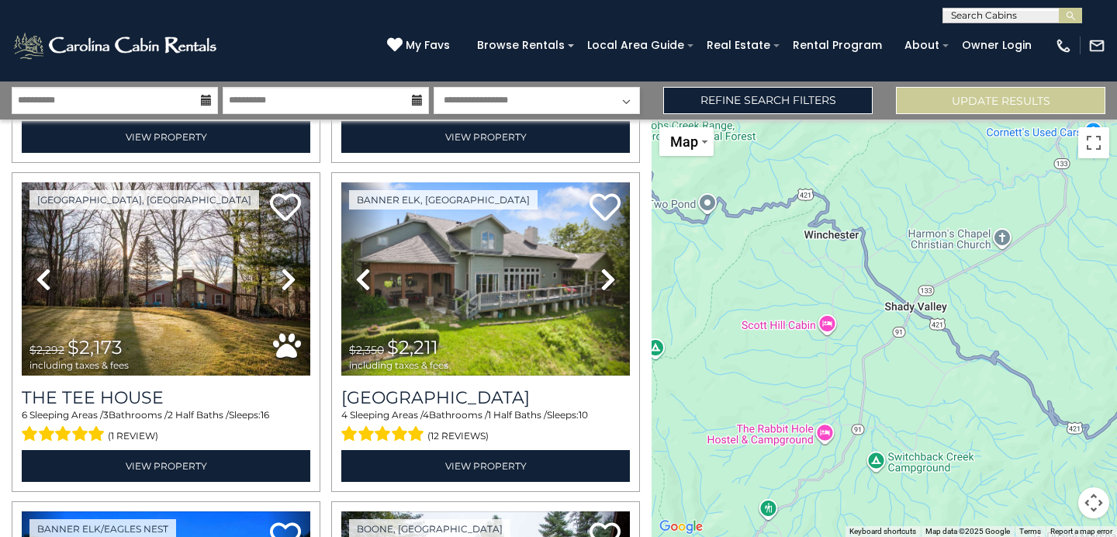
click at [1094, 409] on div "$4,265 $2,885 $4,165 $2,610 $1,317 $2,351 $1,170 $2,477 $1,582 $2,134 $2,474 $1…" at bounding box center [883, 327] width 465 height 417
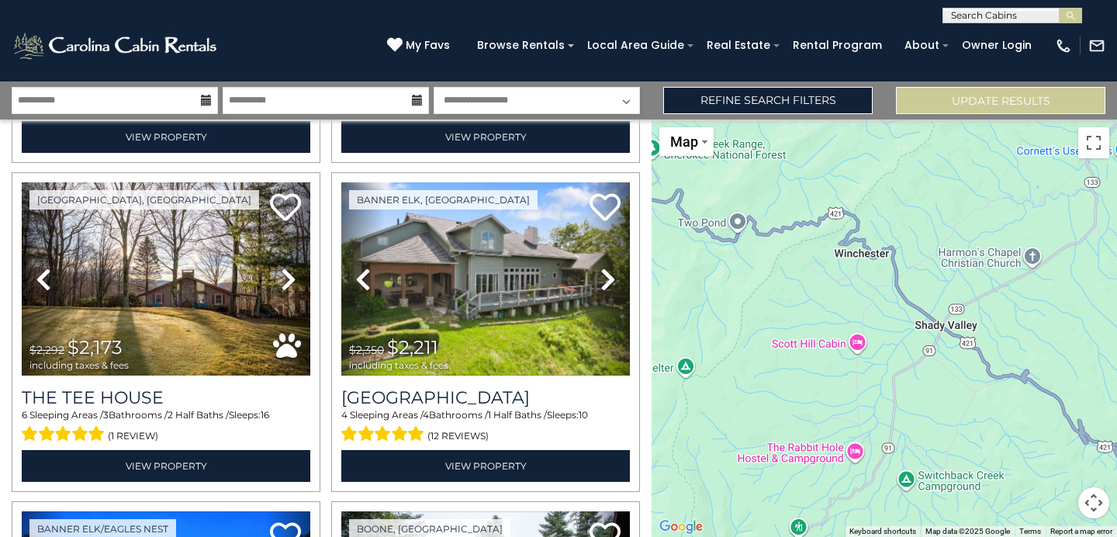
click at [1080, 368] on div "$4,265 $2,885 $4,165 $2,610 $1,317 $2,351 $1,170 $2,477 $1,582 $2,134 $2,474 $1…" at bounding box center [883, 327] width 465 height 417
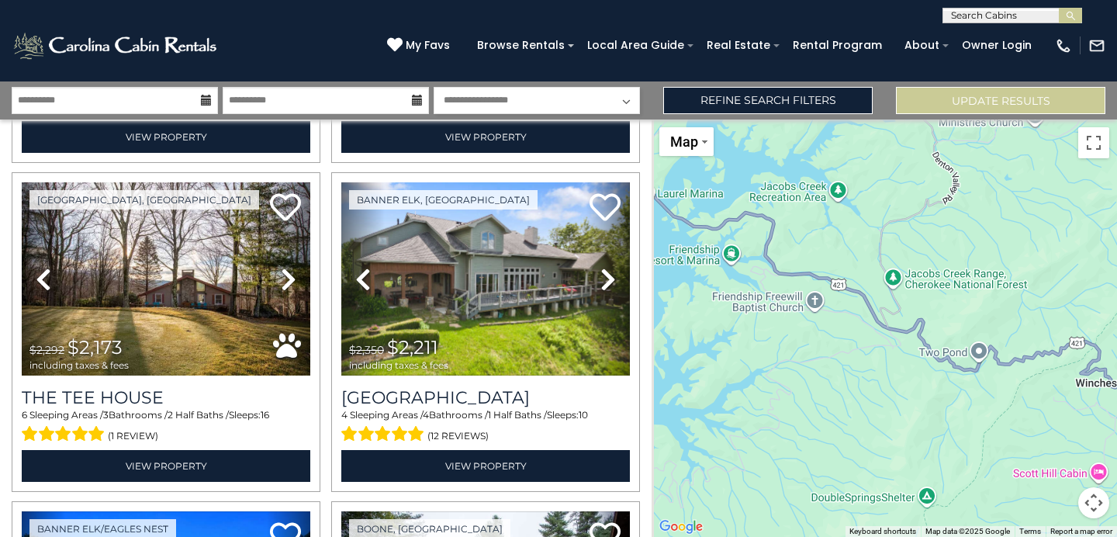
click at [1052, 339] on div "$4,265 $2,885 $4,165 $2,610 $1,317 $2,351 $1,170 $2,477 $1,582 $2,134 $2,474 $1…" at bounding box center [883, 327] width 465 height 417
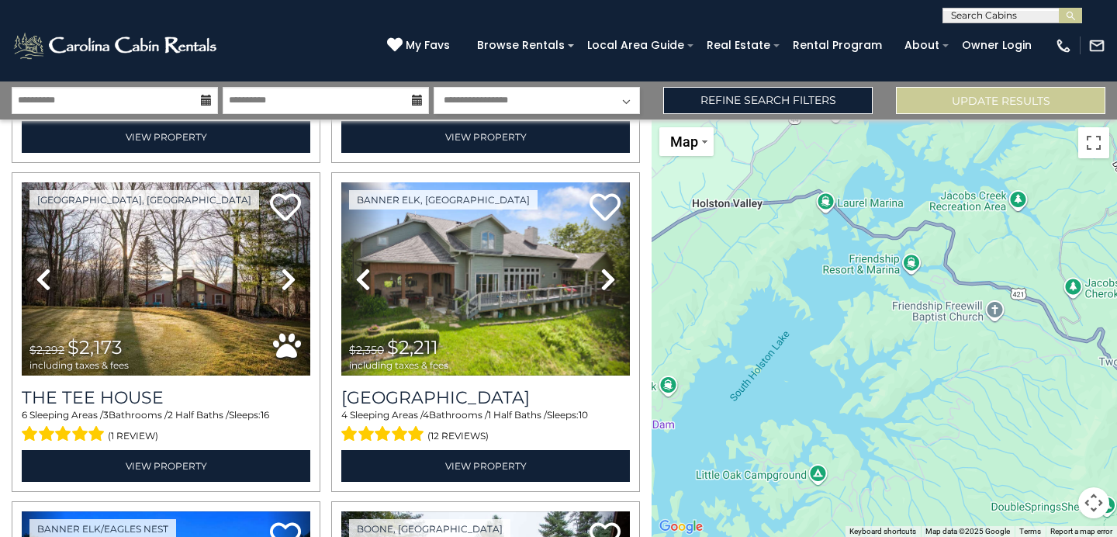
click at [1090, 292] on div "$4,265 $2,885 $4,165 $2,610 $1,317 $2,351 $1,170 $2,477 $1,582 $2,134 $2,474 $1…" at bounding box center [883, 327] width 465 height 417
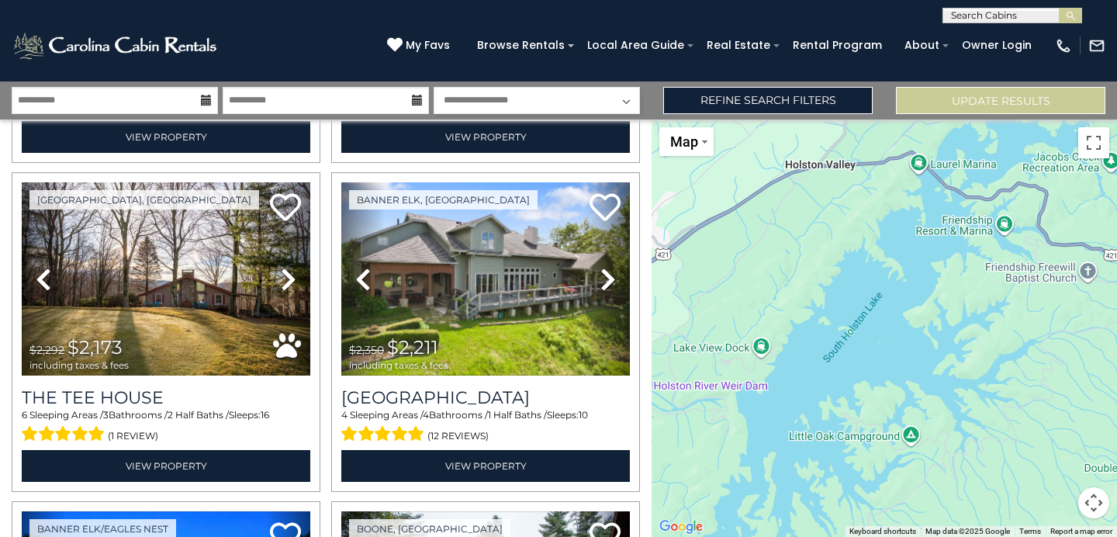
click at [1051, 340] on div "$4,265 $2,885 $4,165 $2,610 $1,317 $2,351 $1,170 $2,477 $1,582 $2,134 $2,474 $1…" at bounding box center [883, 327] width 465 height 417
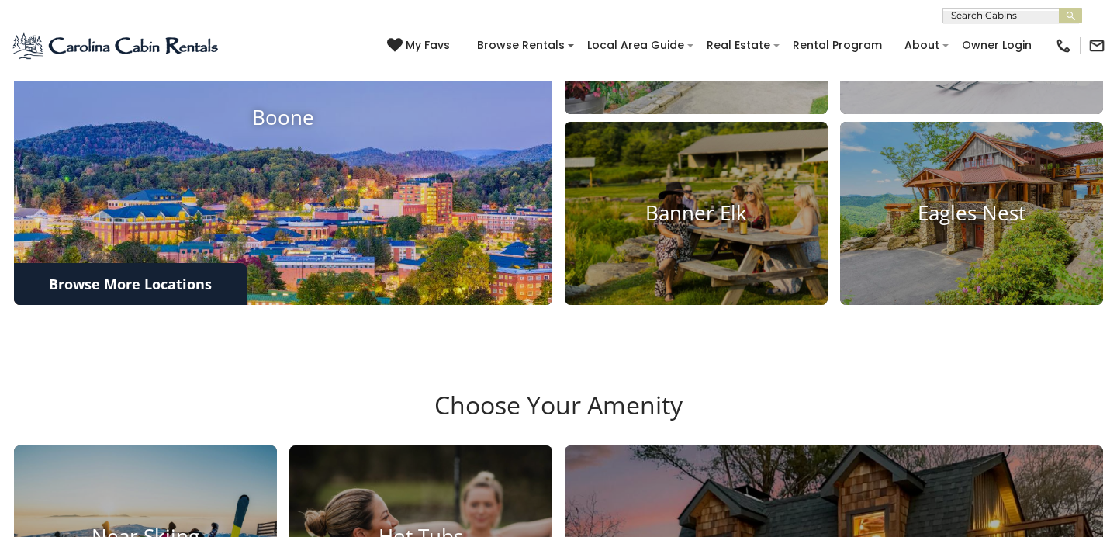
scroll to position [718, 0]
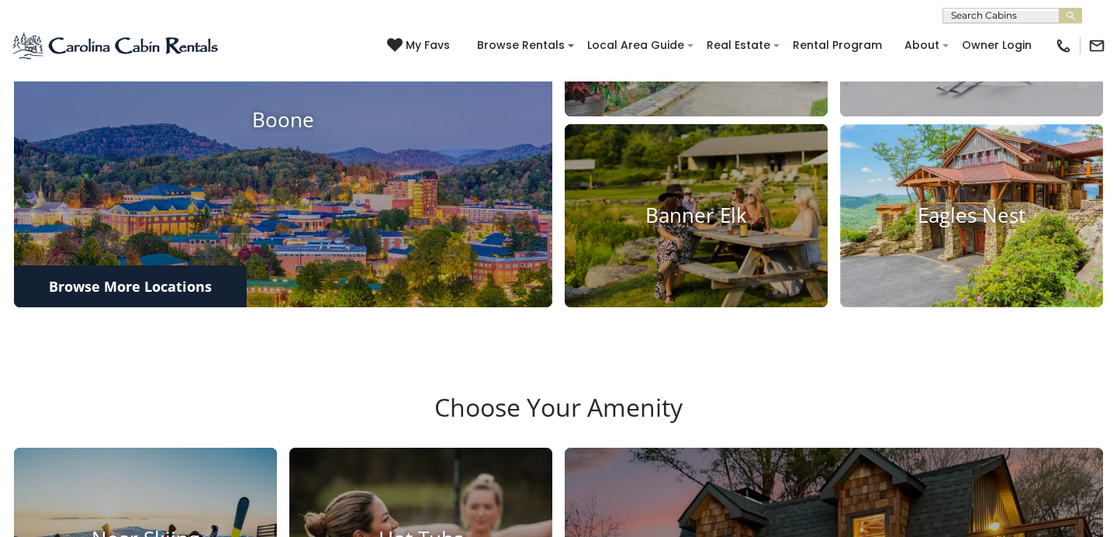
click at [952, 313] on img at bounding box center [971, 217] width 289 height 202
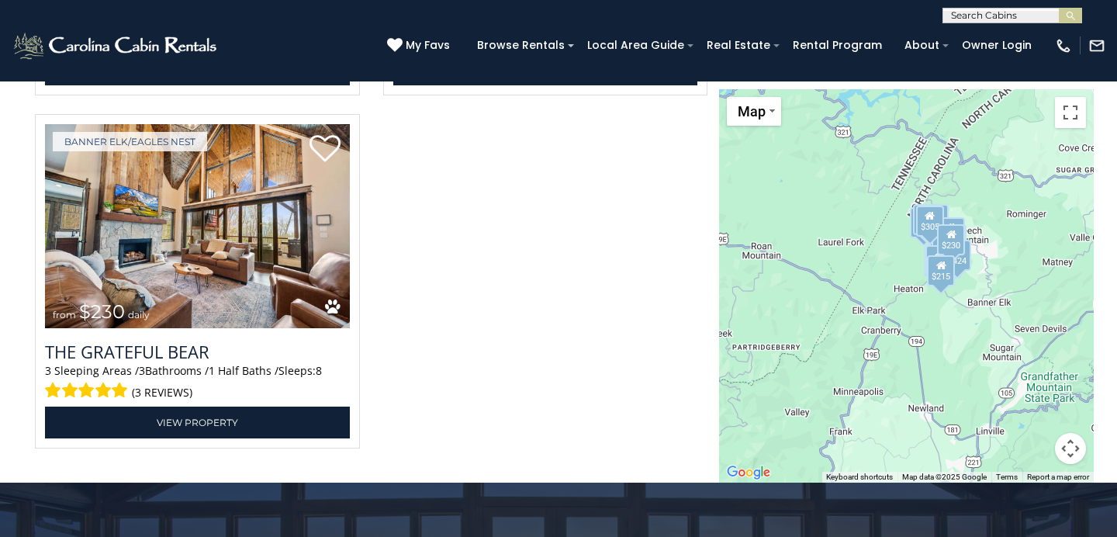
scroll to position [4858, 0]
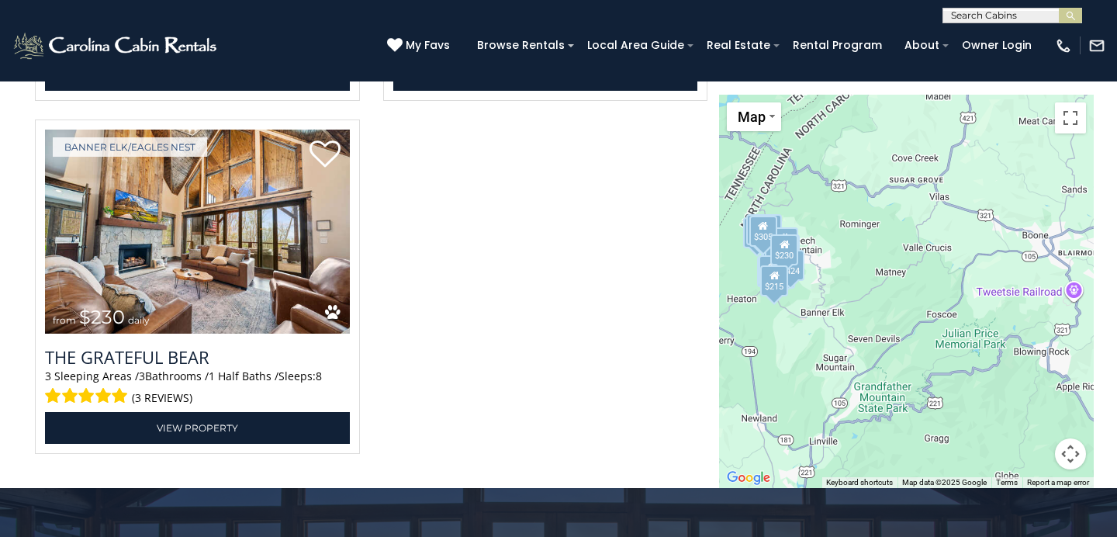
drag, startPoint x: 996, startPoint y: 299, endPoint x: 827, endPoint y: 304, distance: 169.1
click at [827, 304] on div "$720 $650 $285 $425 $230 $200 $305 $285 $290 $424 $250 $230 $315 $305 $265 $230…" at bounding box center [906, 291] width 375 height 393
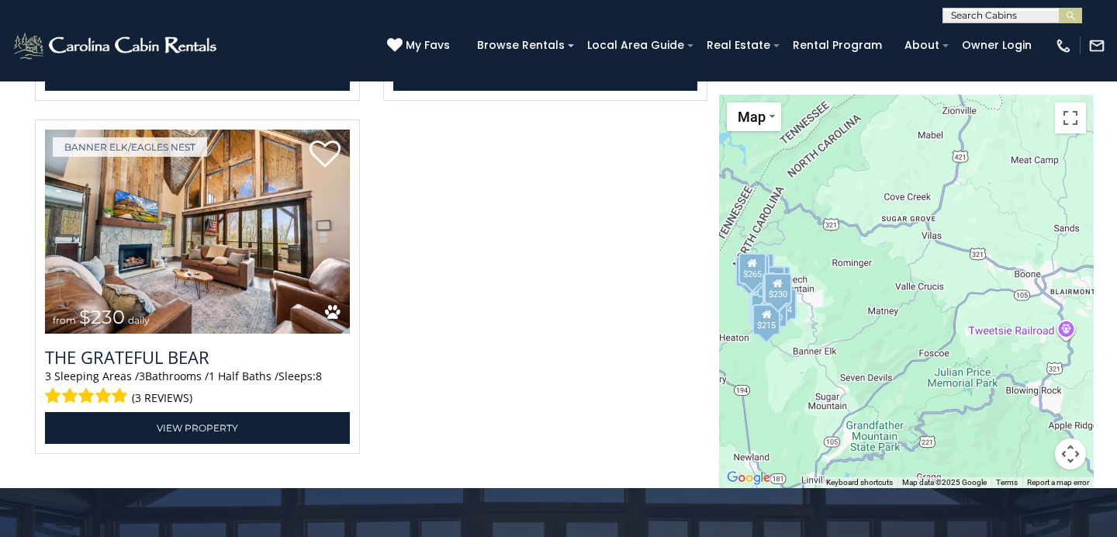
drag, startPoint x: 982, startPoint y: 240, endPoint x: 975, endPoint y: 279, distance: 40.2
click at [975, 279] on div "$720 $650 $285 $425 $230 $200 $305 $285 $290 $424 $250 $230 $315 $305 $265 $230…" at bounding box center [906, 291] width 375 height 393
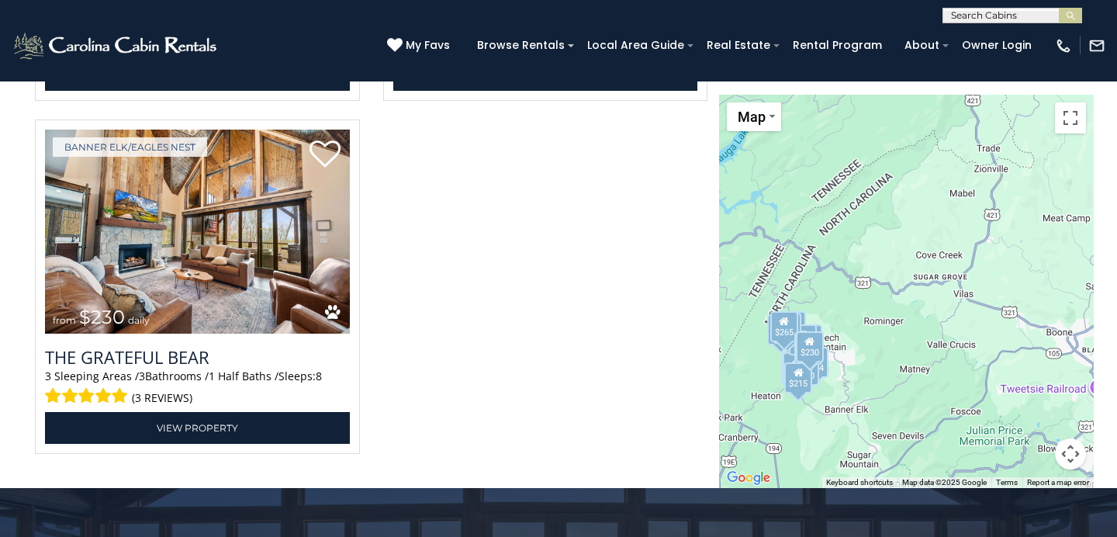
drag, startPoint x: 907, startPoint y: 344, endPoint x: 940, endPoint y: 403, distance: 67.3
click at [940, 403] on div "$720 $650 $285 $425 $230 $200 $305 $285 $290 $424 $250 $230 $315 $305 $265 $230…" at bounding box center [906, 291] width 375 height 393
